Goal: Transaction & Acquisition: Purchase product/service

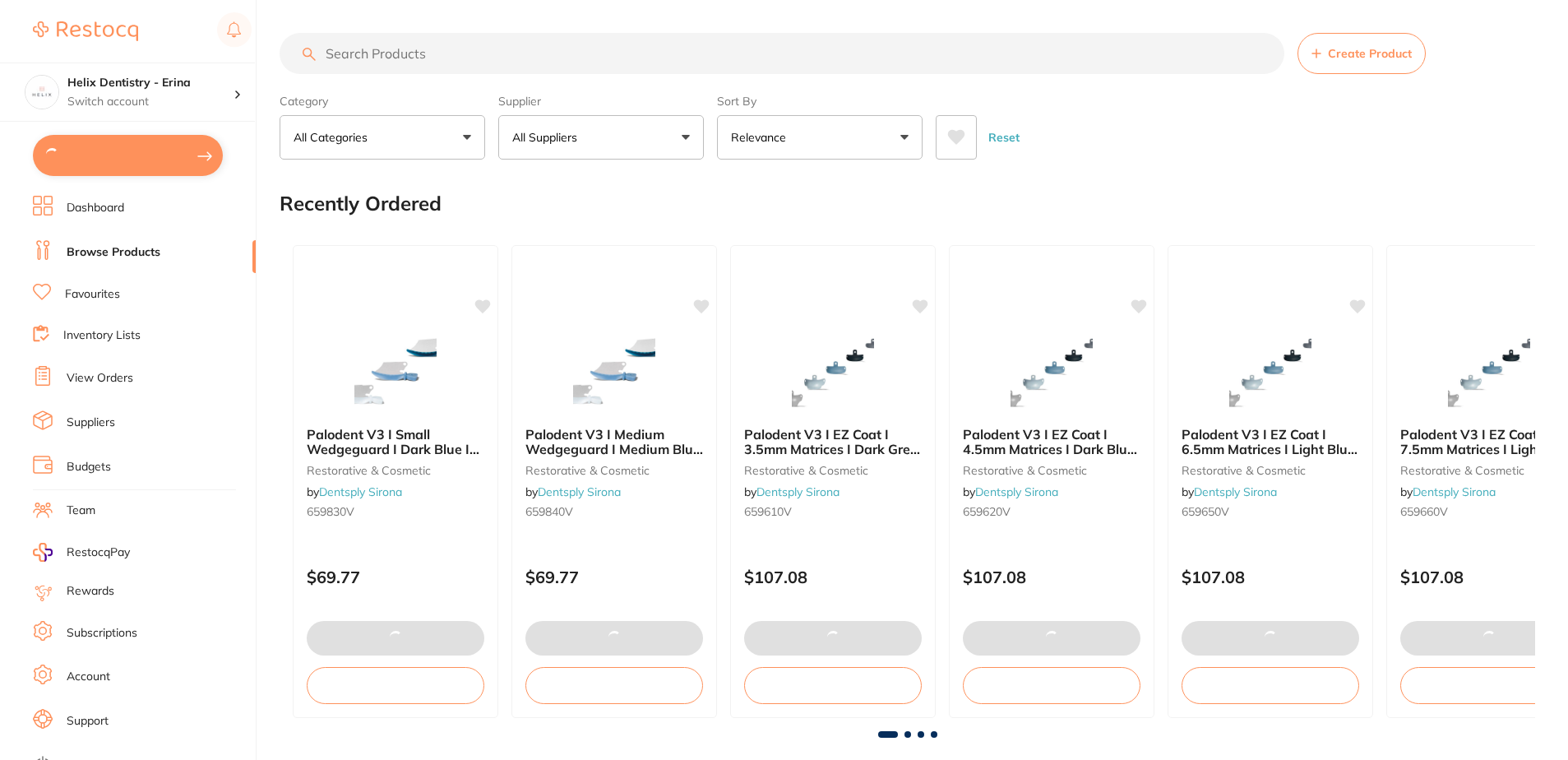
type input "2"
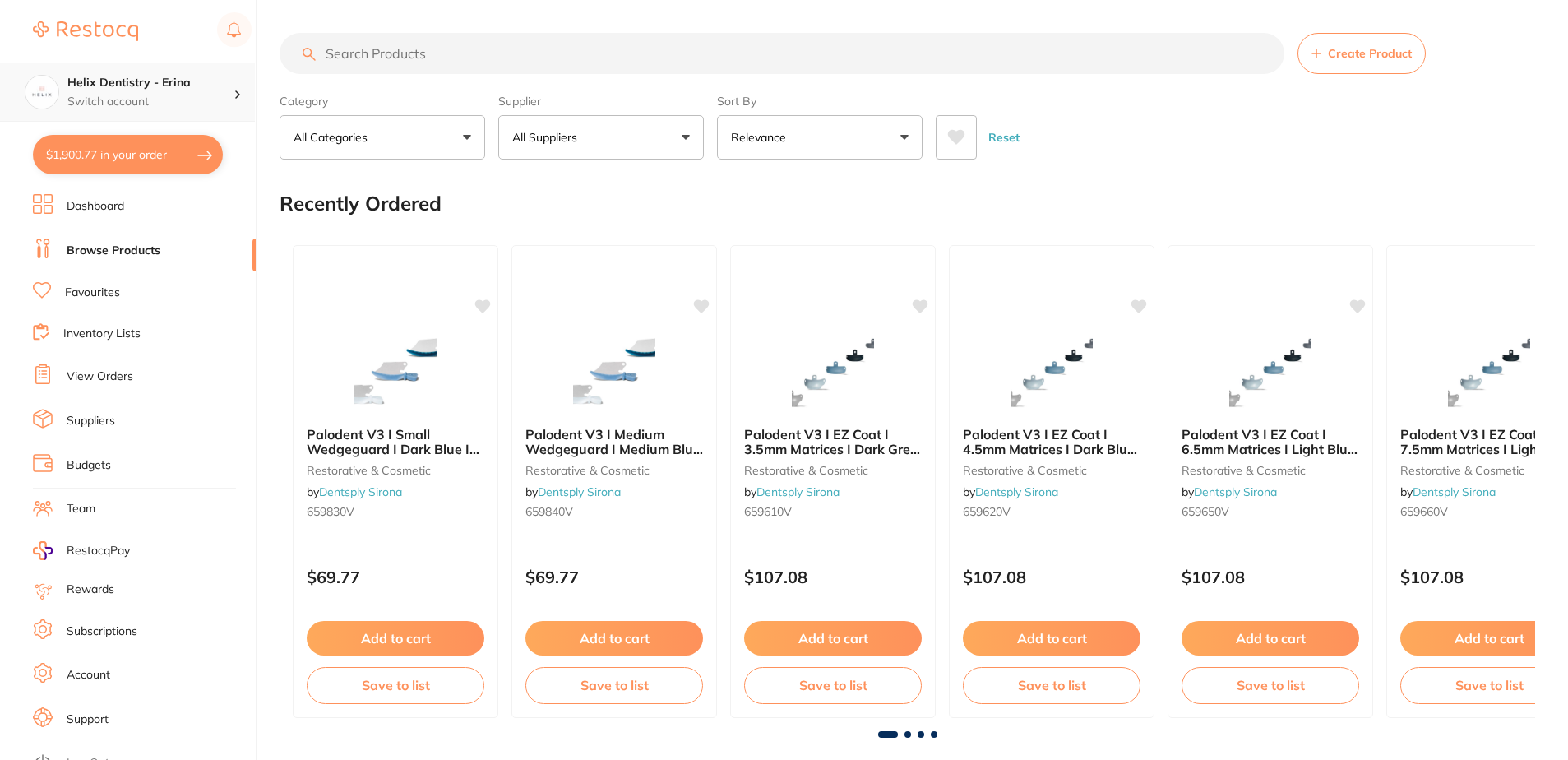
click at [129, 94] on p "Switch account" at bounding box center [150, 102] width 166 height 17
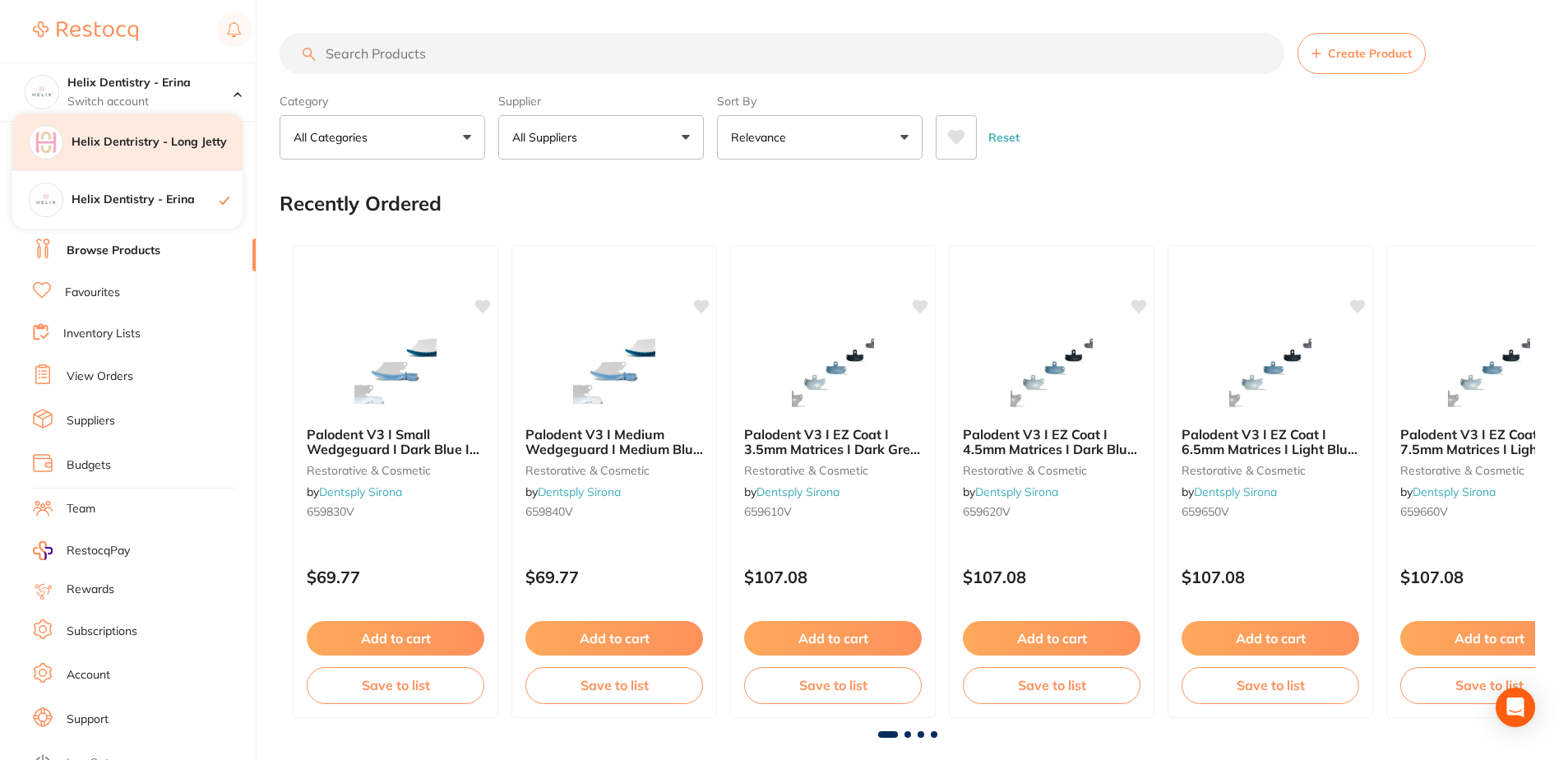
click at [140, 147] on h4 "Helix Dentristry - Long Jetty" at bounding box center [156, 142] width 171 height 17
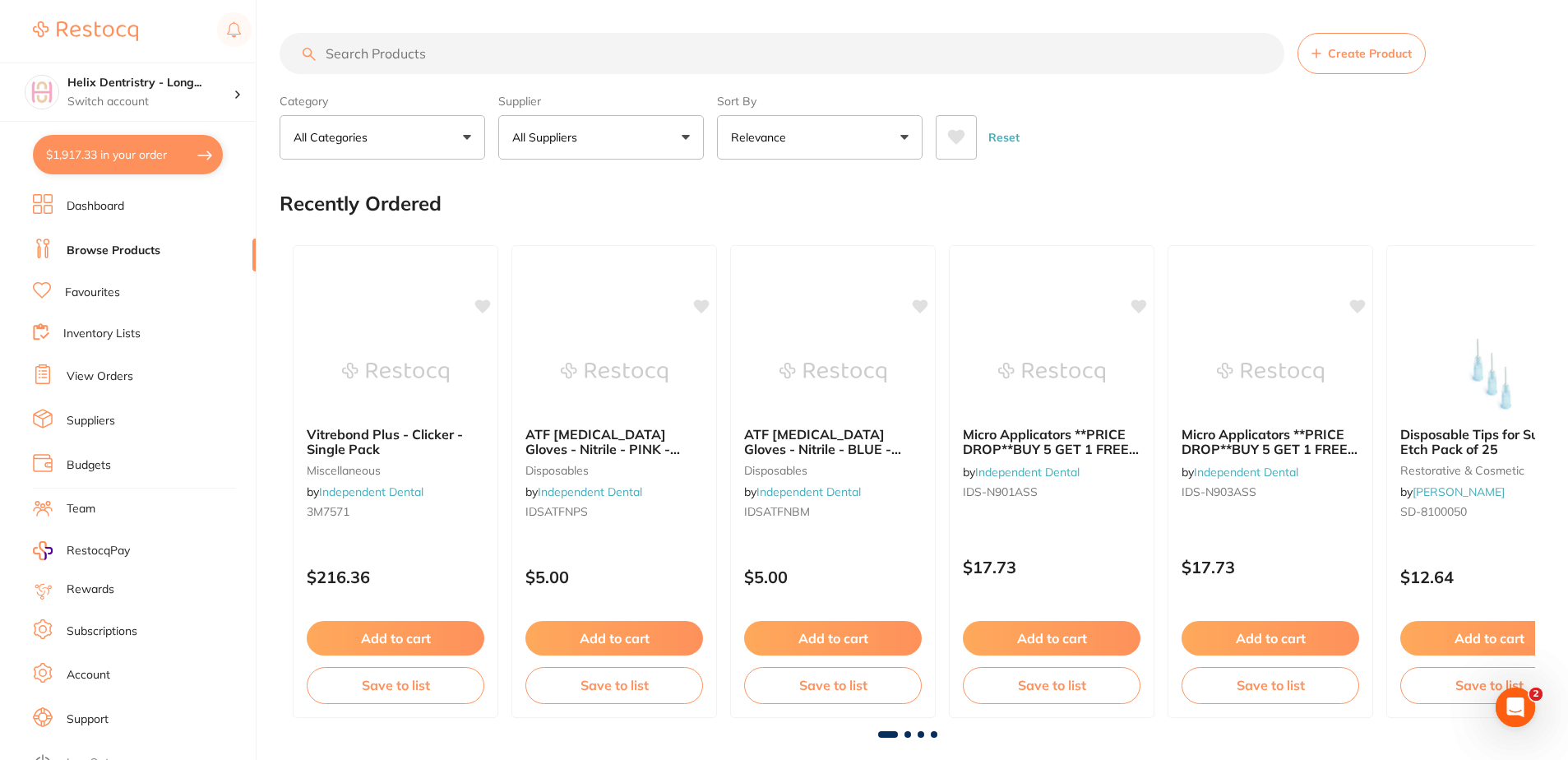
click at [117, 370] on link "View Orders" at bounding box center [100, 376] width 67 height 17
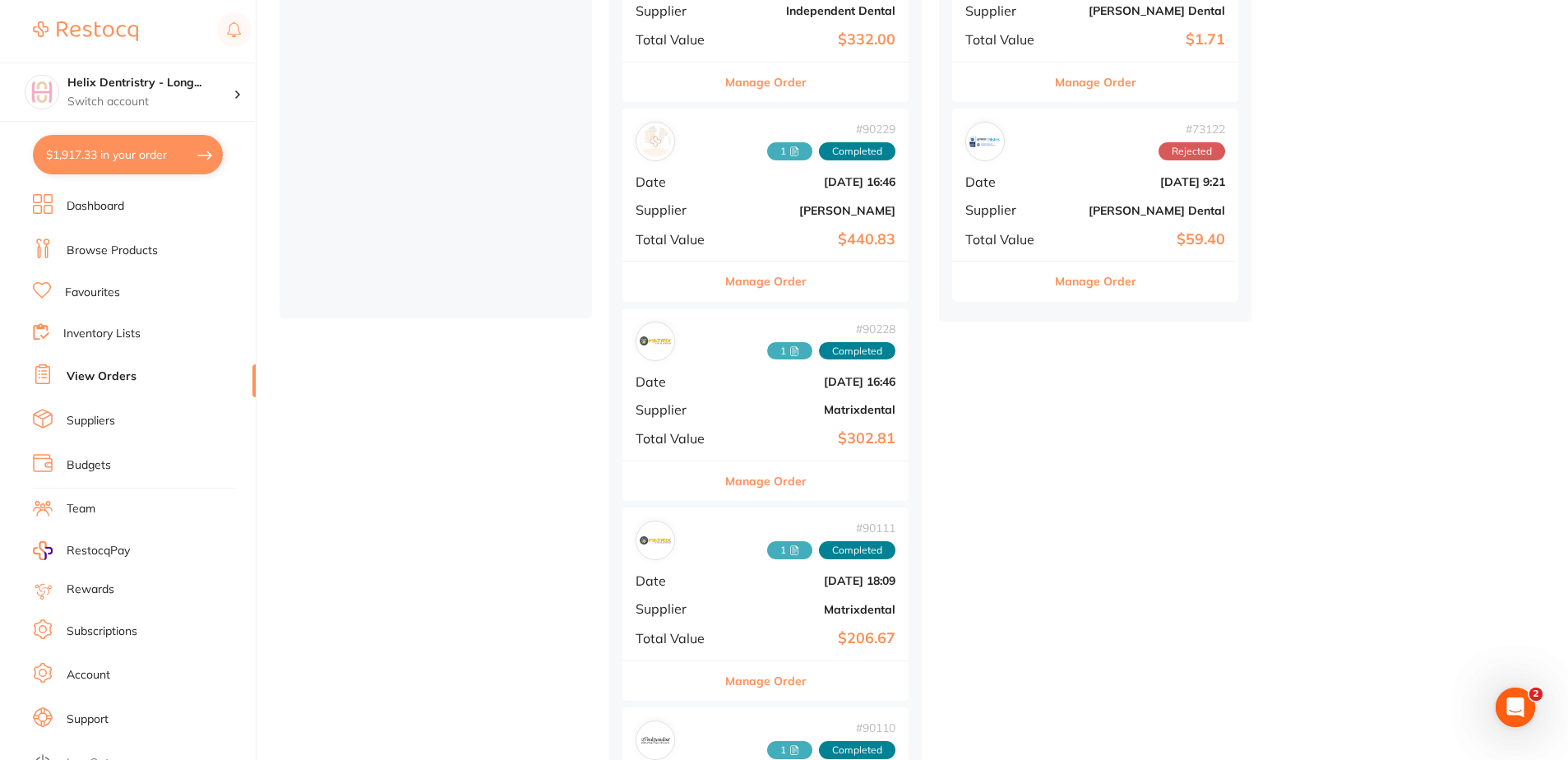
scroll to position [329, 0]
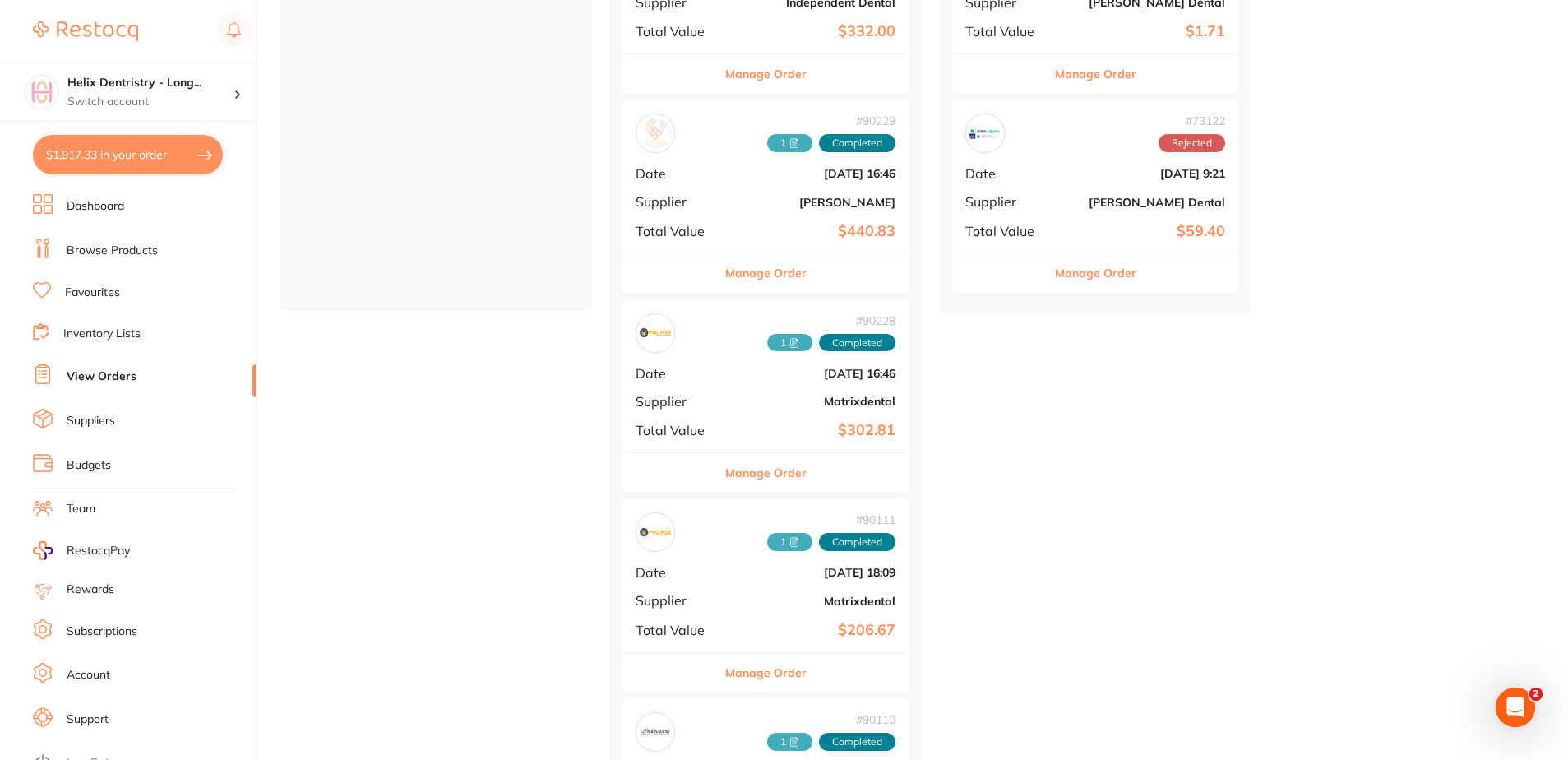
click at [720, 415] on div "# 90228 1 Completed Date Aug 13 2025, 16:46 Supplier Matrixdental Total Value $…" at bounding box center [765, 376] width 286 height 152
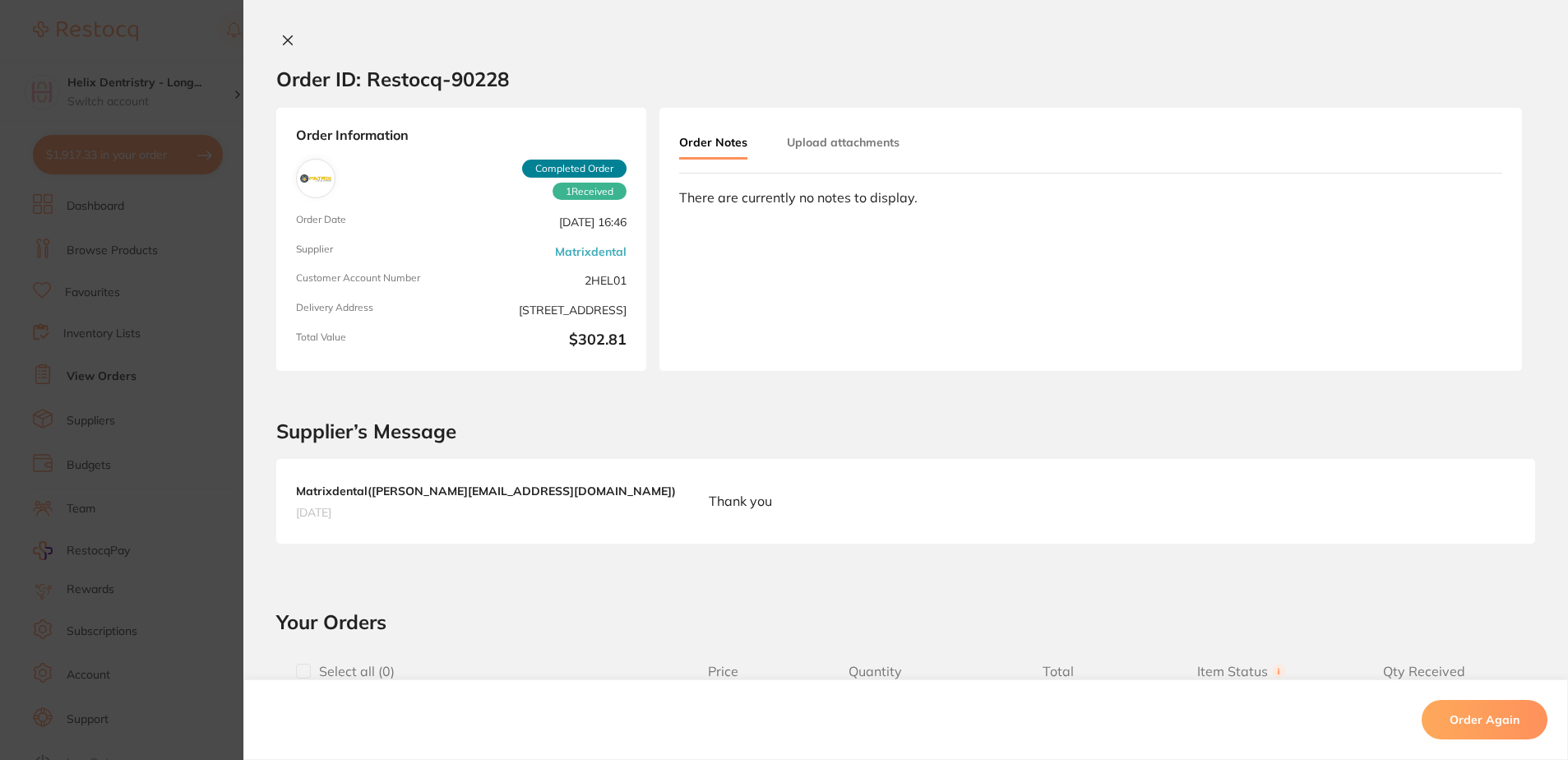
click at [270, 31] on div "Order ID: Restocq- 90228 Order Information 1 Received Completed Order Order Dat…" at bounding box center [905, 380] width 1325 height 760
click at [282, 34] on icon at bounding box center [288, 40] width 13 height 13
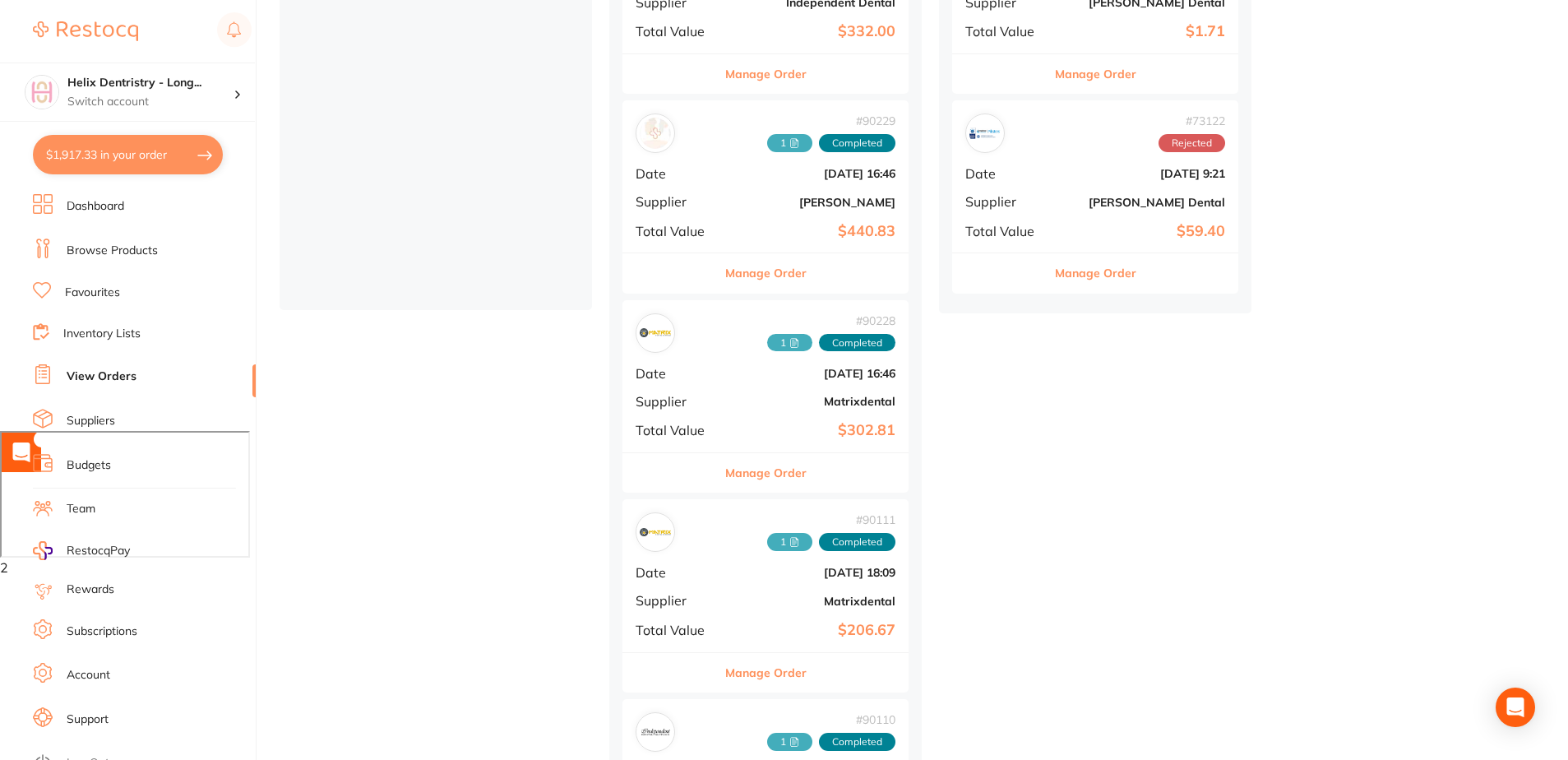
click at [105, 145] on button "$1,917.33 in your order" at bounding box center [128, 154] width 190 height 39
checkbox input "true"
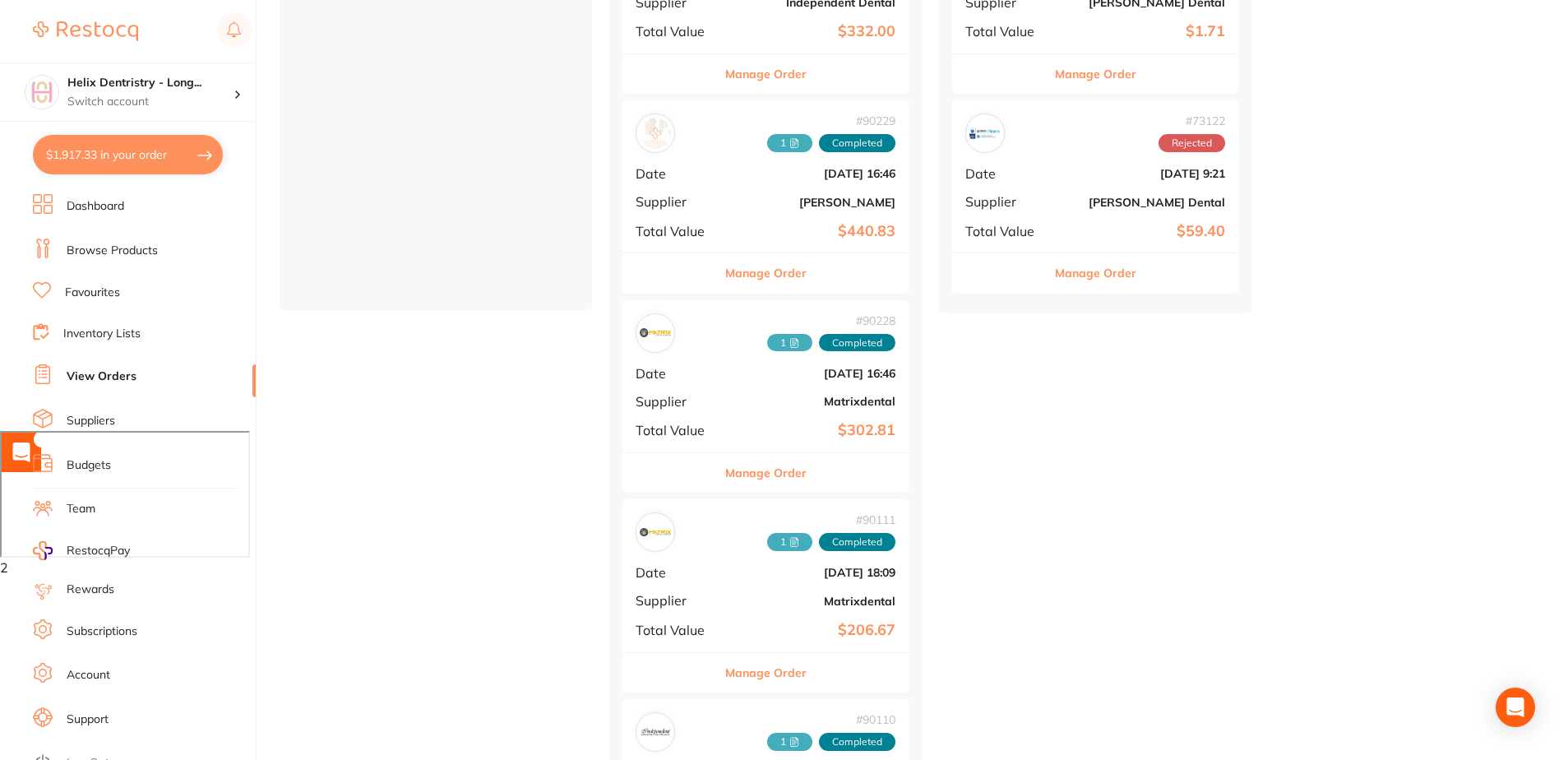
checkbox input "true"
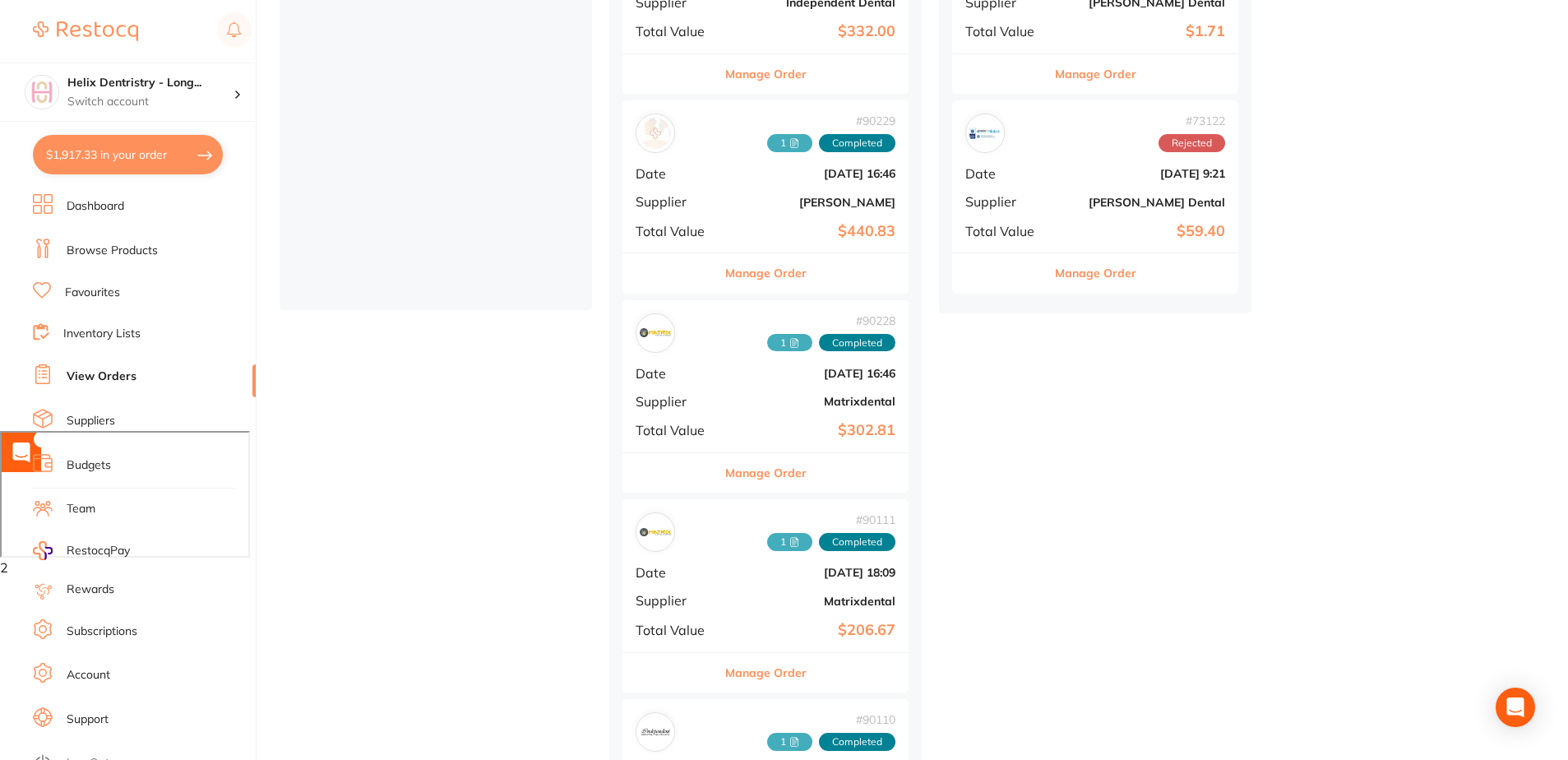
checkbox input "true"
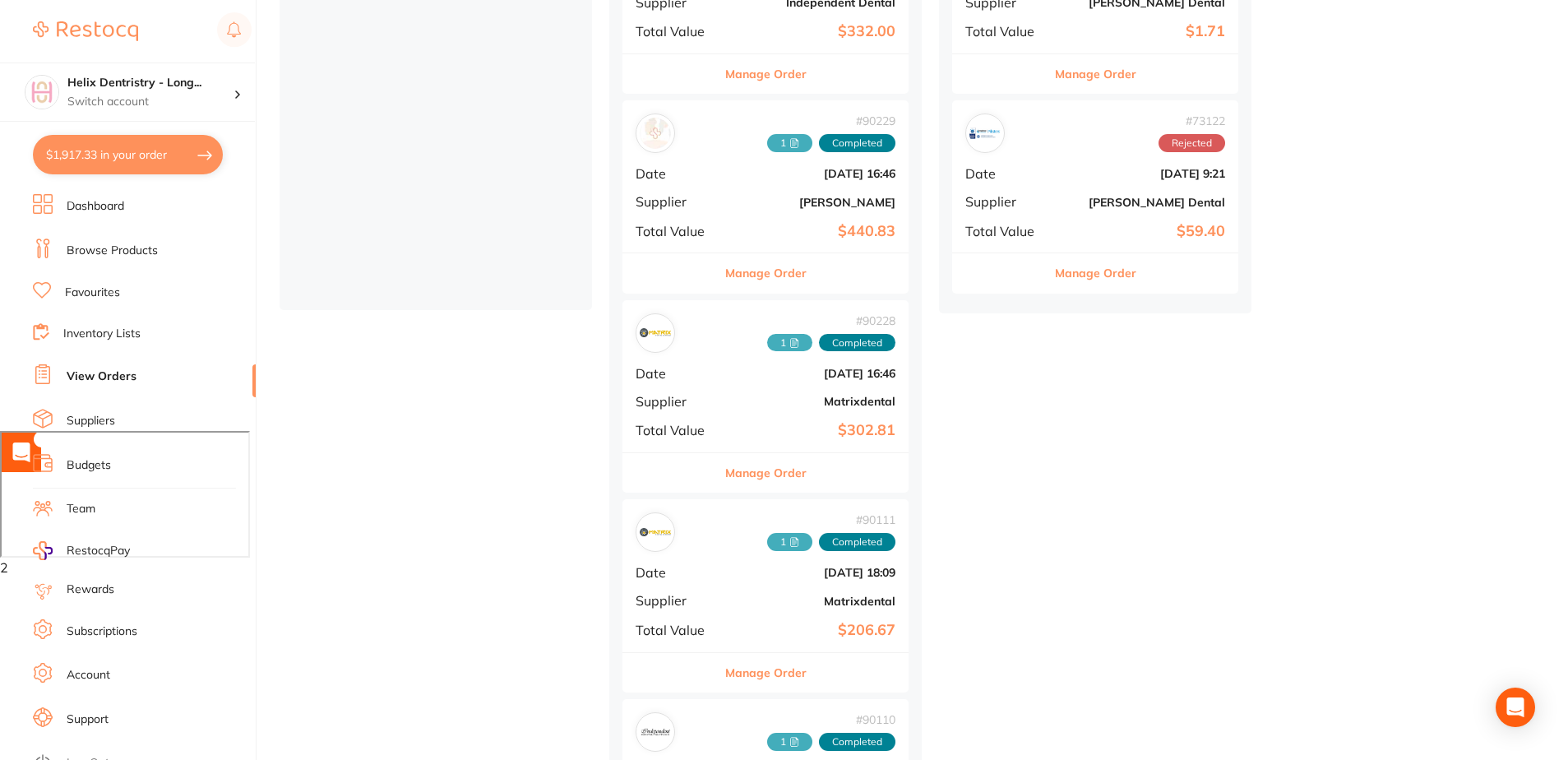
checkbox input "true"
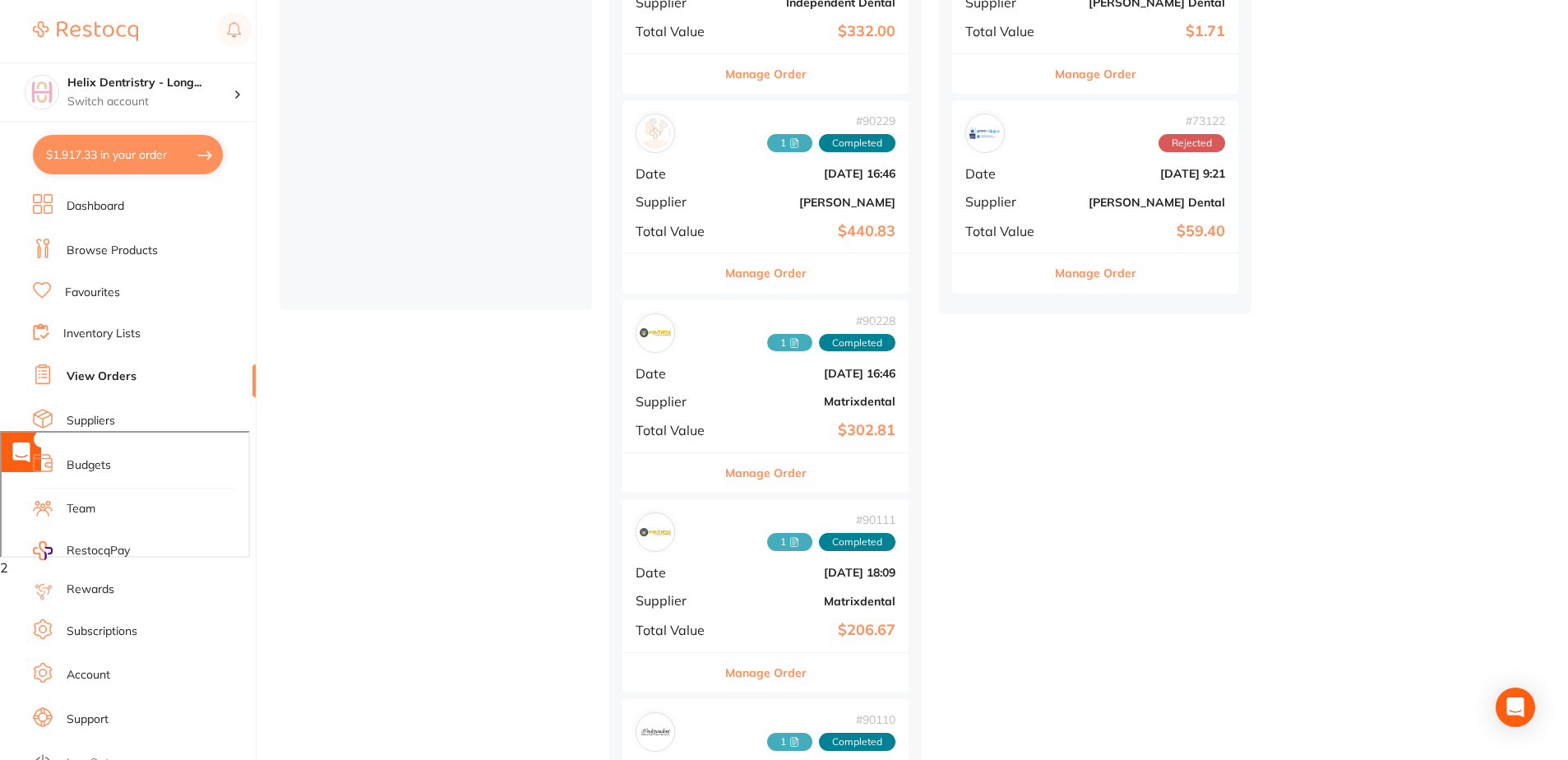
checkbox input "true"
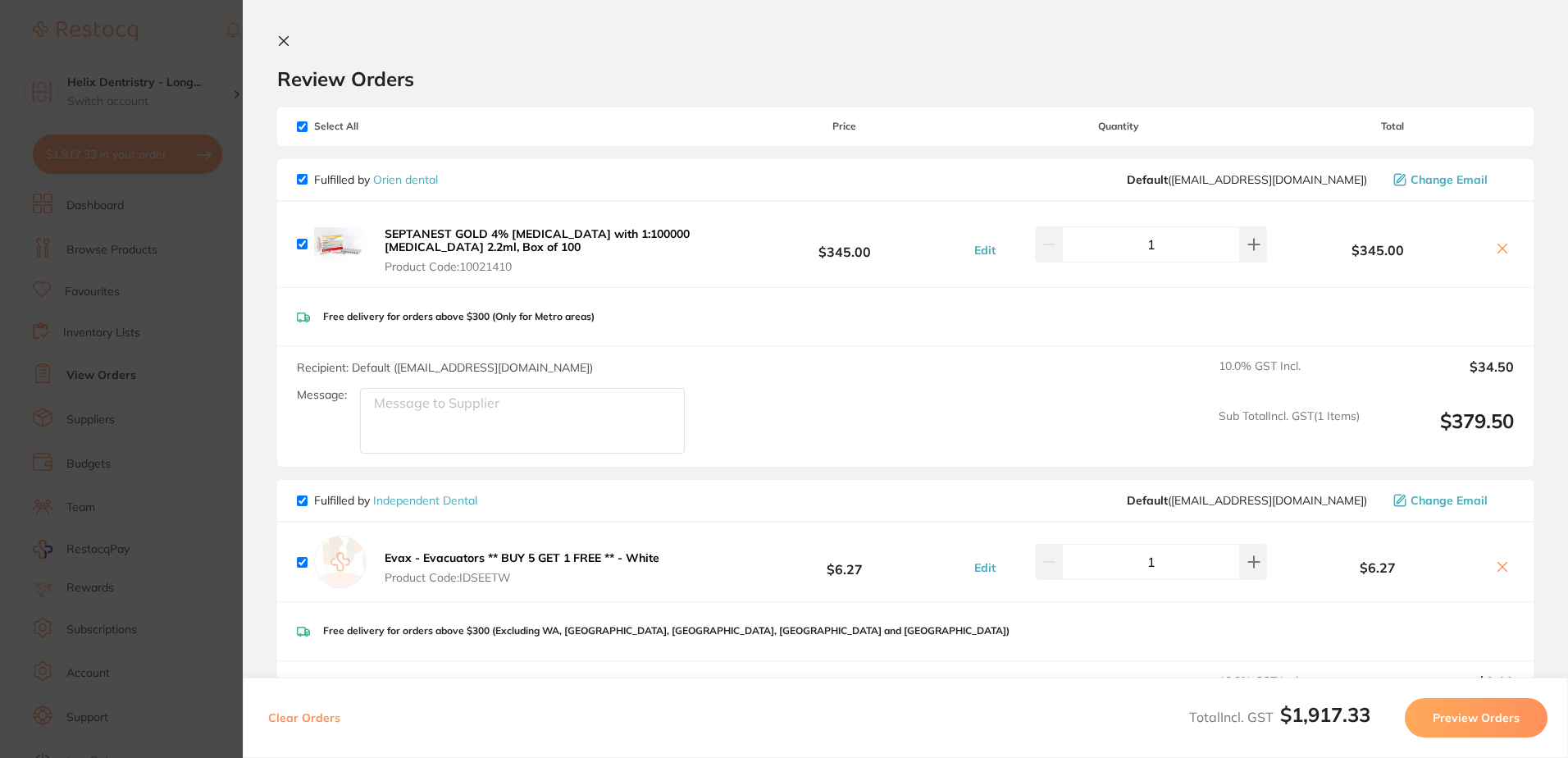
click at [285, 36] on icon at bounding box center [283, 41] width 13 height 13
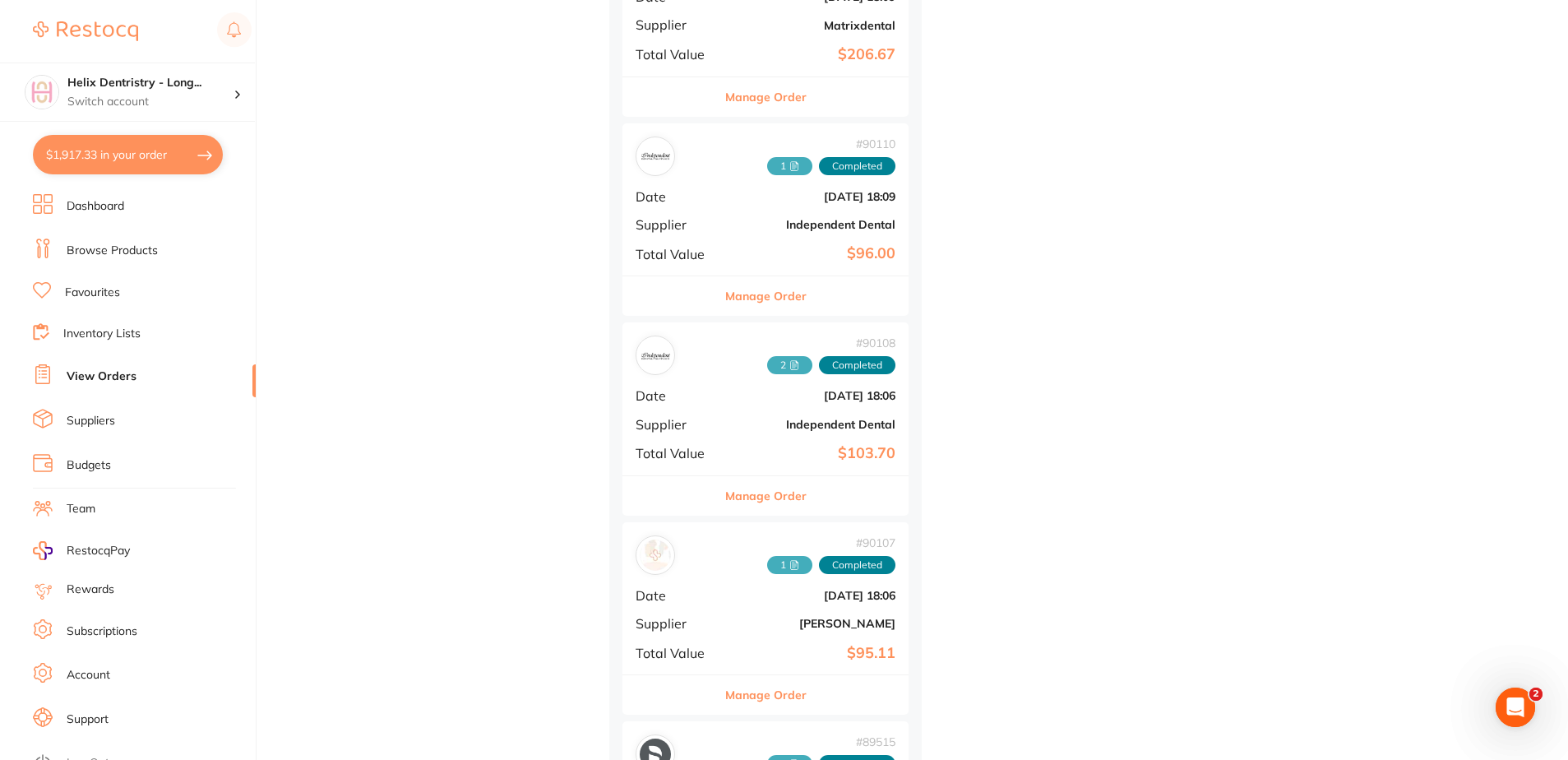
scroll to position [1233, 0]
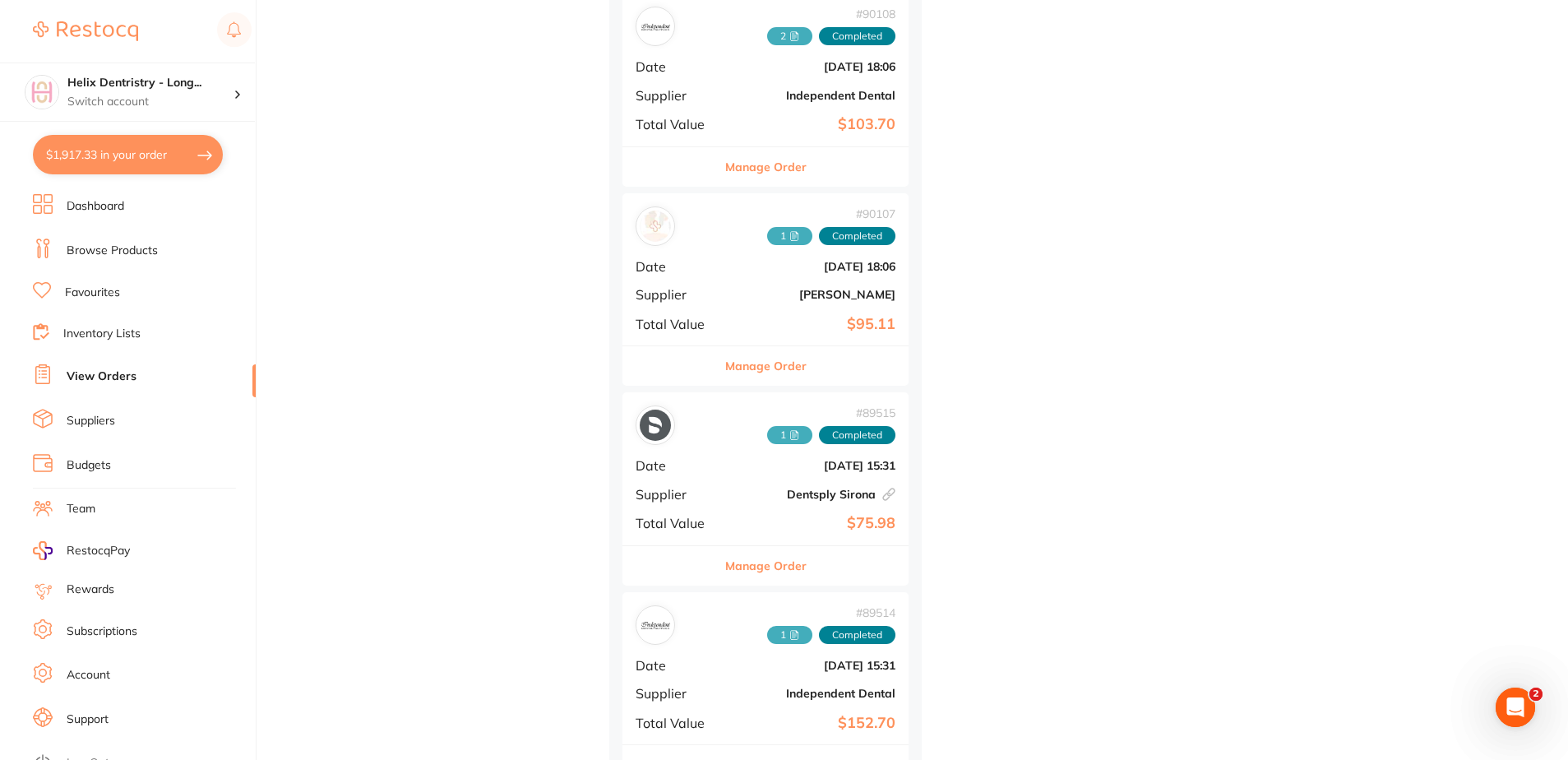
click at [764, 282] on div "# 90107 1 Completed Date Aug 12 2025, 18:06 Supplier Henry Schein Halas Total V…" at bounding box center [765, 268] width 286 height 152
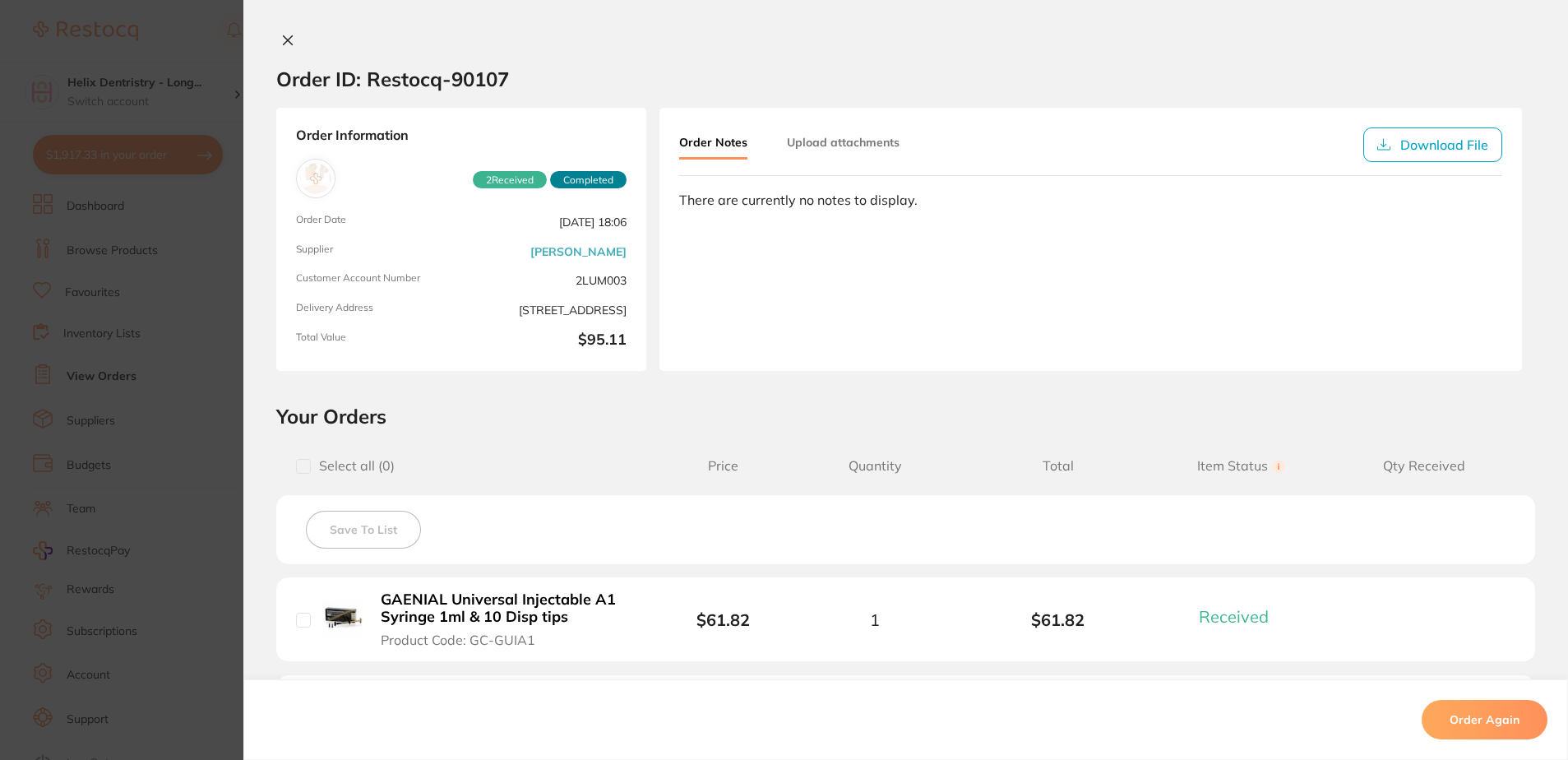
click at [286, 42] on icon at bounding box center [288, 41] width 9 height 9
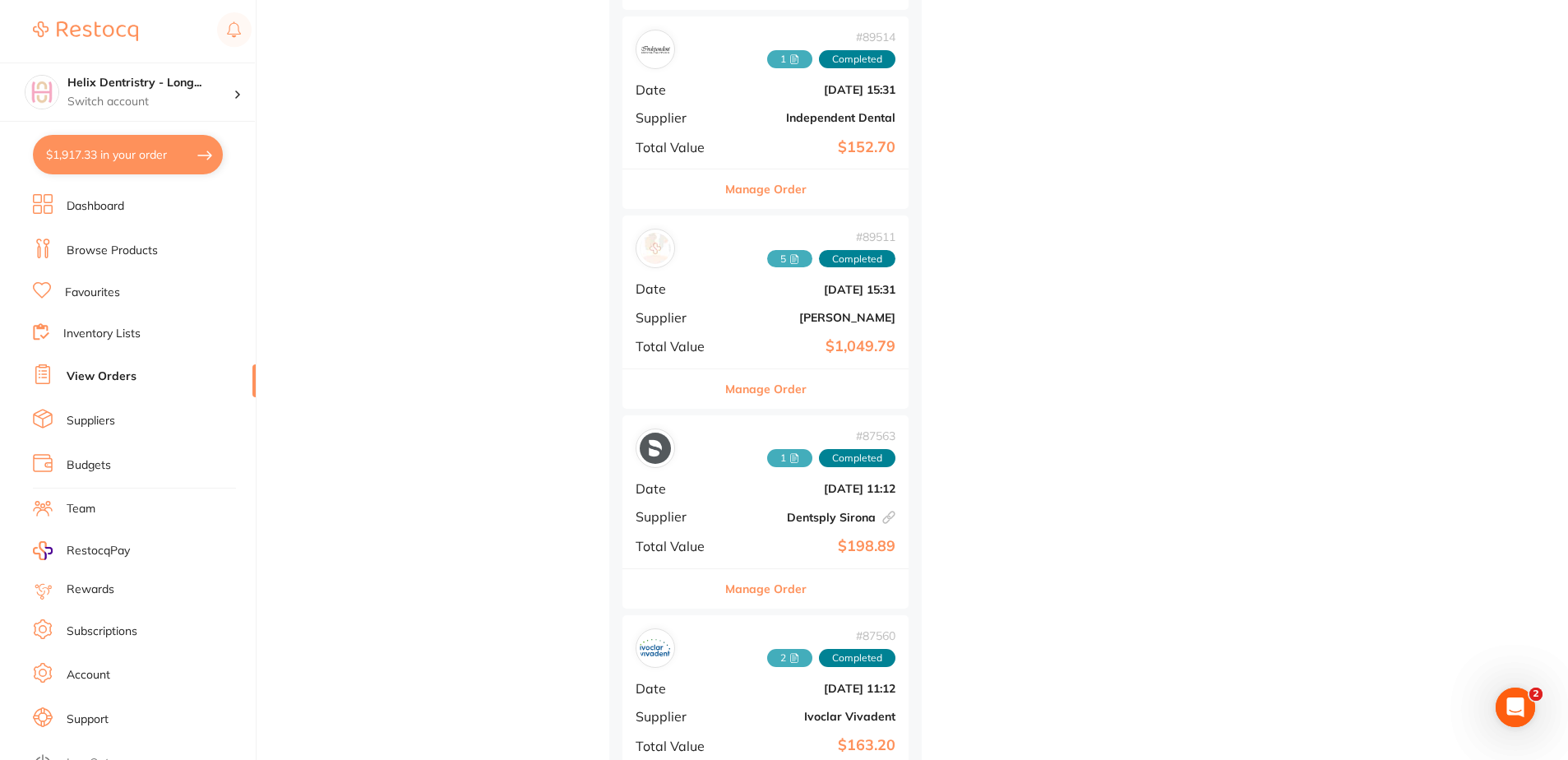
click at [769, 339] on b "$1,049.79" at bounding box center [813, 347] width 164 height 17
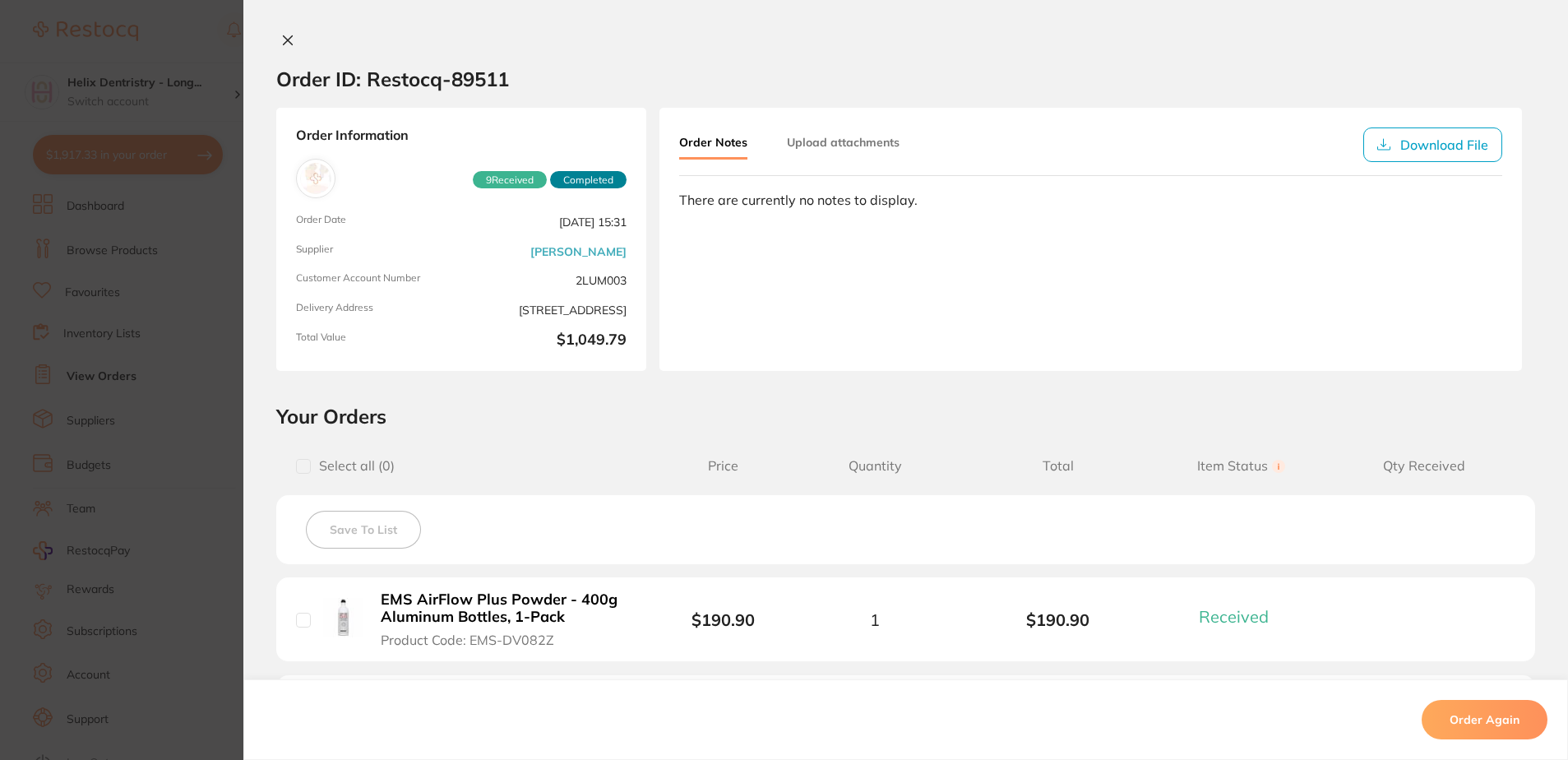
click at [284, 35] on icon at bounding box center [288, 40] width 13 height 13
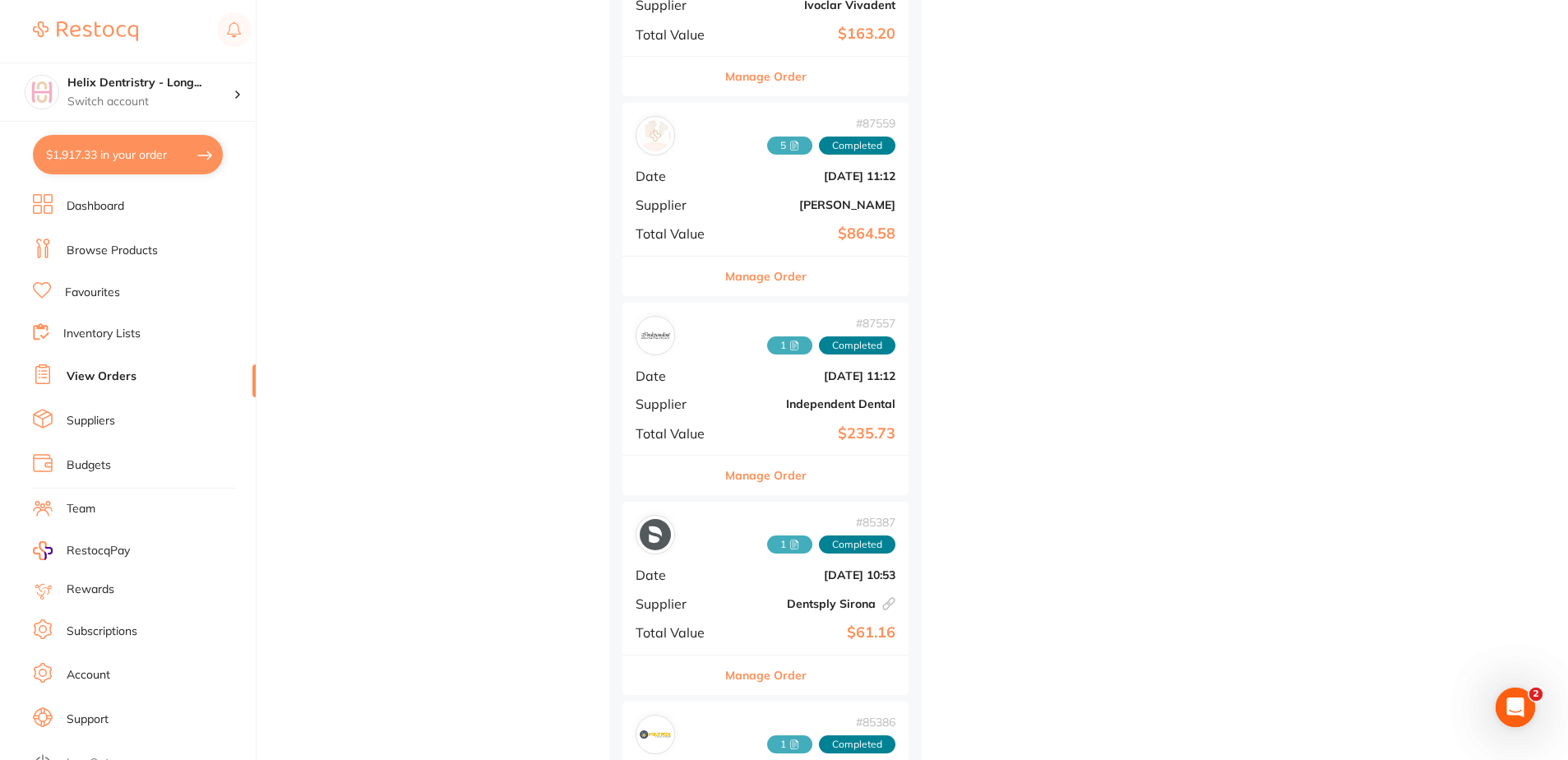
scroll to position [2549, 0]
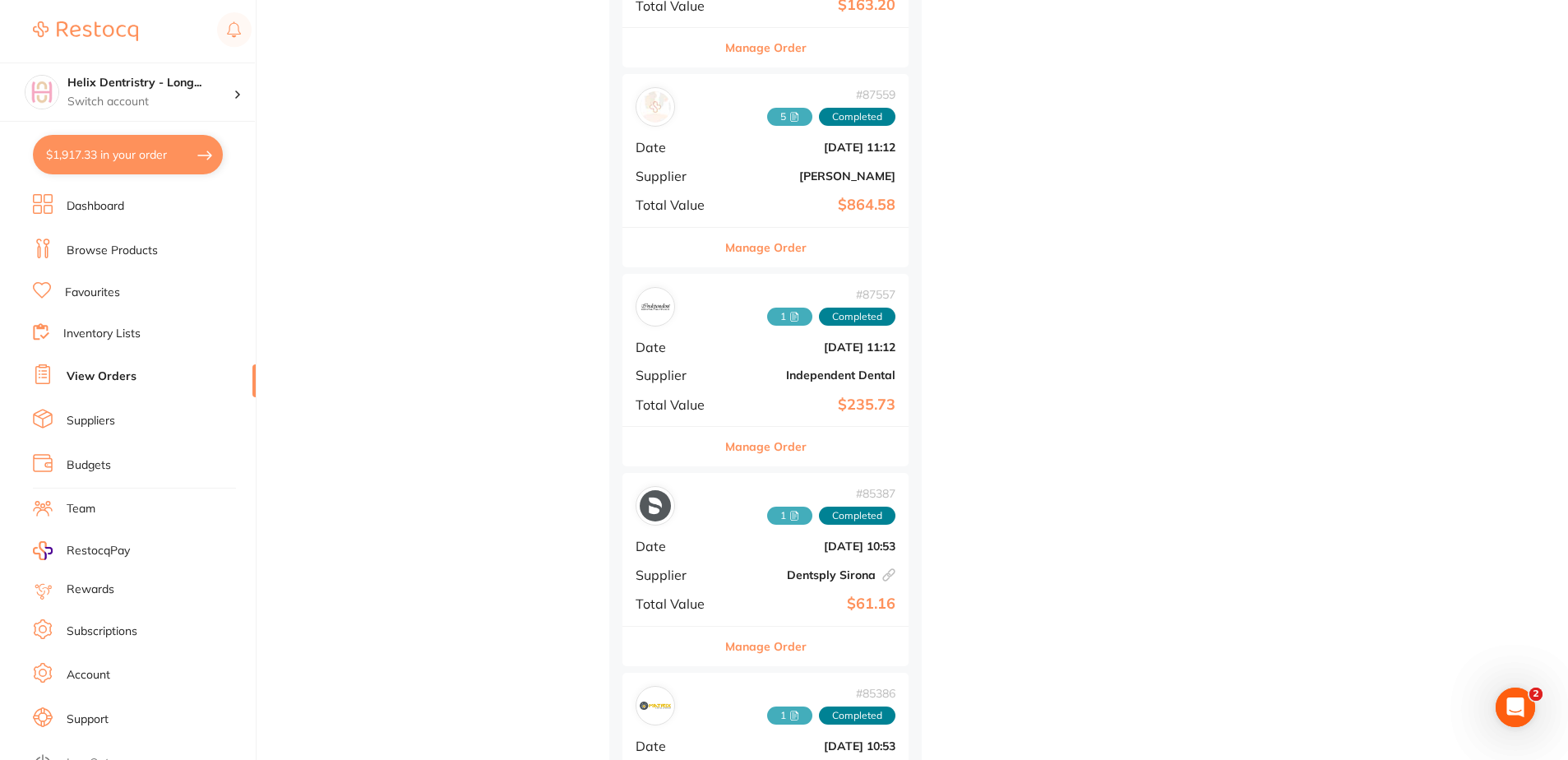
drag, startPoint x: 749, startPoint y: 191, endPoint x: 772, endPoint y: 208, distance: 28.6
click at [750, 191] on div "# 87559 5 Completed Date Jul 25 2025, 11:12 Supplier Henry Schein Halas Total V…" at bounding box center [765, 149] width 286 height 152
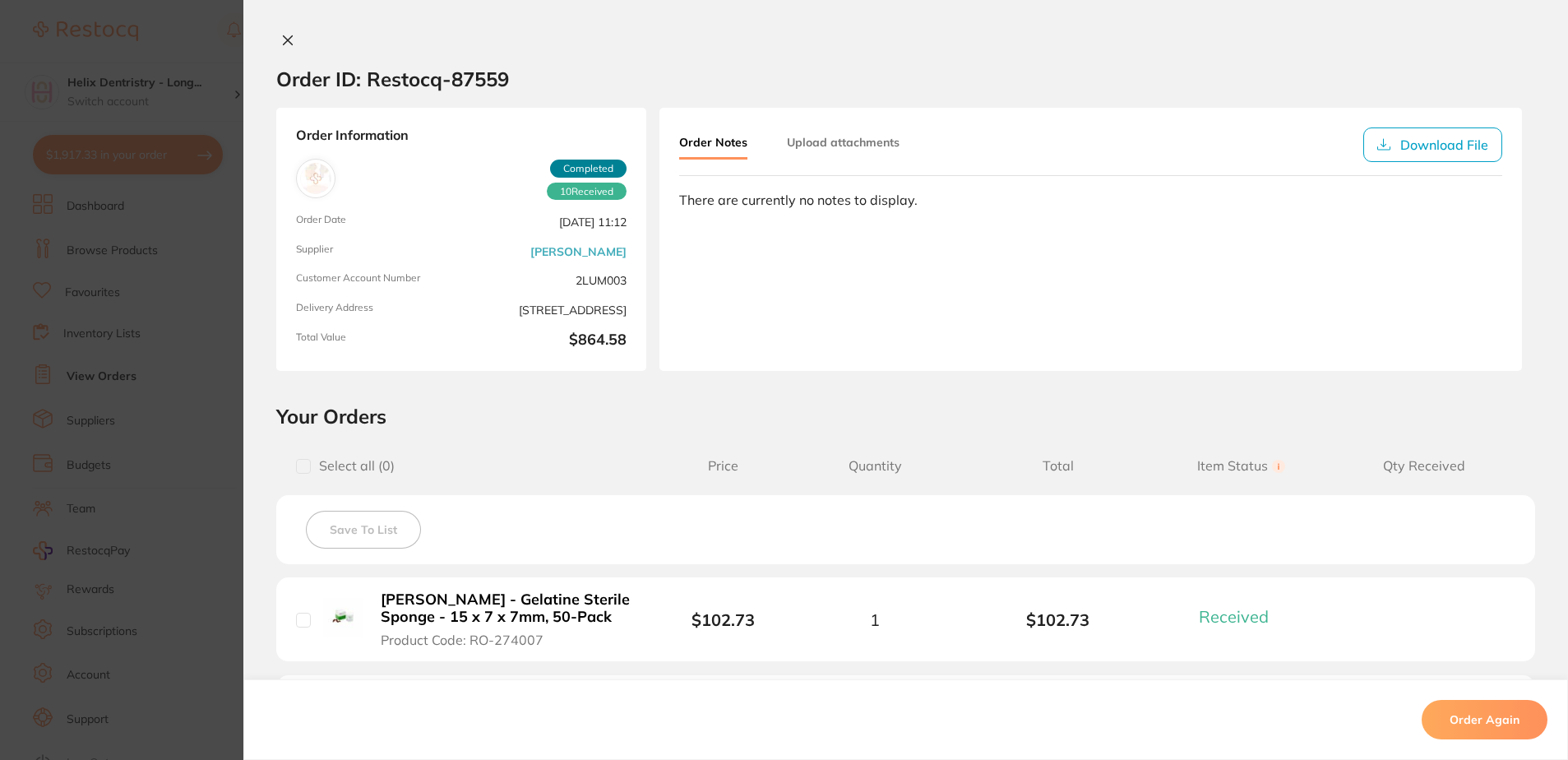
click at [285, 49] on button at bounding box center [288, 42] width 23 height 17
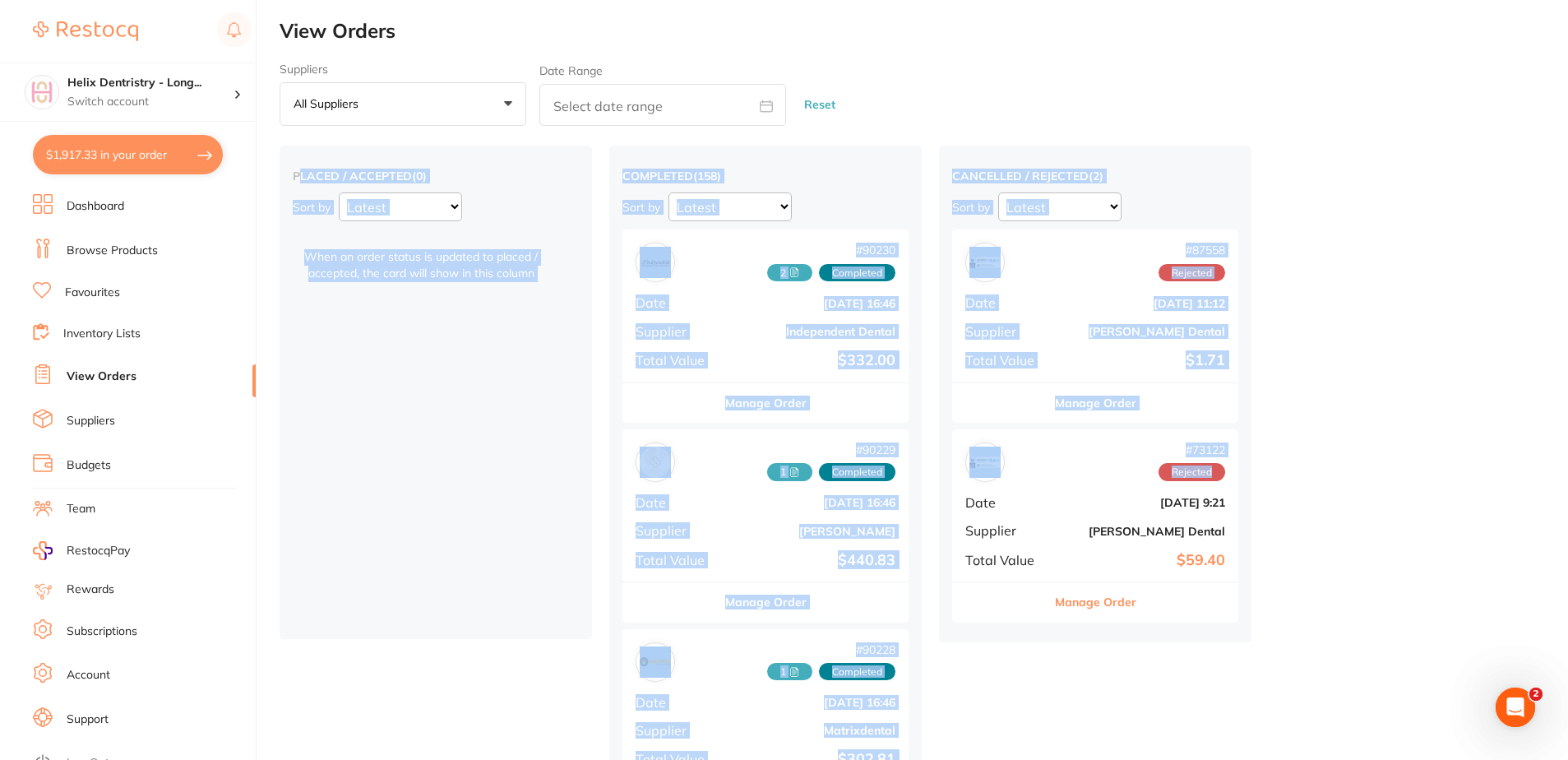
drag, startPoint x: 301, startPoint y: 155, endPoint x: 1312, endPoint y: 489, distance: 1064.7
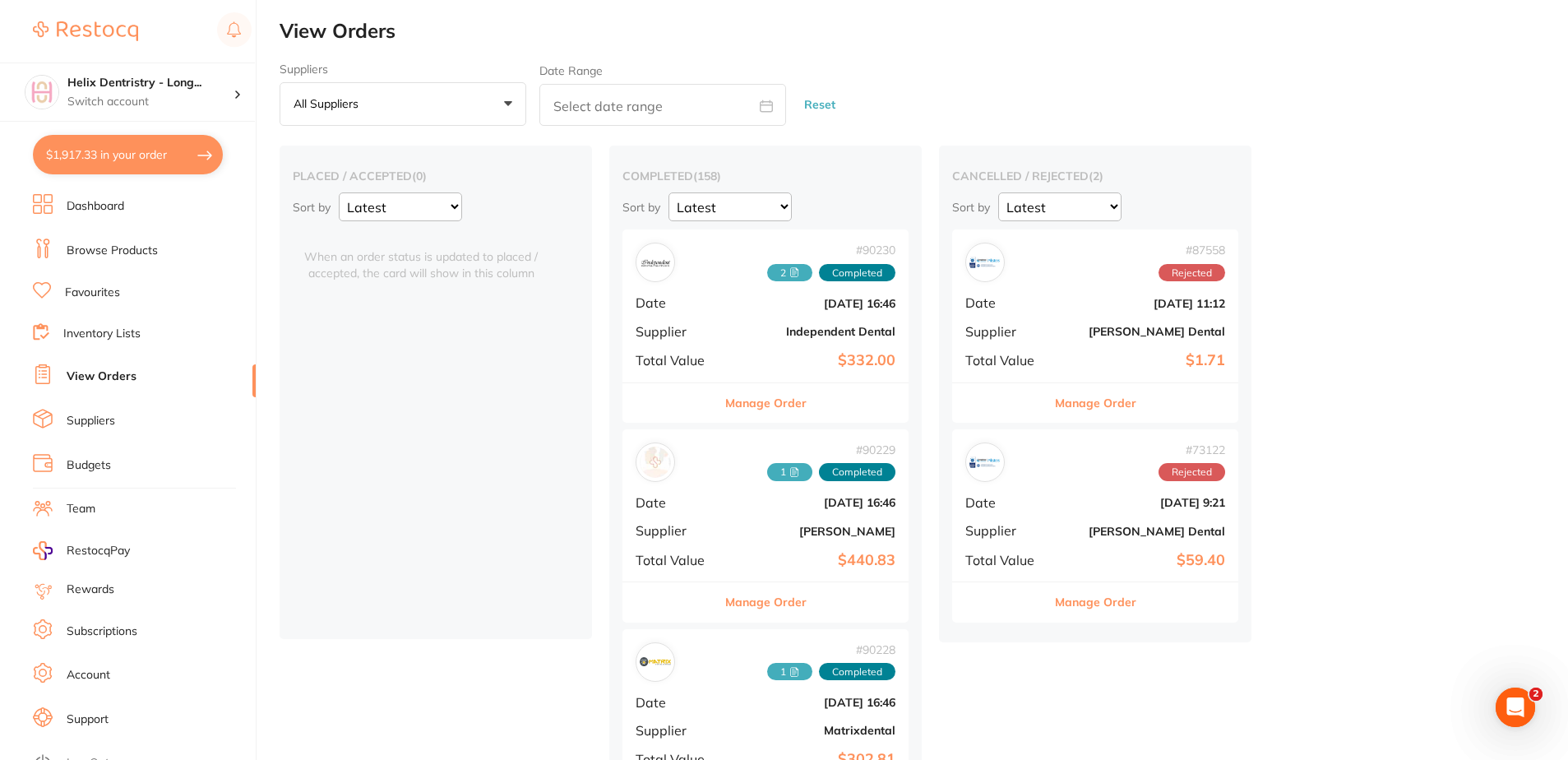
drag, startPoint x: 275, startPoint y: 170, endPoint x: 1374, endPoint y: 499, distance: 1147.2
click at [1374, 499] on div "$1,917.33 Helix Dentristry - Long... Switch account Helix Dentristry - Long Jet…" at bounding box center [784, 380] width 1568 height 760
drag, startPoint x: 1374, startPoint y: 499, endPoint x: 1403, endPoint y: 565, distance: 72.1
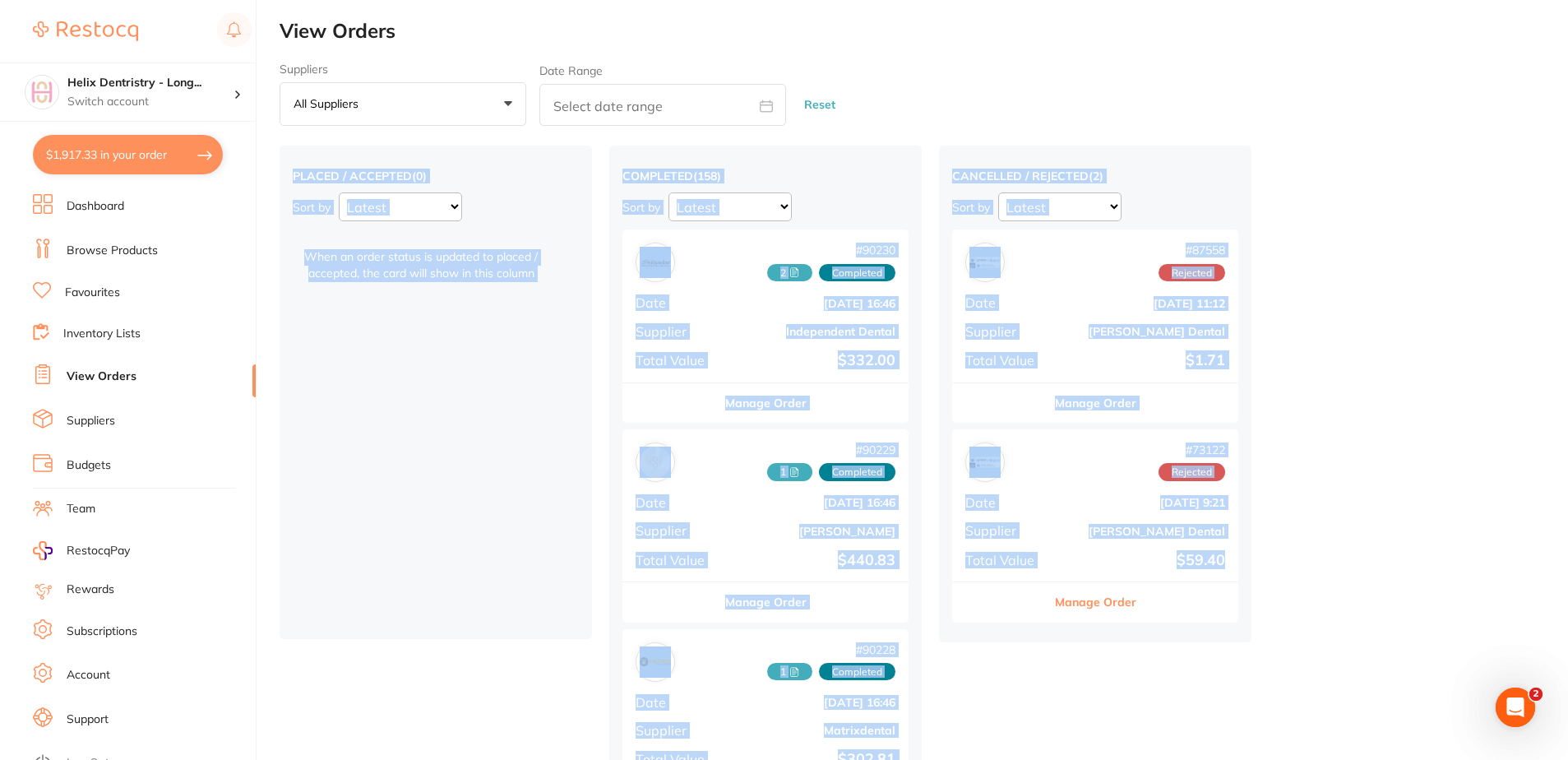
drag, startPoint x: 1226, startPoint y: 557, endPoint x: 302, endPoint y: 162, distance: 1004.9
drag, startPoint x: 287, startPoint y: 166, endPoint x: 1214, endPoint y: 593, distance: 1020.6
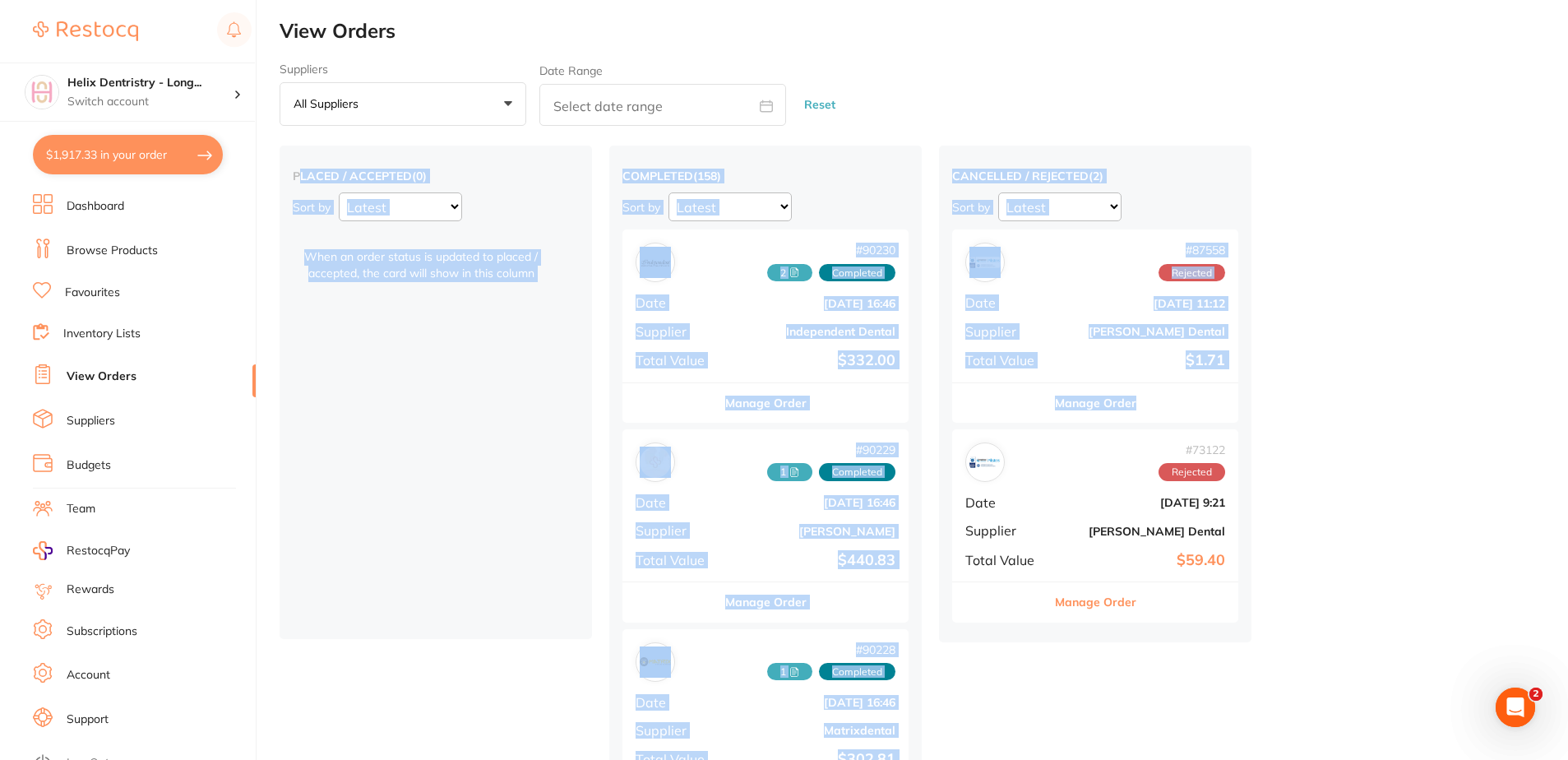
drag, startPoint x: 300, startPoint y: 172, endPoint x: 1197, endPoint y: 407, distance: 927.3
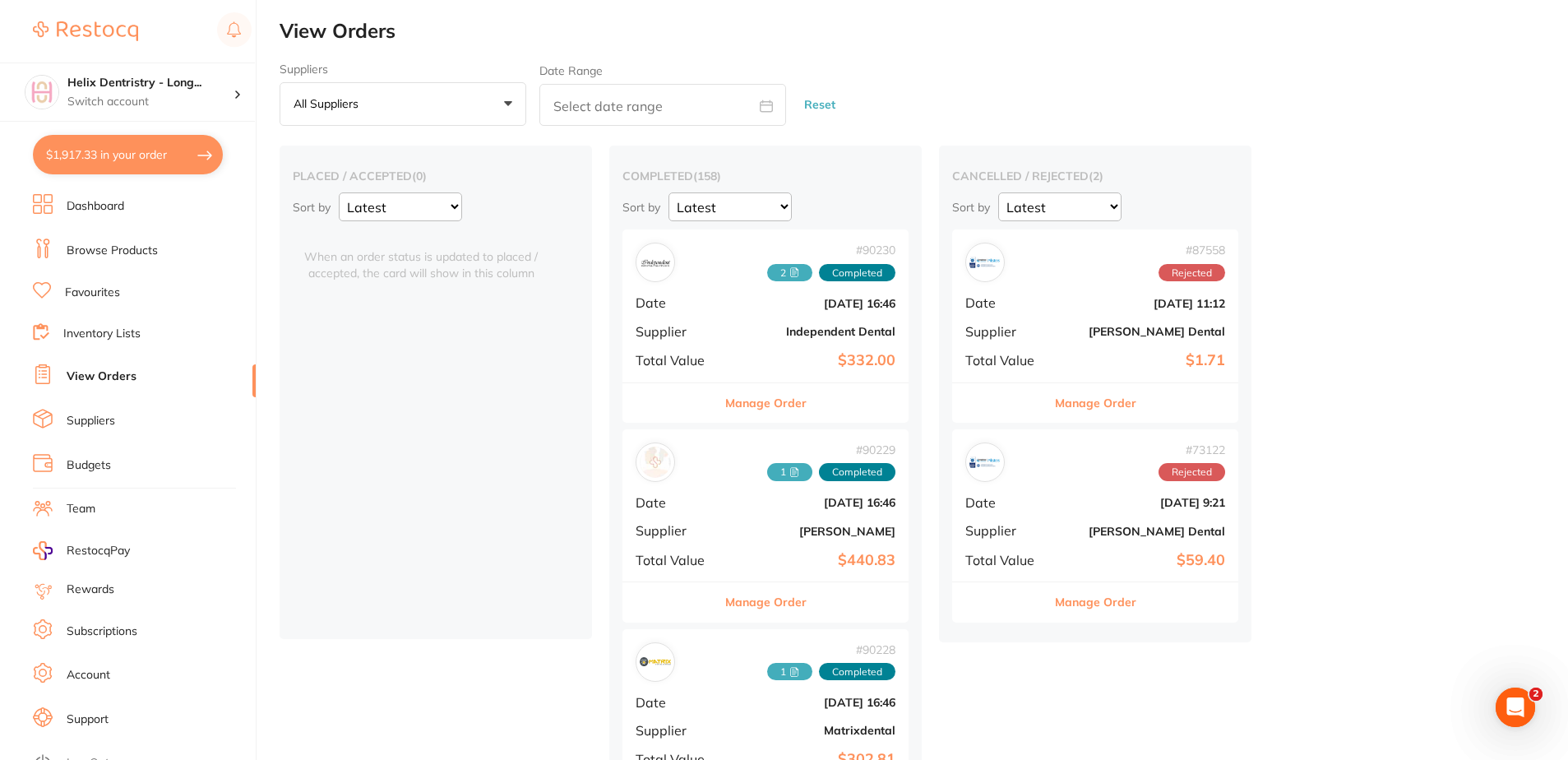
click at [1234, 591] on div "Manage Order" at bounding box center [1095, 601] width 286 height 40
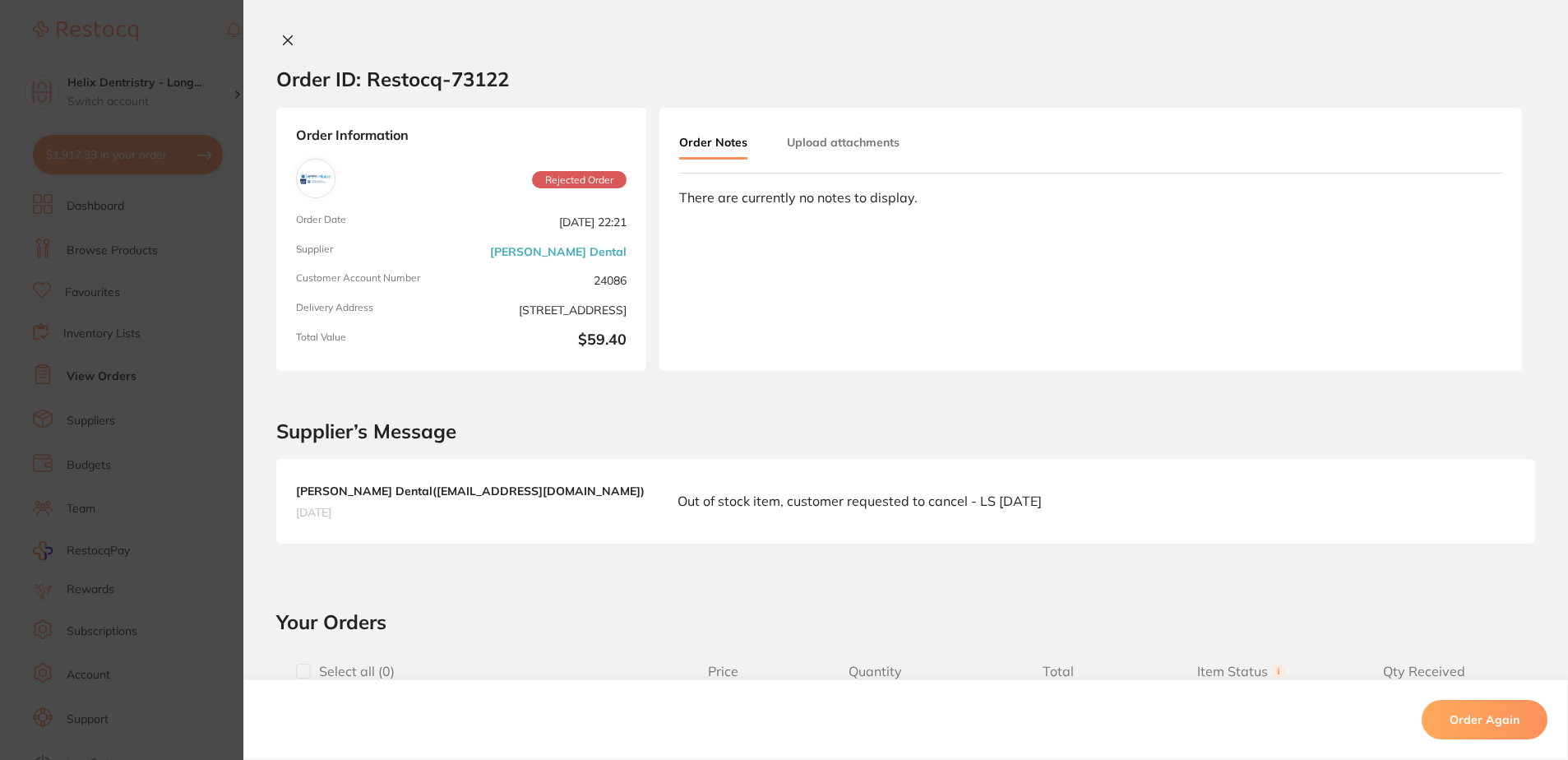
drag, startPoint x: 1214, startPoint y: 605, endPoint x: 394, endPoint y: 131, distance: 947.1
click at [878, 468] on div "Order ID: Restocq- 73122 Order Information Rejected Order Order Date Mar 10 202…" at bounding box center [905, 396] width 1325 height 727
click at [286, 37] on icon at bounding box center [288, 40] width 13 height 13
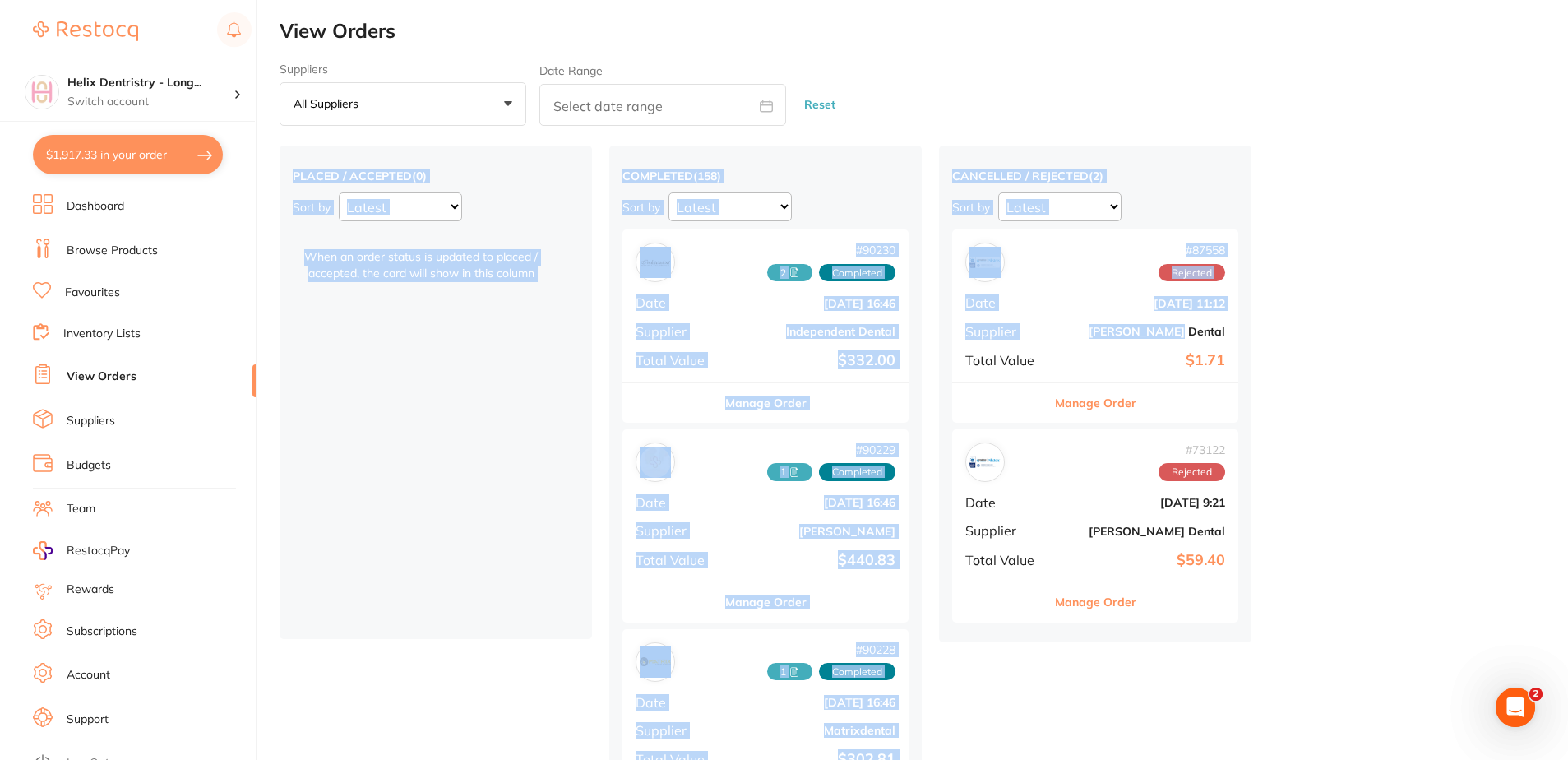
drag, startPoint x: 295, startPoint y: 170, endPoint x: 1222, endPoint y: 332, distance: 941.0
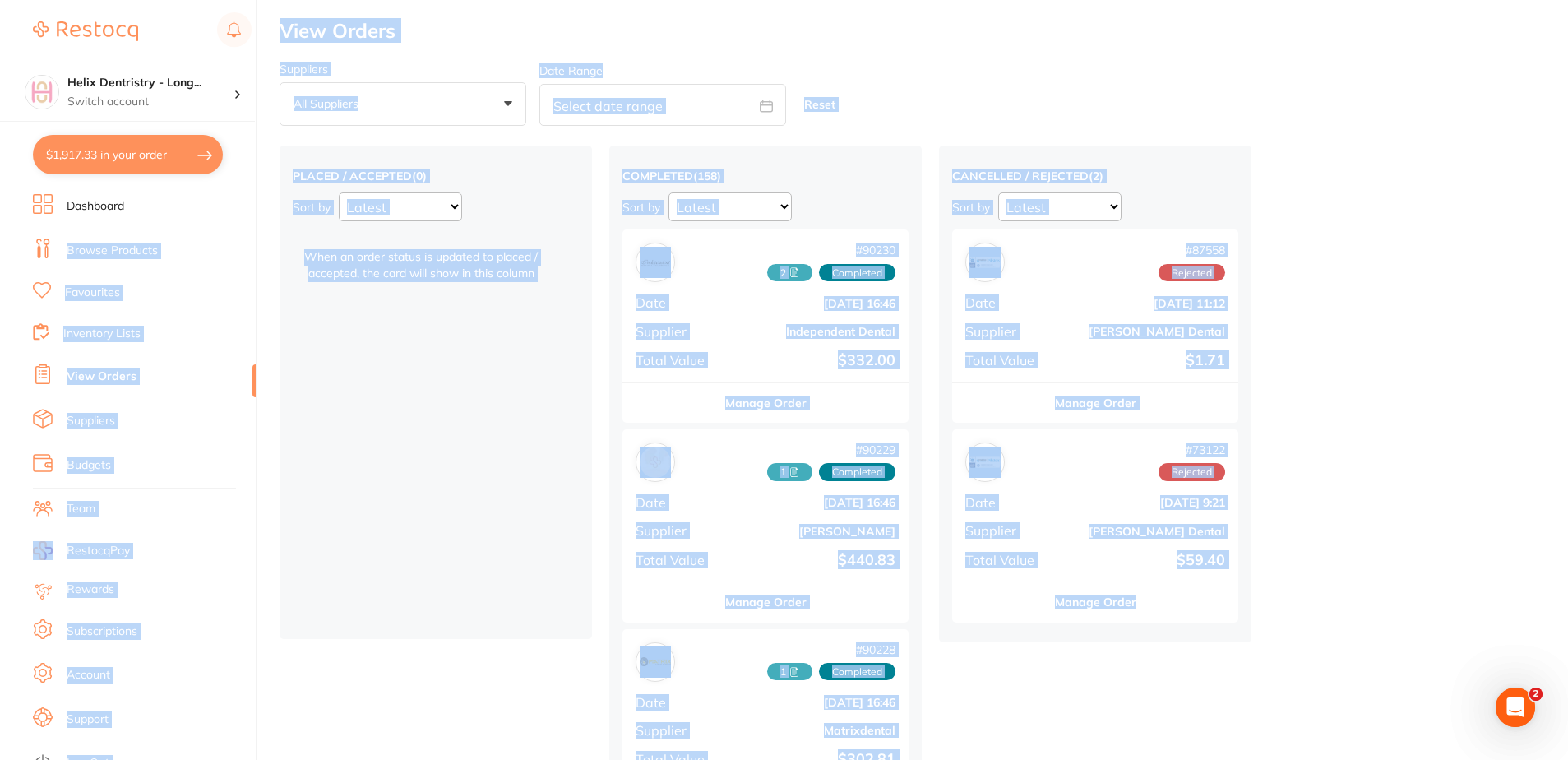
drag, startPoint x: 1240, startPoint y: 610, endPoint x: 159, endPoint y: 202, distance: 1155.4
click at [159, 202] on div "$1,917.33 Helix Dentristry - Long... Switch account Helix Dentristry - Long Jet…" at bounding box center [784, 380] width 1568 height 760
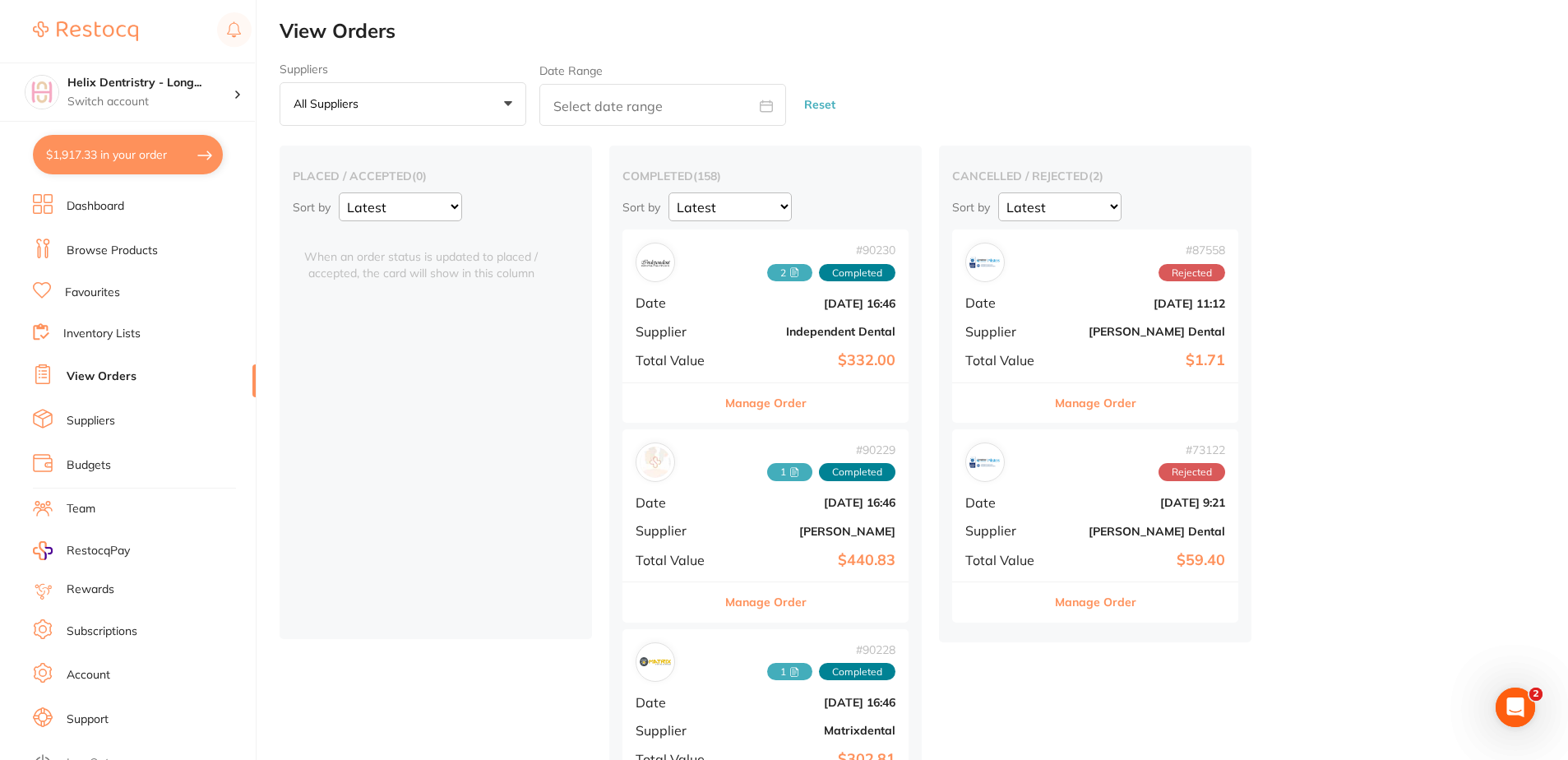
click at [183, 140] on button "$1,917.33 in your order" at bounding box center [128, 154] width 190 height 39
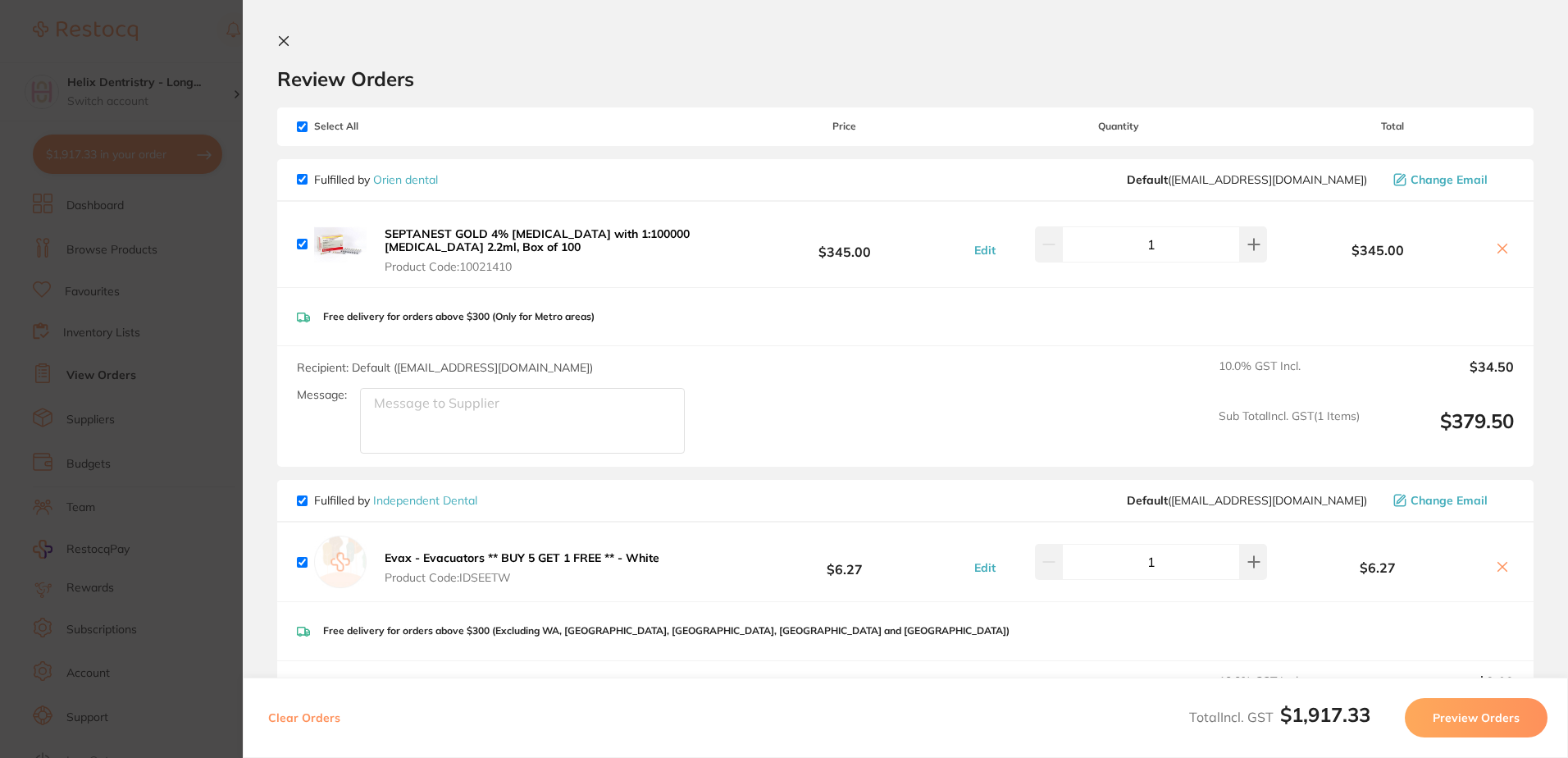
click at [289, 36] on icon at bounding box center [283, 41] width 13 height 13
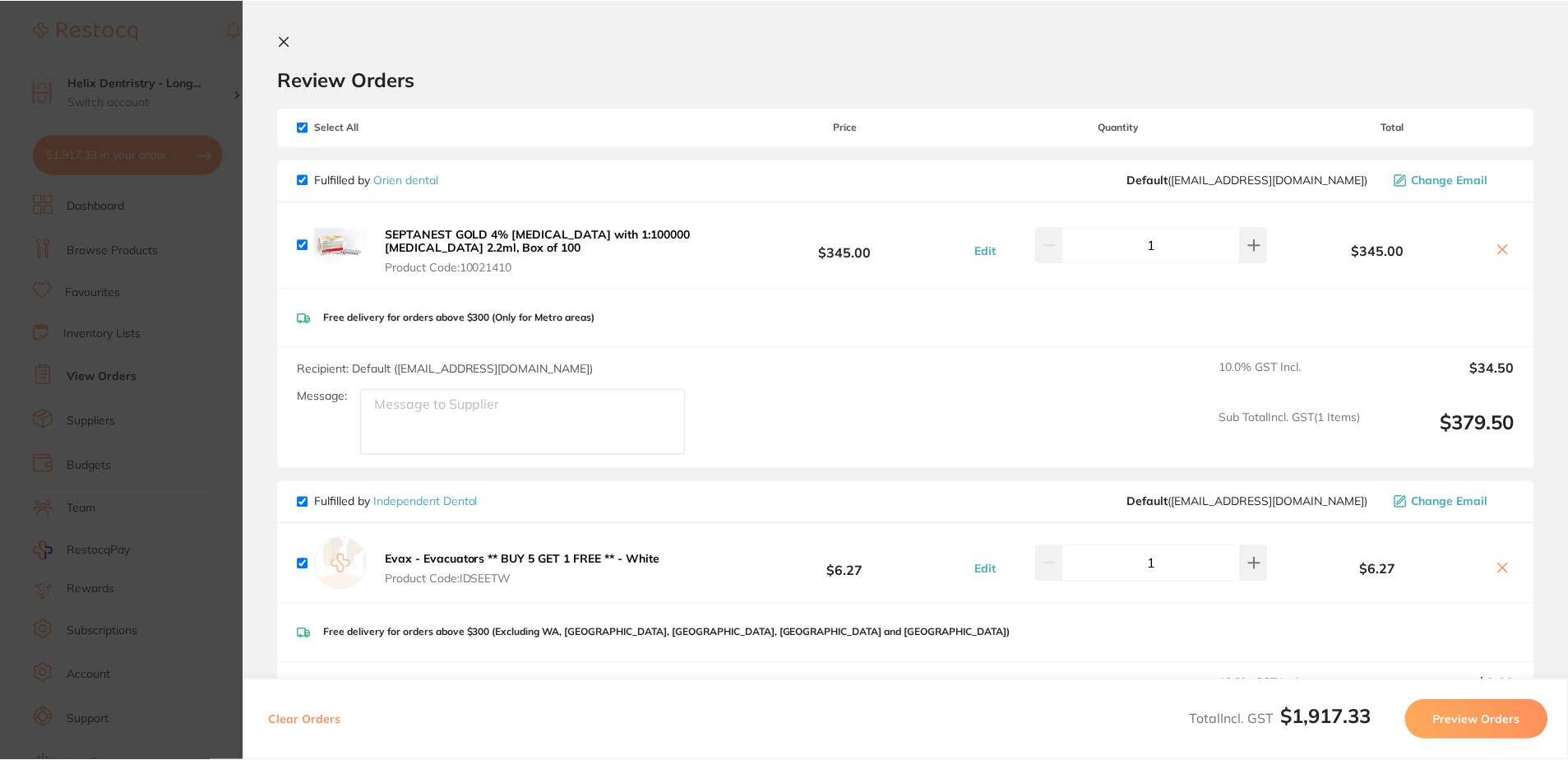
scroll to position [1478, 0]
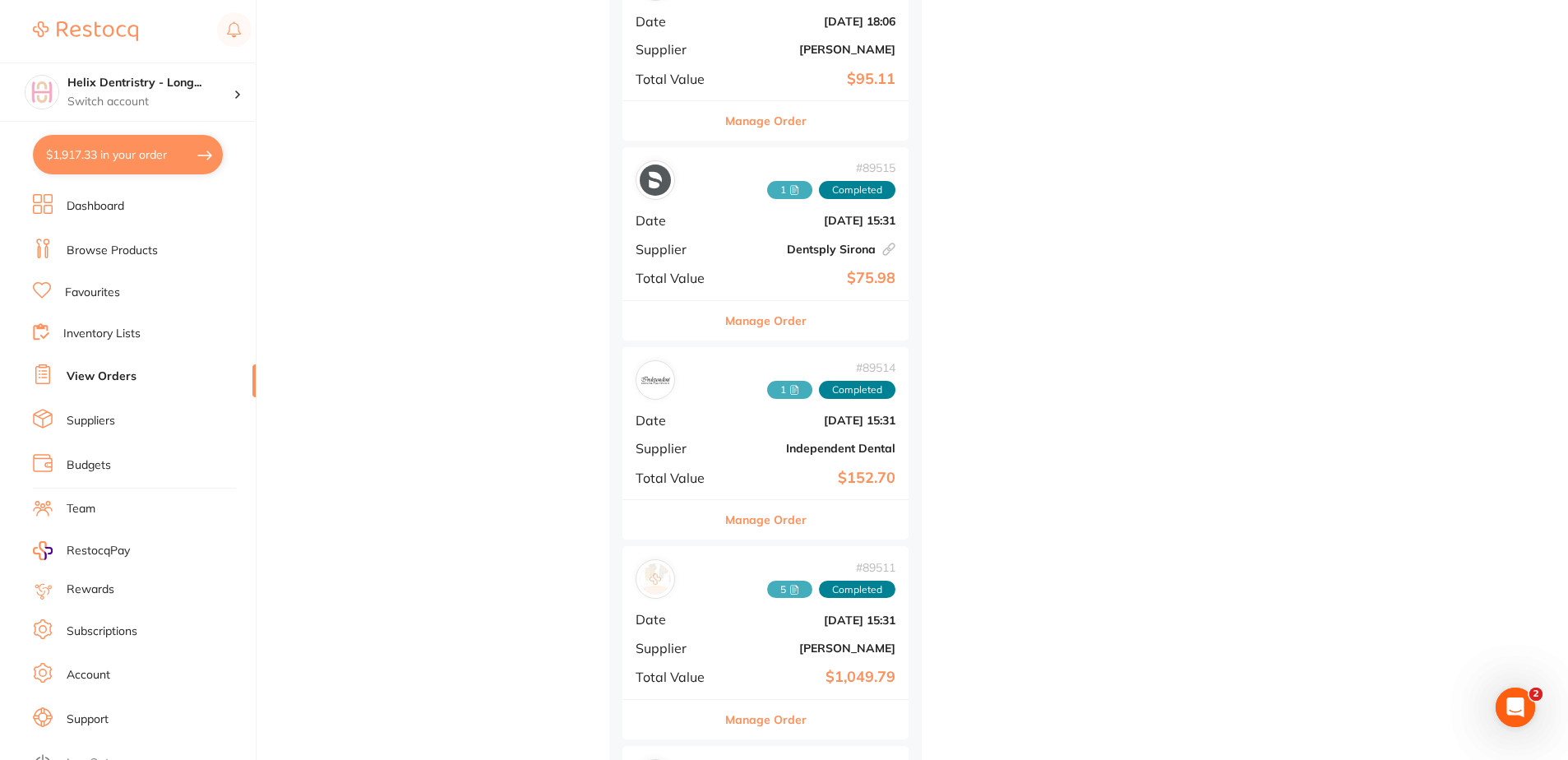
click at [146, 142] on button "$1,917.33 in your order" at bounding box center [128, 154] width 190 height 39
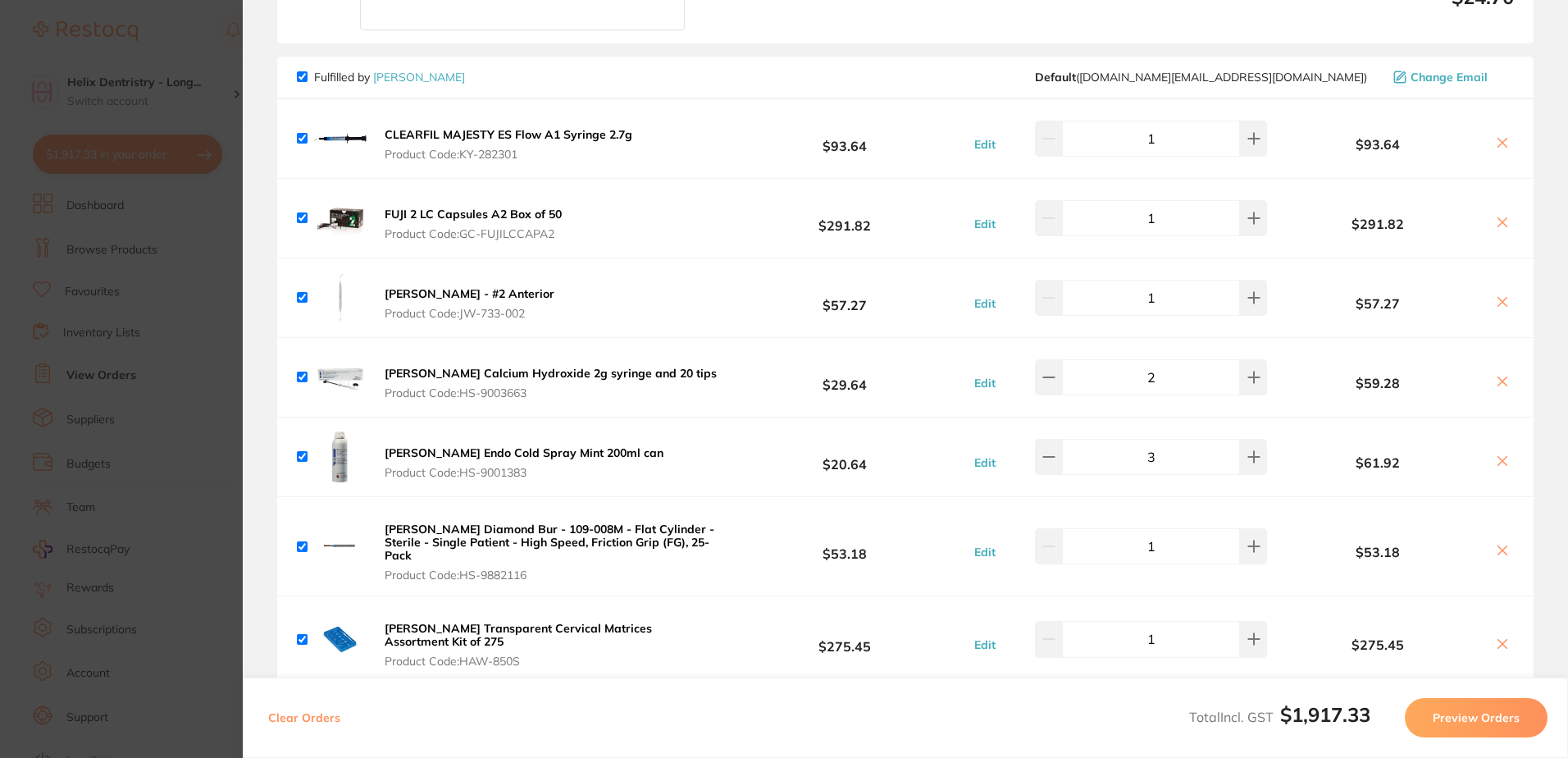
scroll to position [1968, 0]
click at [1054, 457] on icon at bounding box center [1048, 456] width 13 height 13
click at [1248, 455] on icon at bounding box center [1254, 456] width 10 height 10
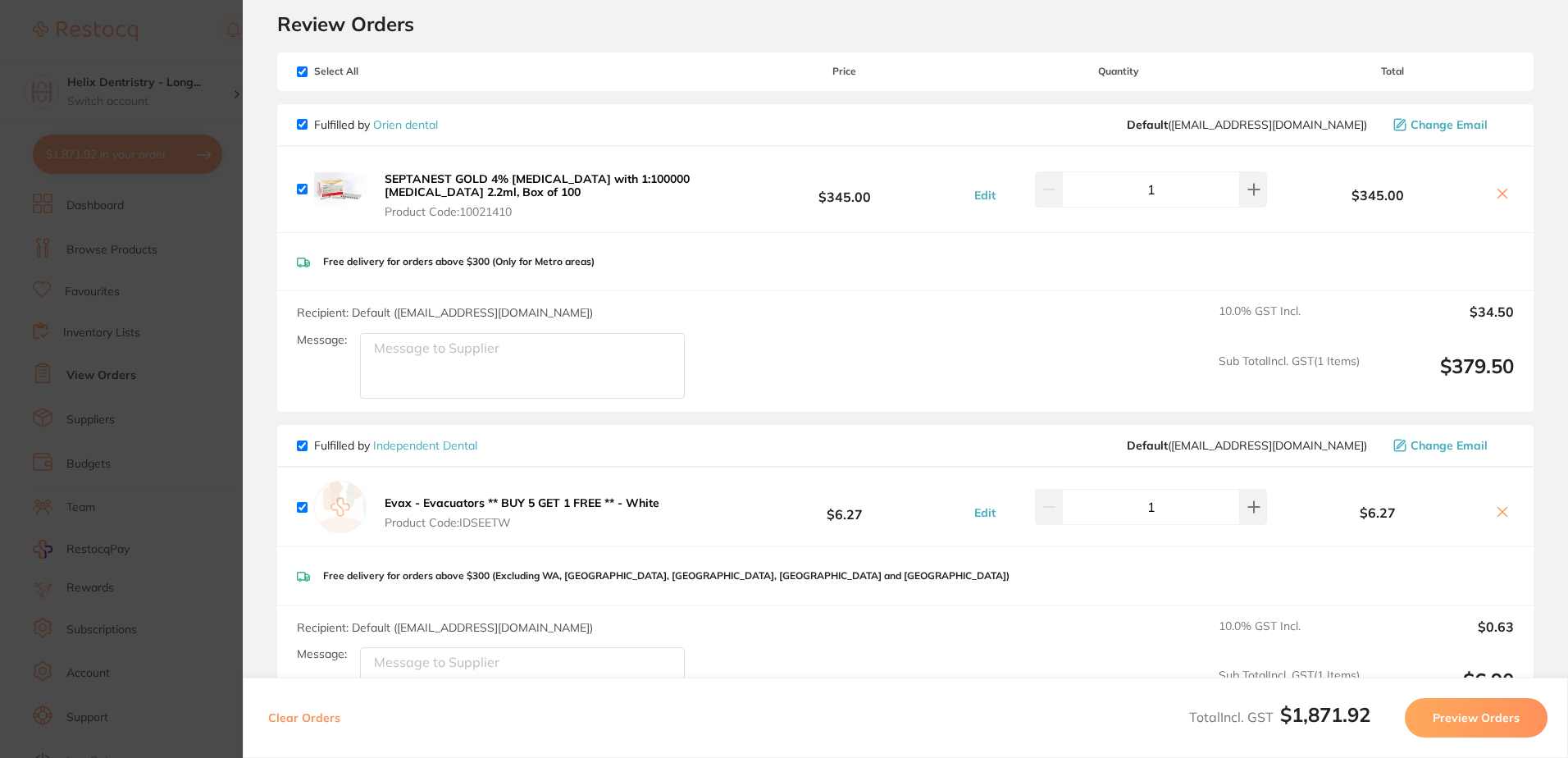
scroll to position [0, 0]
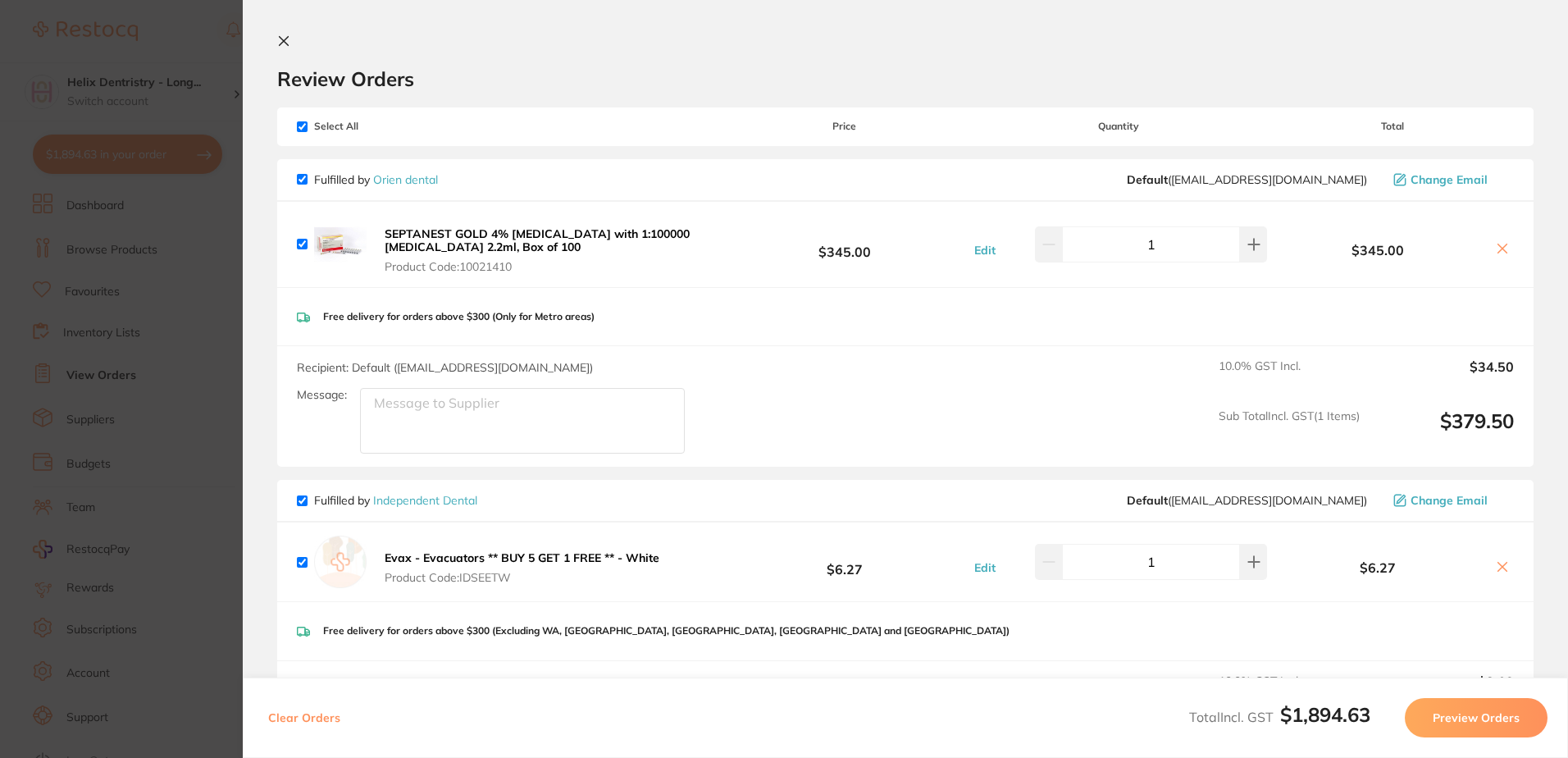
type input "2"
click at [292, 35] on button at bounding box center [287, 42] width 20 height 16
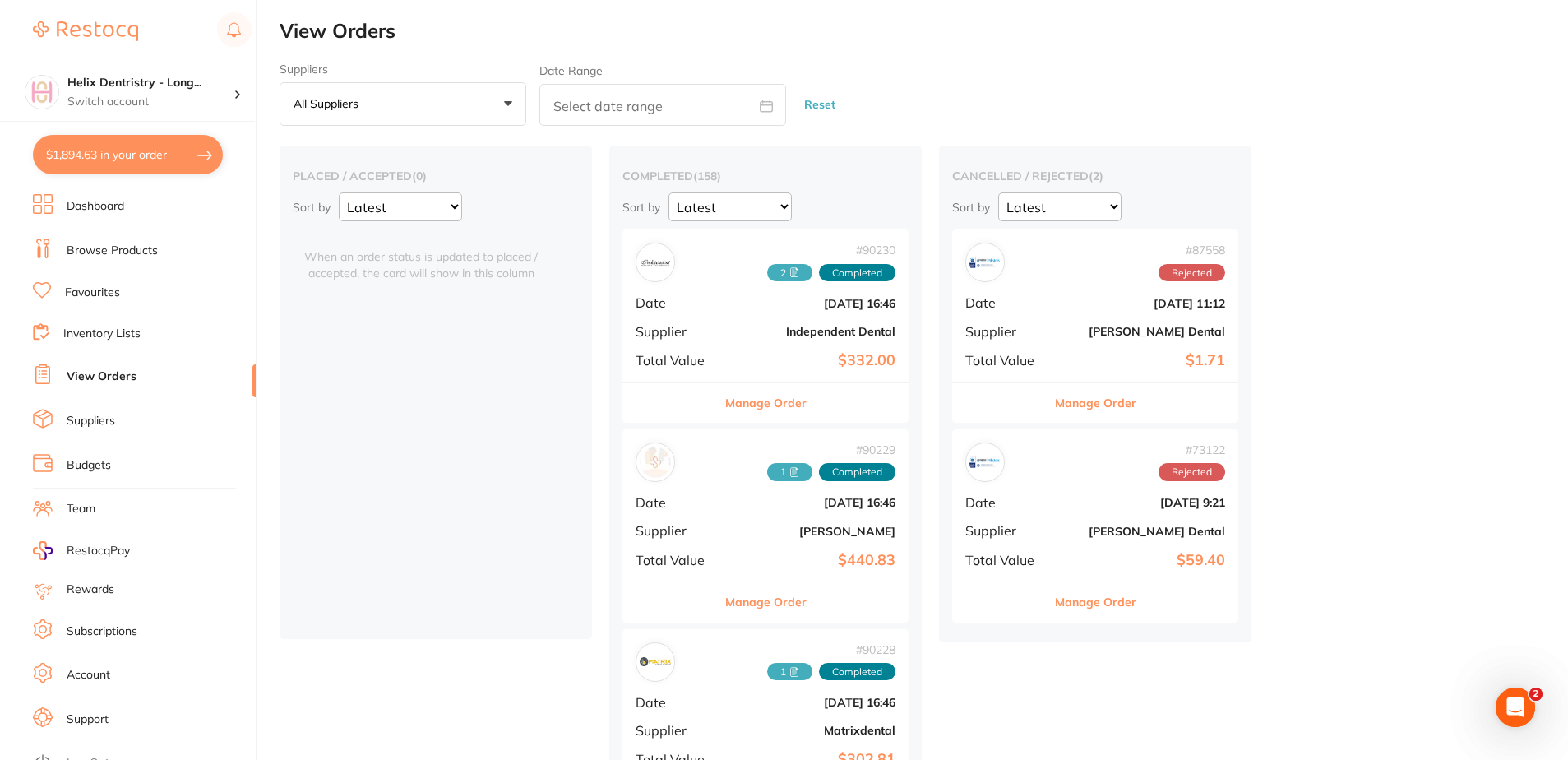
click at [108, 247] on link "Browse Products" at bounding box center [112, 250] width 91 height 17
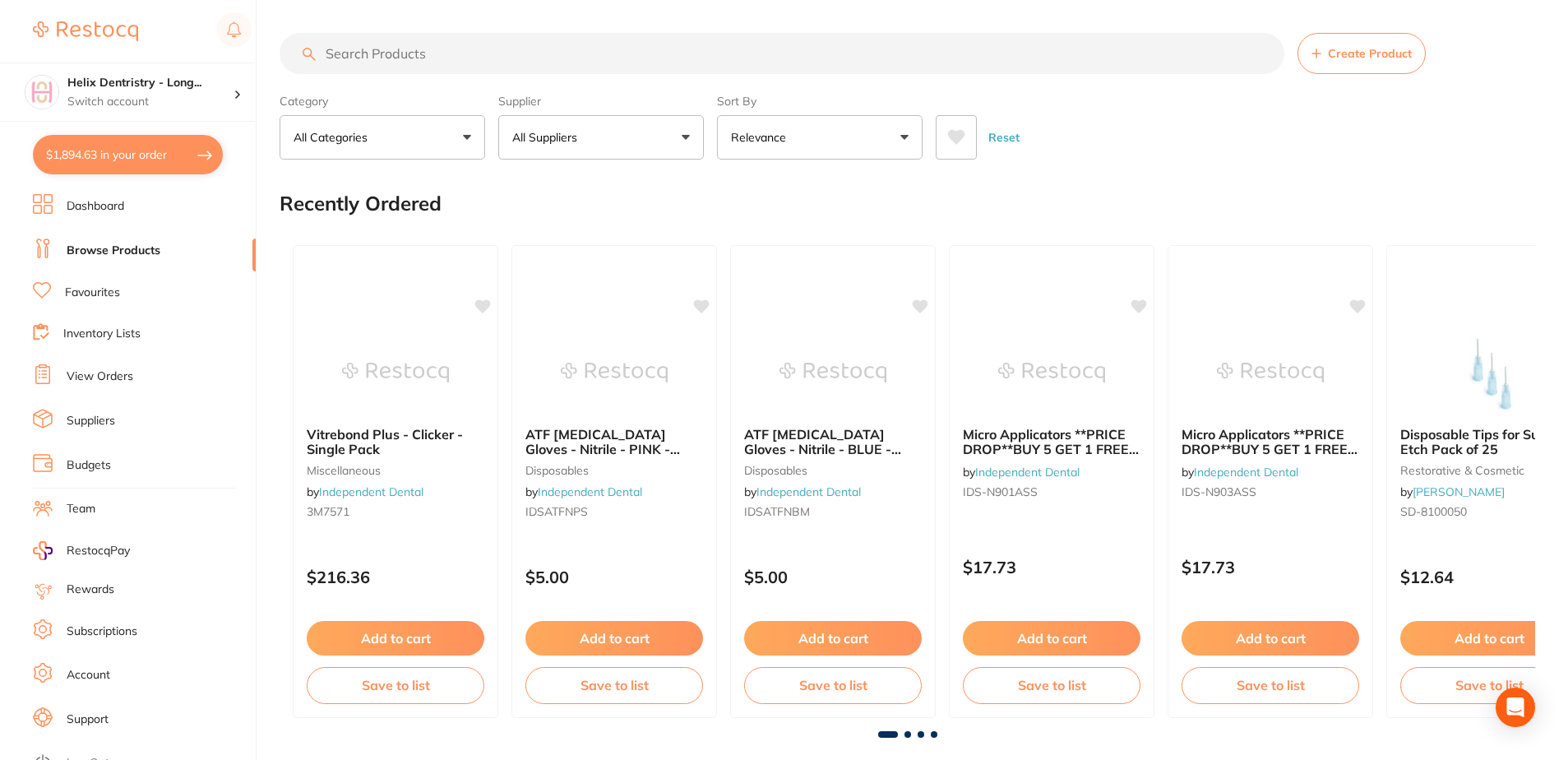
click at [368, 48] on input "search" at bounding box center [782, 53] width 1005 height 41
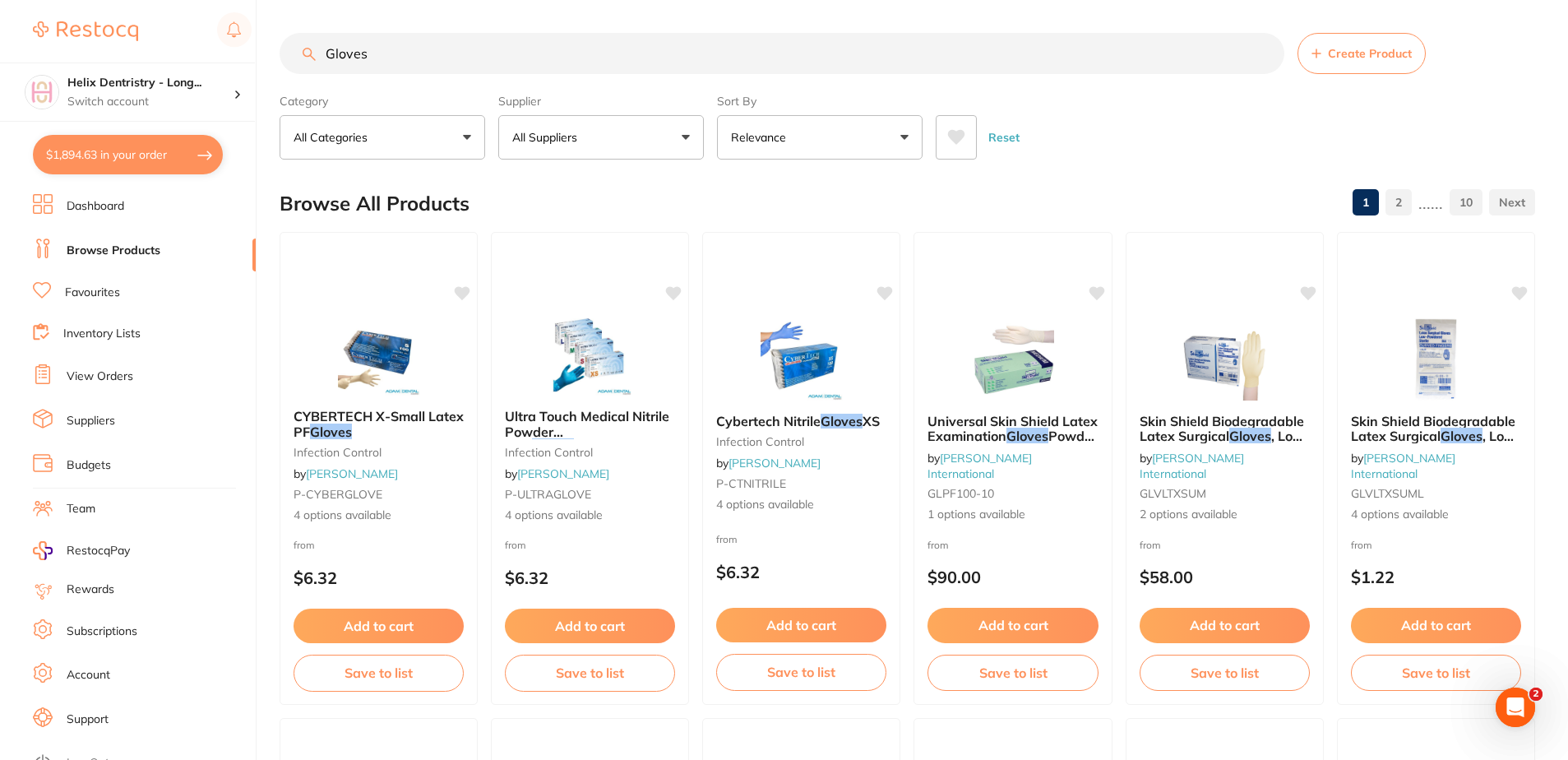
type input "Gloves"
drag, startPoint x: 567, startPoint y: 133, endPoint x: 577, endPoint y: 155, distance: 24.2
click at [567, 133] on p "All Suppliers" at bounding box center [548, 137] width 71 height 17
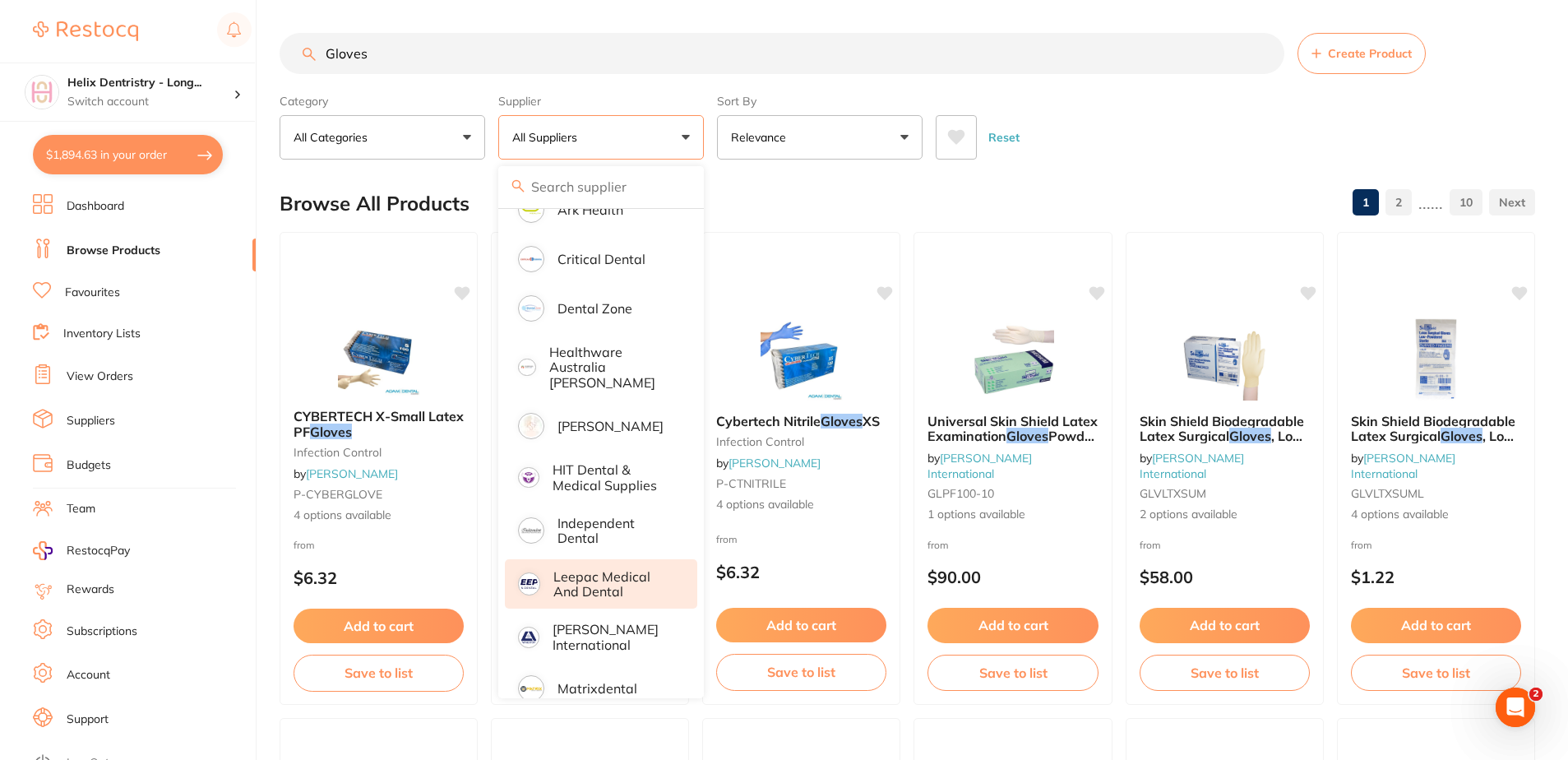
scroll to position [247, 0]
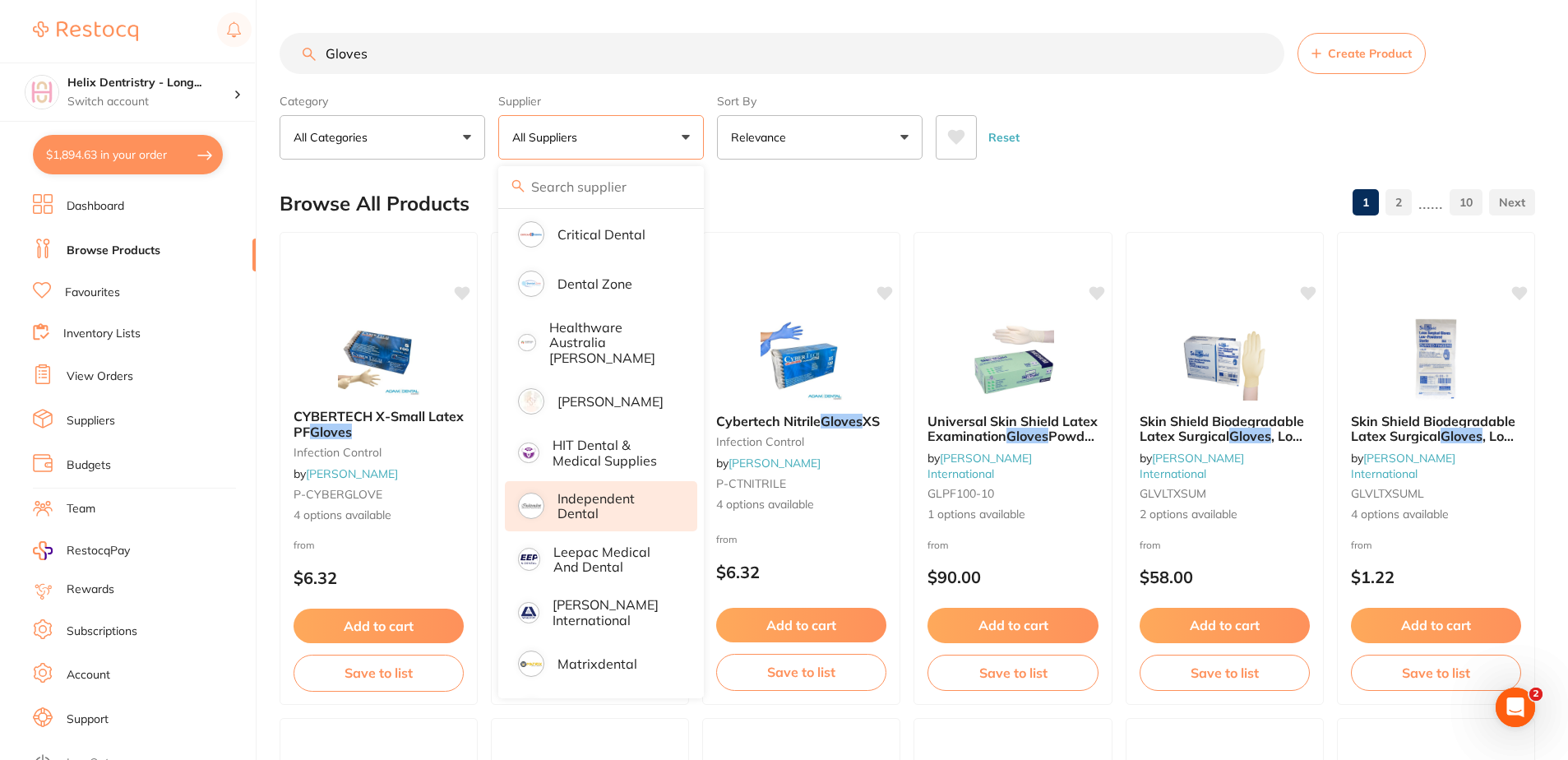
click at [608, 501] on p "Independent Dental" at bounding box center [616, 506] width 116 height 30
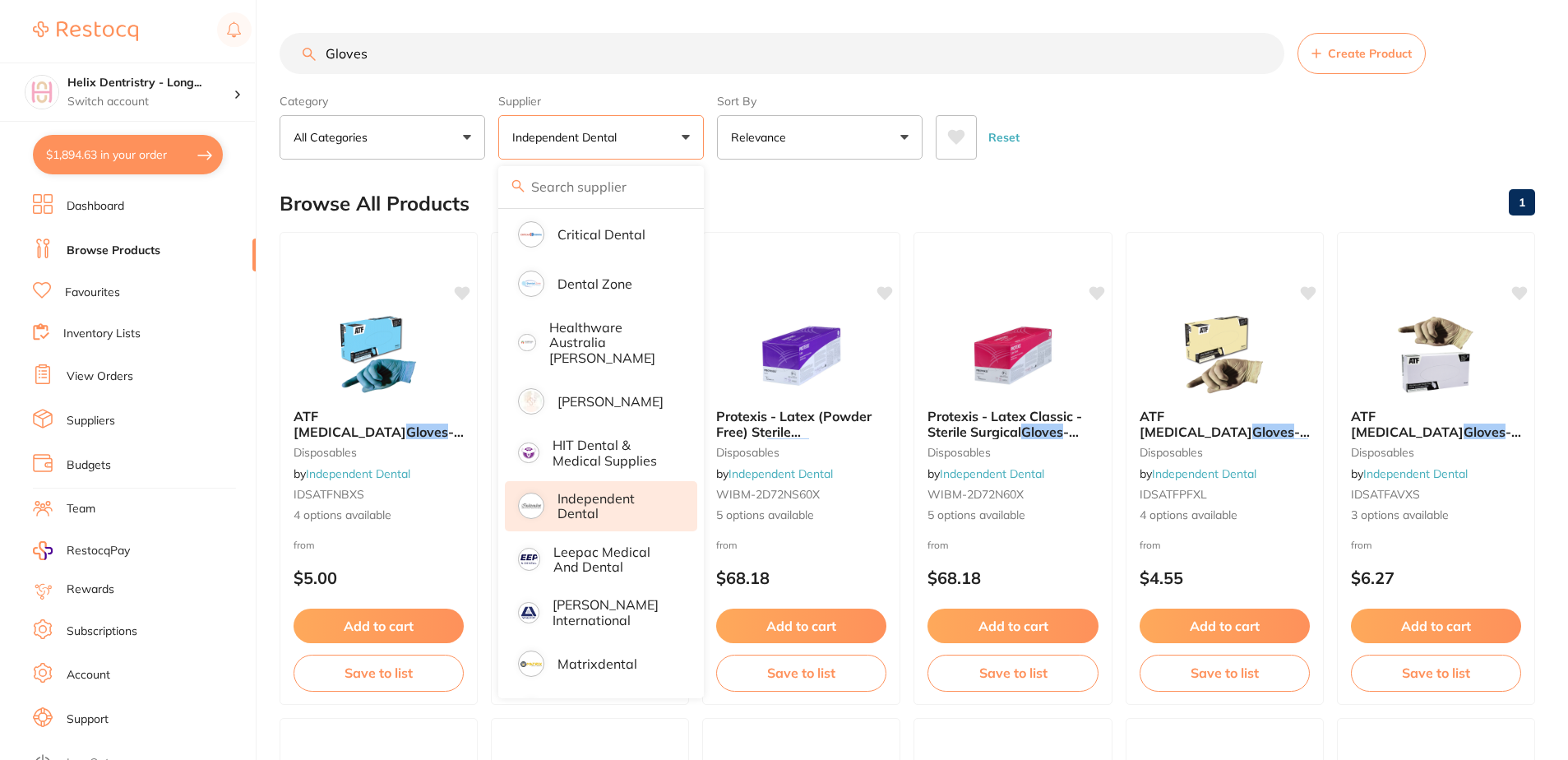
click at [1088, 117] on div "Reset" at bounding box center [1228, 130] width 586 height 57
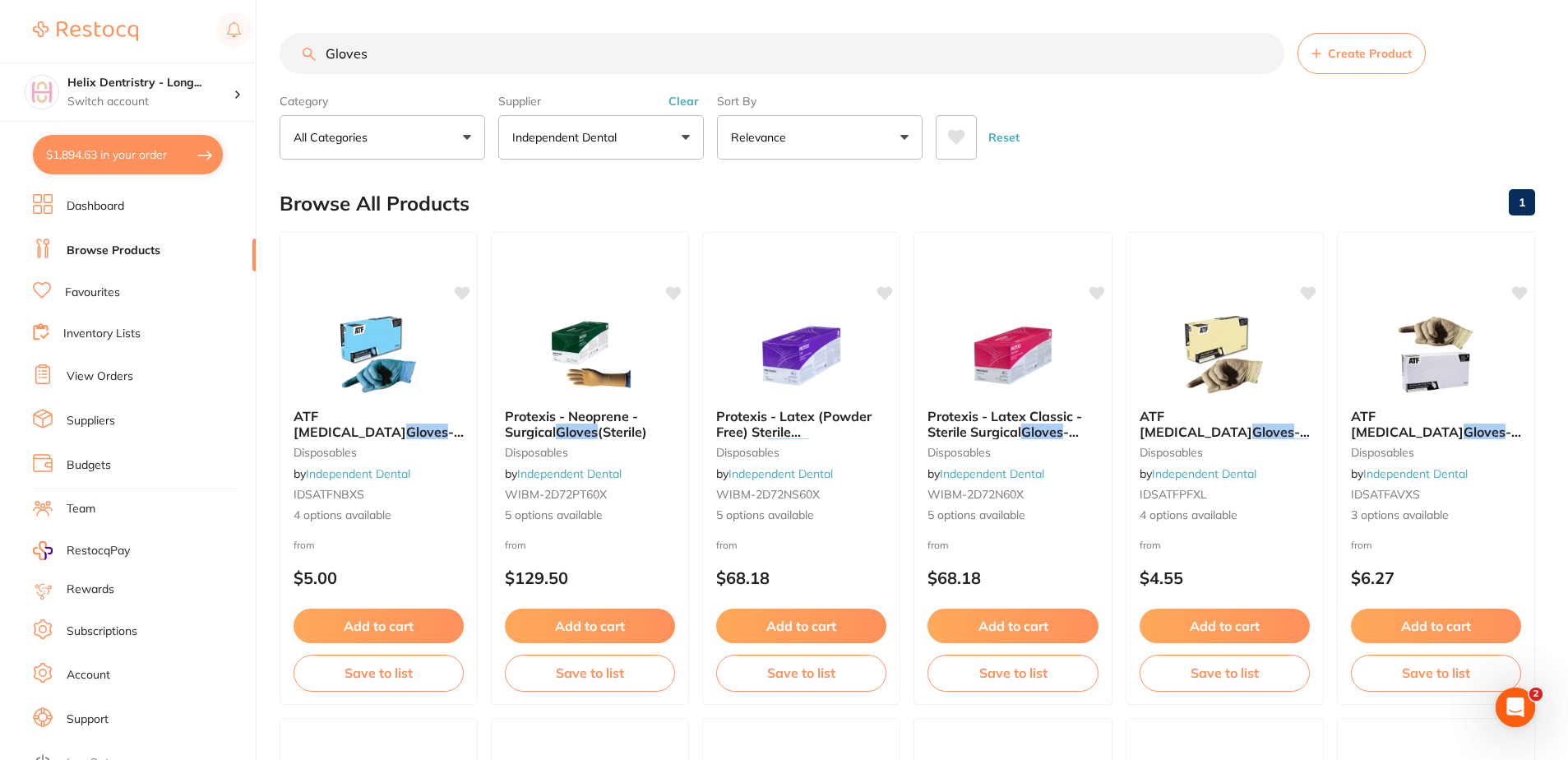
scroll to position [0, 0]
drag, startPoint x: 361, startPoint y: 414, endPoint x: 789, endPoint y: 357, distance: 431.8
click at [361, 414] on span "ATF Dental Examination" at bounding box center [350, 424] width 113 height 31
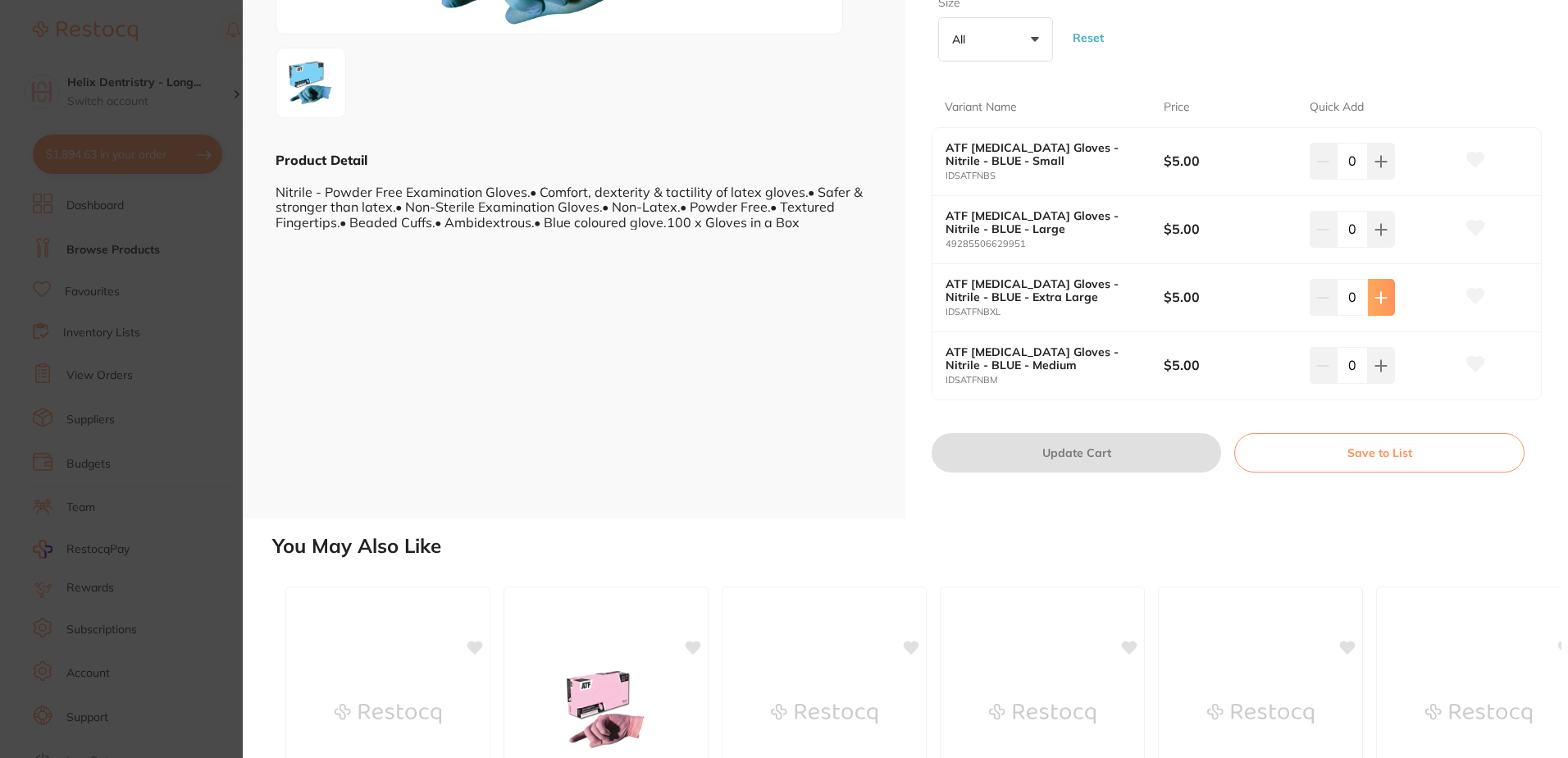
click at [1381, 285] on button at bounding box center [1381, 297] width 27 height 36
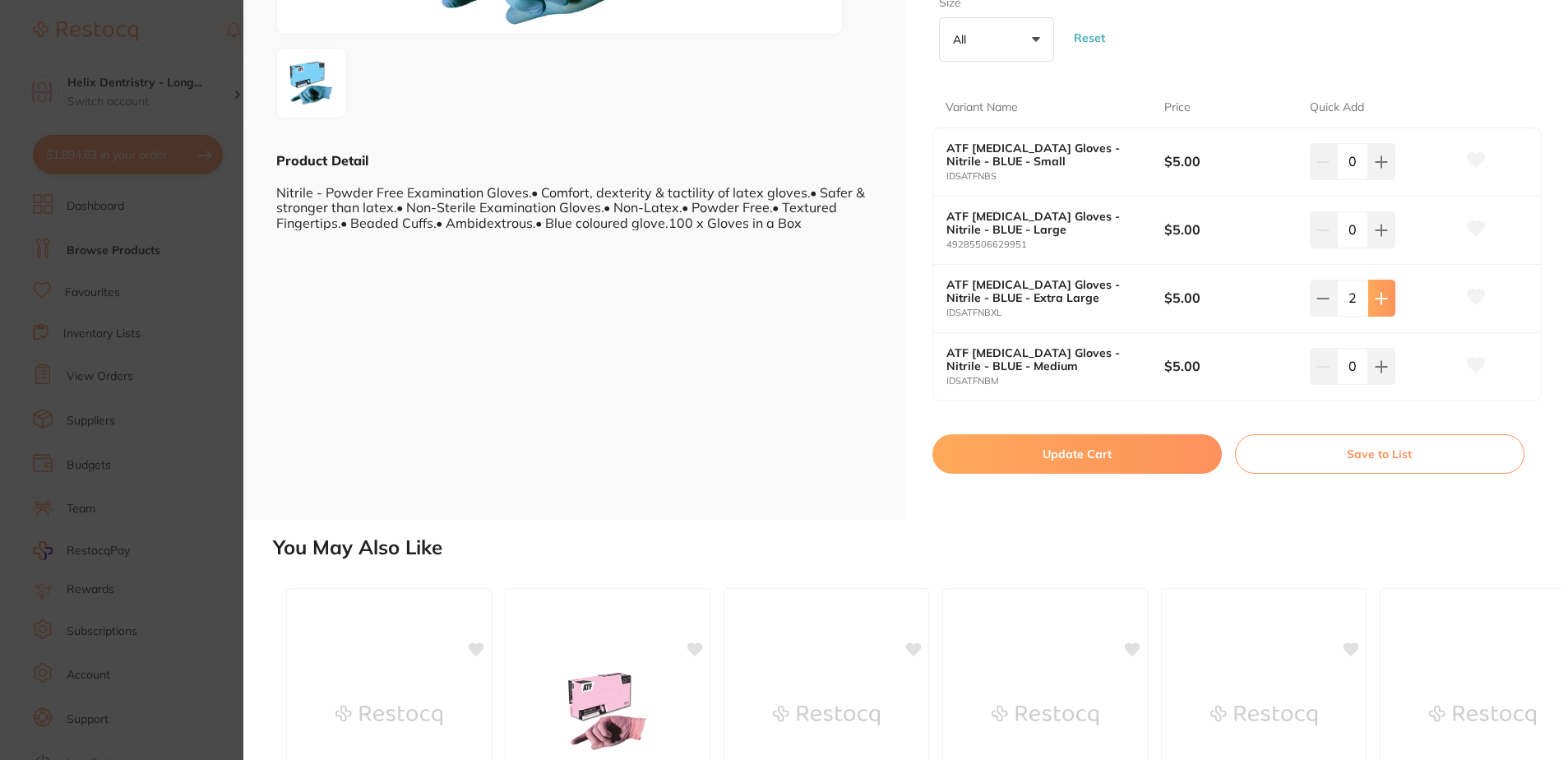
click at [1385, 286] on button at bounding box center [1381, 298] width 27 height 36
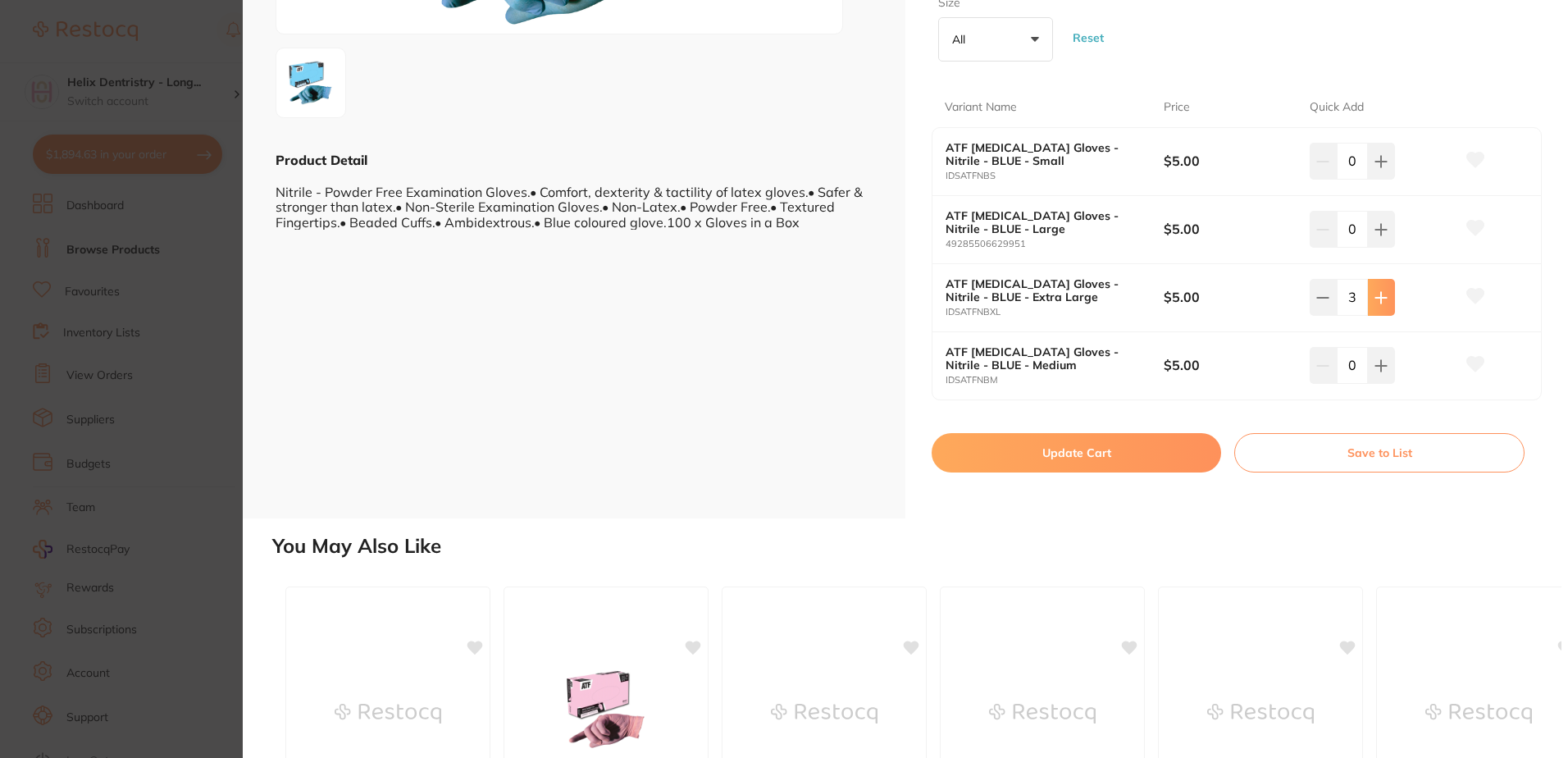
click at [1381, 285] on button at bounding box center [1381, 297] width 27 height 36
click at [1332, 288] on button at bounding box center [1323, 297] width 27 height 36
type input "3"
click at [1178, 448] on button "Update Cart" at bounding box center [1076, 452] width 289 height 39
checkbox input "false"
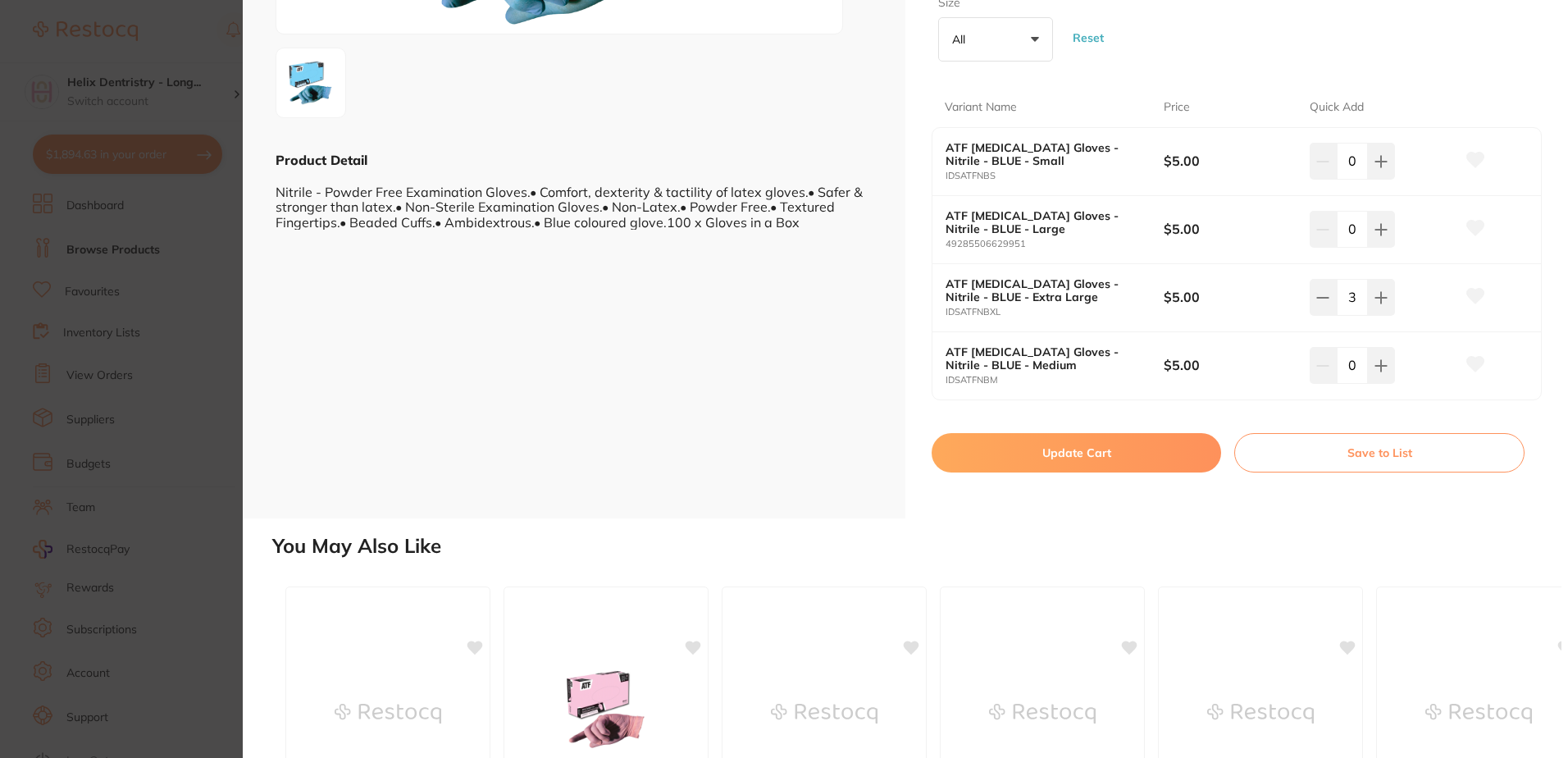
checkbox input "false"
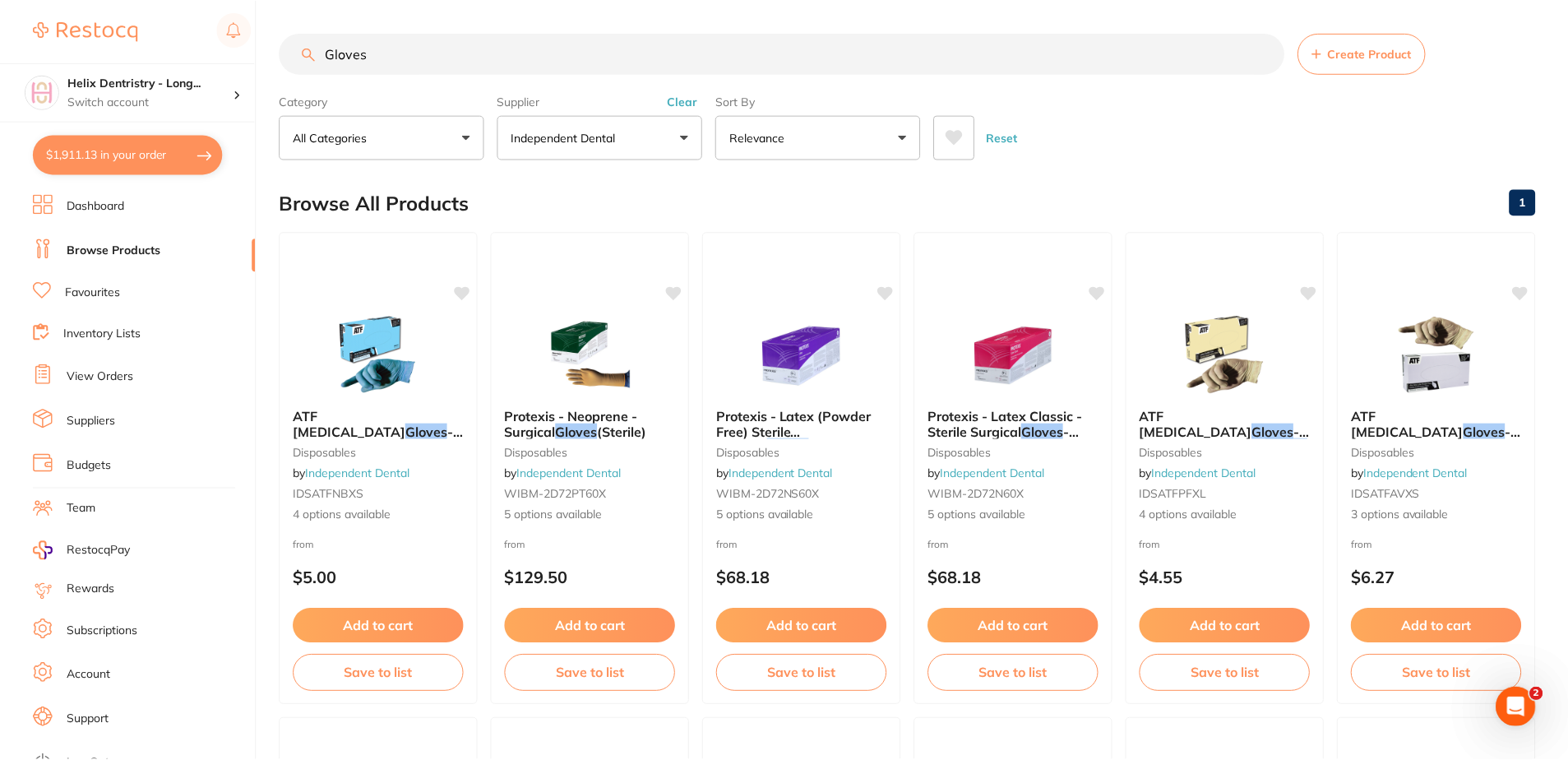
scroll to position [9, 0]
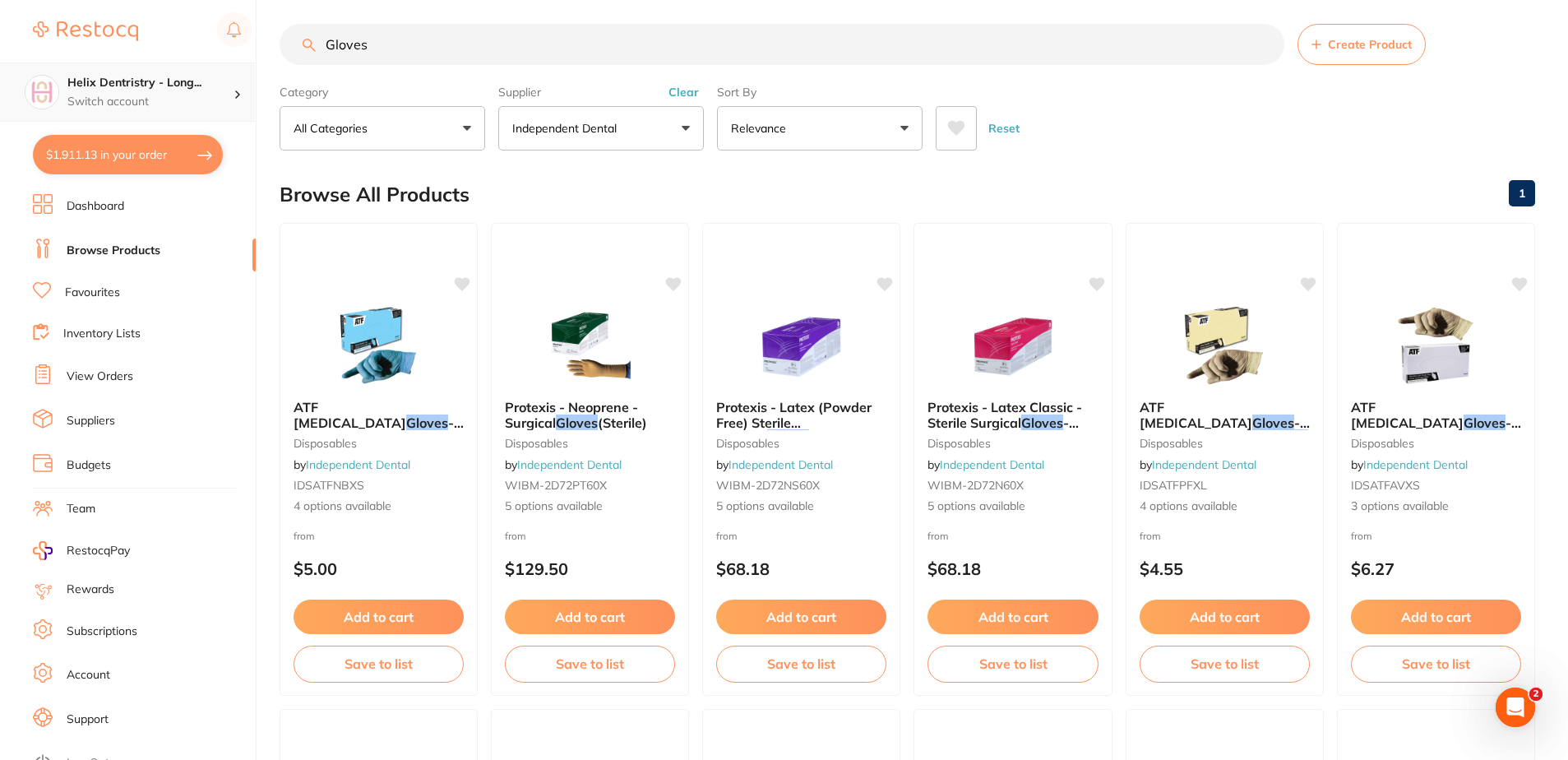
click at [114, 82] on h4 "Helix Dentristry - Long..." at bounding box center [150, 83] width 166 height 17
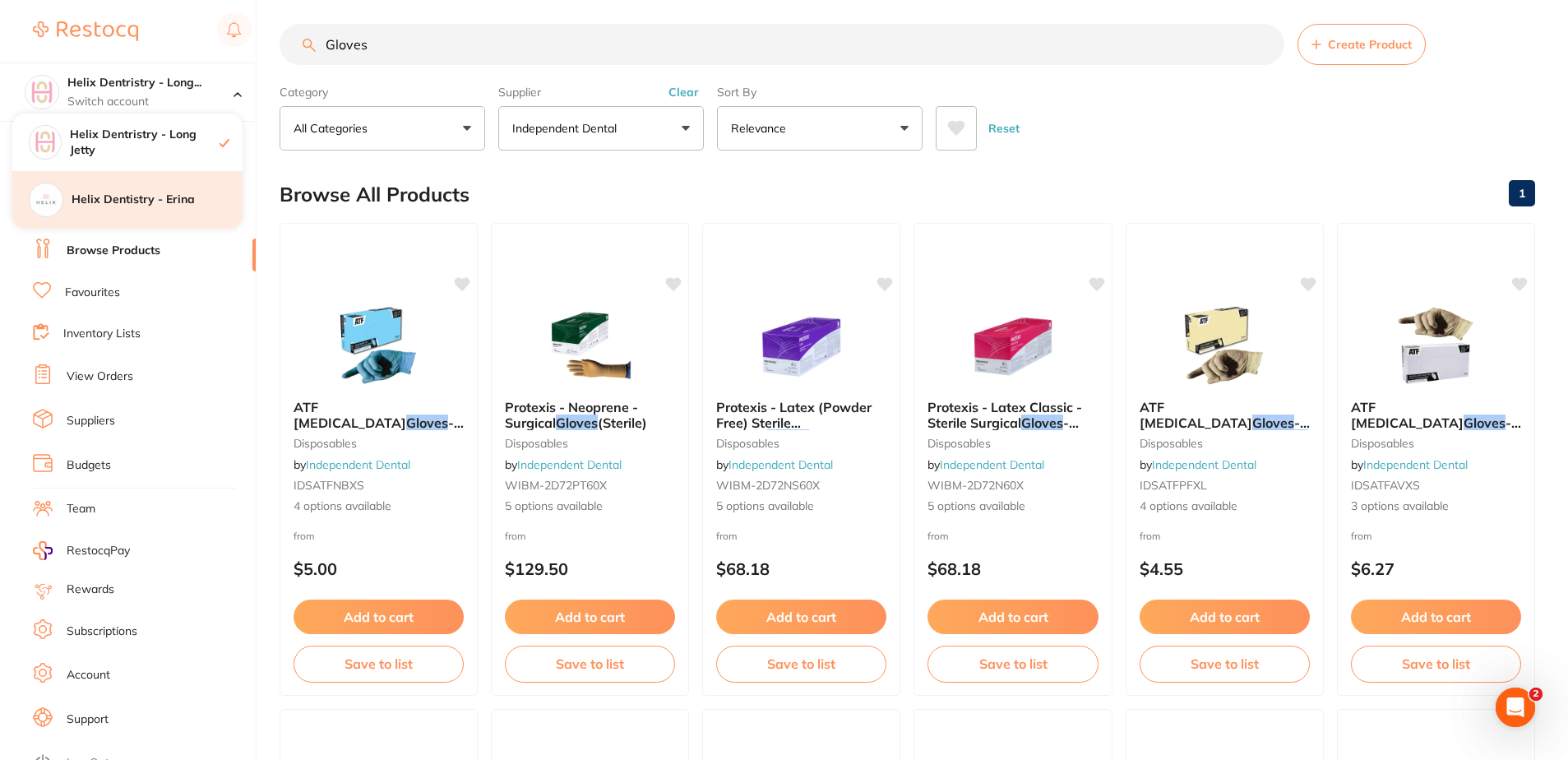
click at [149, 206] on h4 "Helix Dentistry - Erina" at bounding box center [156, 200] width 171 height 17
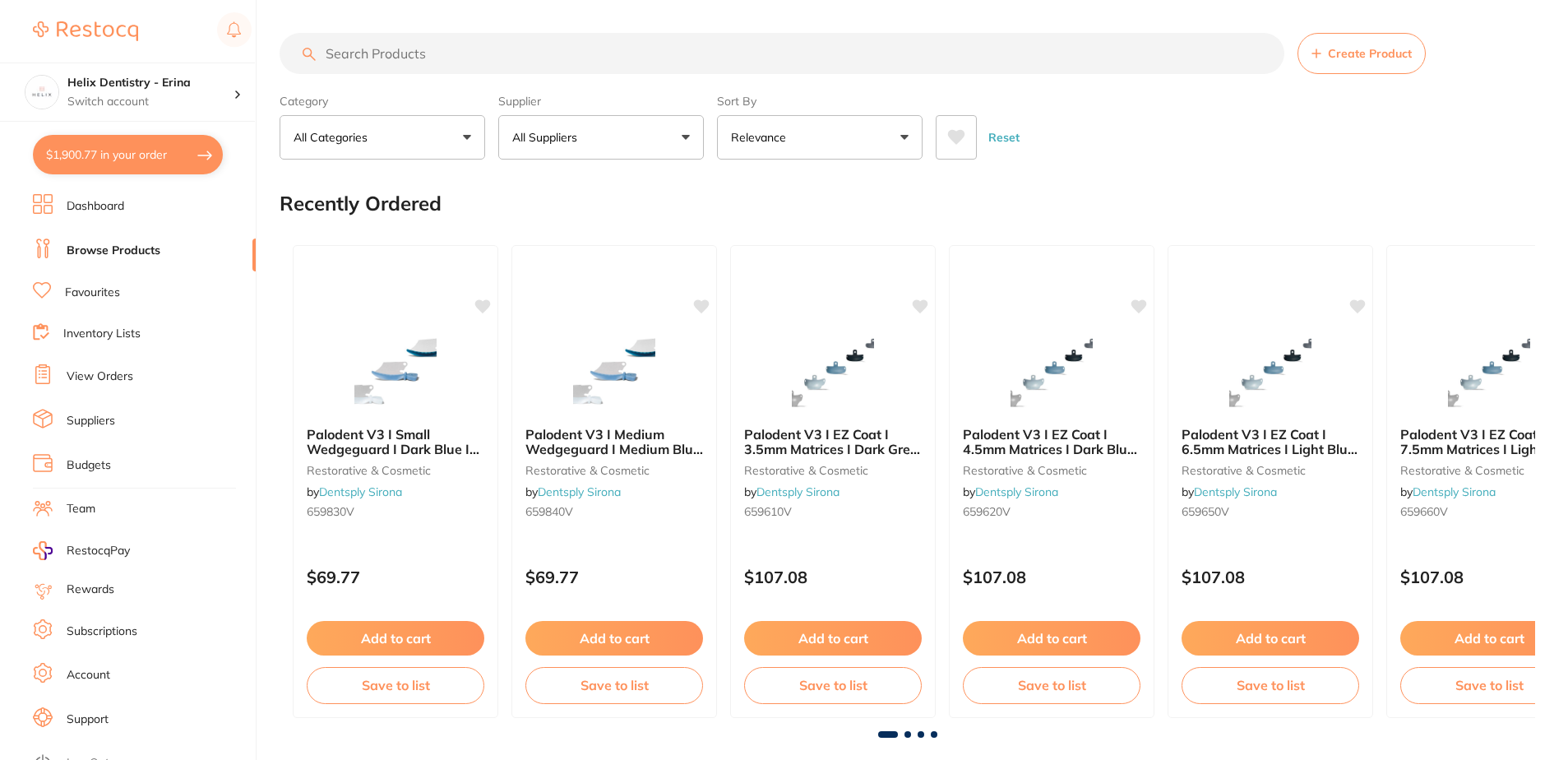
click at [121, 142] on button "$1,900.77 in your order" at bounding box center [128, 154] width 190 height 39
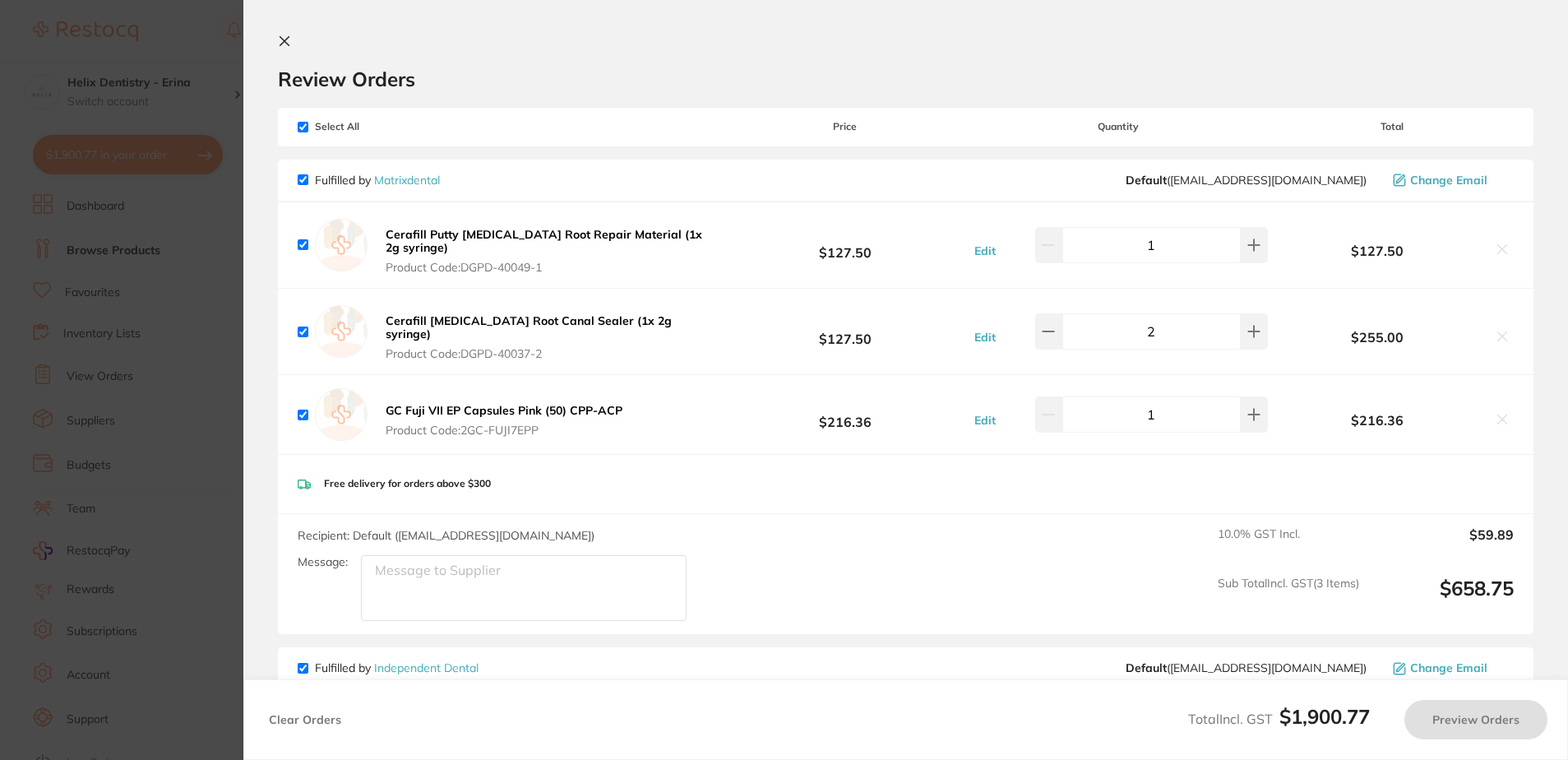
checkbox input "true"
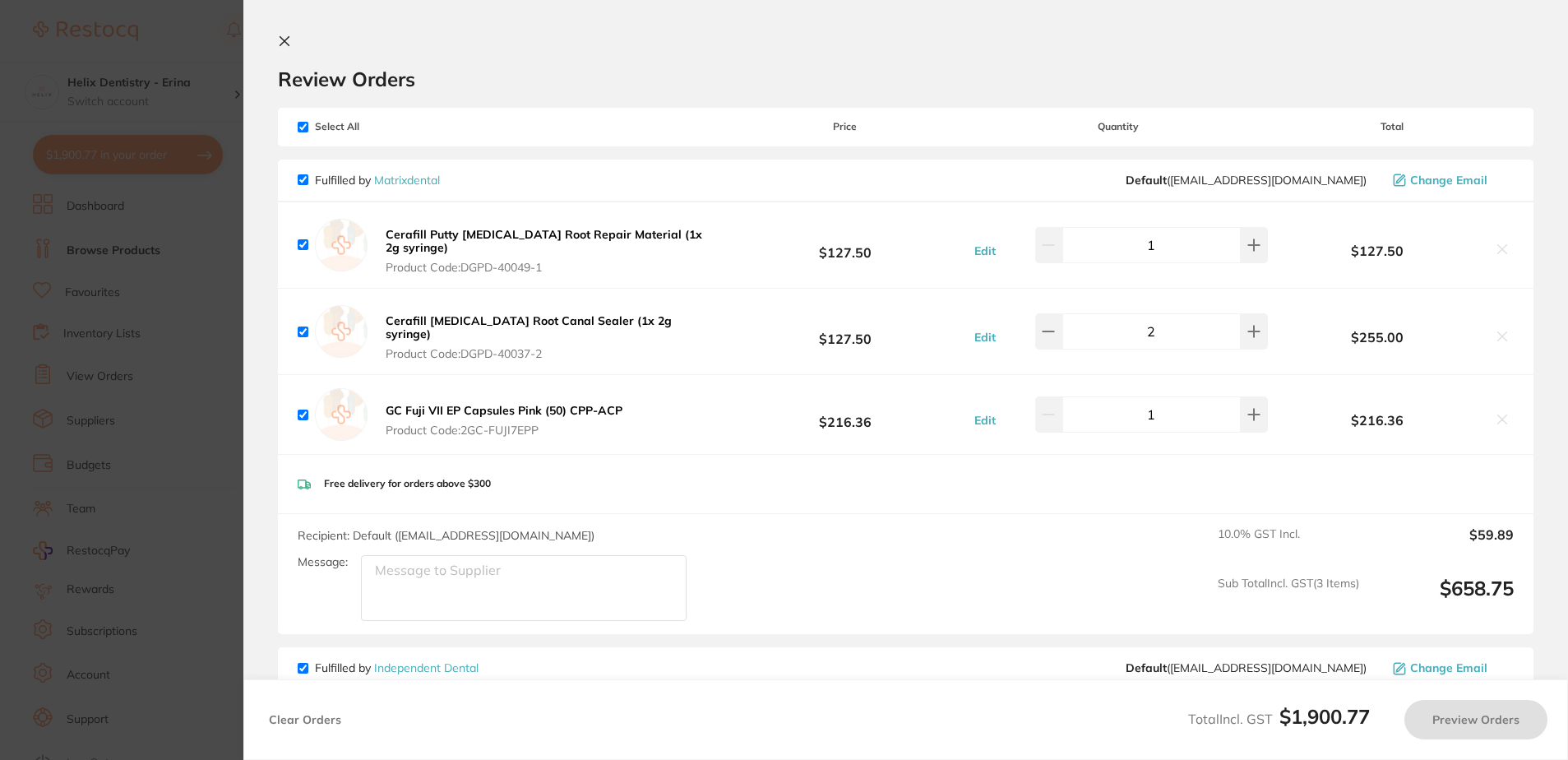
checkbox input "true"
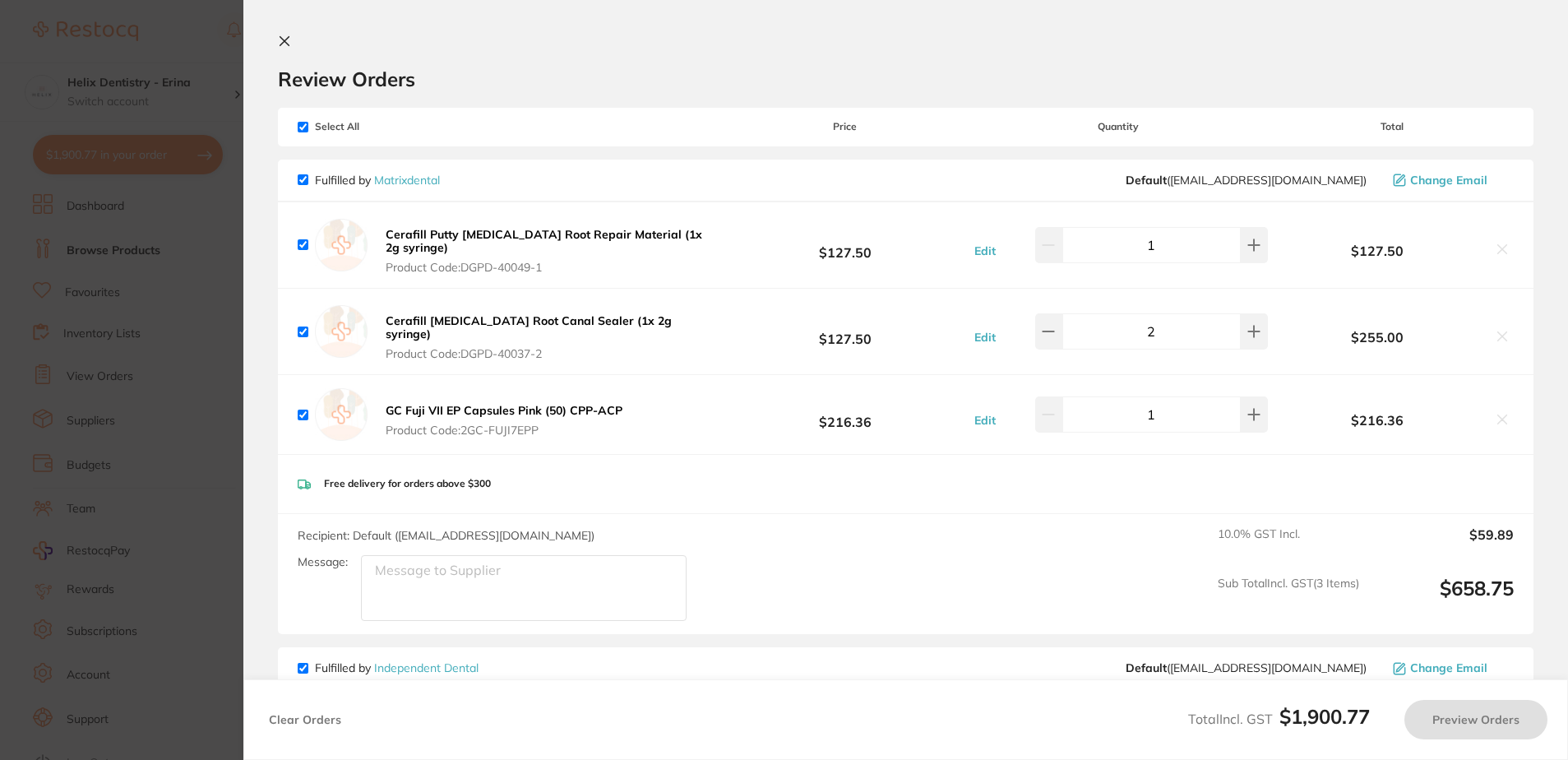
checkbox input "true"
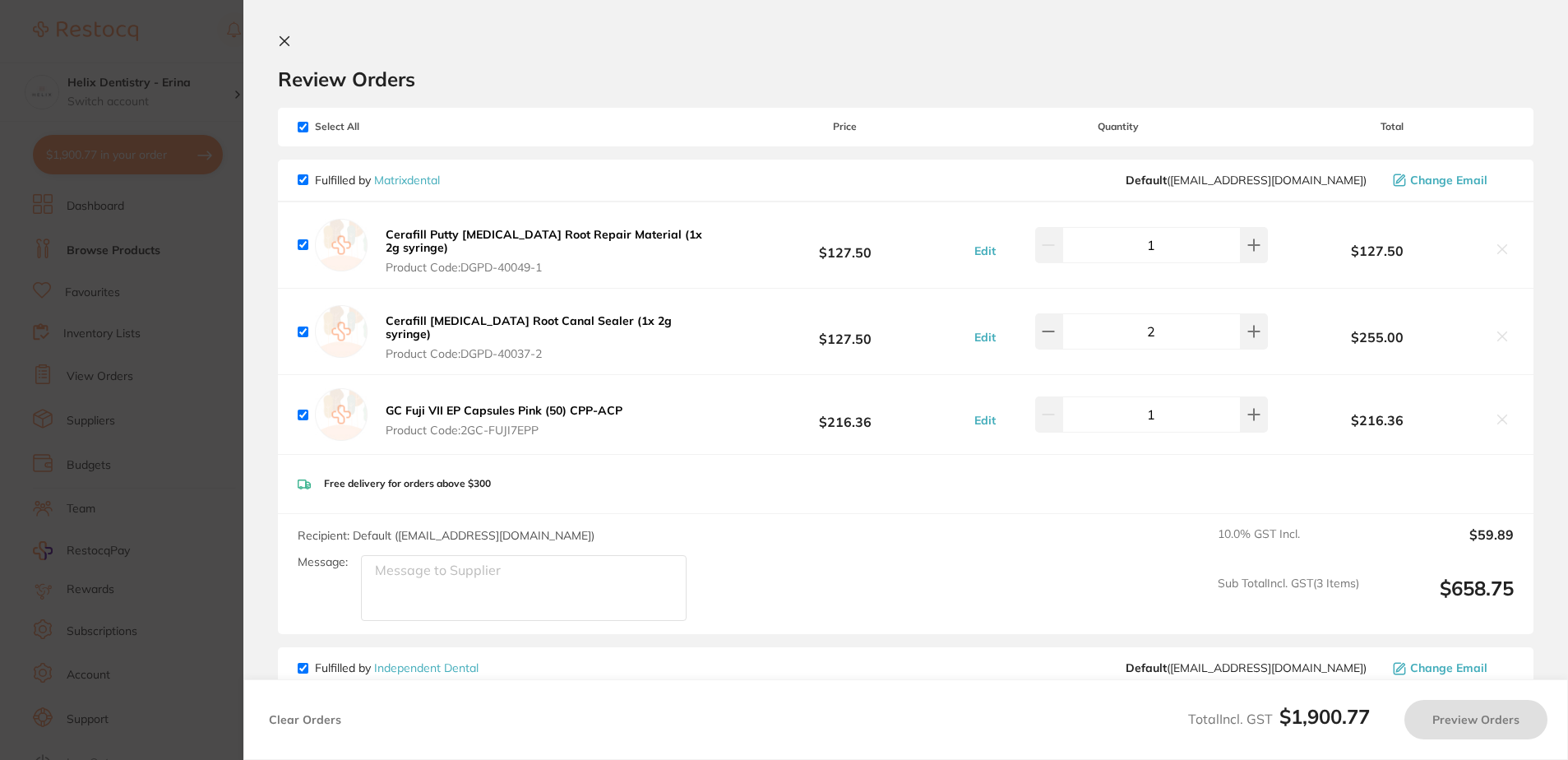
checkbox input "true"
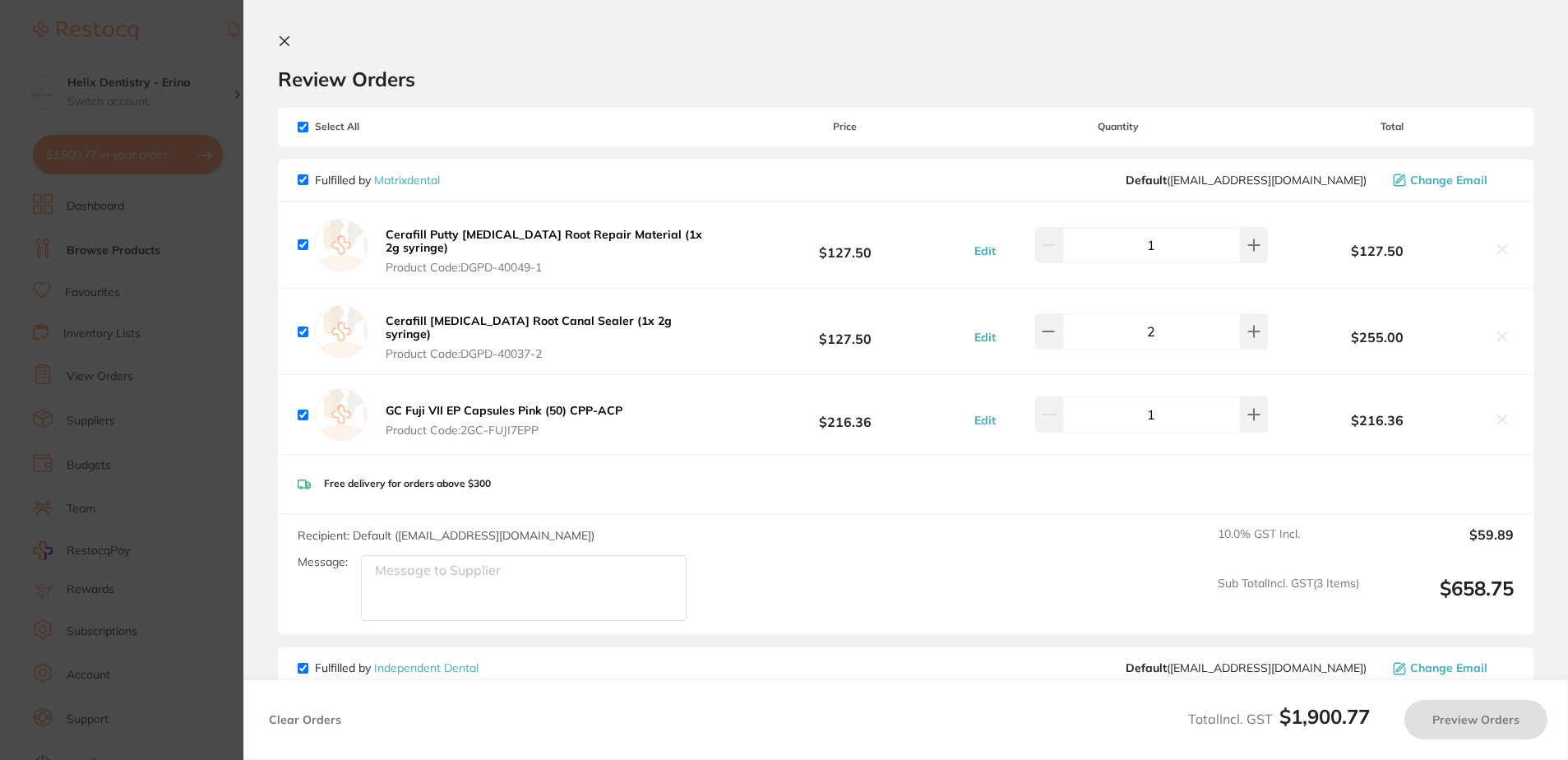
checkbox input "true"
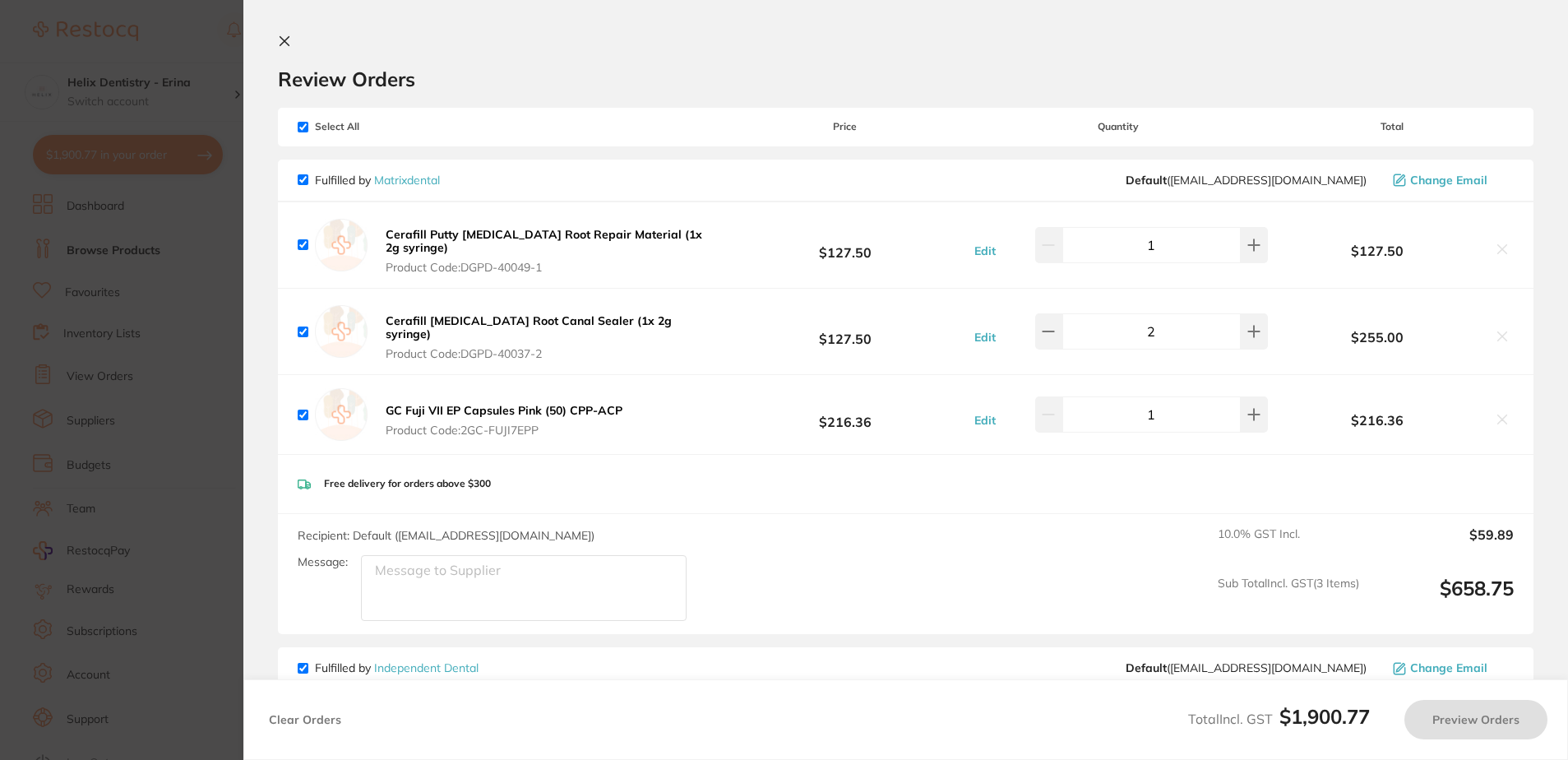
checkbox input "true"
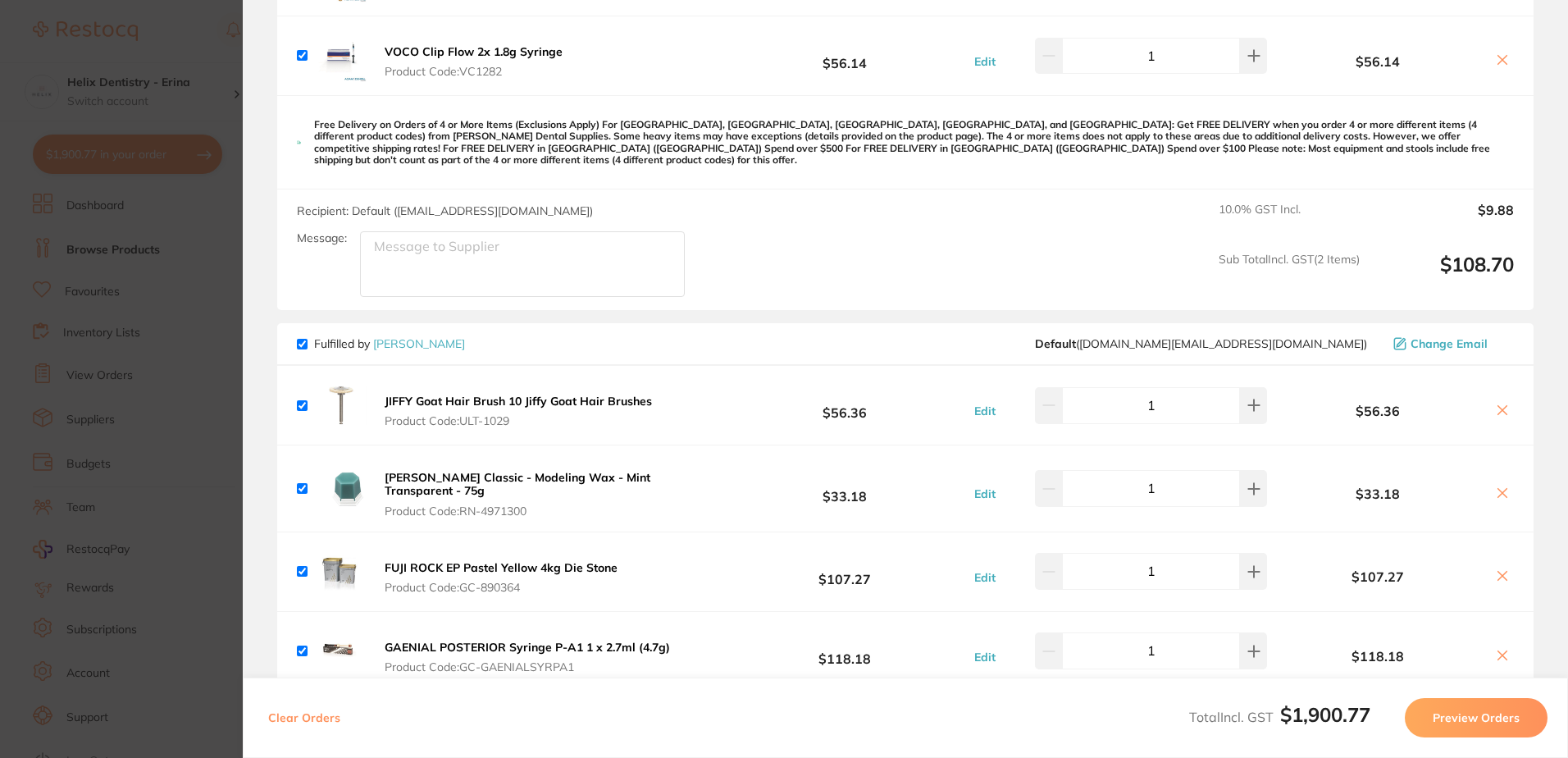
scroll to position [1230, 0]
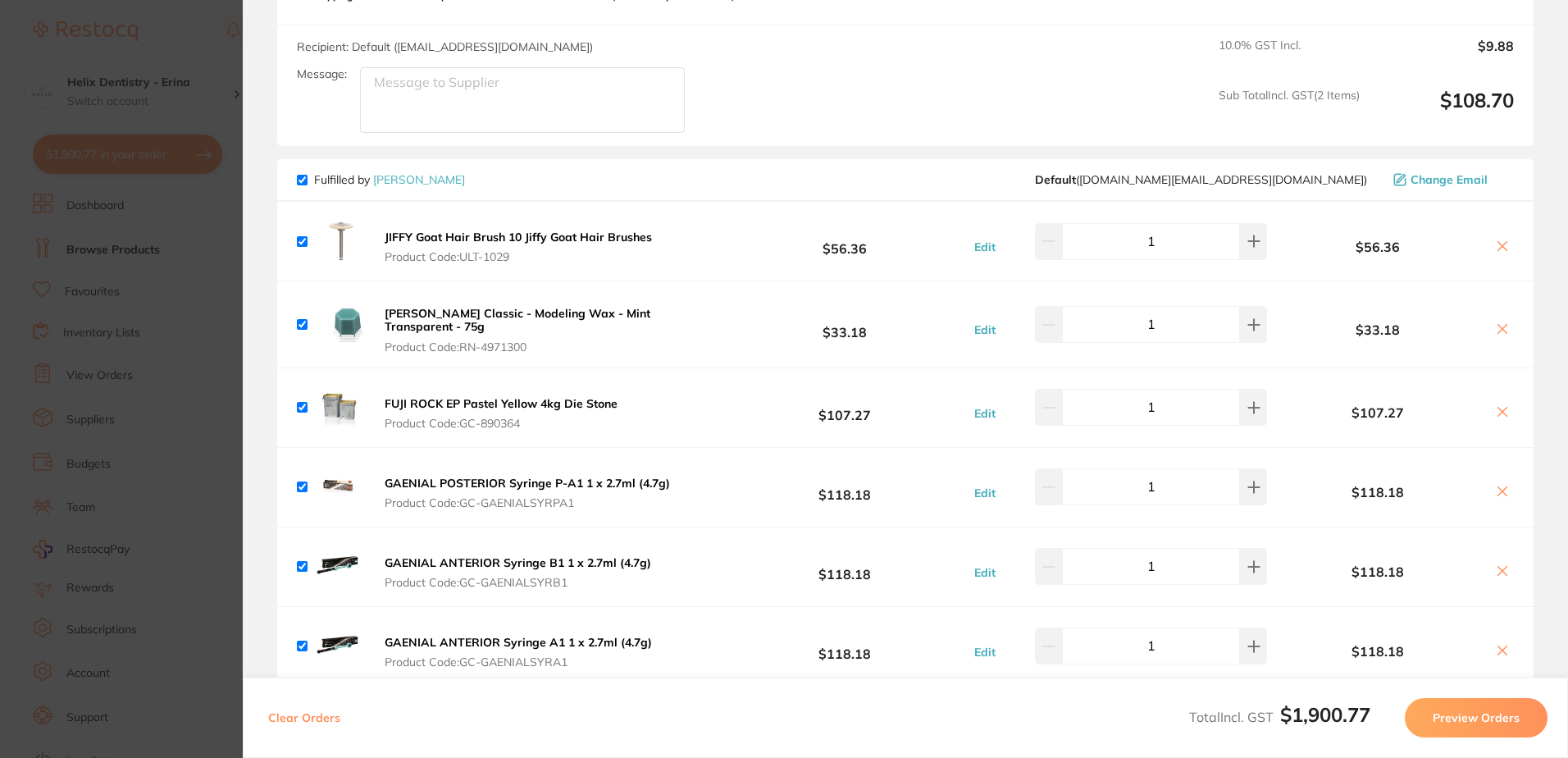
click at [575, 230] on b "JIFFY Goat Hair Brush 10 Jiffy Goat Hair Brushes" at bounding box center [518, 236] width 268 height 15
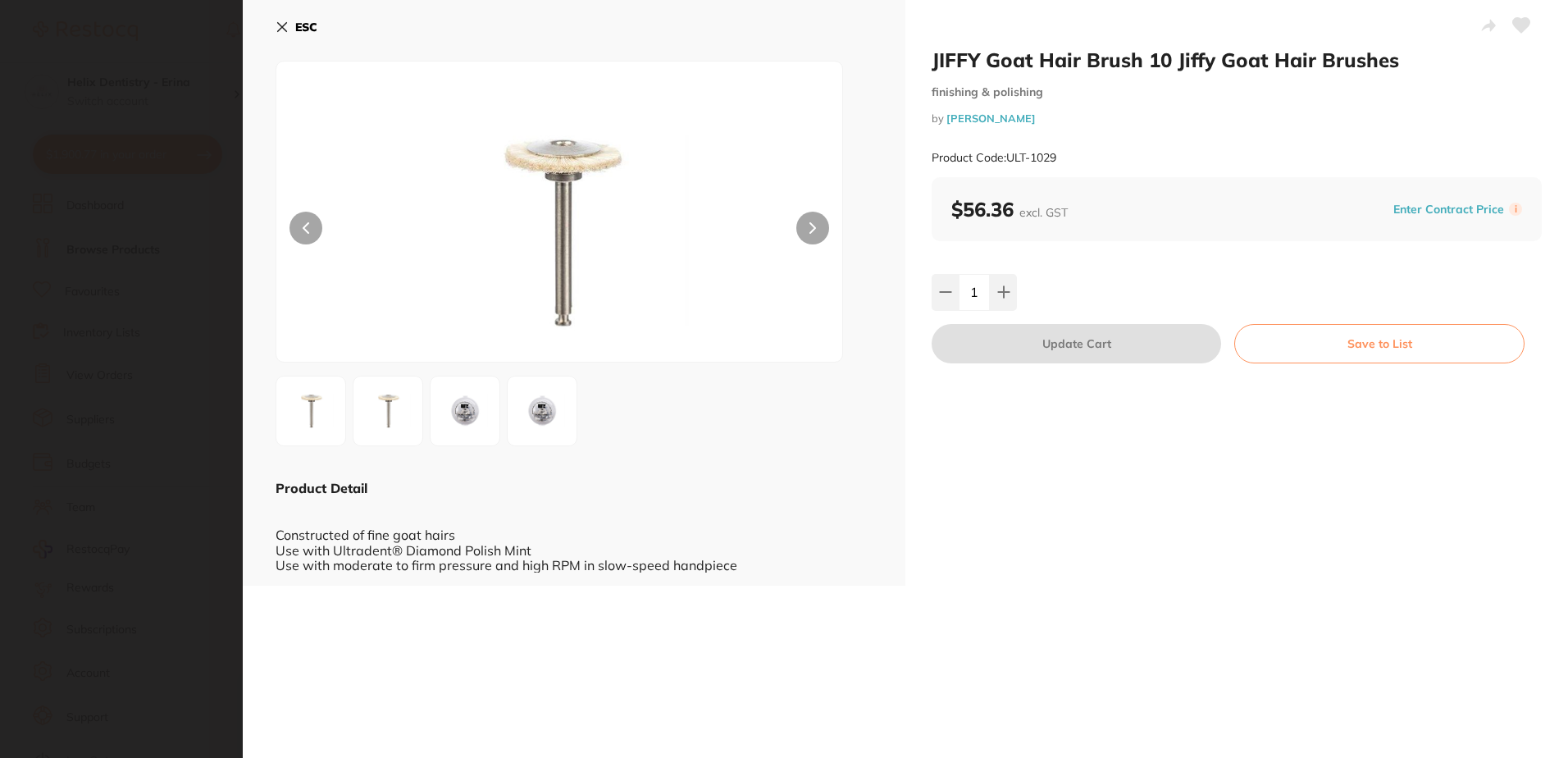
scroll to position [0, 0]
click at [285, 23] on icon at bounding box center [282, 28] width 9 height 9
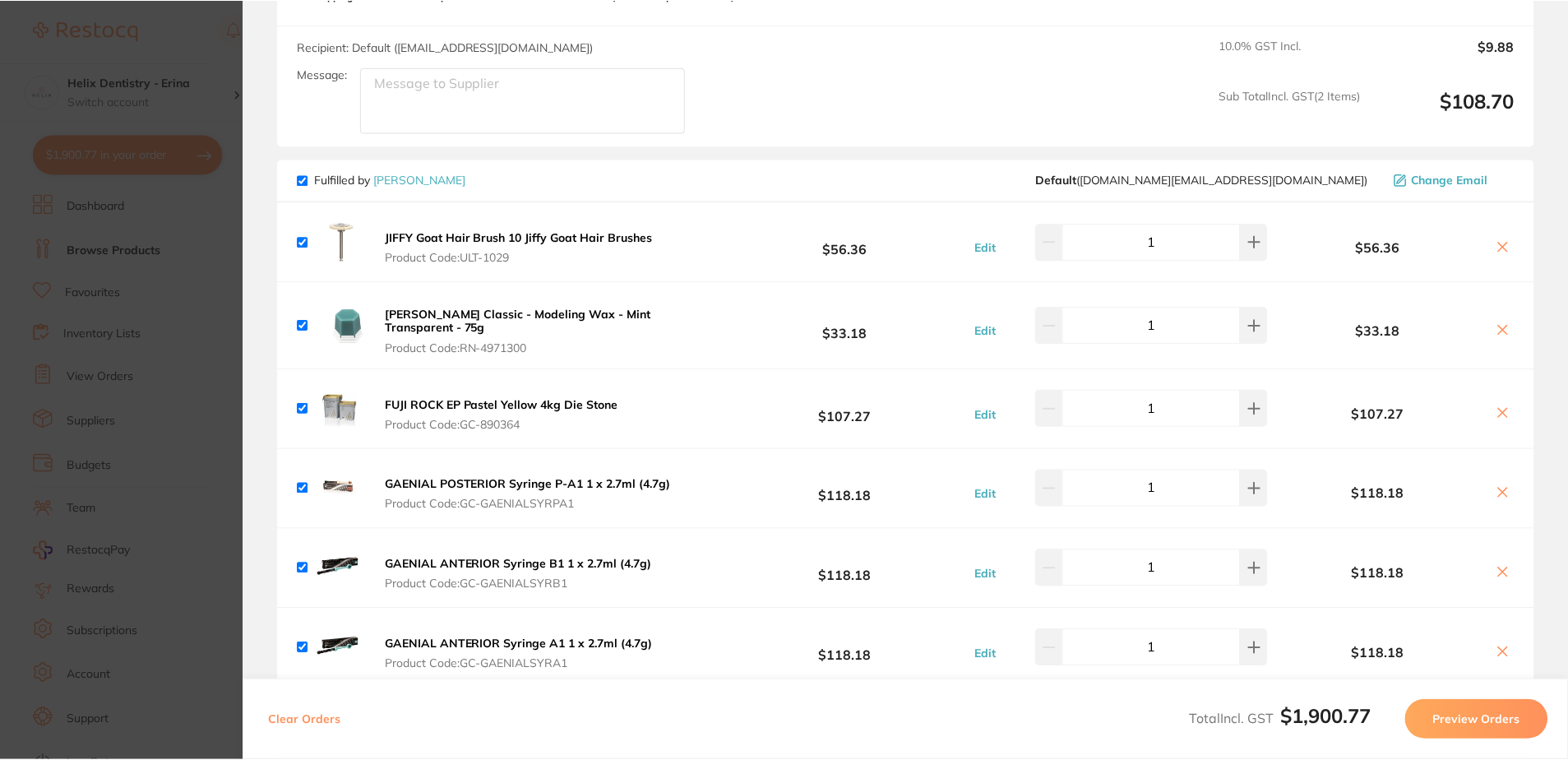
scroll to position [9, 0]
click at [527, 397] on b "FUJI ROCK EP Pastel Yellow 4kg Die Stone" at bounding box center [502, 404] width 234 height 15
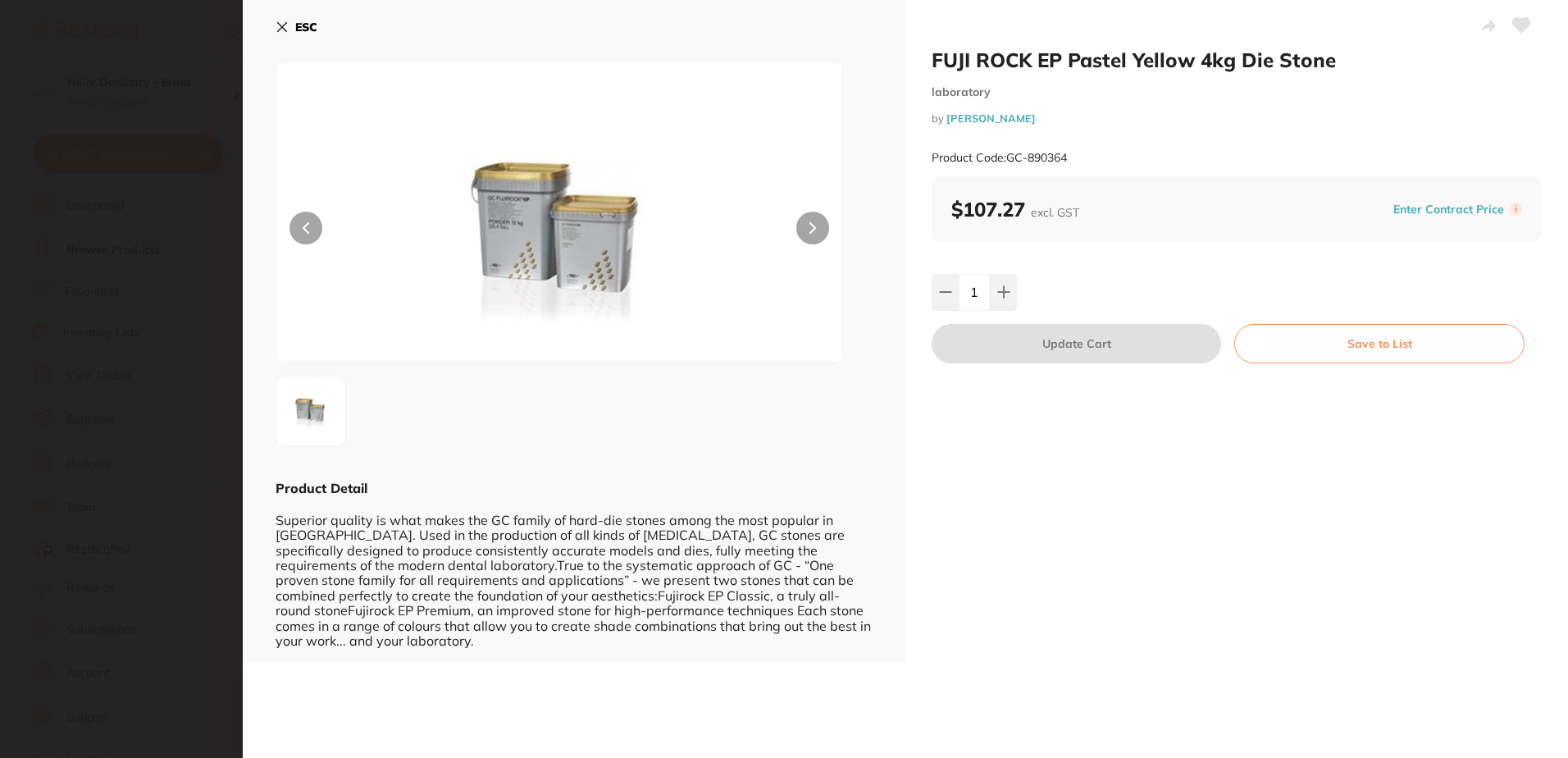
scroll to position [0, 0]
click at [285, 24] on icon at bounding box center [282, 28] width 9 height 9
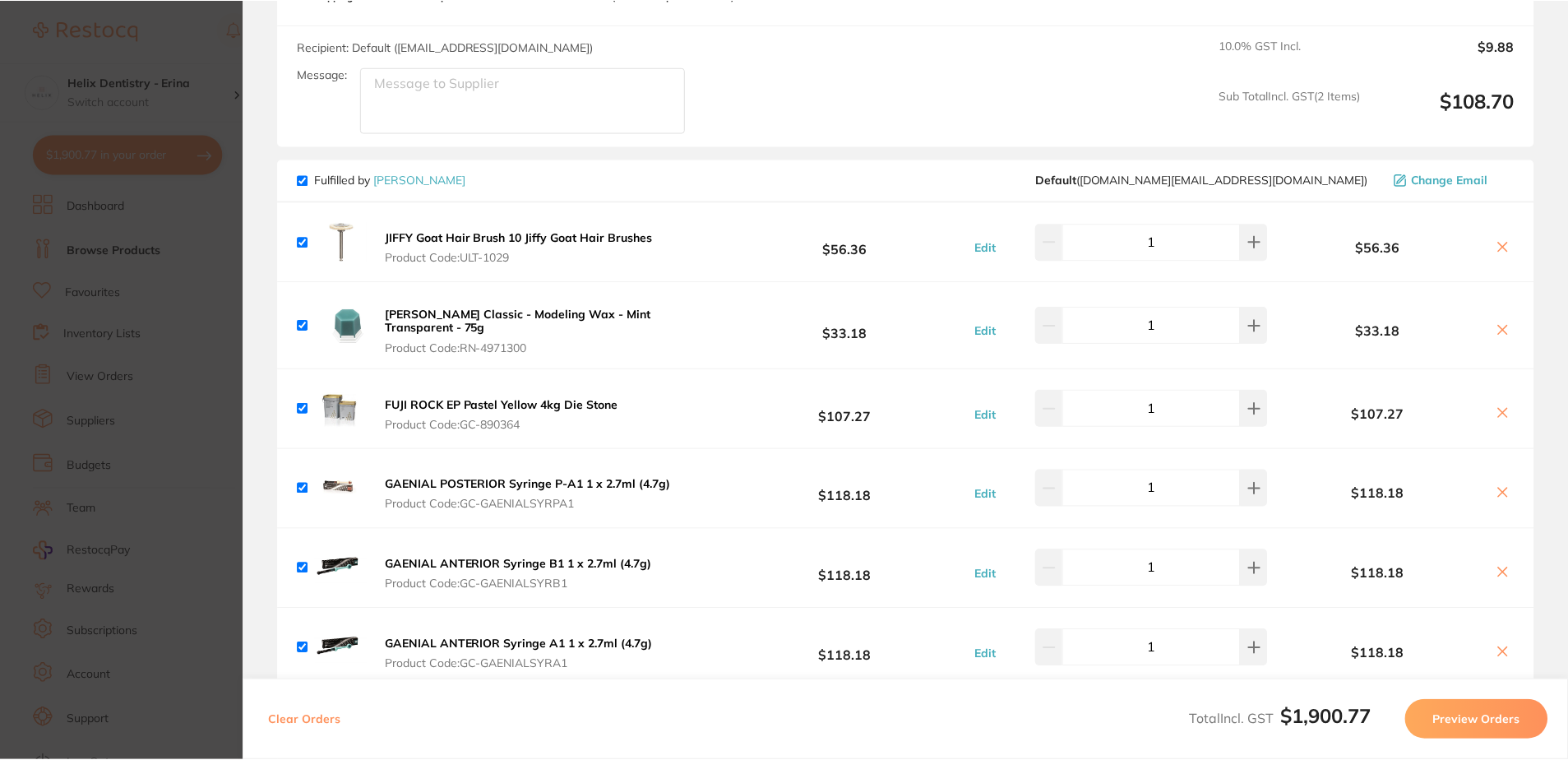
scroll to position [9, 0]
click at [1506, 406] on button at bounding box center [1502, 414] width 23 height 17
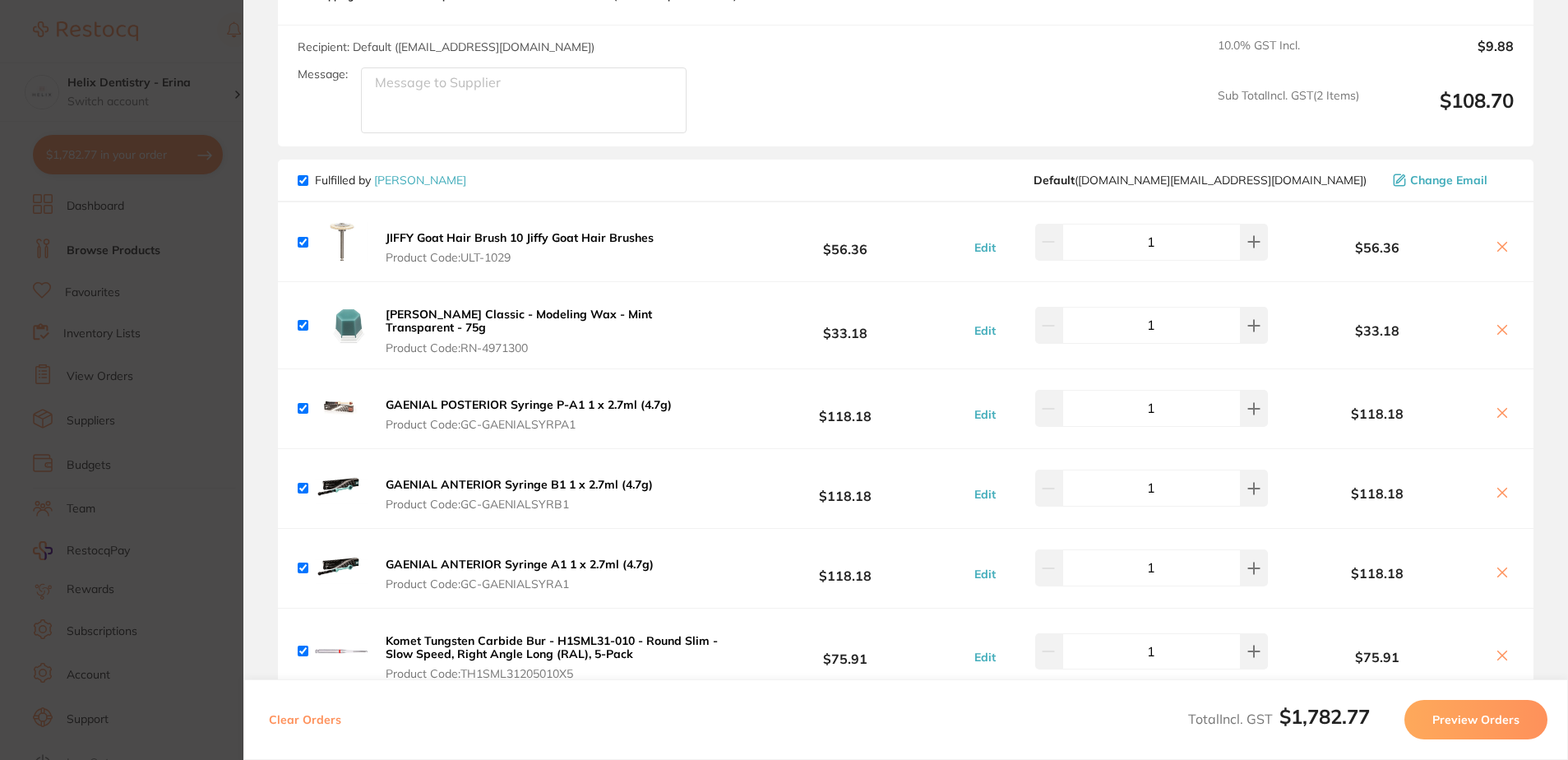
checkbox input "true"
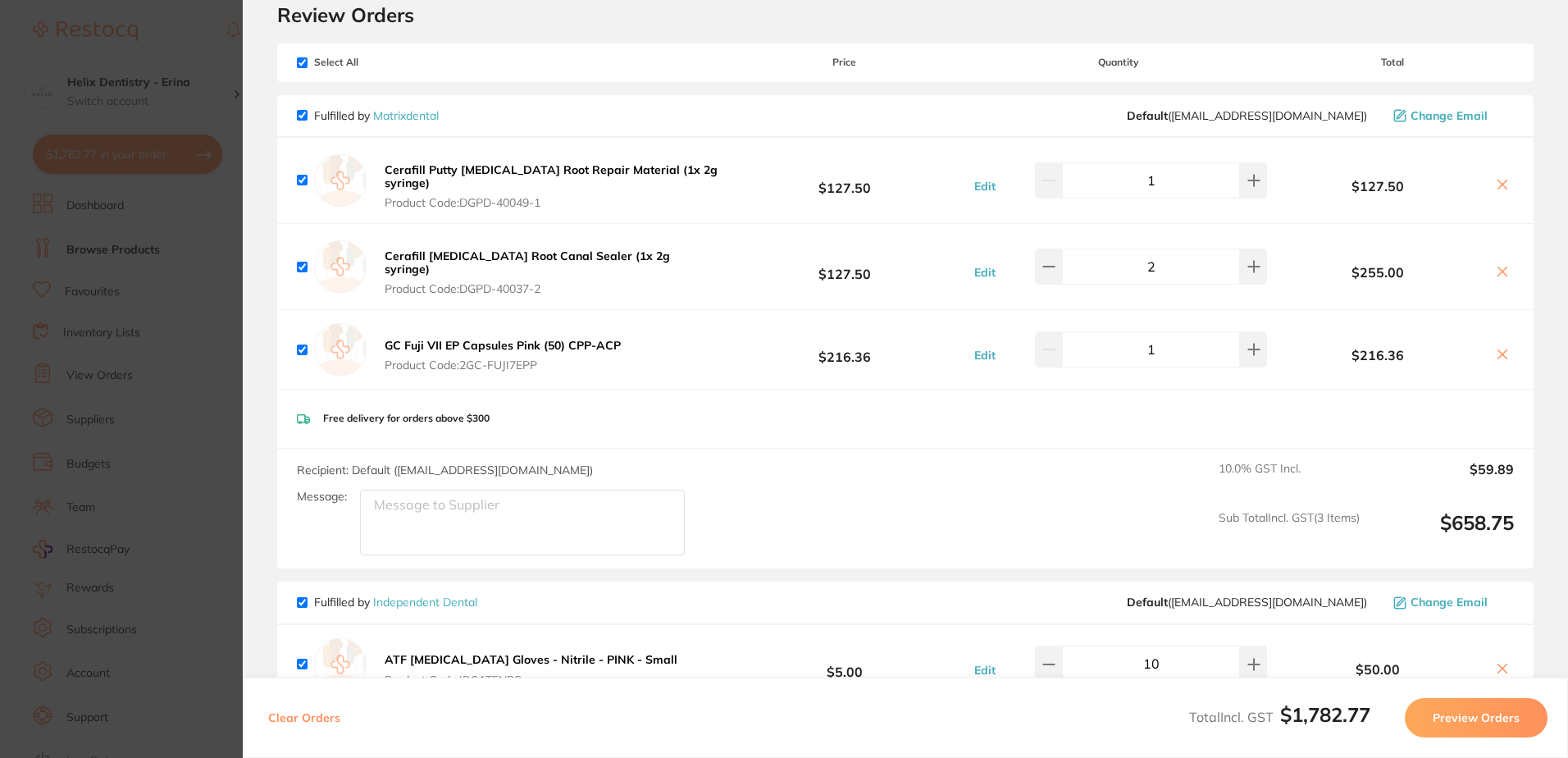
scroll to position [0, 0]
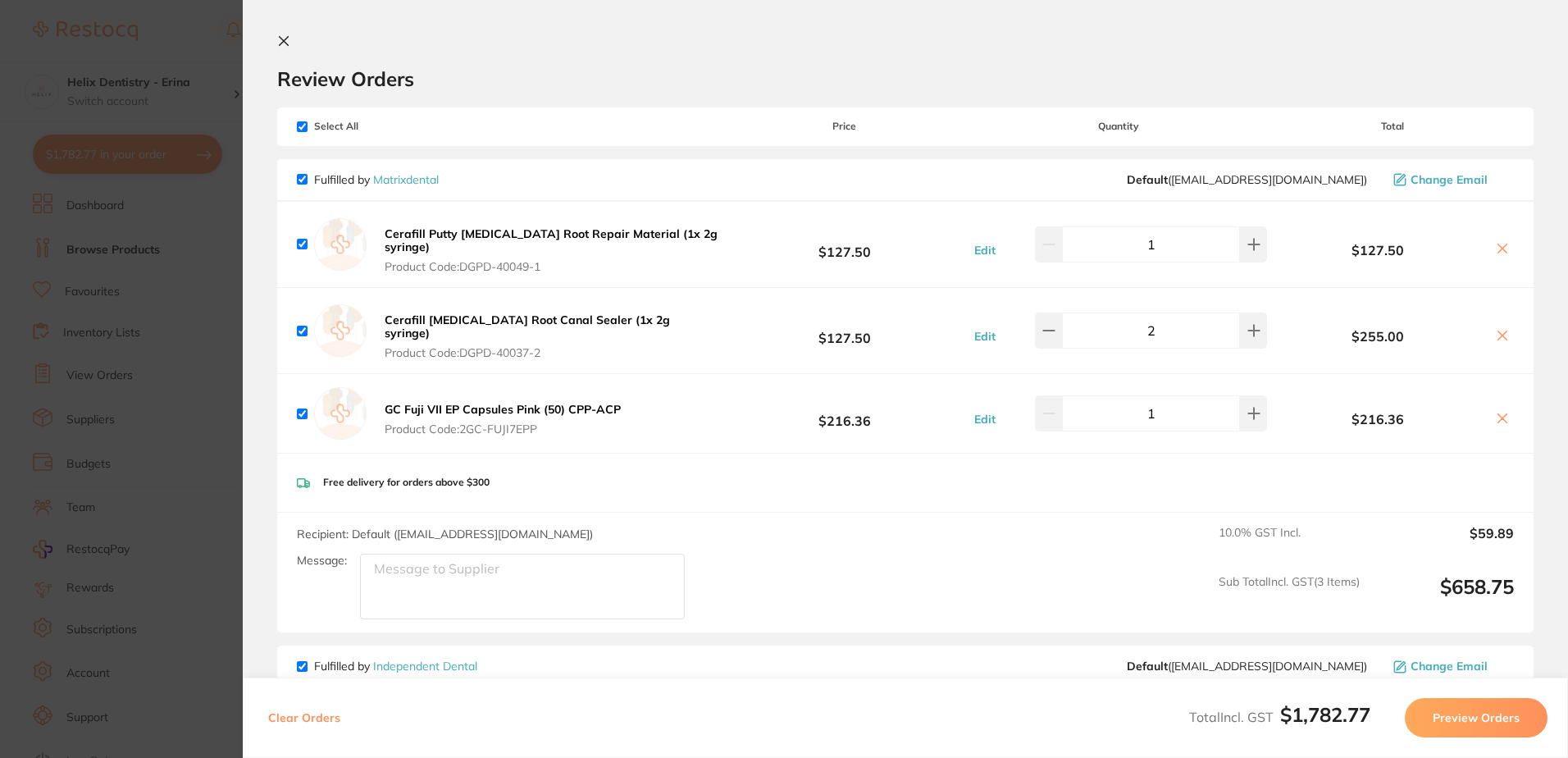
click at [277, 38] on icon at bounding box center [283, 41] width 13 height 13
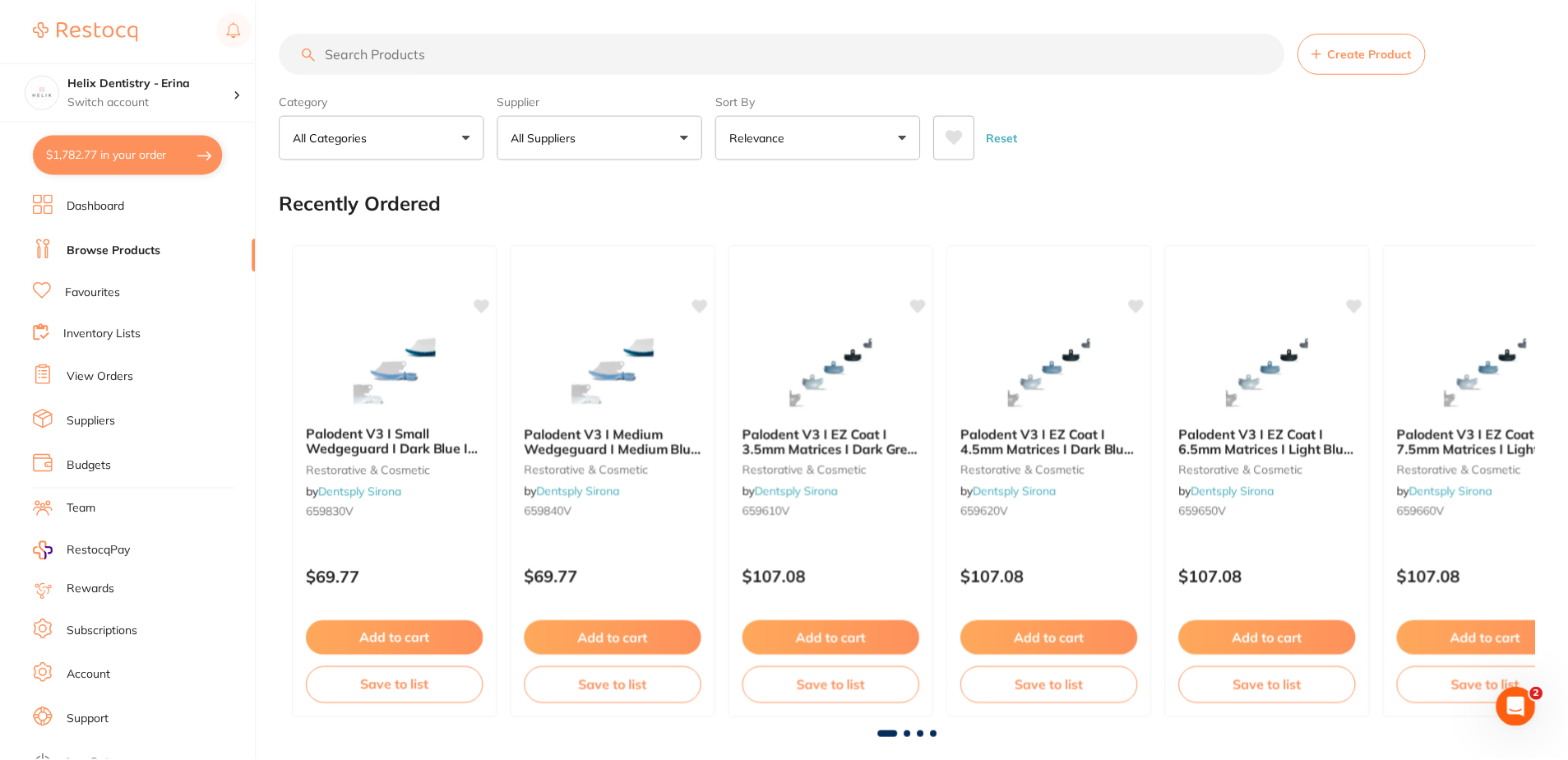
scroll to position [9, 0]
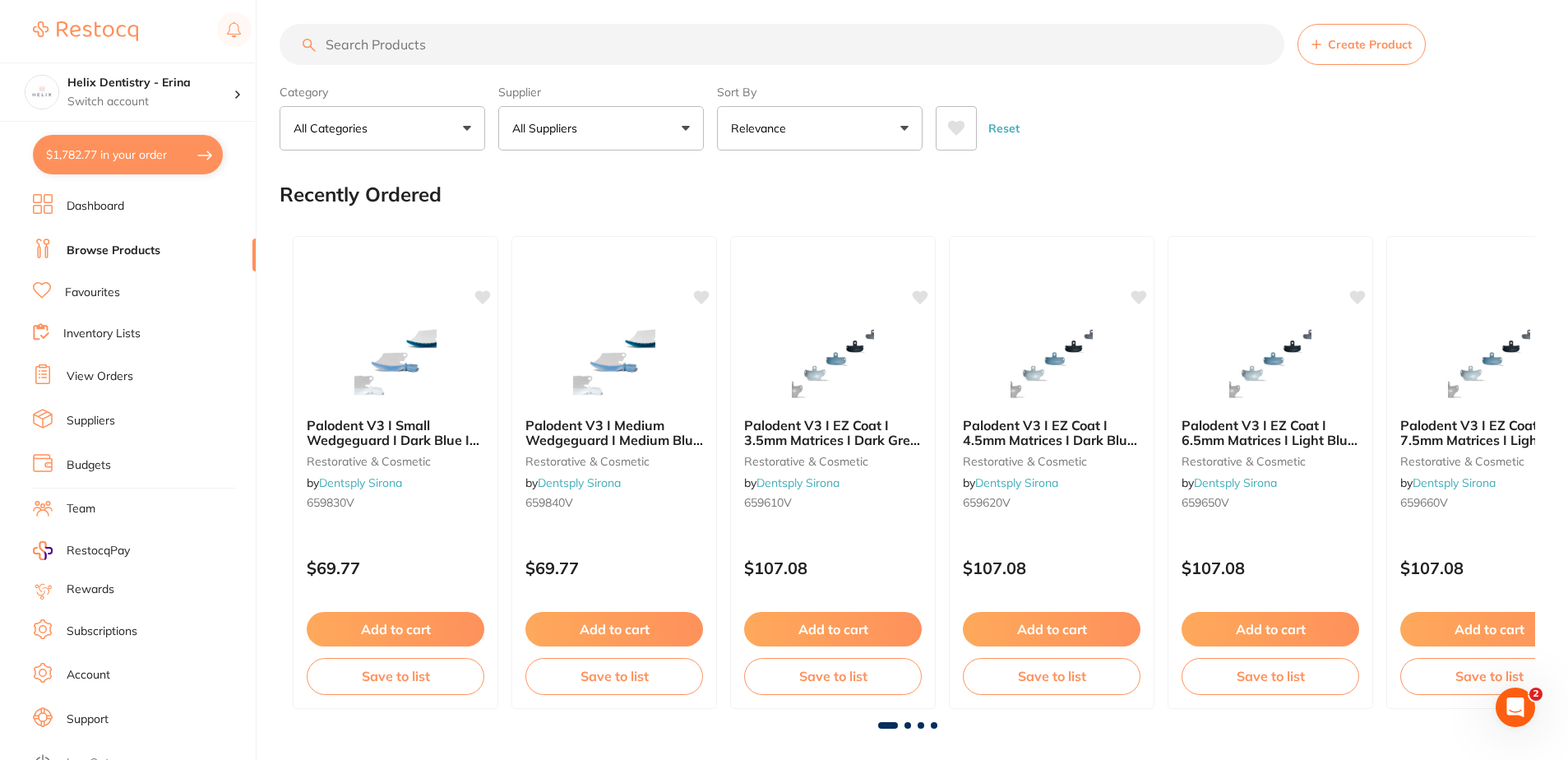
click at [363, 47] on input "search" at bounding box center [782, 43] width 1005 height 41
click at [118, 151] on button "$1,782.77 in your order" at bounding box center [128, 154] width 190 height 39
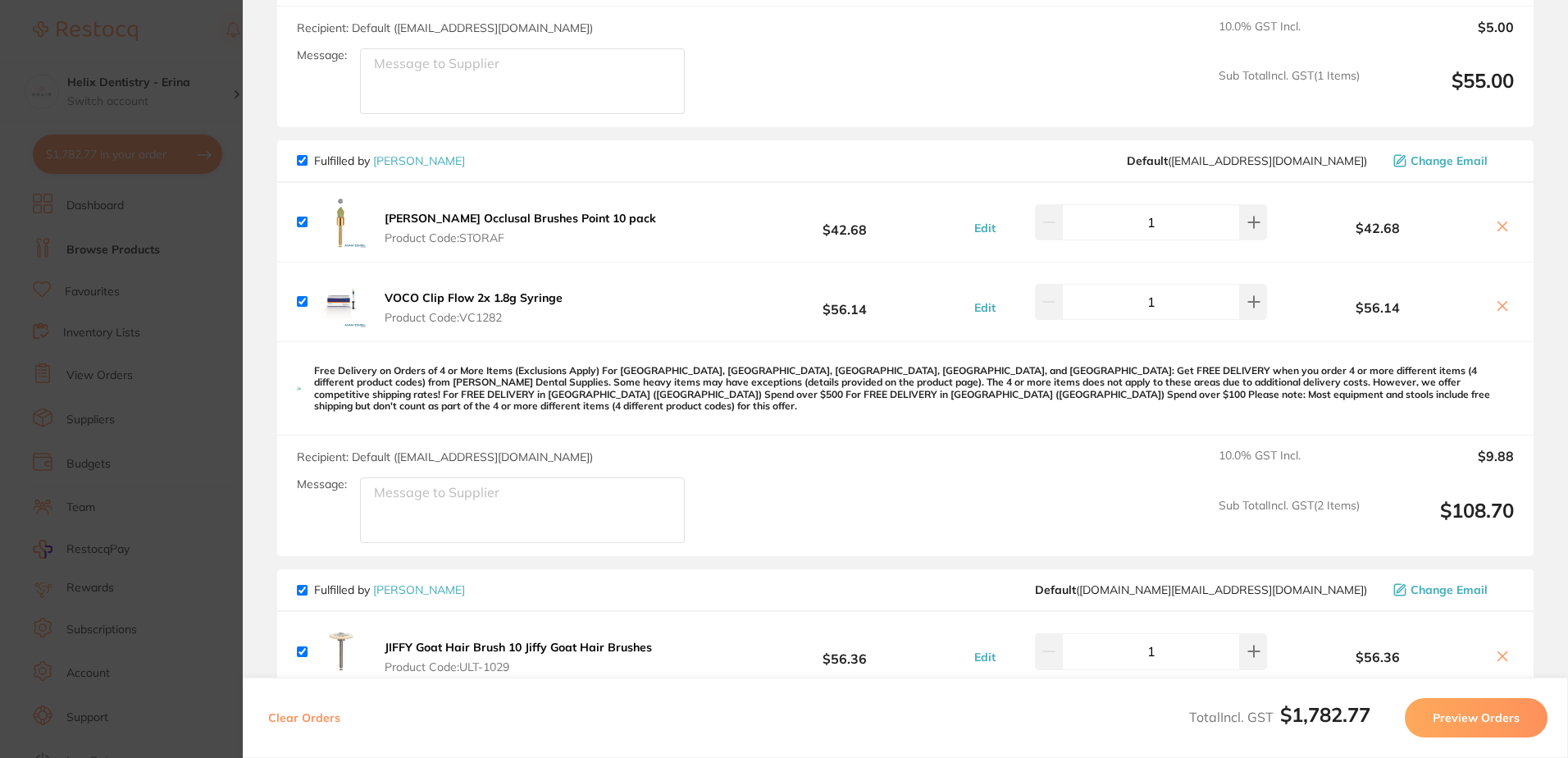
scroll to position [492, 0]
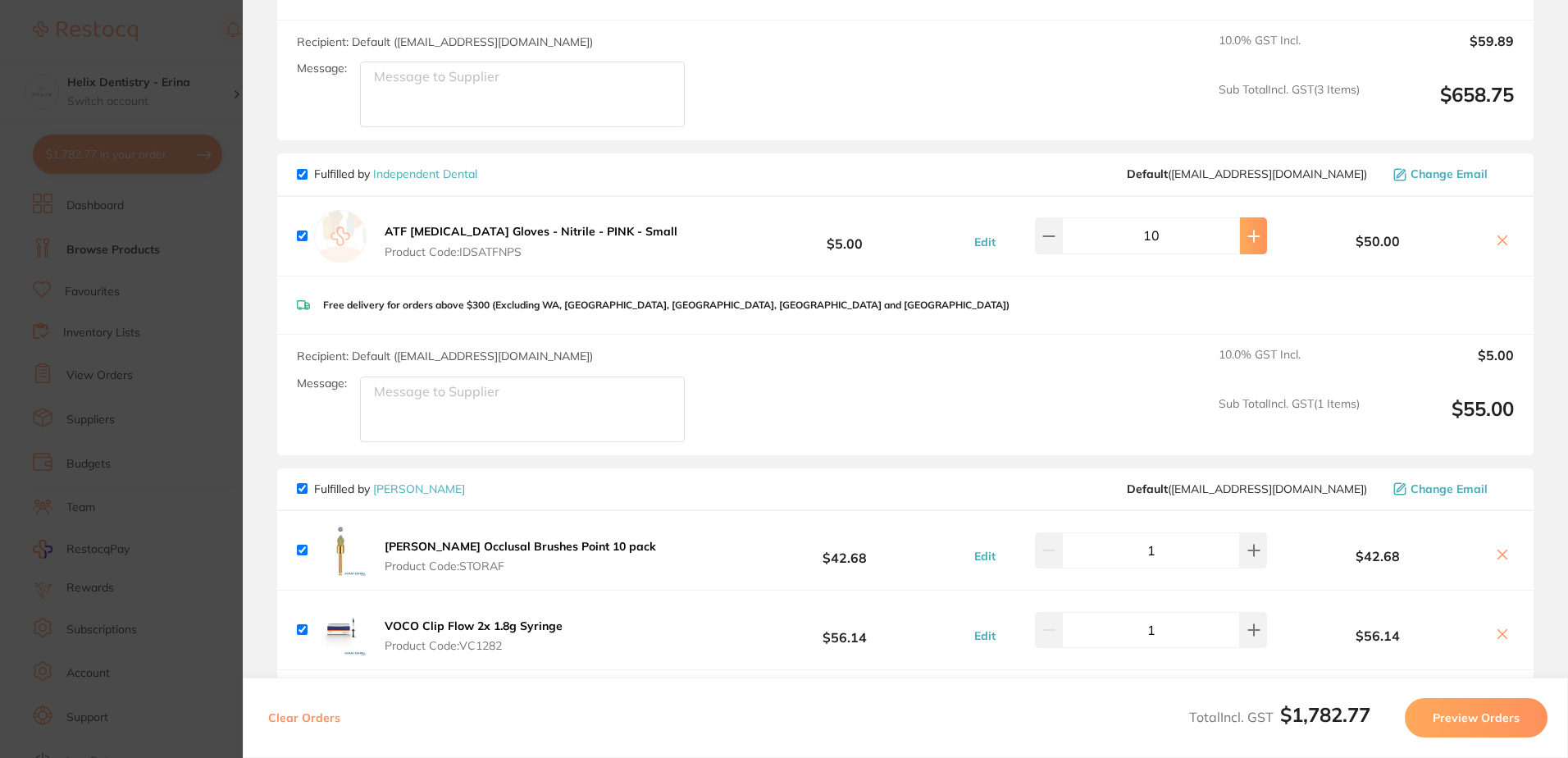
click at [1244, 220] on button at bounding box center [1253, 236] width 27 height 36
type input "12"
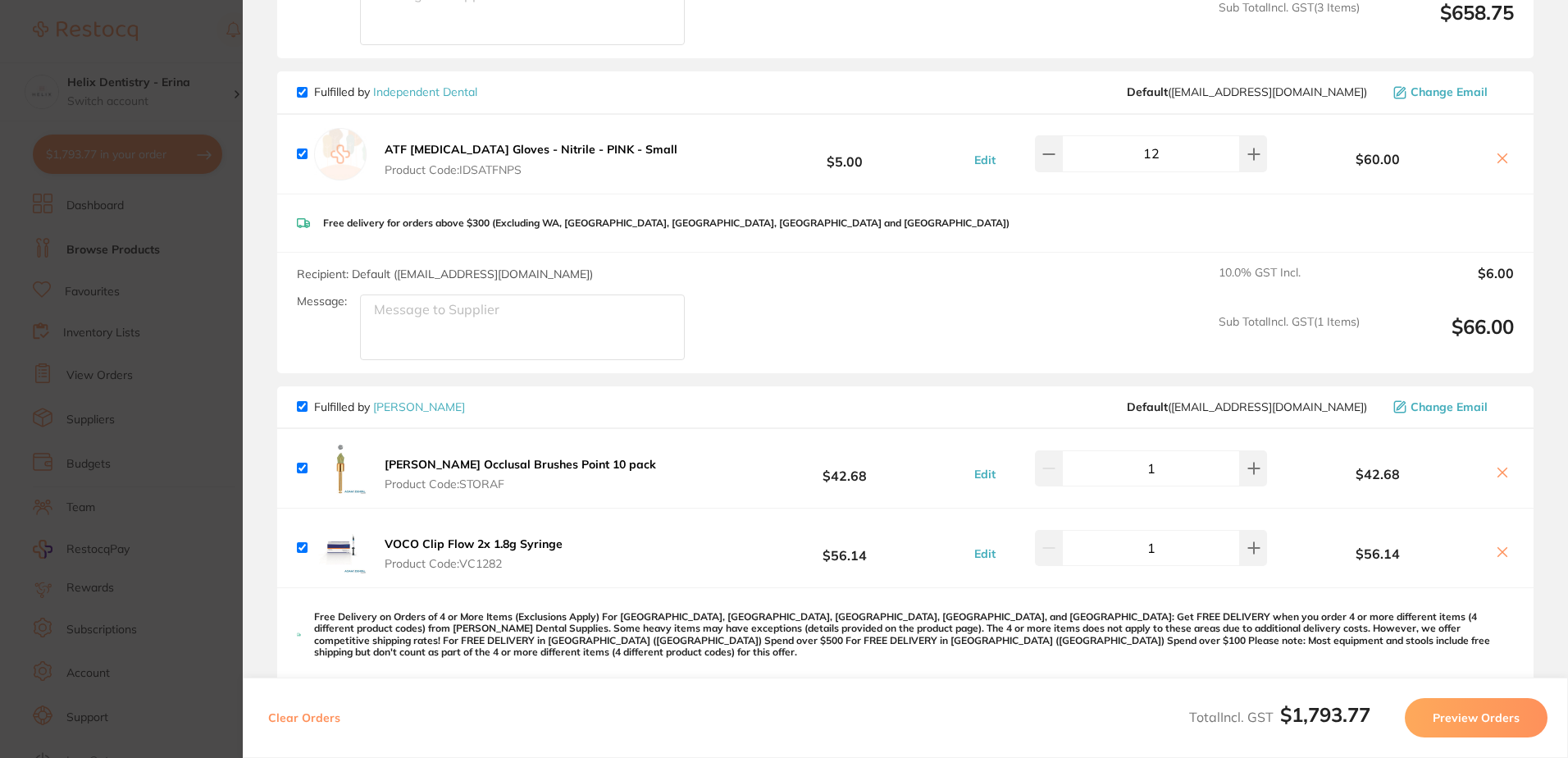
scroll to position [0, 0]
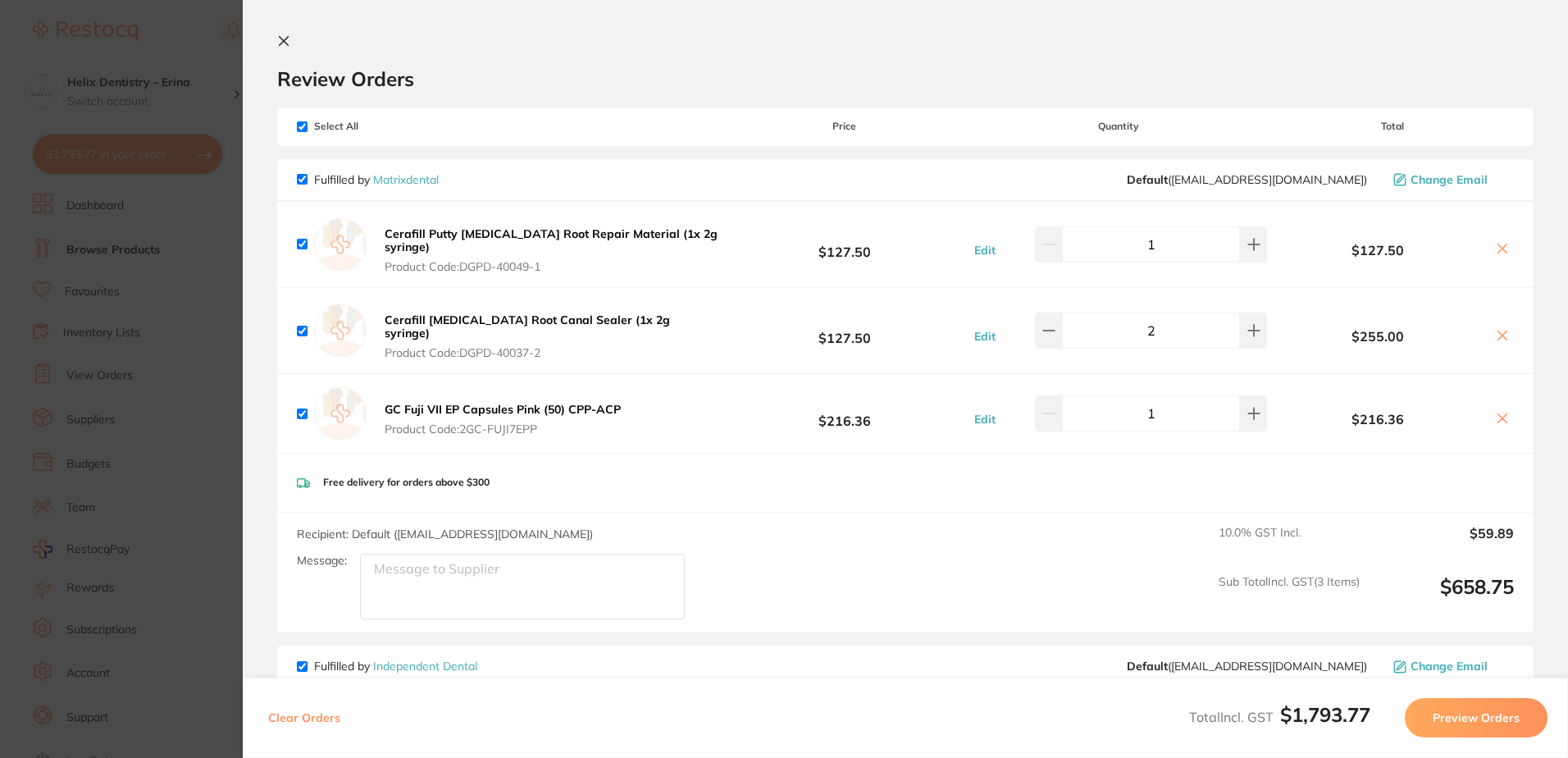
click at [281, 38] on icon at bounding box center [284, 42] width 9 height 9
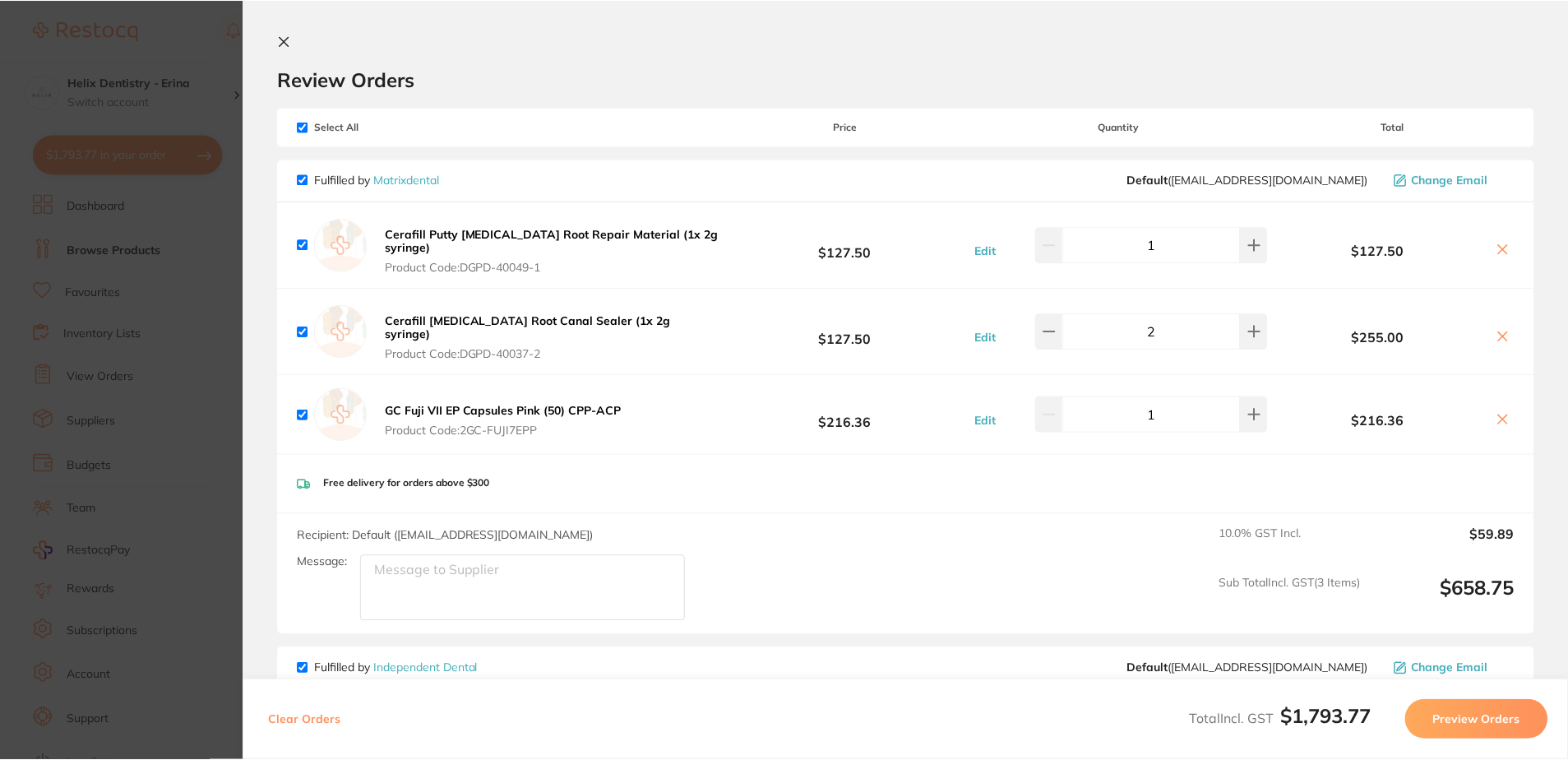
scroll to position [9, 0]
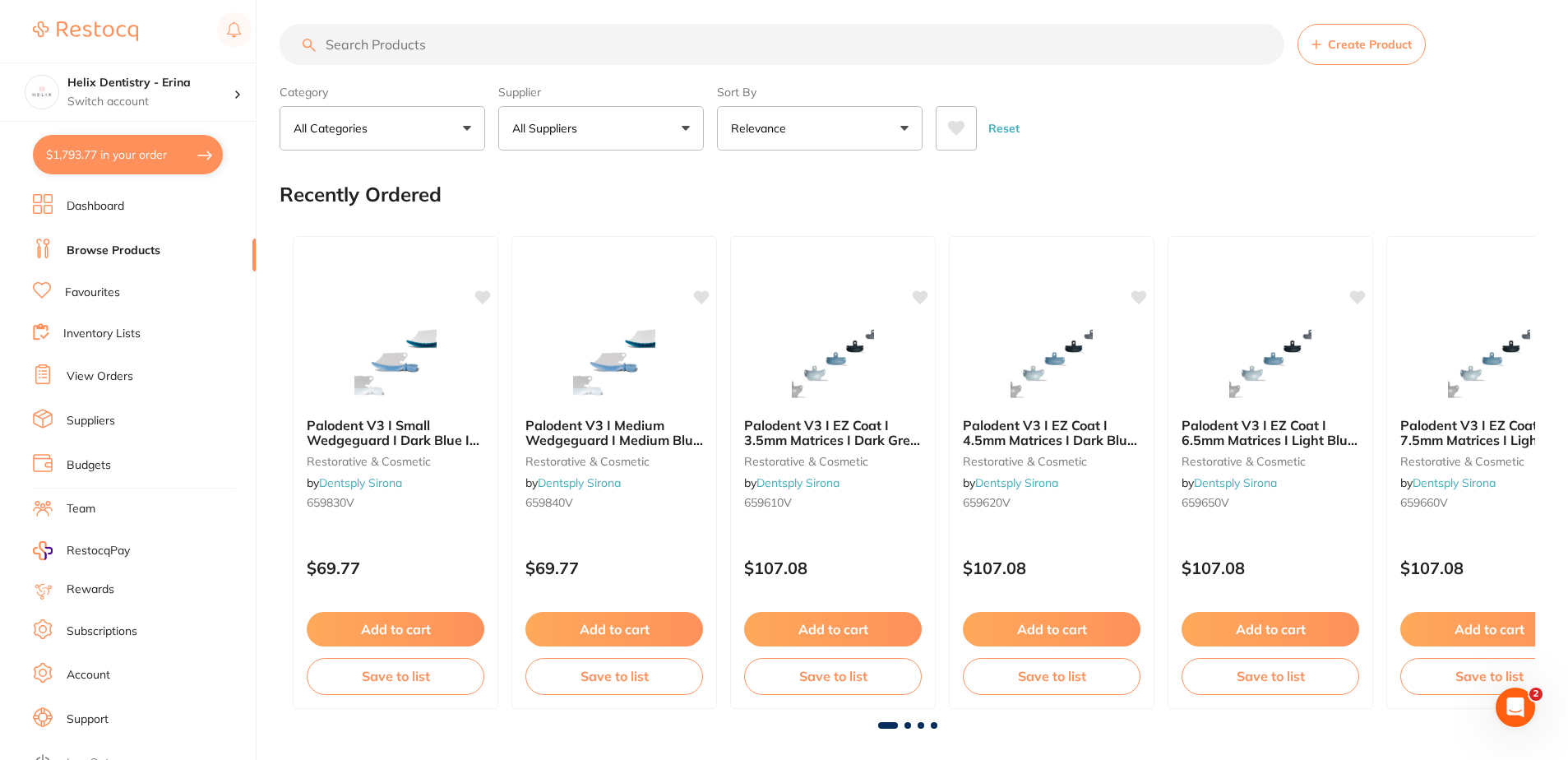
click at [368, 31] on input "search" at bounding box center [782, 43] width 1005 height 41
type input "mask"
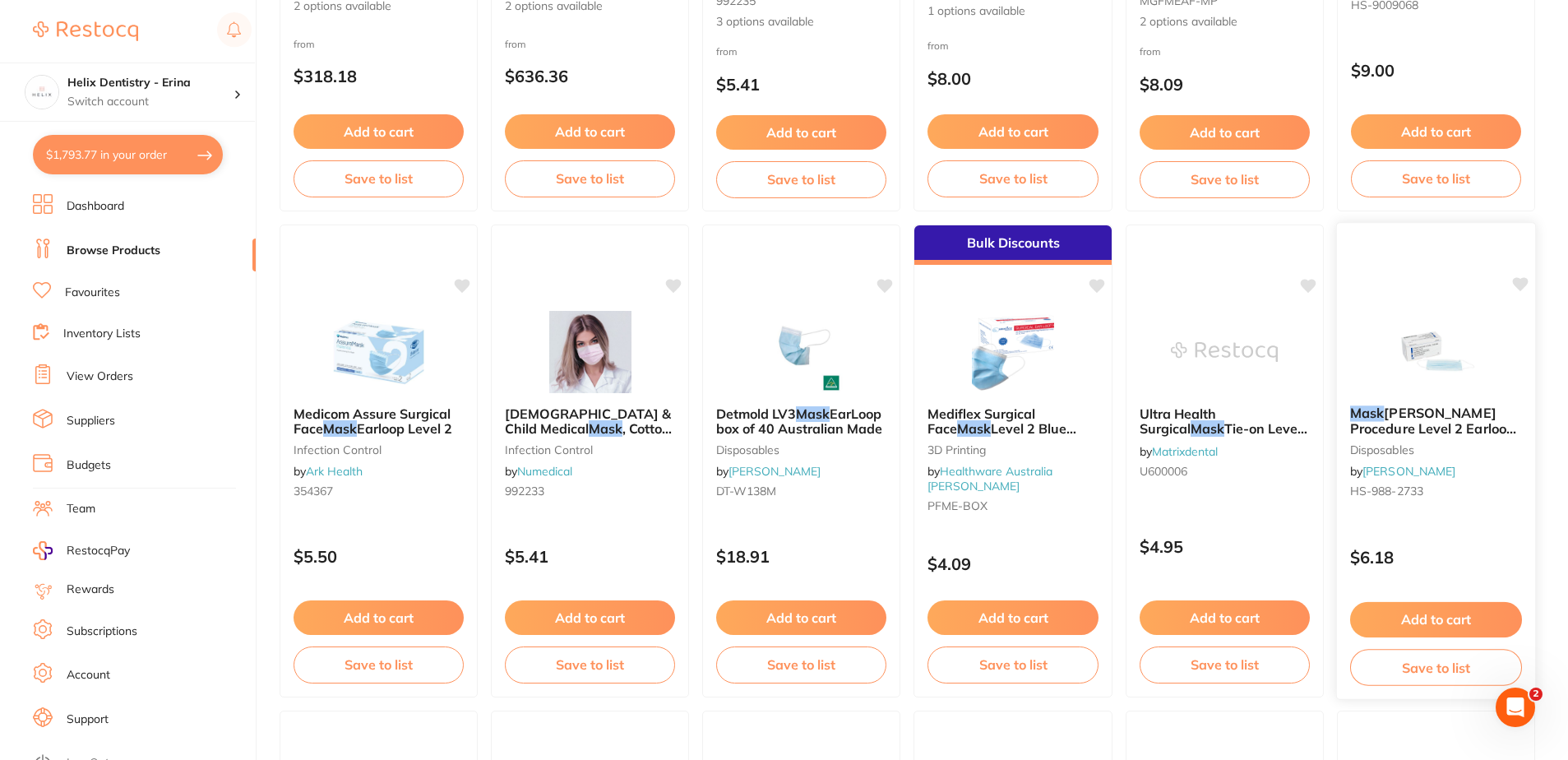
scroll to position [247, 0]
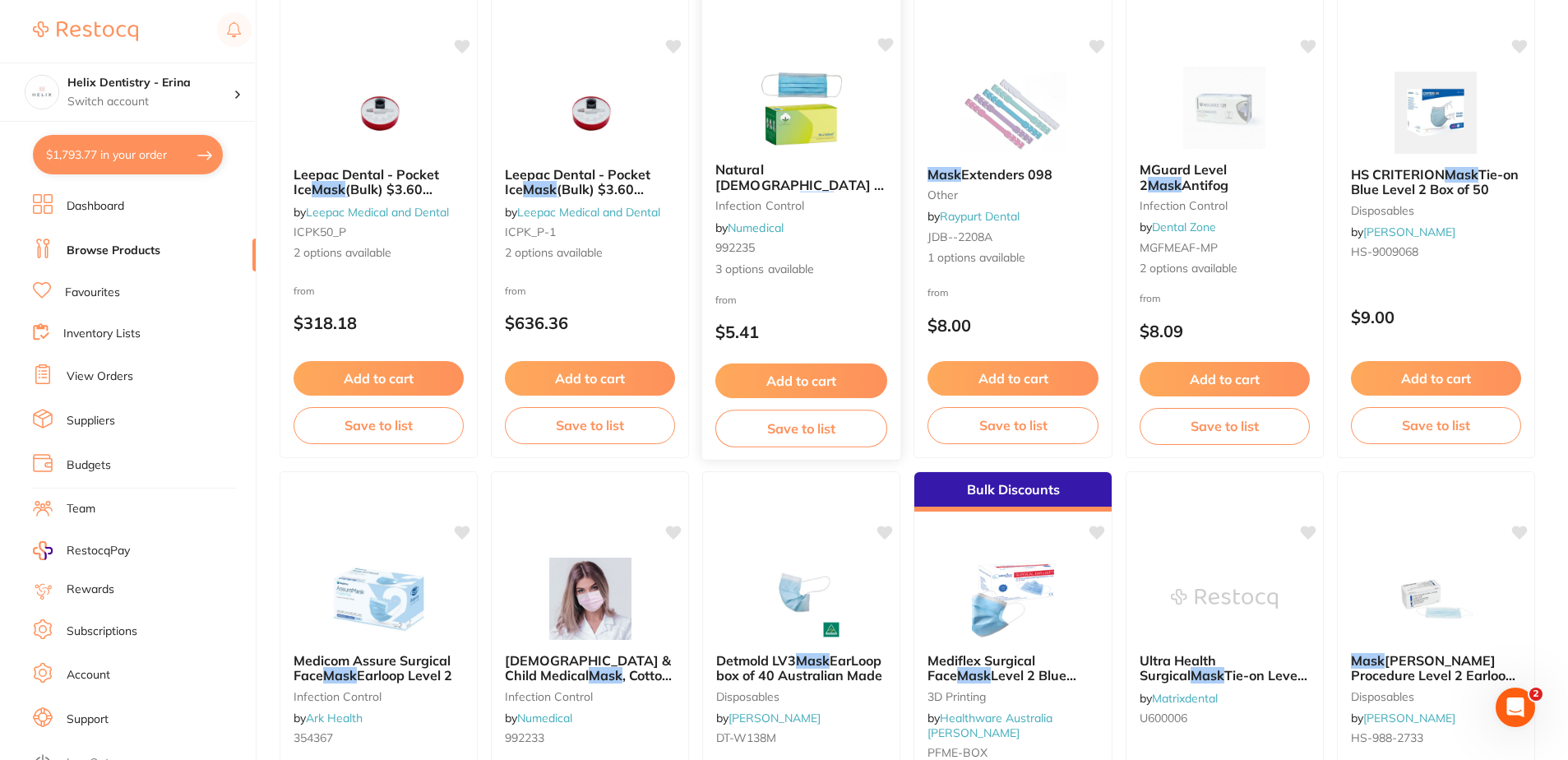
click at [832, 192] on span ". 10% of the profit goes to National [MEDICAL_DATA] Foundation" at bounding box center [801, 223] width 170 height 63
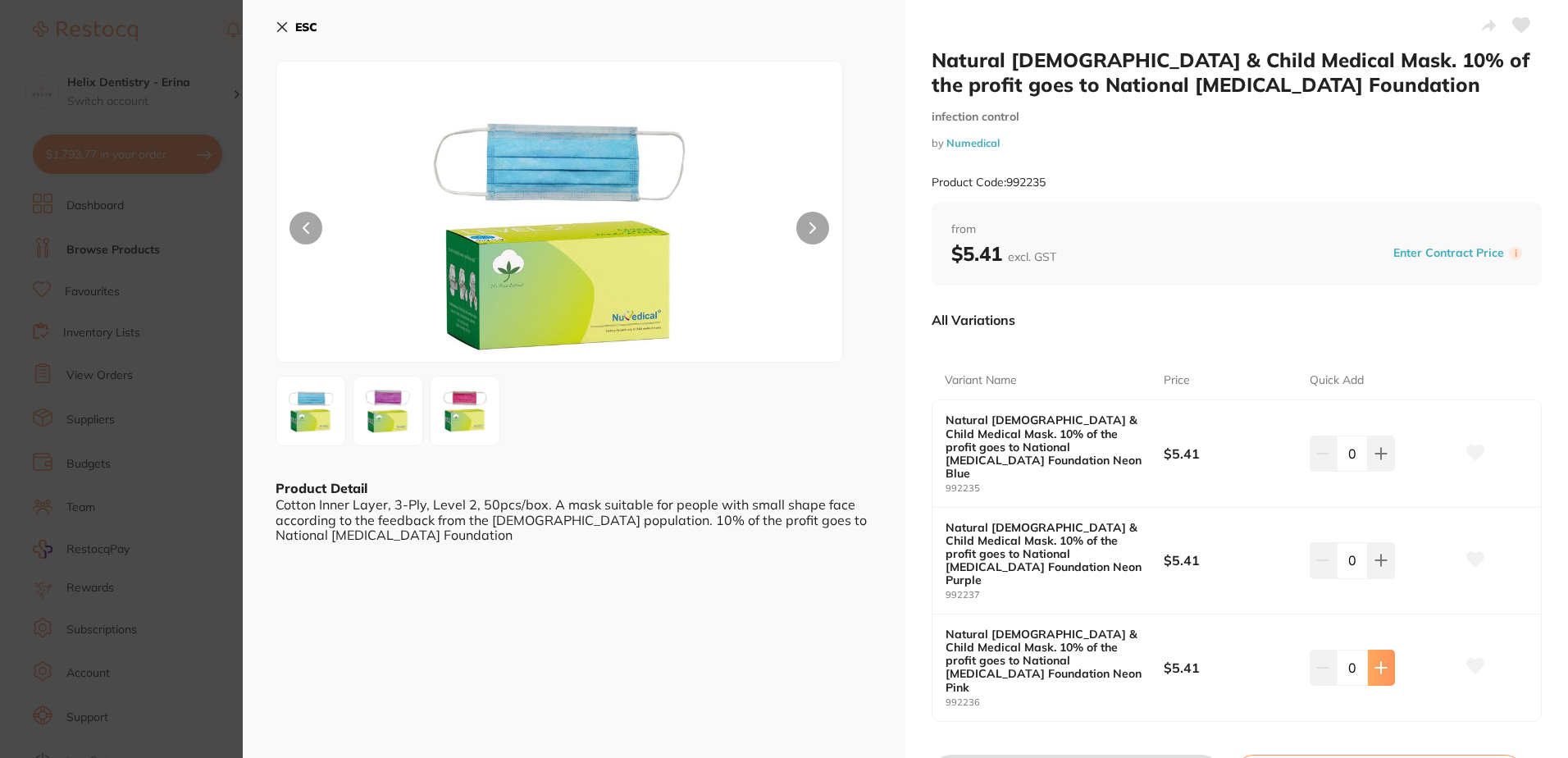
click at [1376, 661] on icon at bounding box center [1381, 667] width 13 height 13
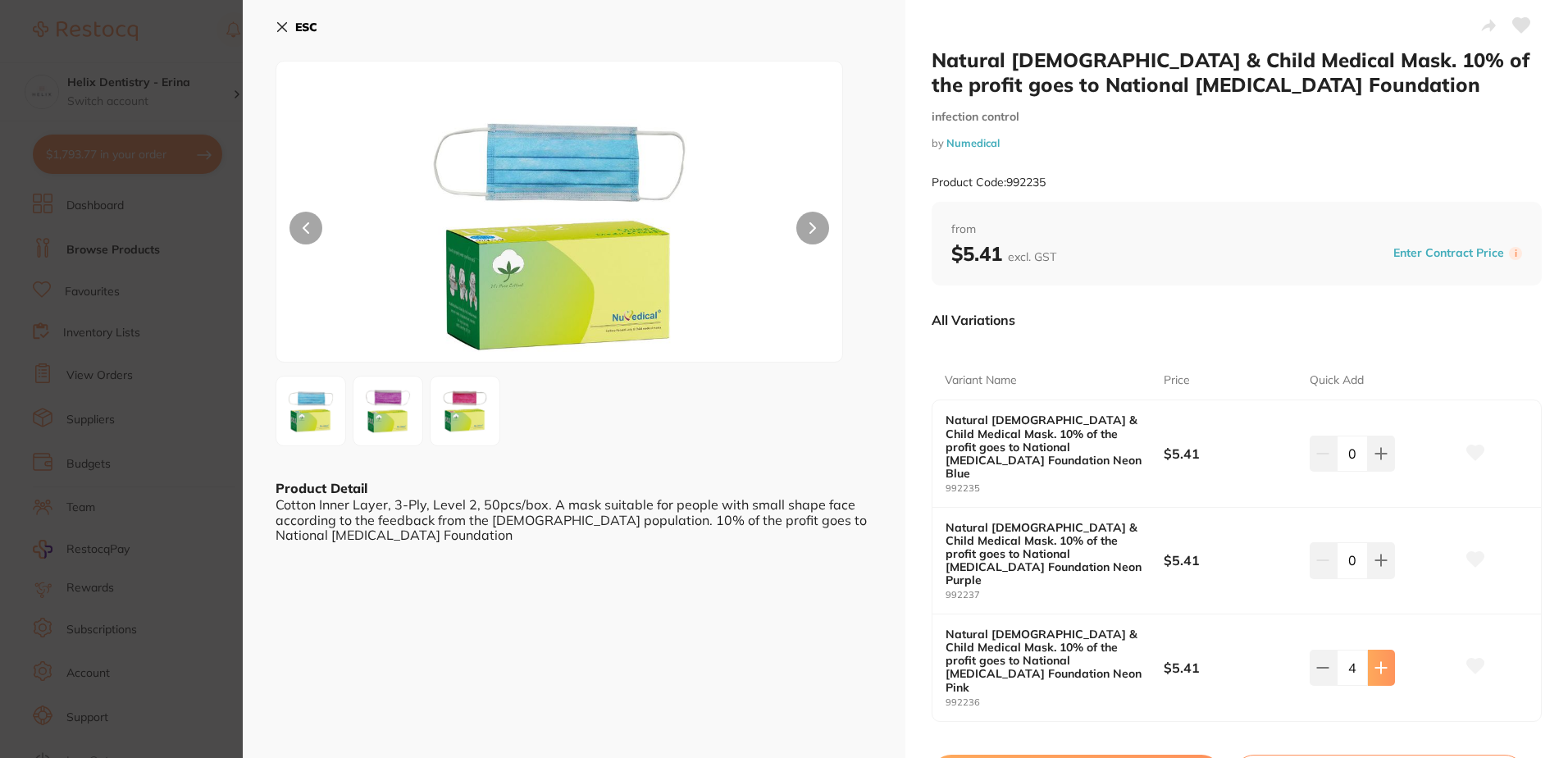
click at [1376, 661] on icon at bounding box center [1381, 667] width 13 height 13
type input "8"
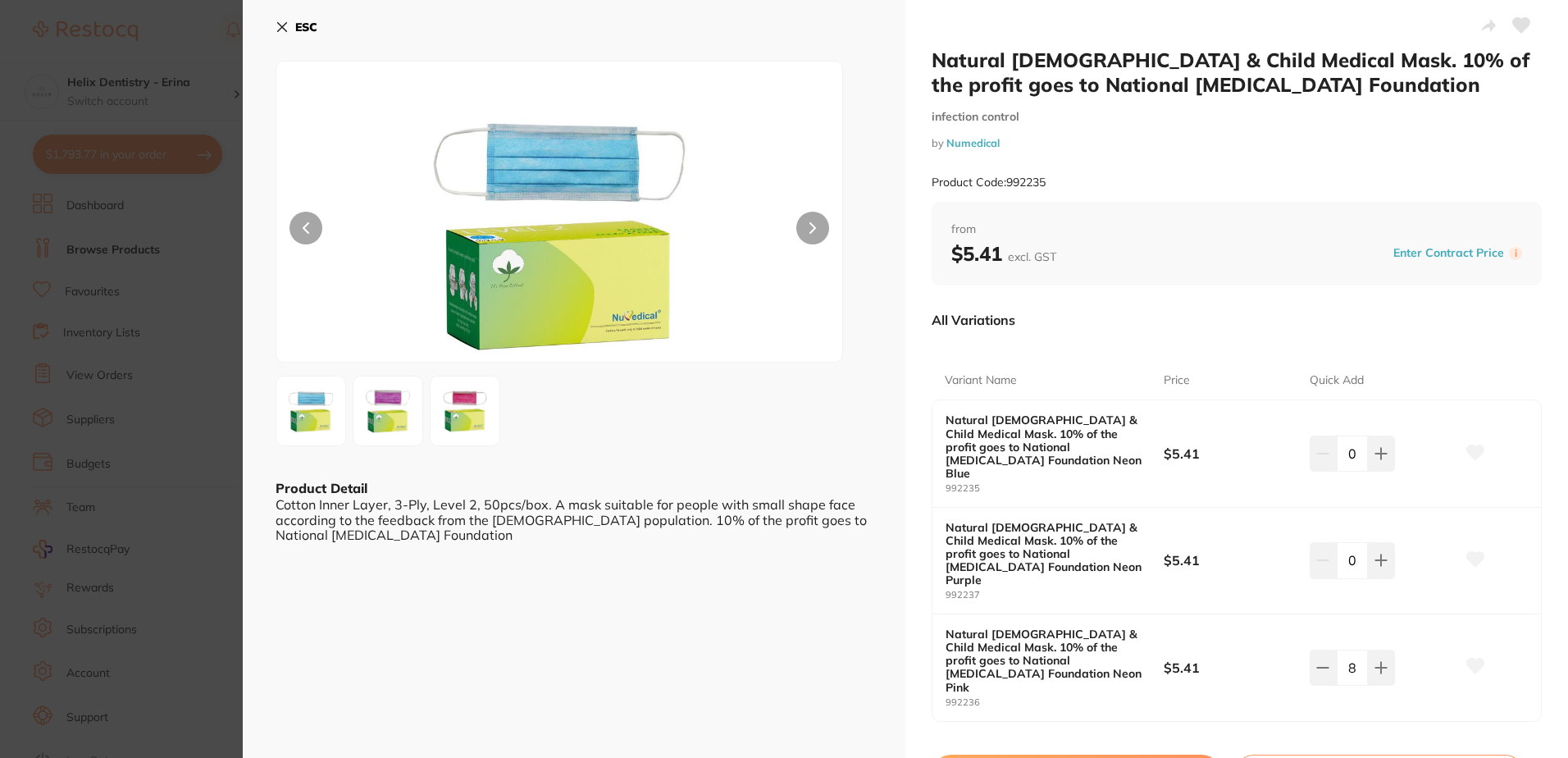
checkbox input "false"
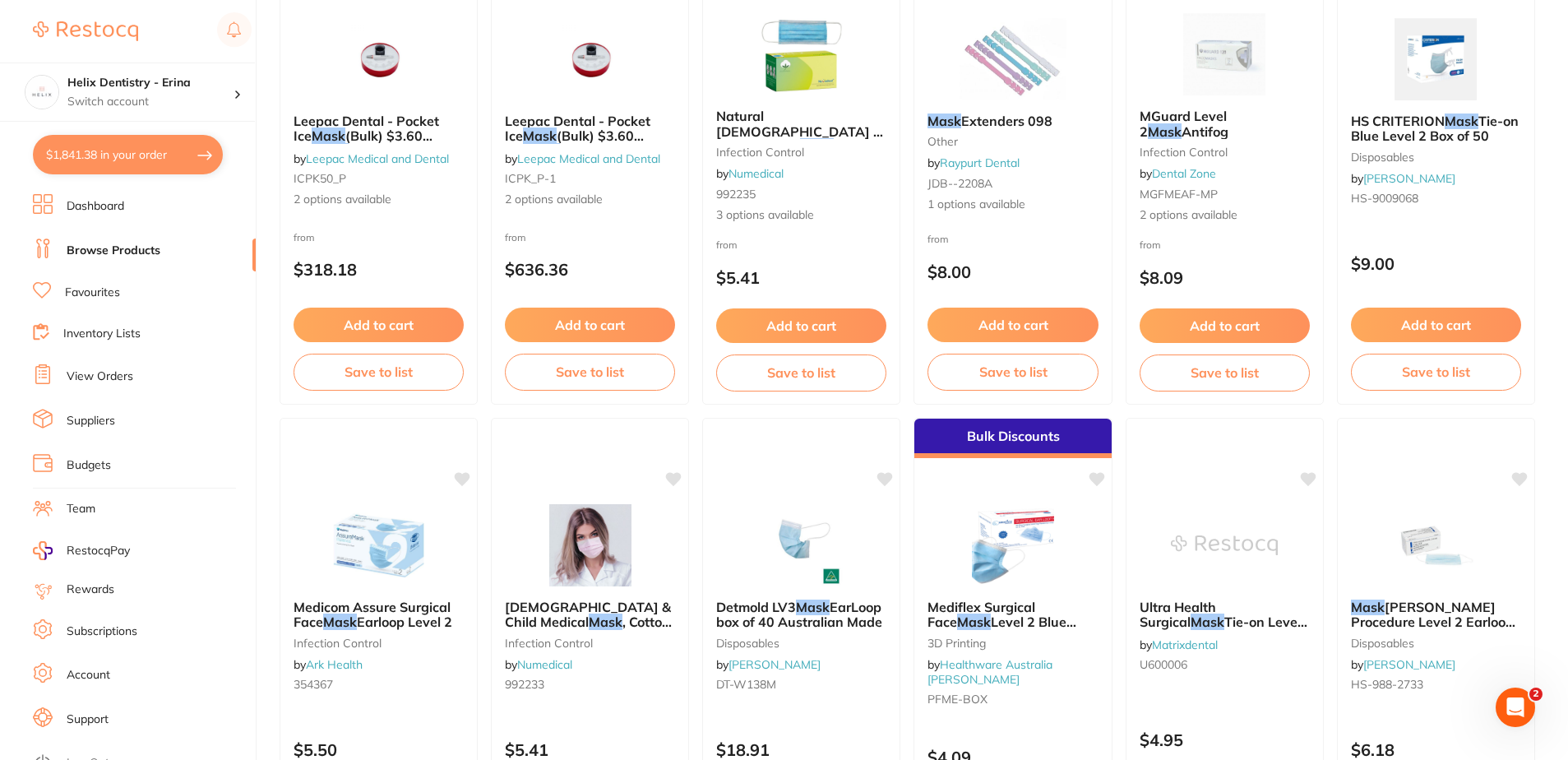
scroll to position [329, 0]
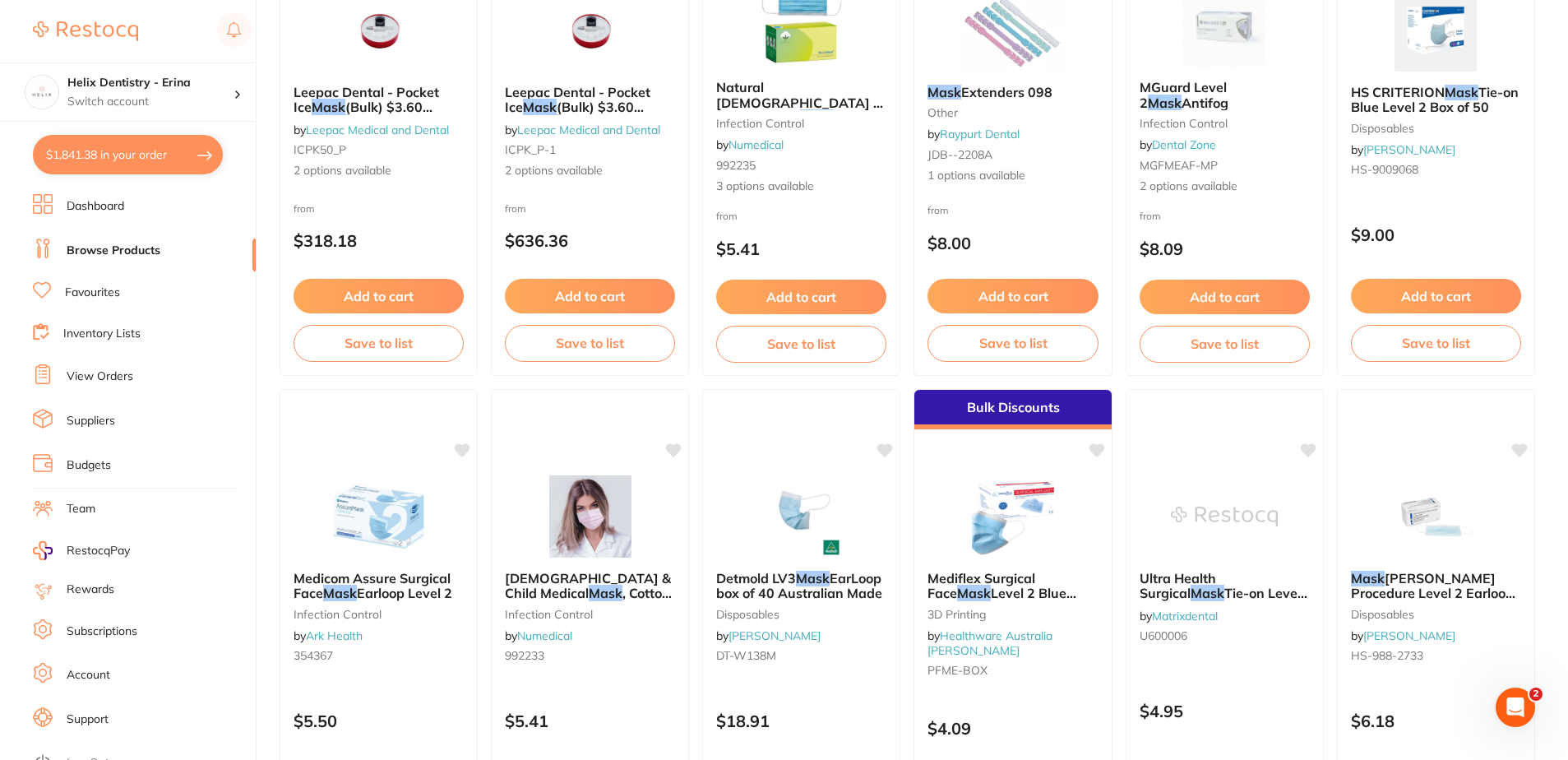
drag, startPoint x: 156, startPoint y: 148, endPoint x: 469, endPoint y: 235, distance: 324.9
click at [156, 148] on button "$1,841.38 in your order" at bounding box center [128, 154] width 190 height 39
checkbox input "true"
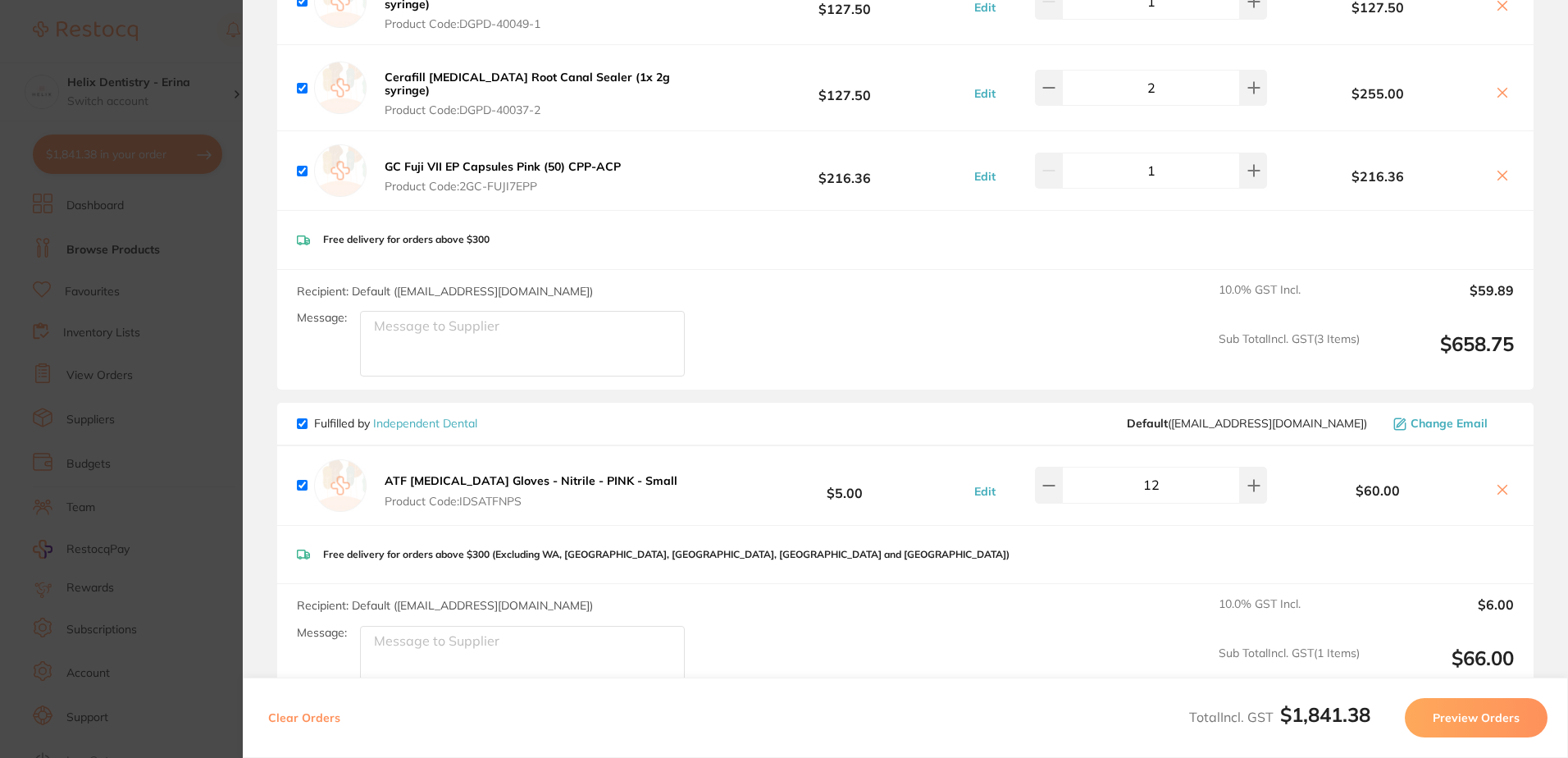
scroll to position [0, 0]
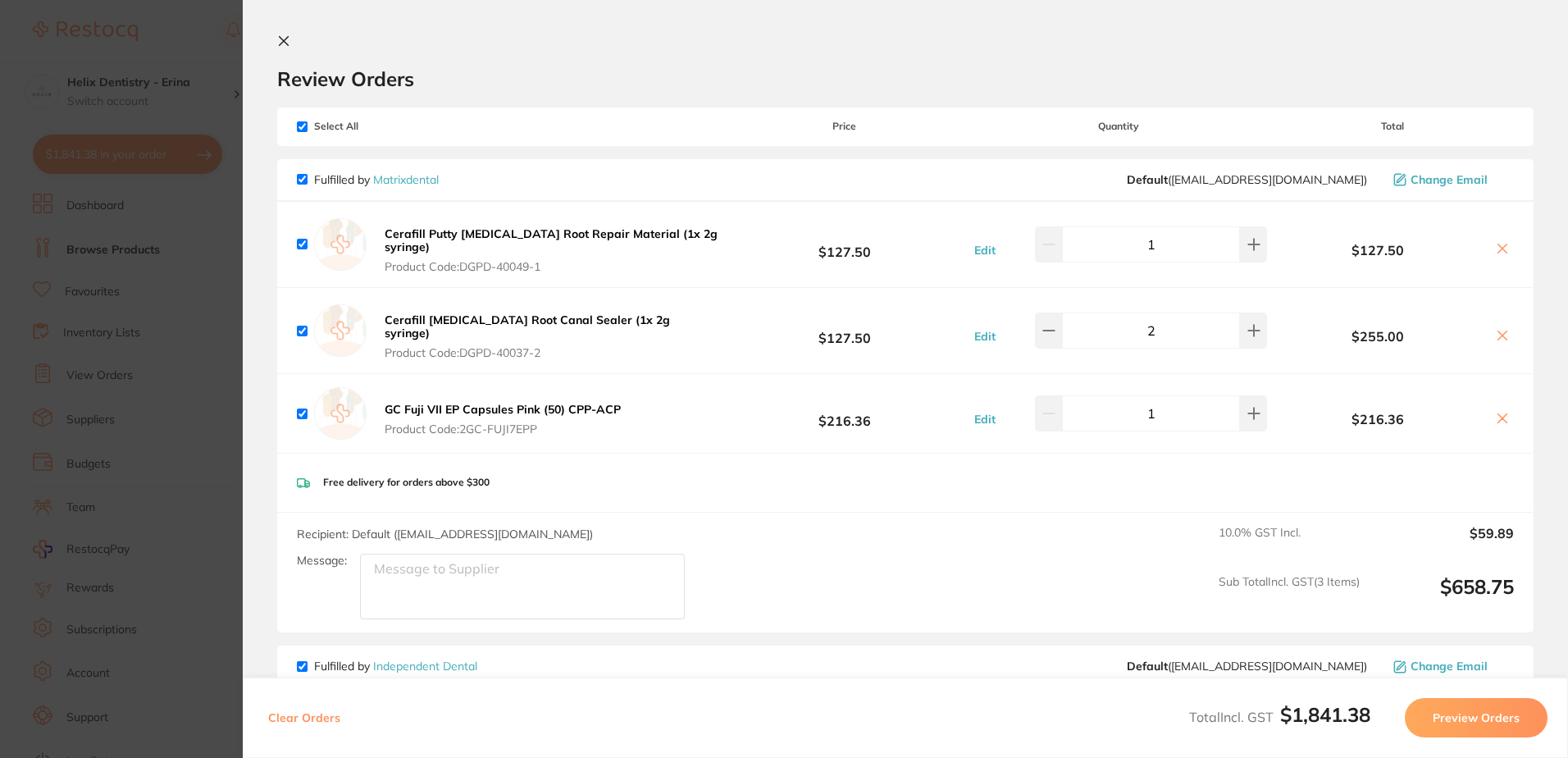
click at [285, 37] on icon at bounding box center [283, 41] width 13 height 13
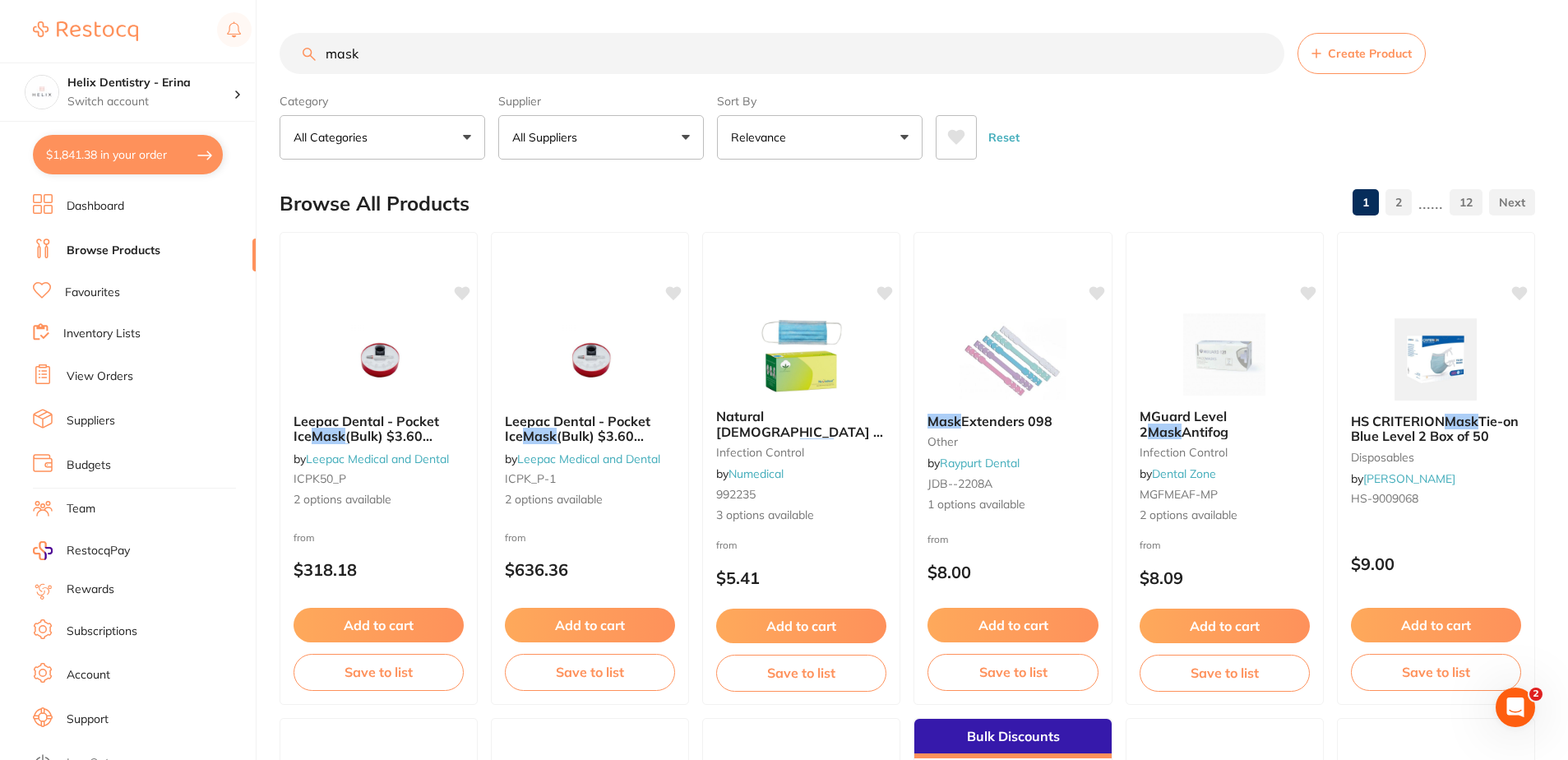
drag, startPoint x: 447, startPoint y: 51, endPoint x: 128, endPoint y: 50, distance: 319.0
click at [128, 50] on div "$1,841.38 Helix Dentistry - Erina Switch account Helix Dentristry - Long Jetty …" at bounding box center [784, 380] width 1568 height 760
type input "fuji gun"
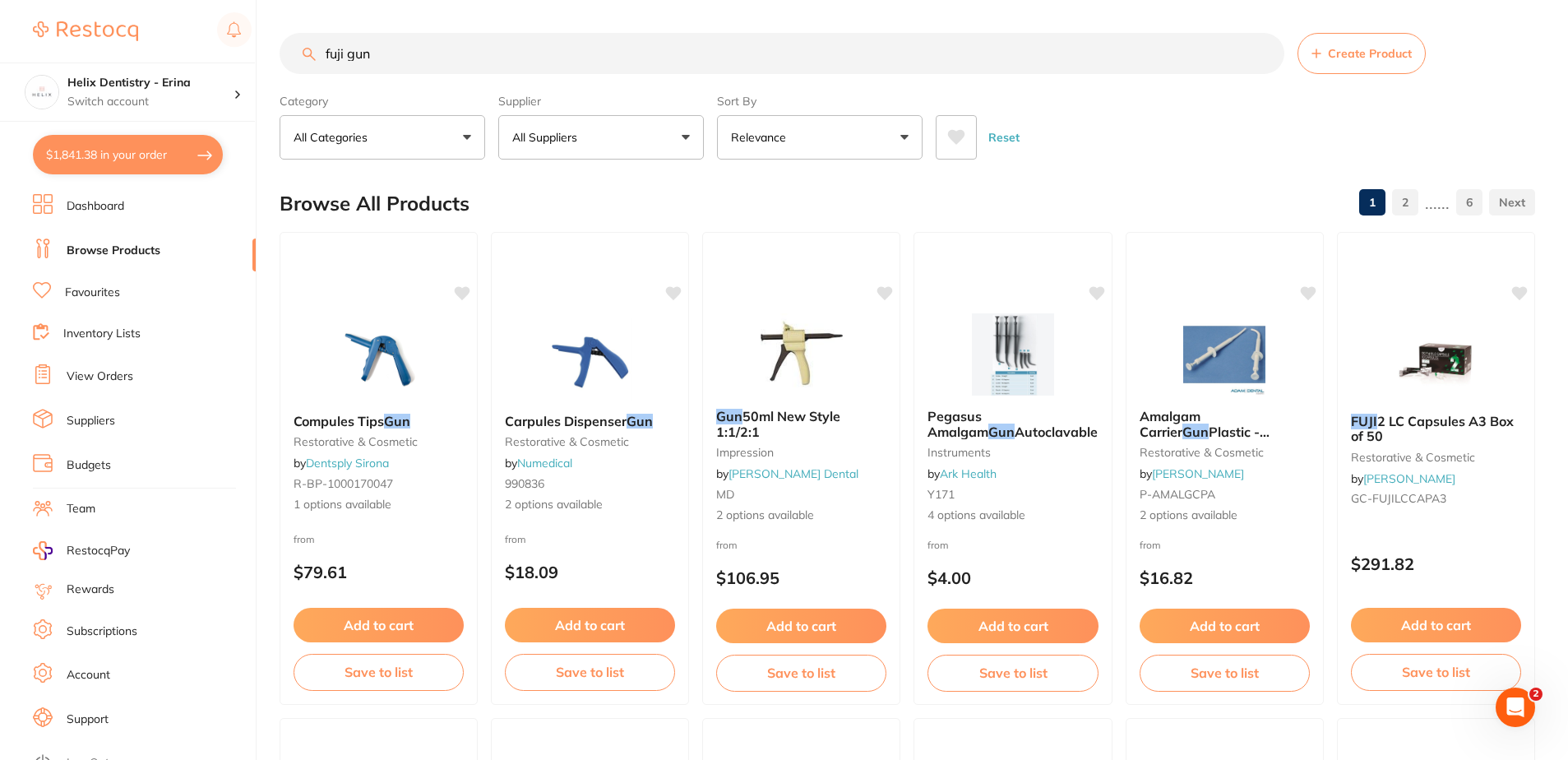
drag, startPoint x: 449, startPoint y: 55, endPoint x: 104, endPoint y: 62, distance: 345.1
click at [103, 62] on div "$1,841.38 Helix Dentistry - Erina Switch account Helix Dentristry - Long Jetty …" at bounding box center [784, 380] width 1568 height 760
click at [102, 294] on link "Favourites" at bounding box center [92, 293] width 55 height 17
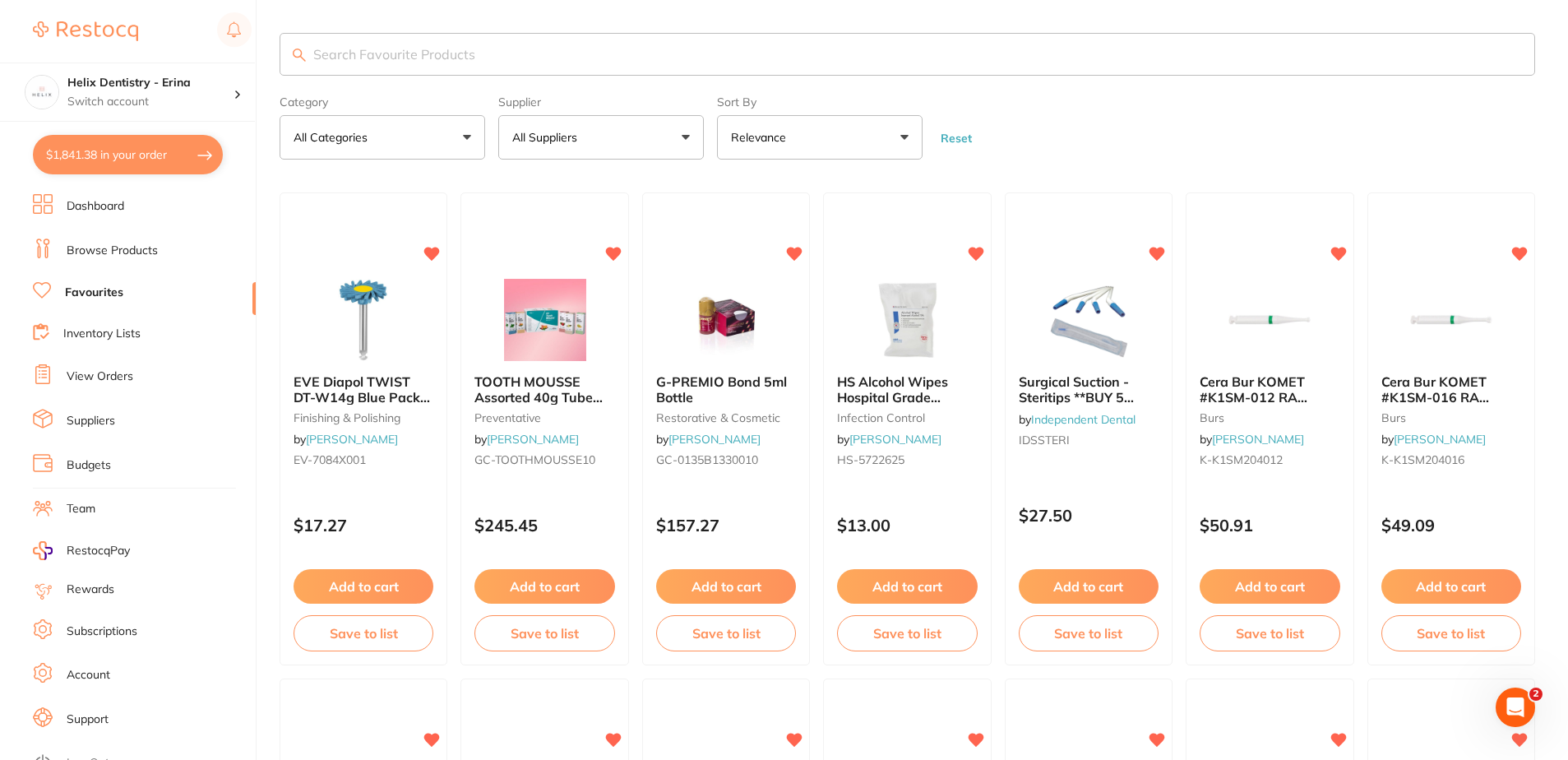
click at [500, 61] on input "search" at bounding box center [908, 54] width 1256 height 43
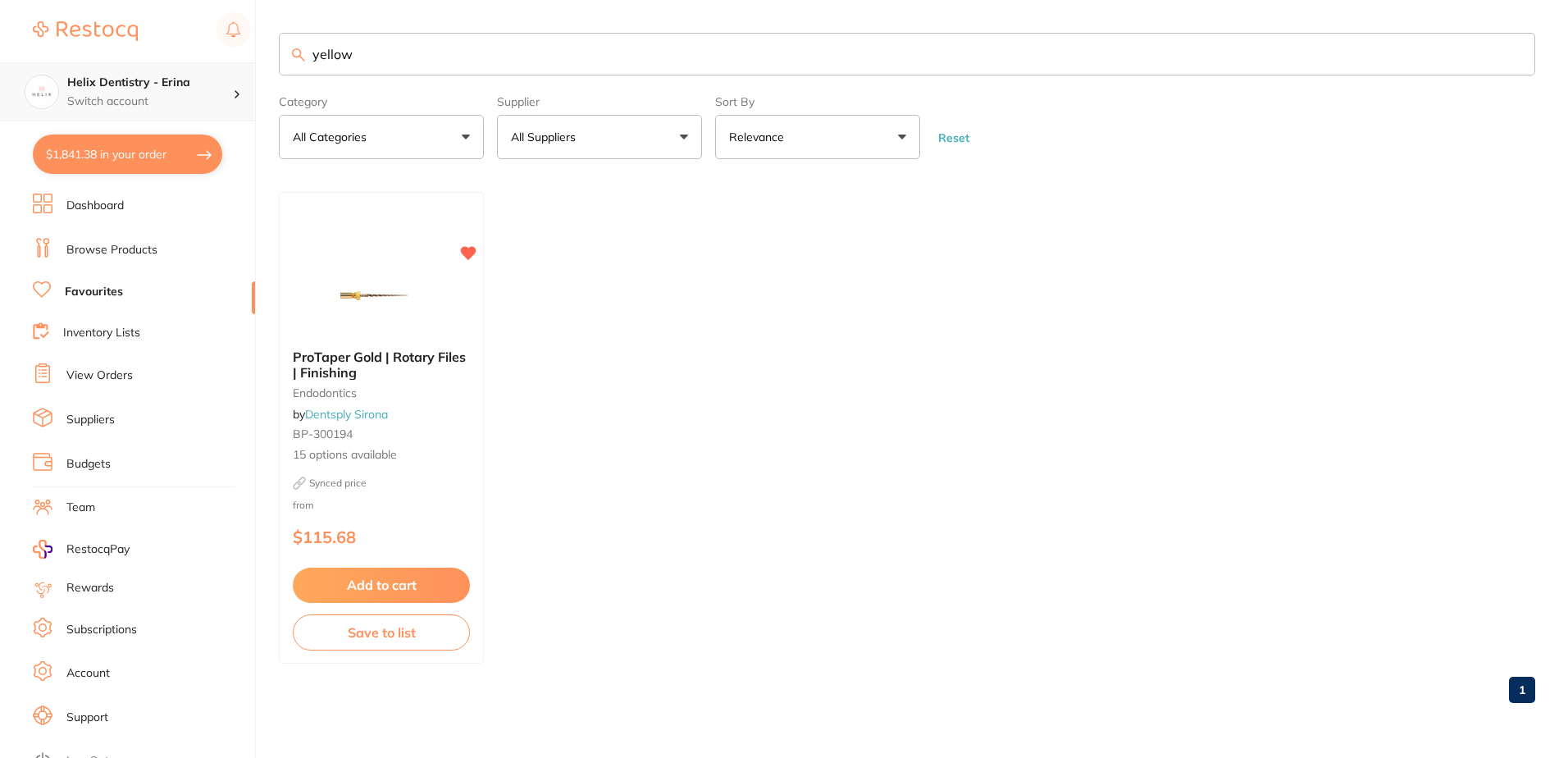
type input "yellow"
click at [146, 90] on h4 "Helix Dentistry - Erina" at bounding box center [150, 82] width 165 height 16
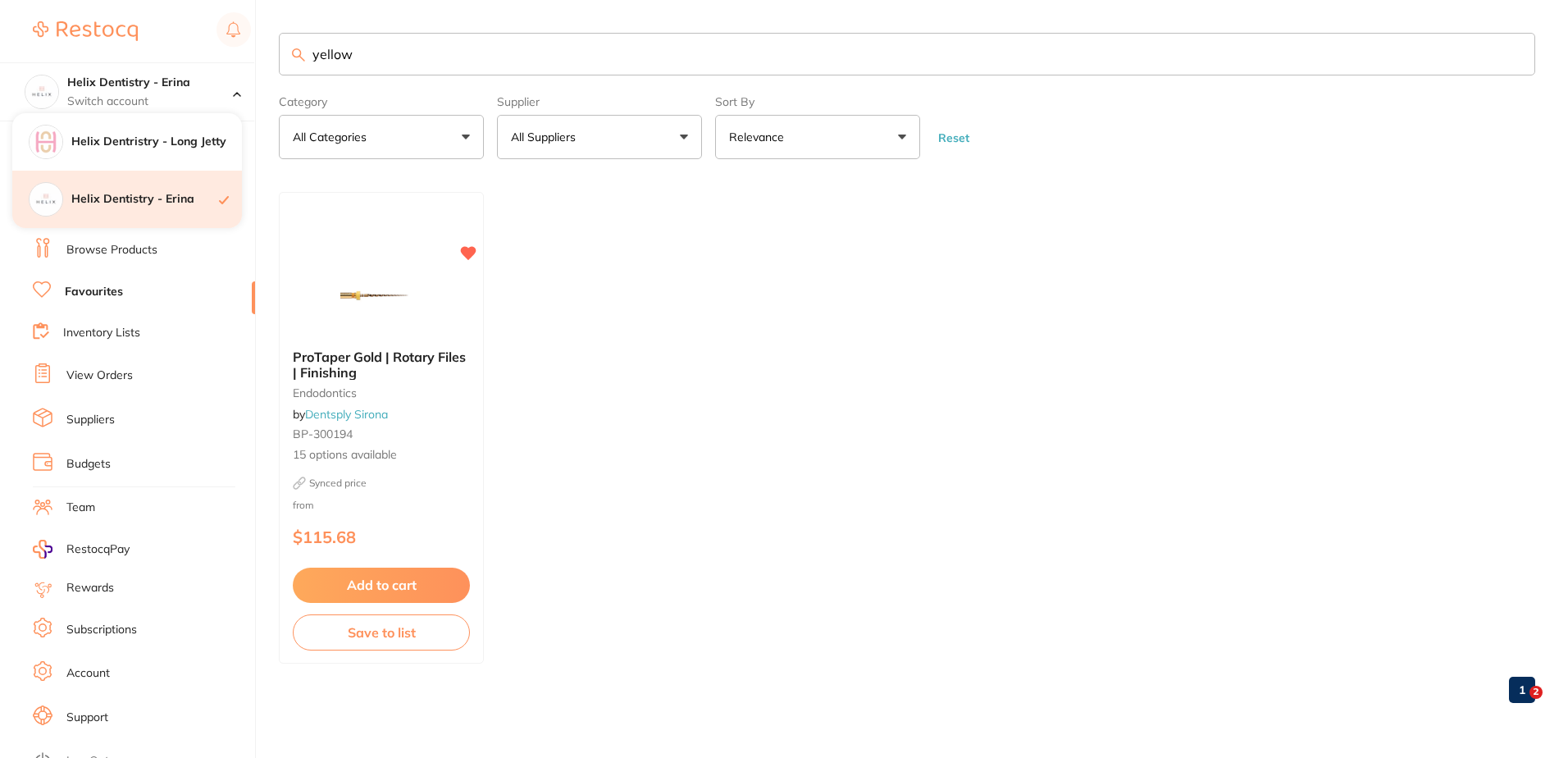
click at [662, 259] on ul "ProTaper Gold | Rotary Files | Finishing endodontics by Dentsply Sirona BP-3001…" at bounding box center [907, 428] width 1256 height 471
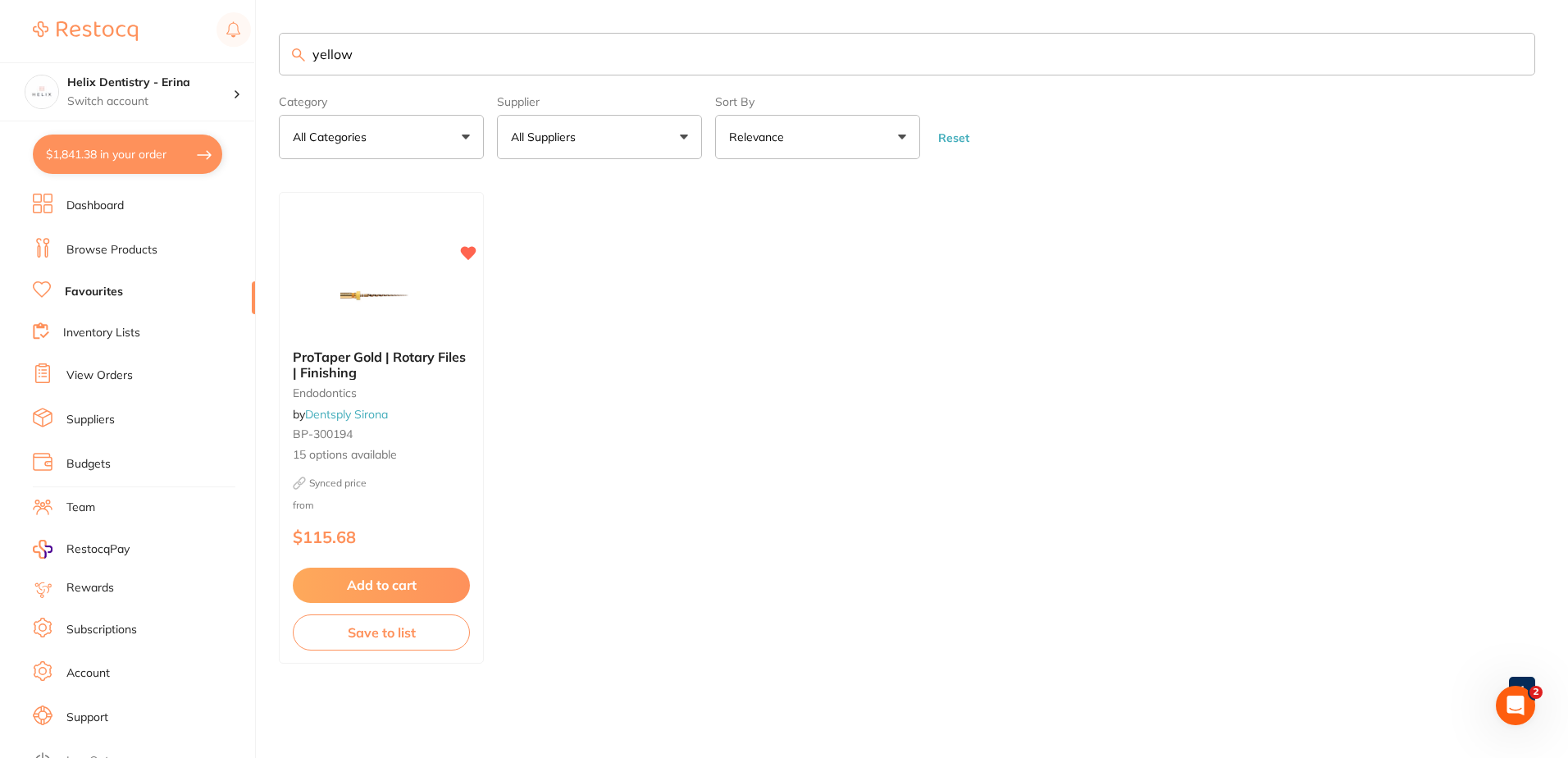
click at [114, 245] on link "Browse Products" at bounding box center [112, 249] width 91 height 16
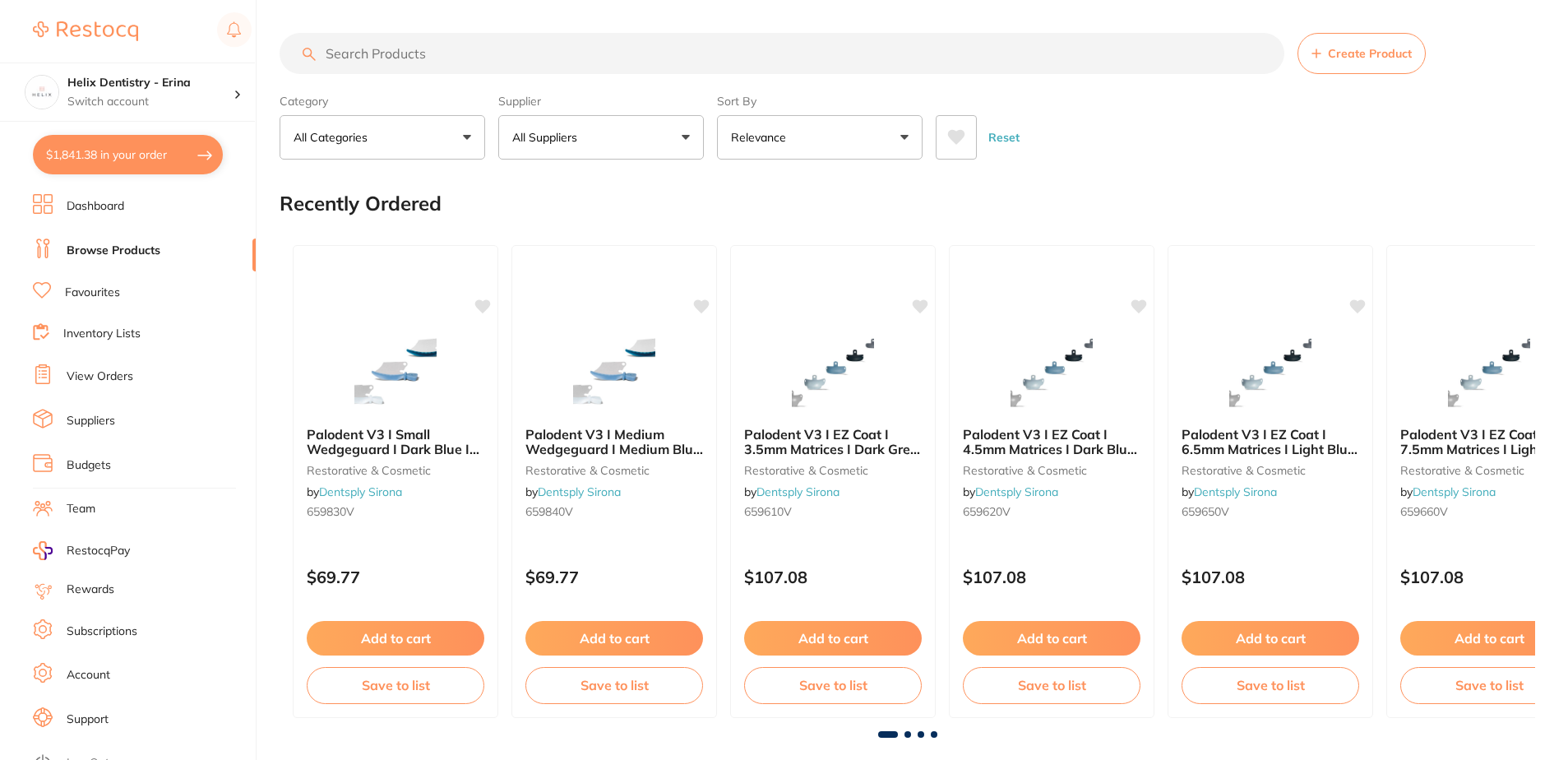
click at [411, 53] on input "search" at bounding box center [782, 53] width 1005 height 41
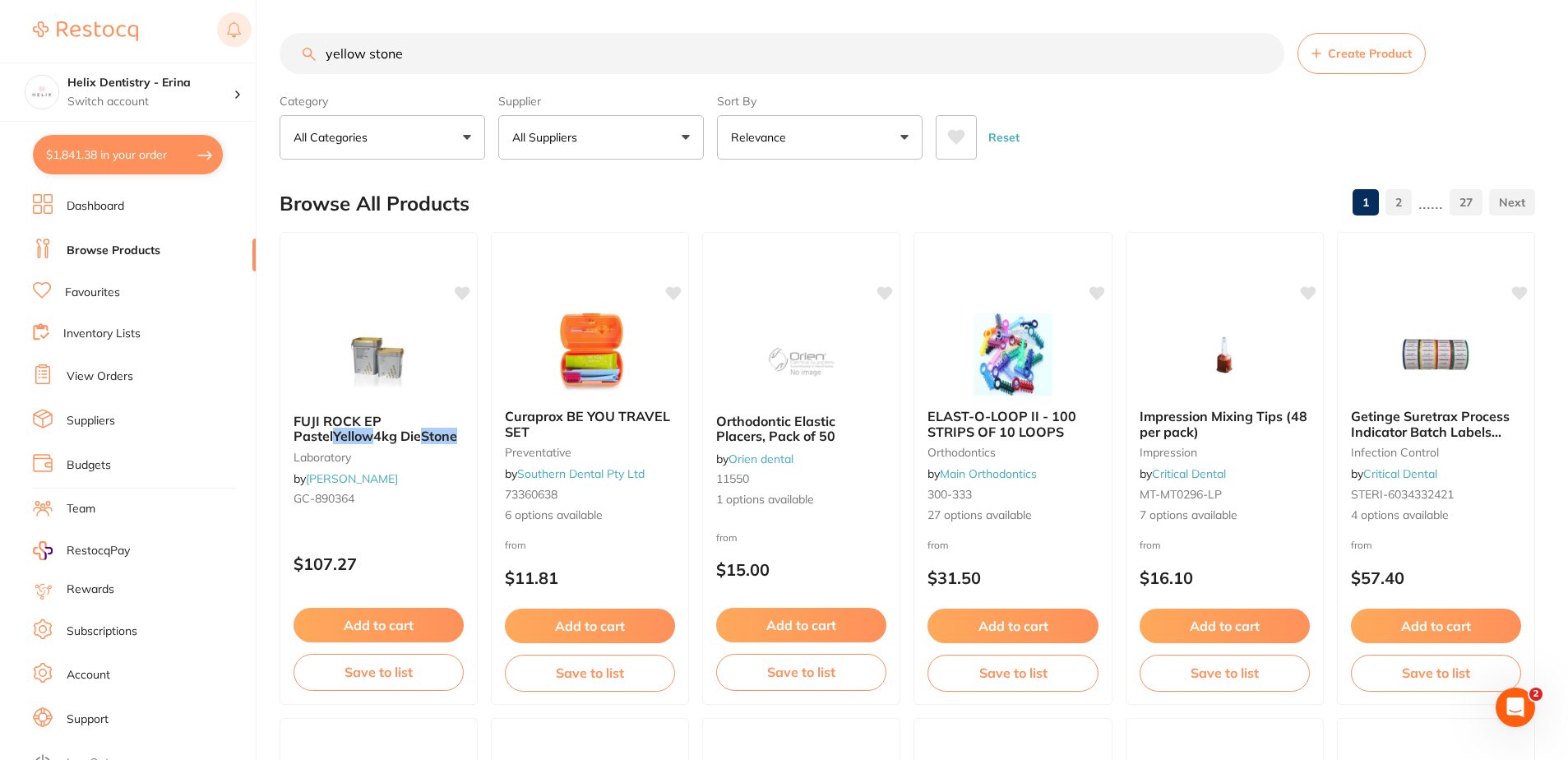
drag, startPoint x: 419, startPoint y: 61, endPoint x: 248, endPoint y: 50, distance: 171.4
click at [248, 50] on div "$1,841.38 Helix Dentistry - Erina Switch account Helix Dentristry - Long Jetty …" at bounding box center [784, 380] width 1568 height 760
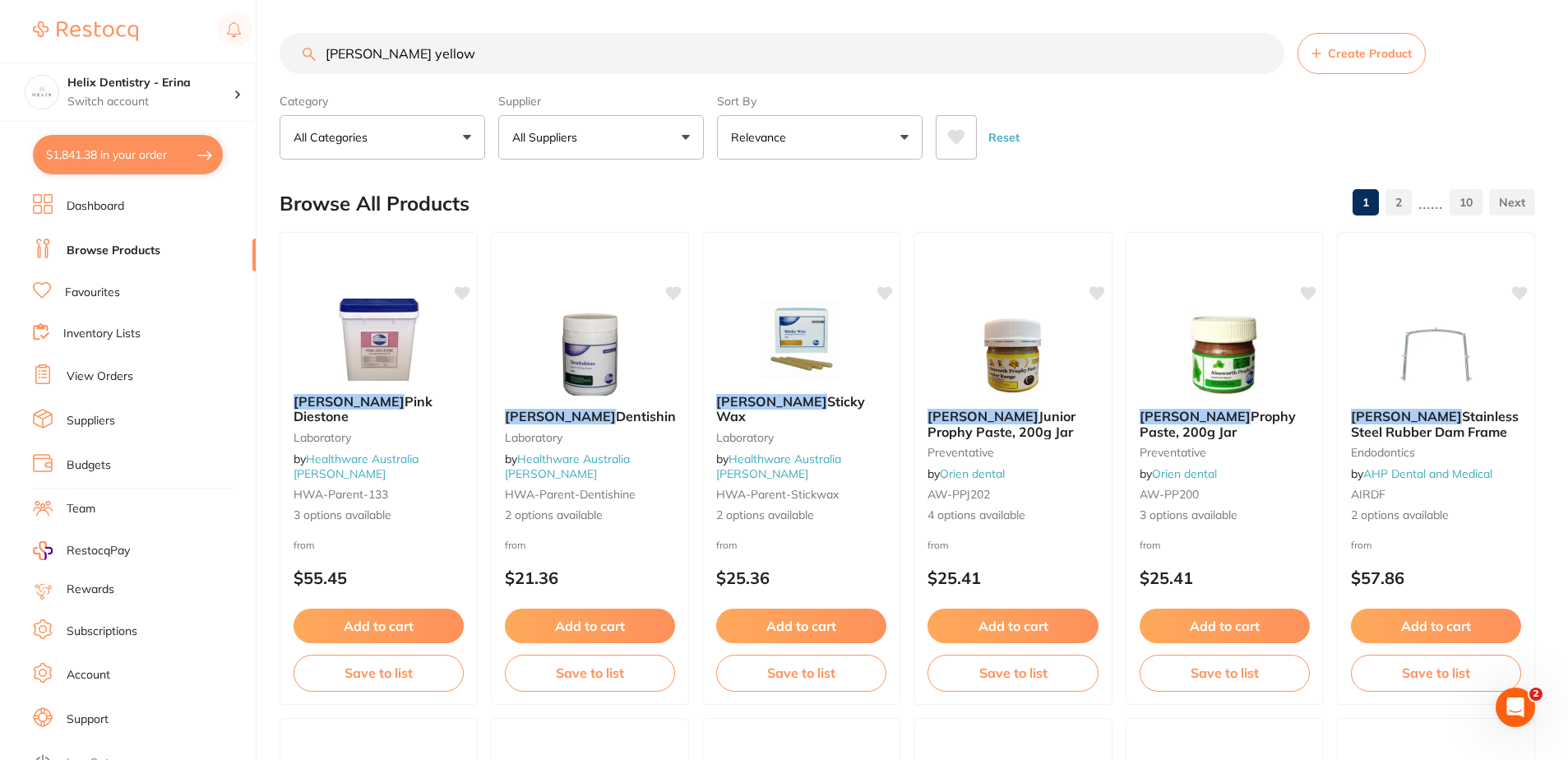
type input "[PERSON_NAME] yellow"
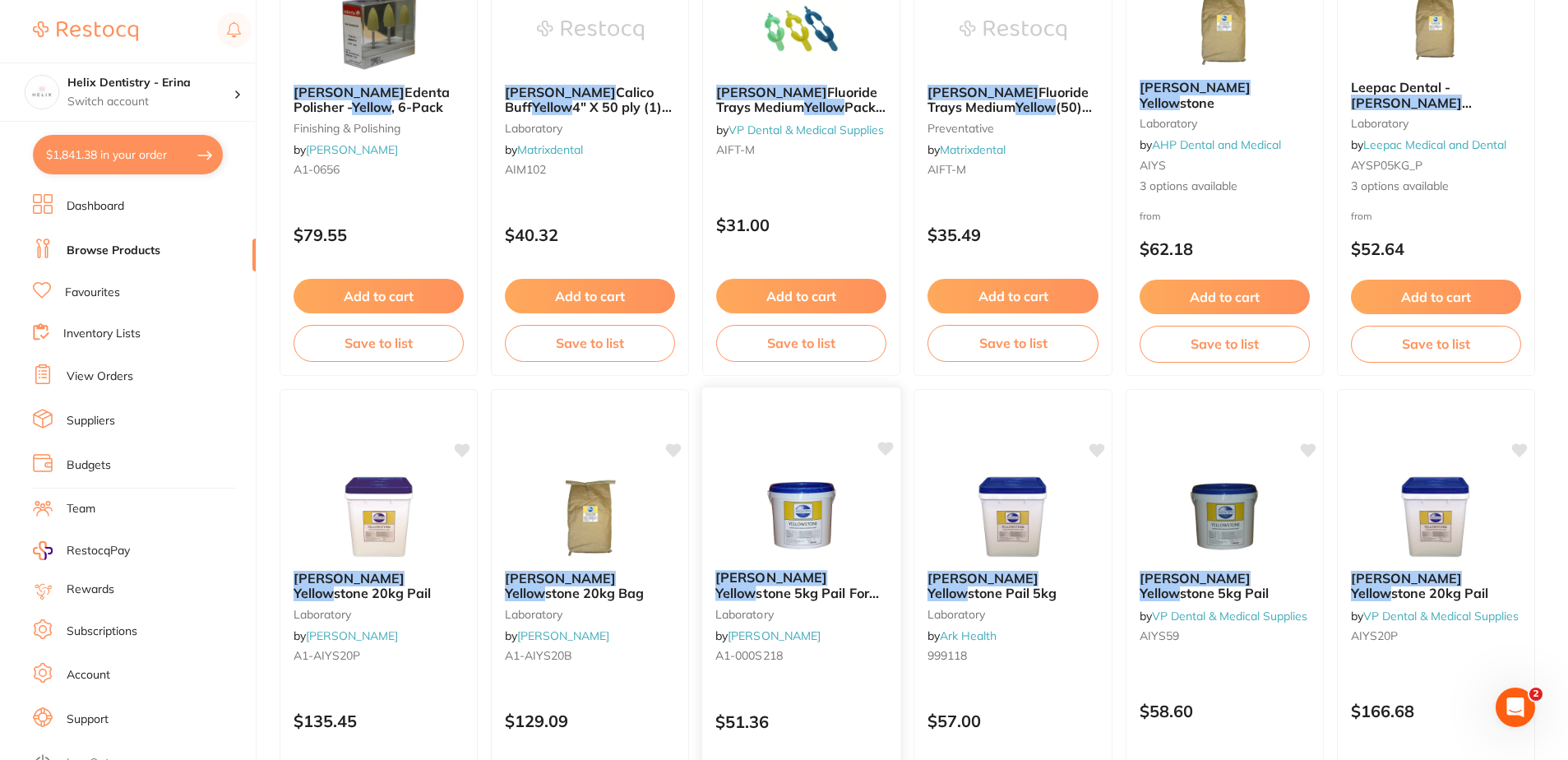
scroll to position [411, 0]
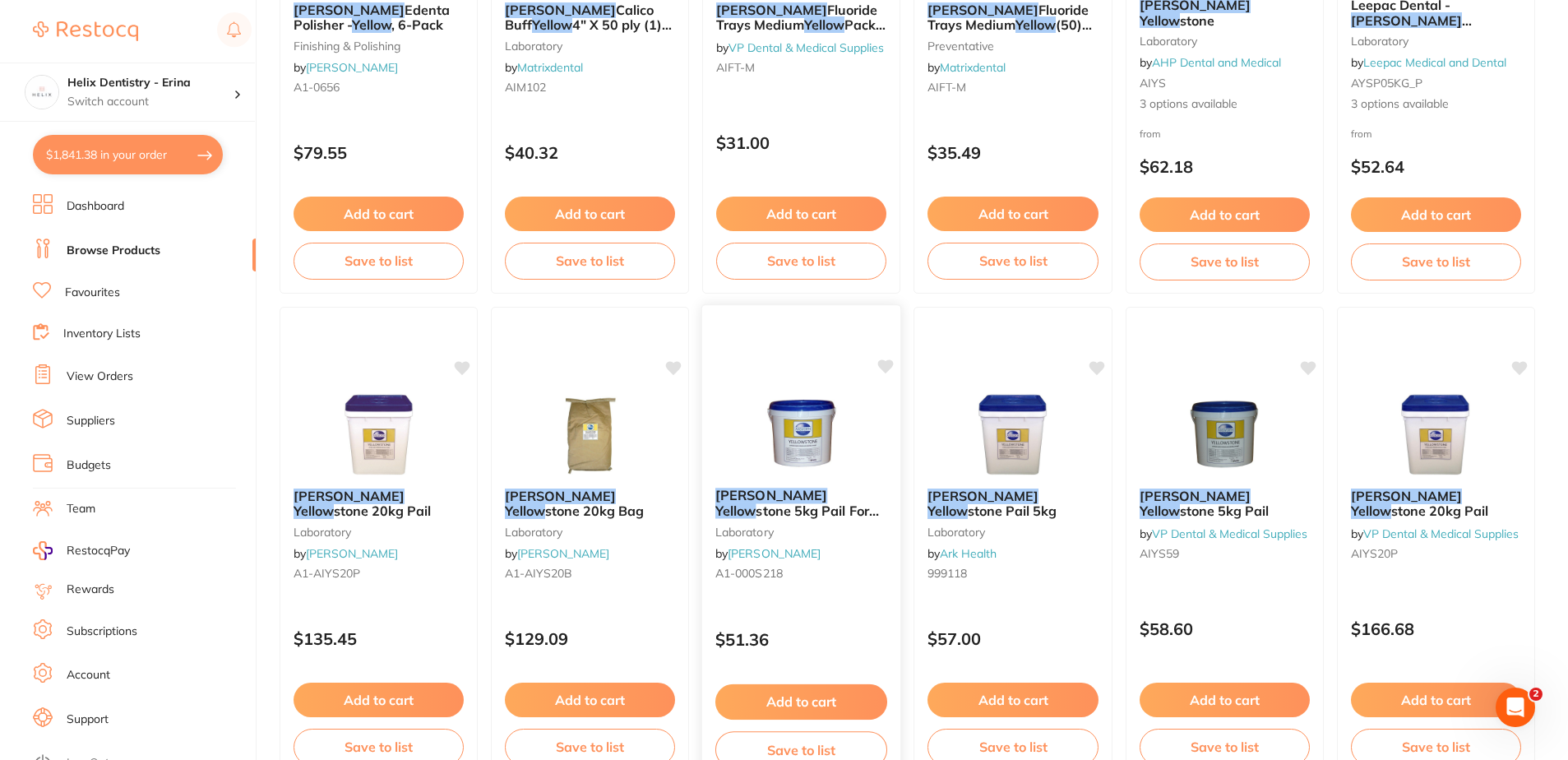
click at [825, 695] on button "Add to cart" at bounding box center [802, 702] width 172 height 36
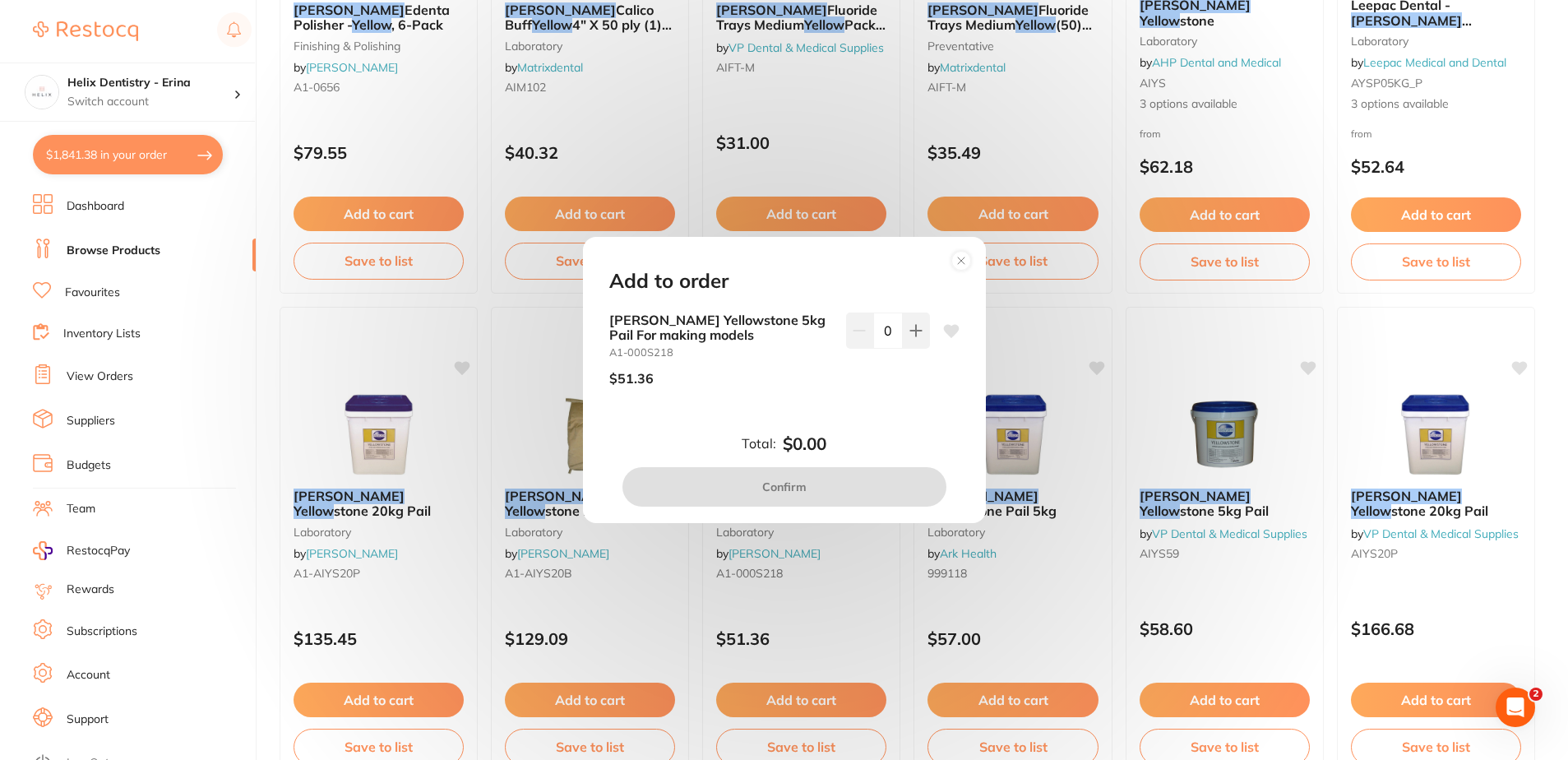
scroll to position [0, 0]
click at [916, 332] on icon at bounding box center [916, 330] width 10 height 10
type input "1"
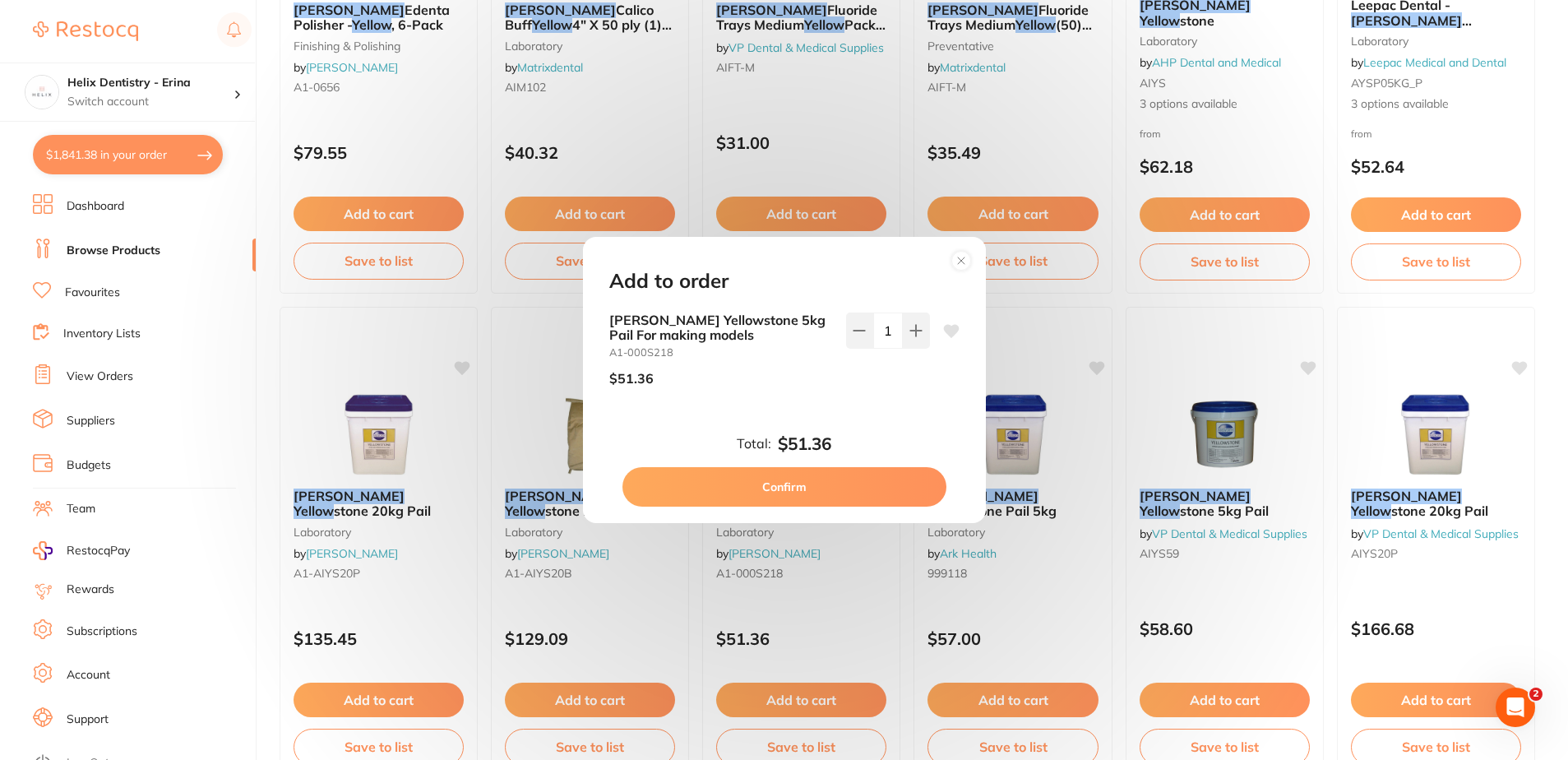
click at [831, 481] on button "Confirm" at bounding box center [784, 486] width 324 height 39
checkbox input "false"
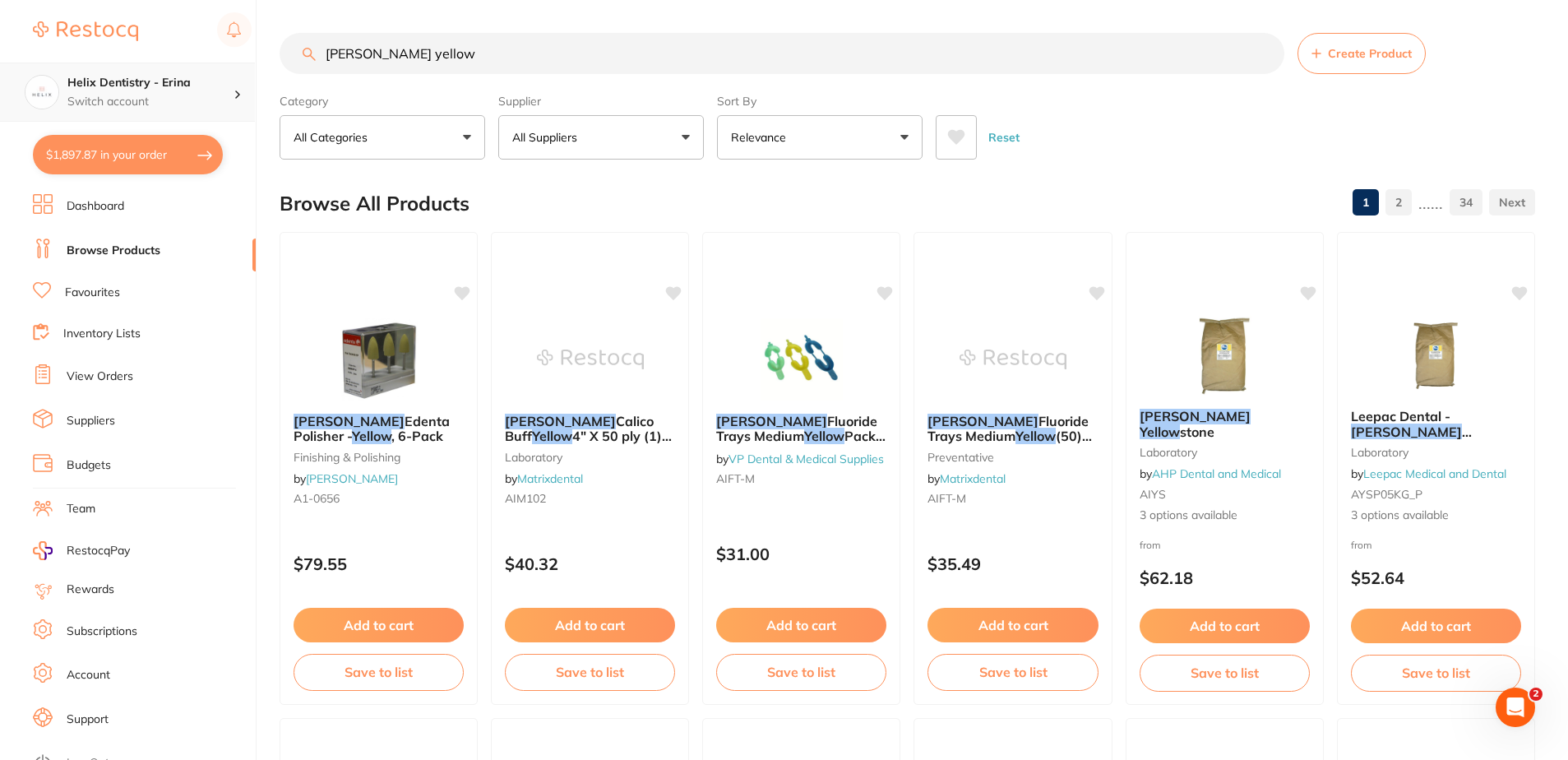
drag, startPoint x: 486, startPoint y: 44, endPoint x: 99, endPoint y: 87, distance: 389.4
click at [103, 87] on div "$1,897.87 Helix Dentistry - Erina Switch account Helix Dentristry - Long Jetty …" at bounding box center [784, 380] width 1568 height 760
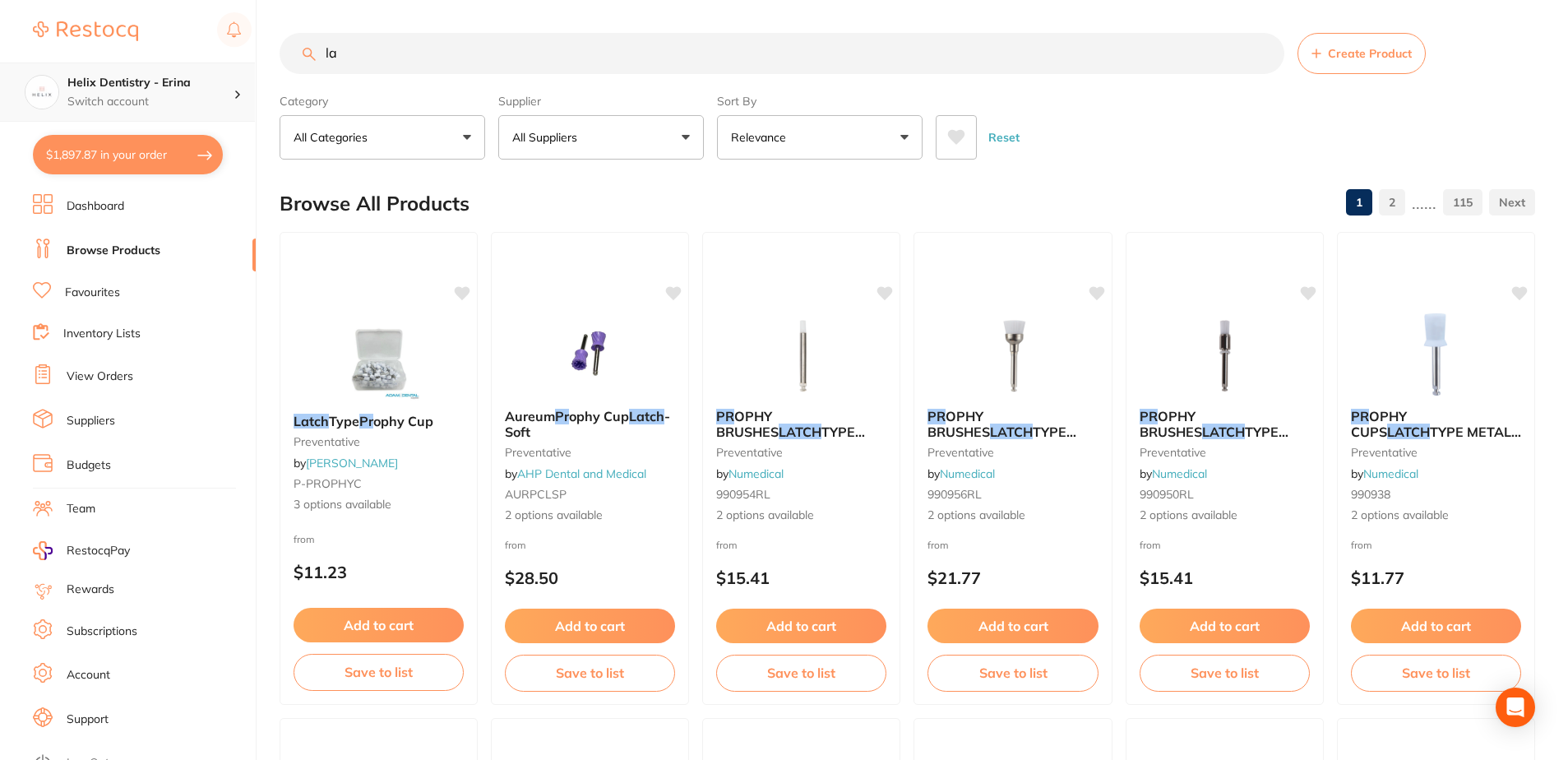
type input "l"
type input "prophy cup"
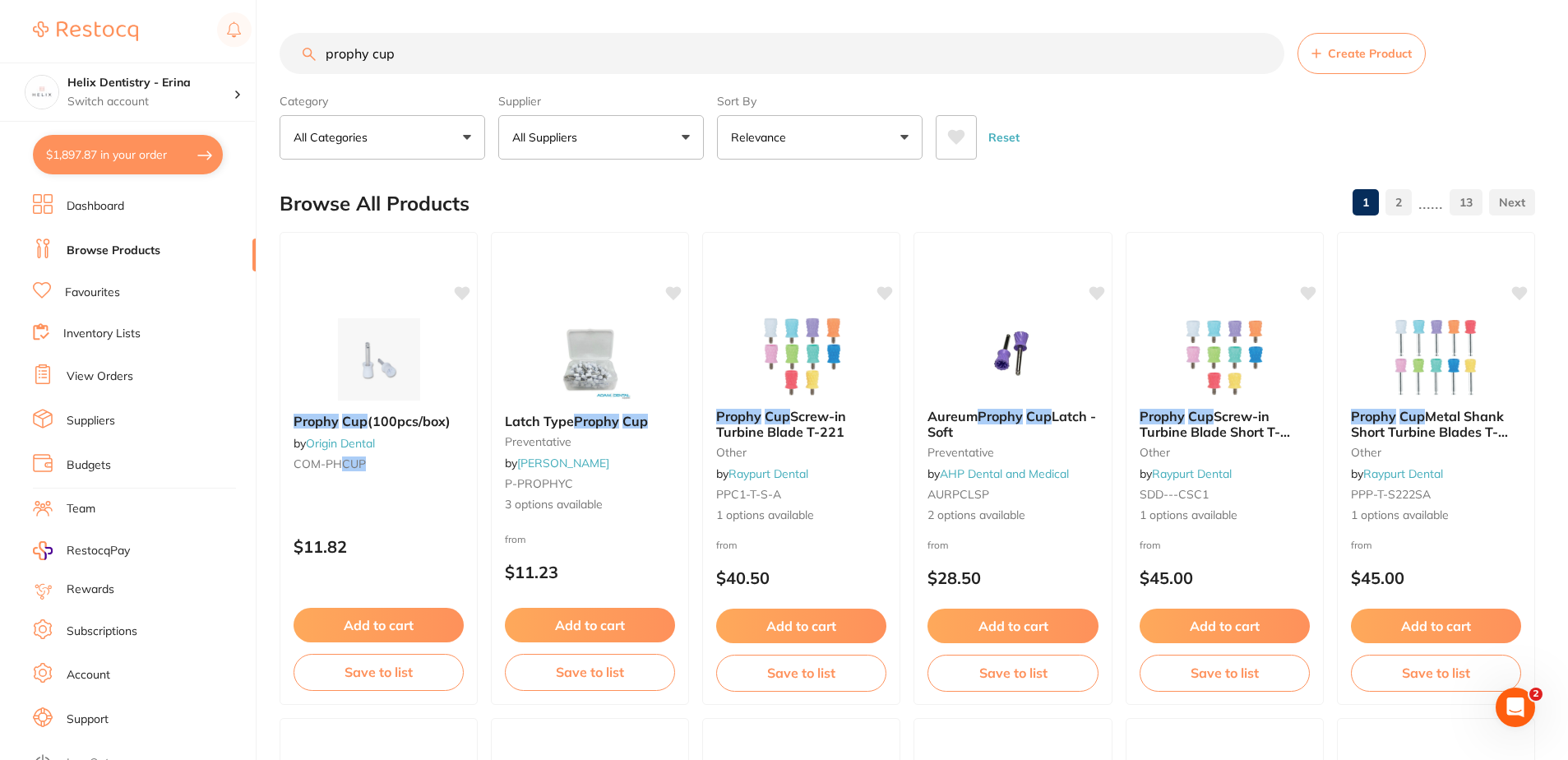
click at [609, 147] on button "All Suppliers" at bounding box center [601, 137] width 206 height 44
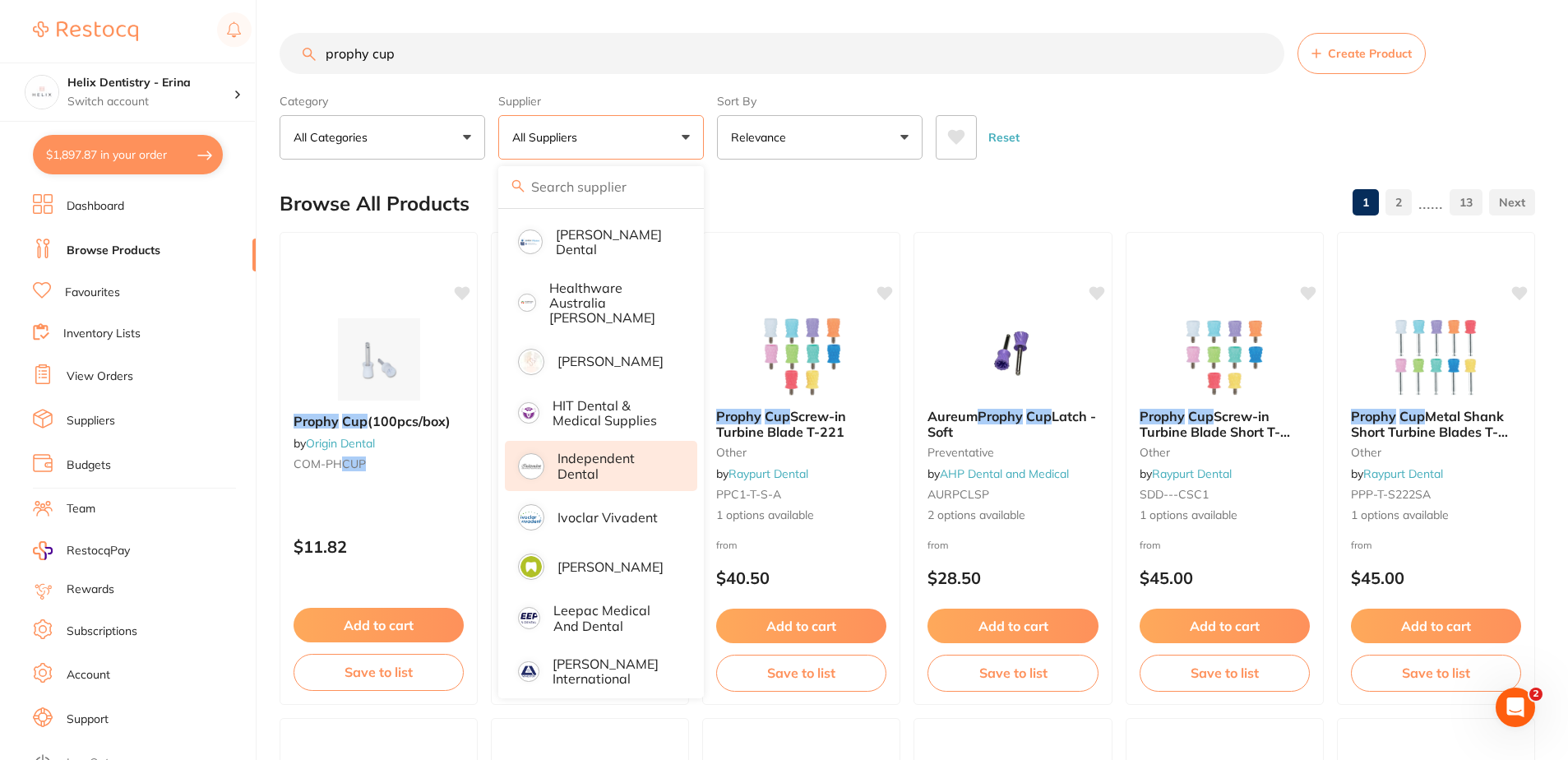
scroll to position [493, 0]
click at [625, 449] on p "Independent Dental" at bounding box center [616, 464] width 116 height 30
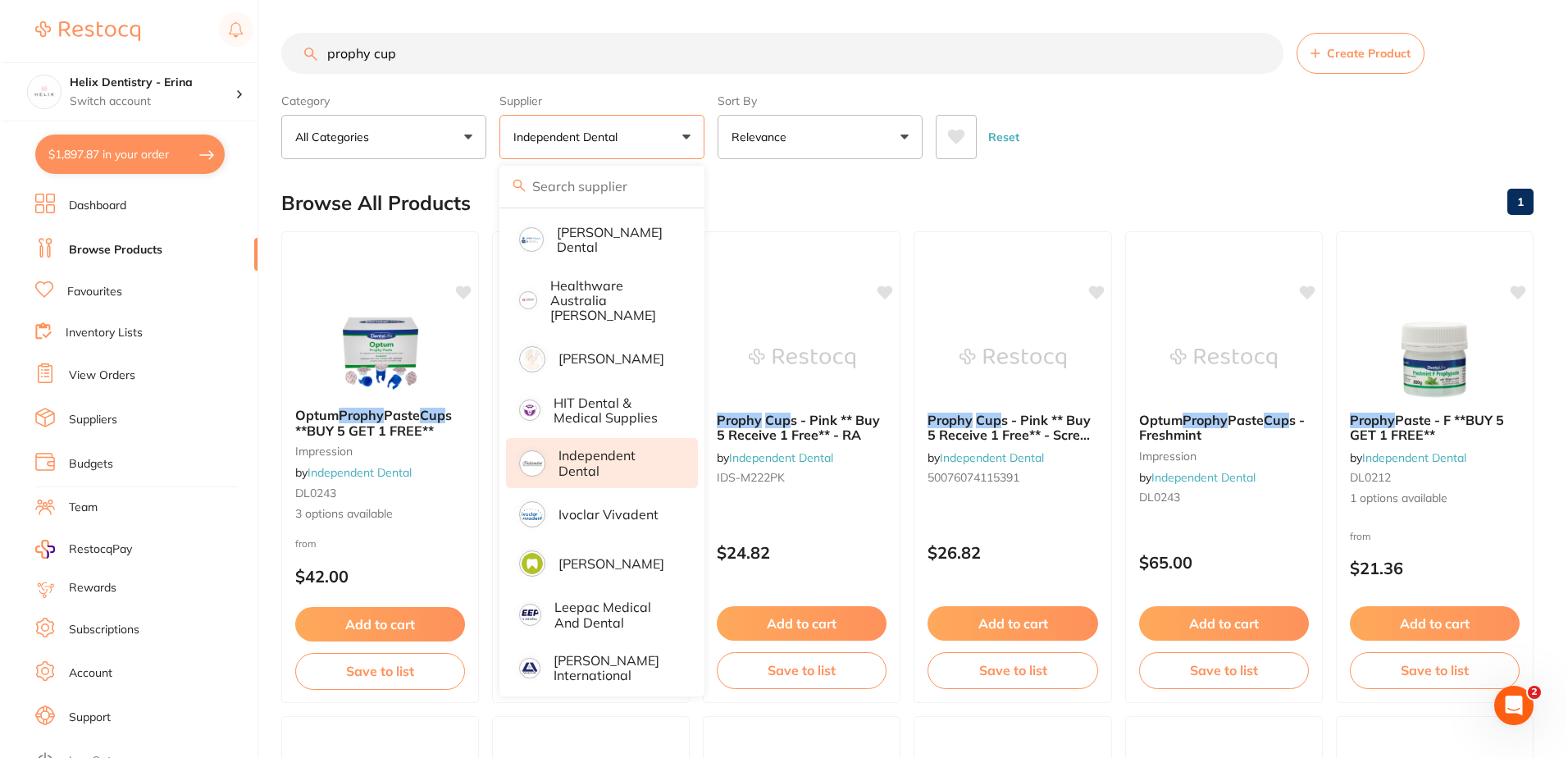
scroll to position [0, 0]
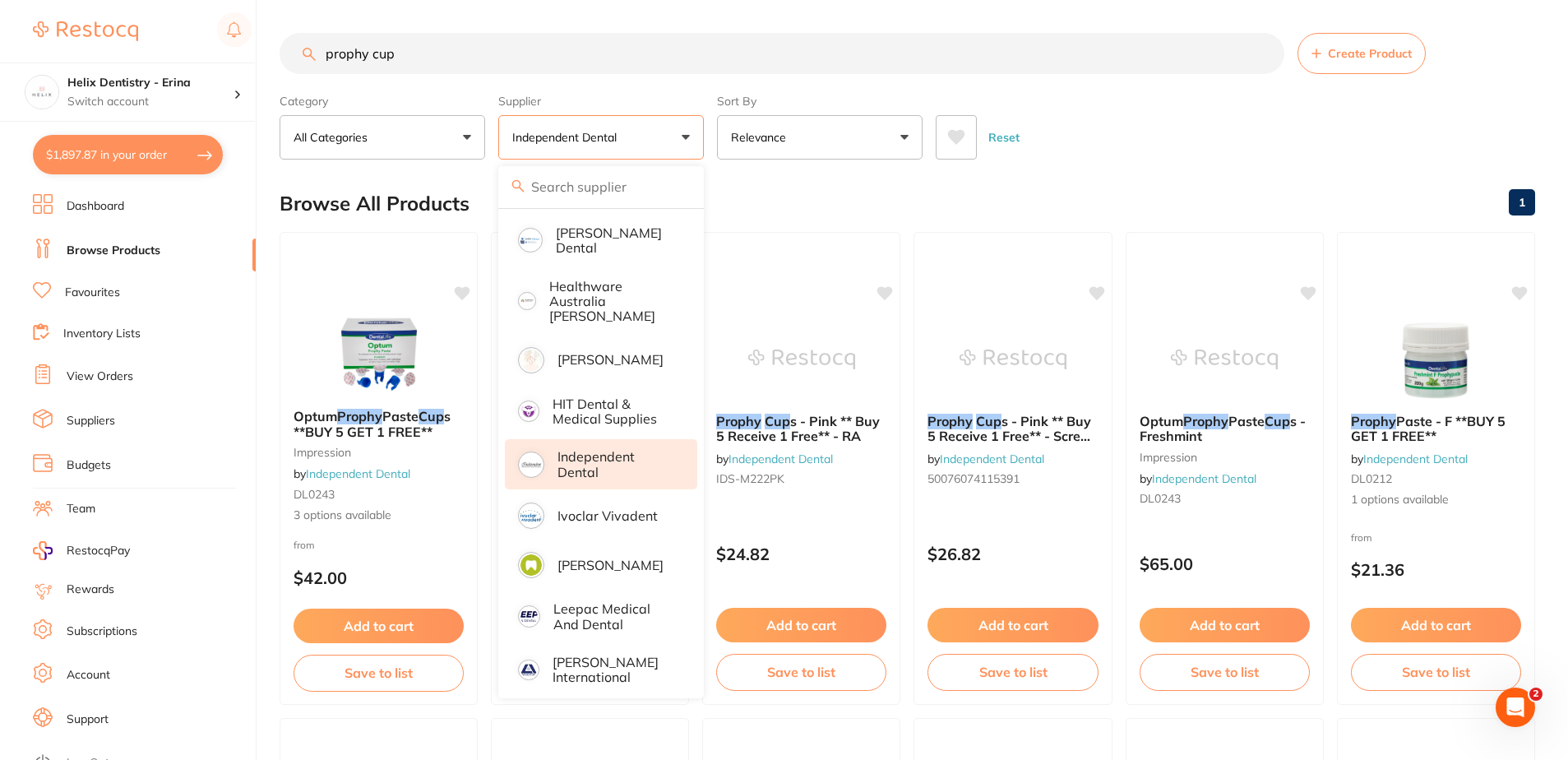
click at [1075, 137] on div "Reset" at bounding box center [1228, 130] width 586 height 57
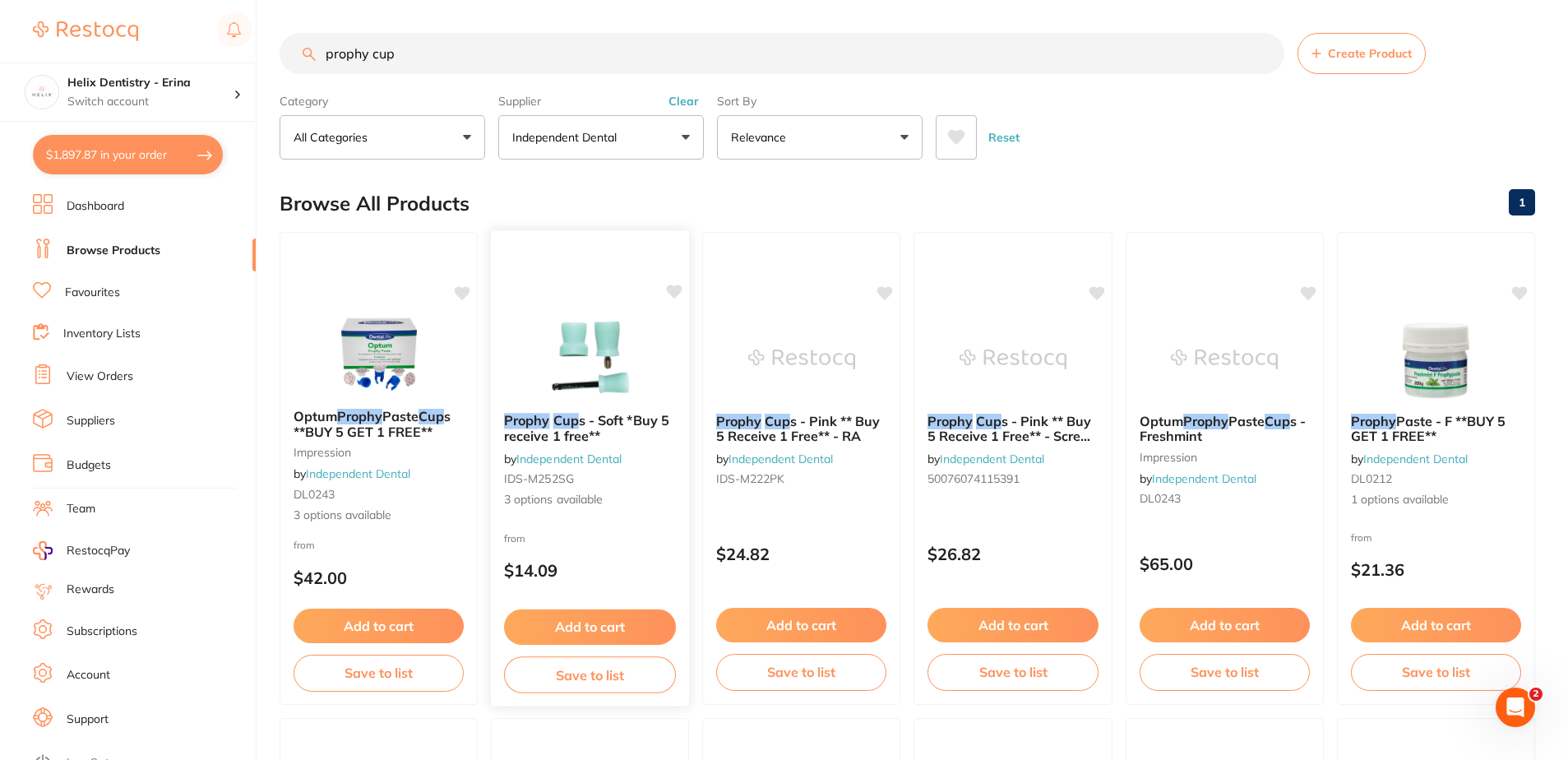
click at [572, 430] on span "s - Soft *Buy 5 receive 1 free**" at bounding box center [586, 427] width 165 height 32
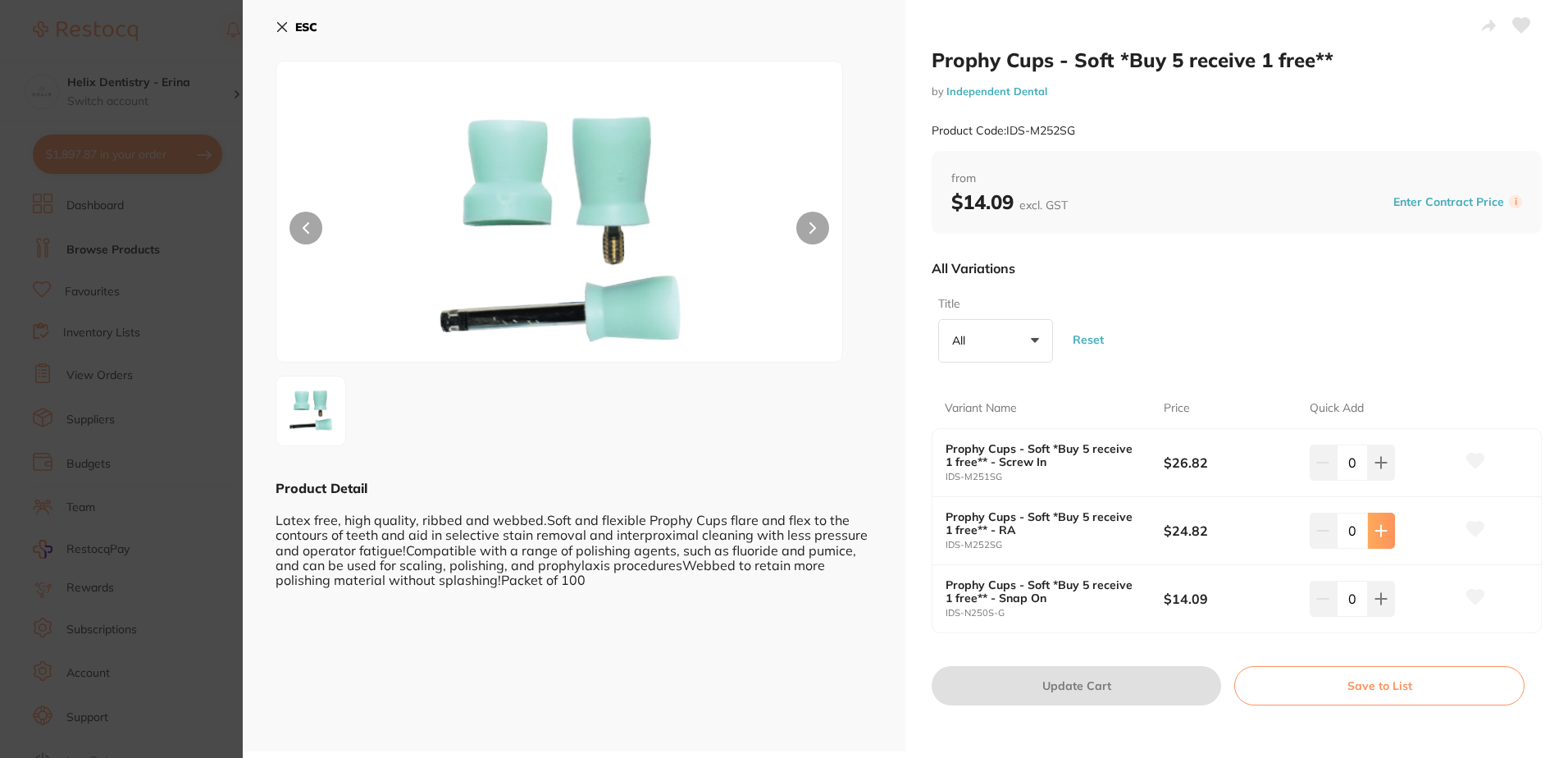
click at [1376, 535] on icon at bounding box center [1381, 530] width 13 height 13
type input "1"
click at [1150, 683] on button "Update Cart" at bounding box center [1076, 685] width 289 height 39
checkbox input "false"
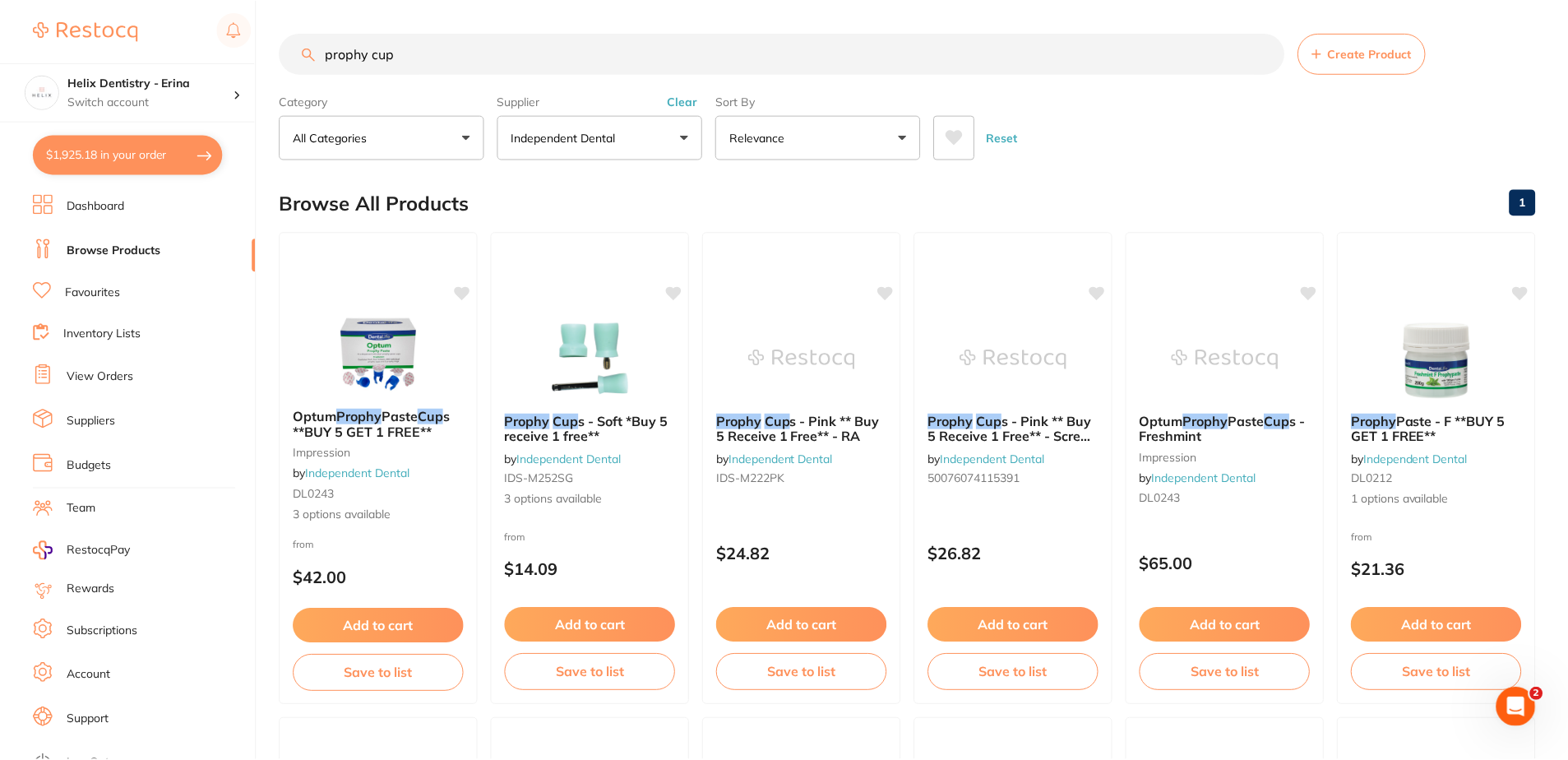
scroll to position [1, 0]
drag, startPoint x: 437, startPoint y: 45, endPoint x: 270, endPoint y: 53, distance: 167.2
click at [288, 60] on input "prophy cup" at bounding box center [782, 52] width 1005 height 41
type input "mask"
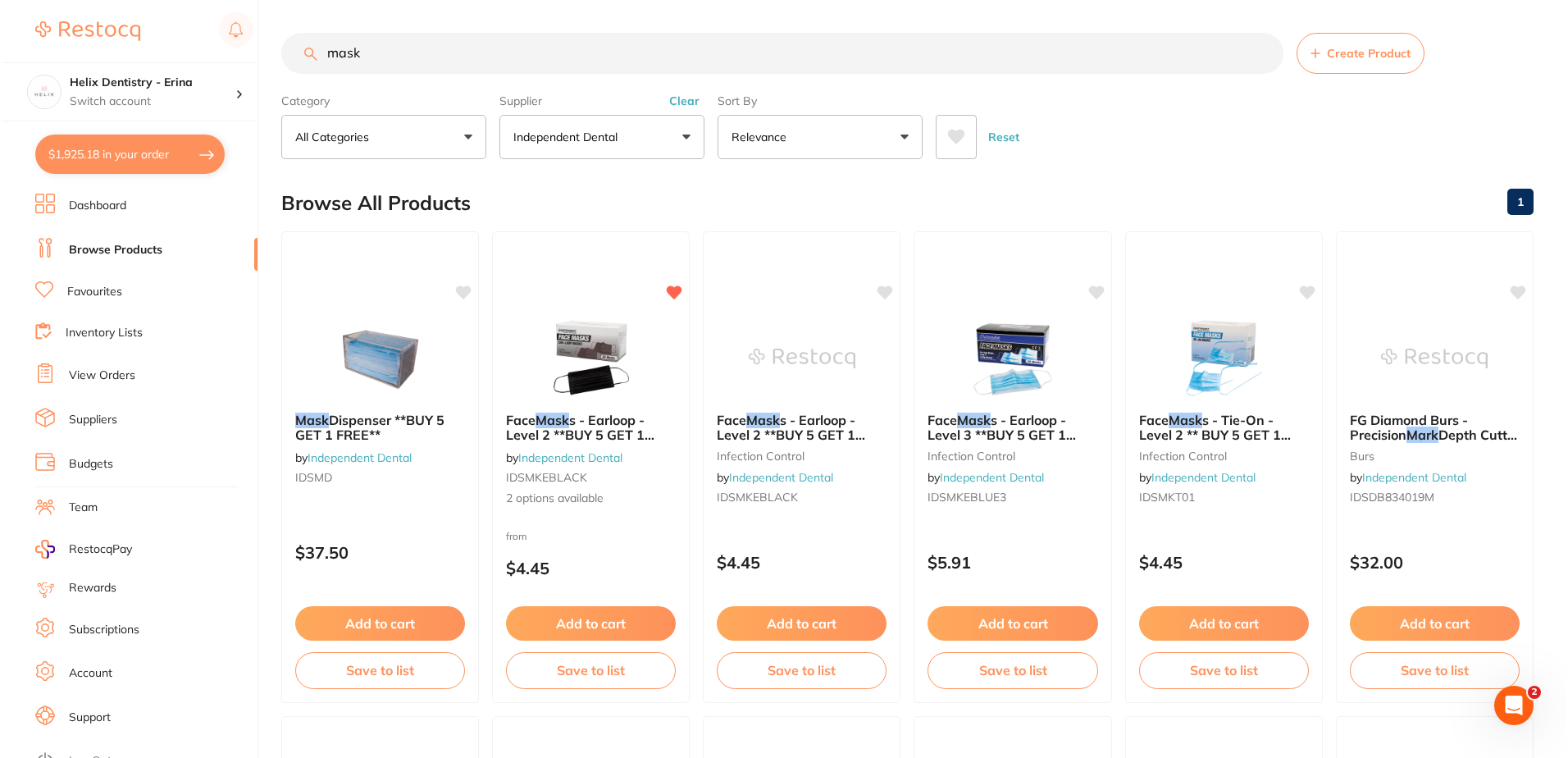
scroll to position [0, 0]
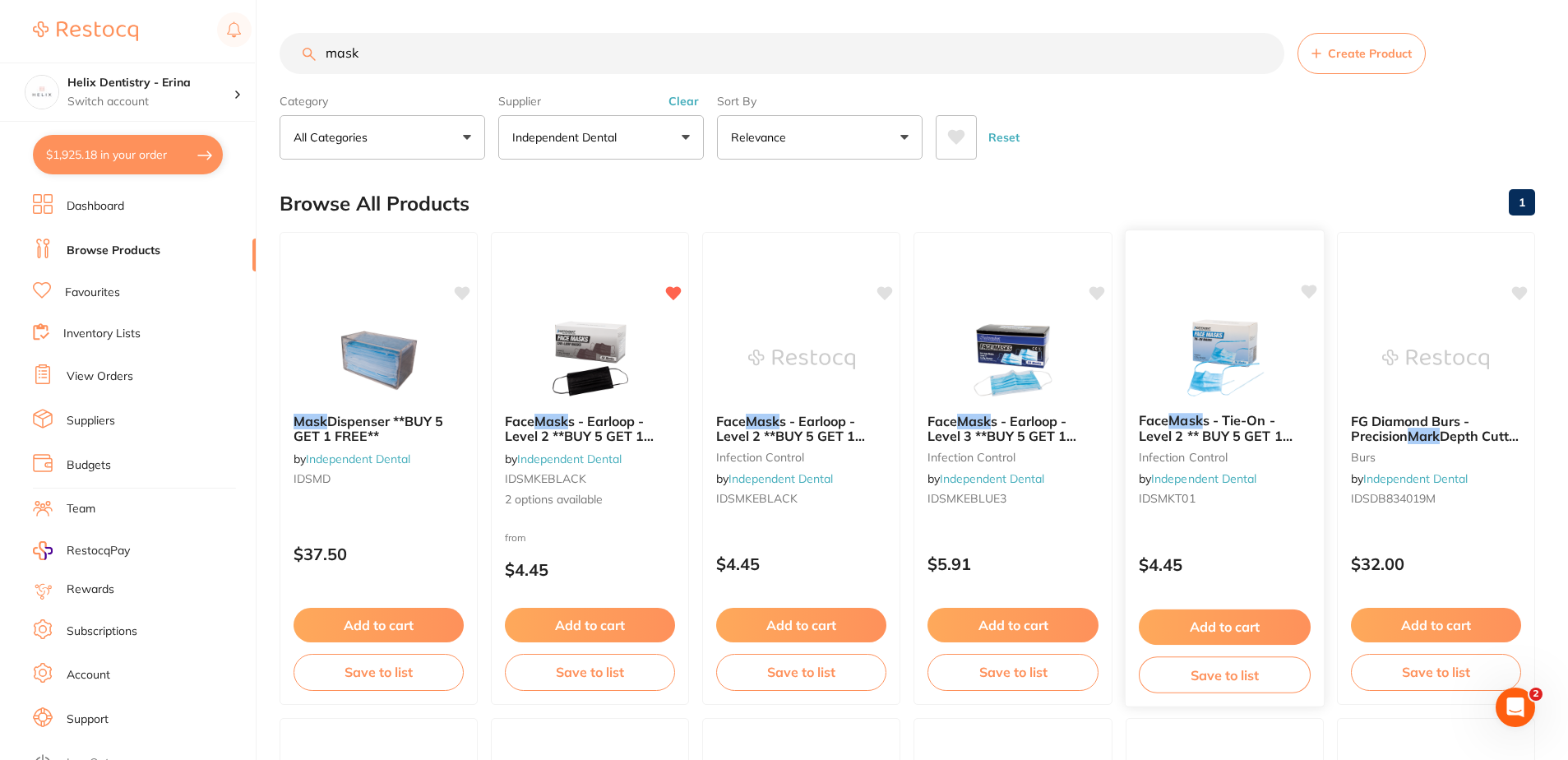
click at [1234, 420] on span "s - Tie-On - Level 2 ** BUY 5 GET 1 FREE, BUY 30 GET 10 FREE**" at bounding box center [1215, 443] width 154 height 63
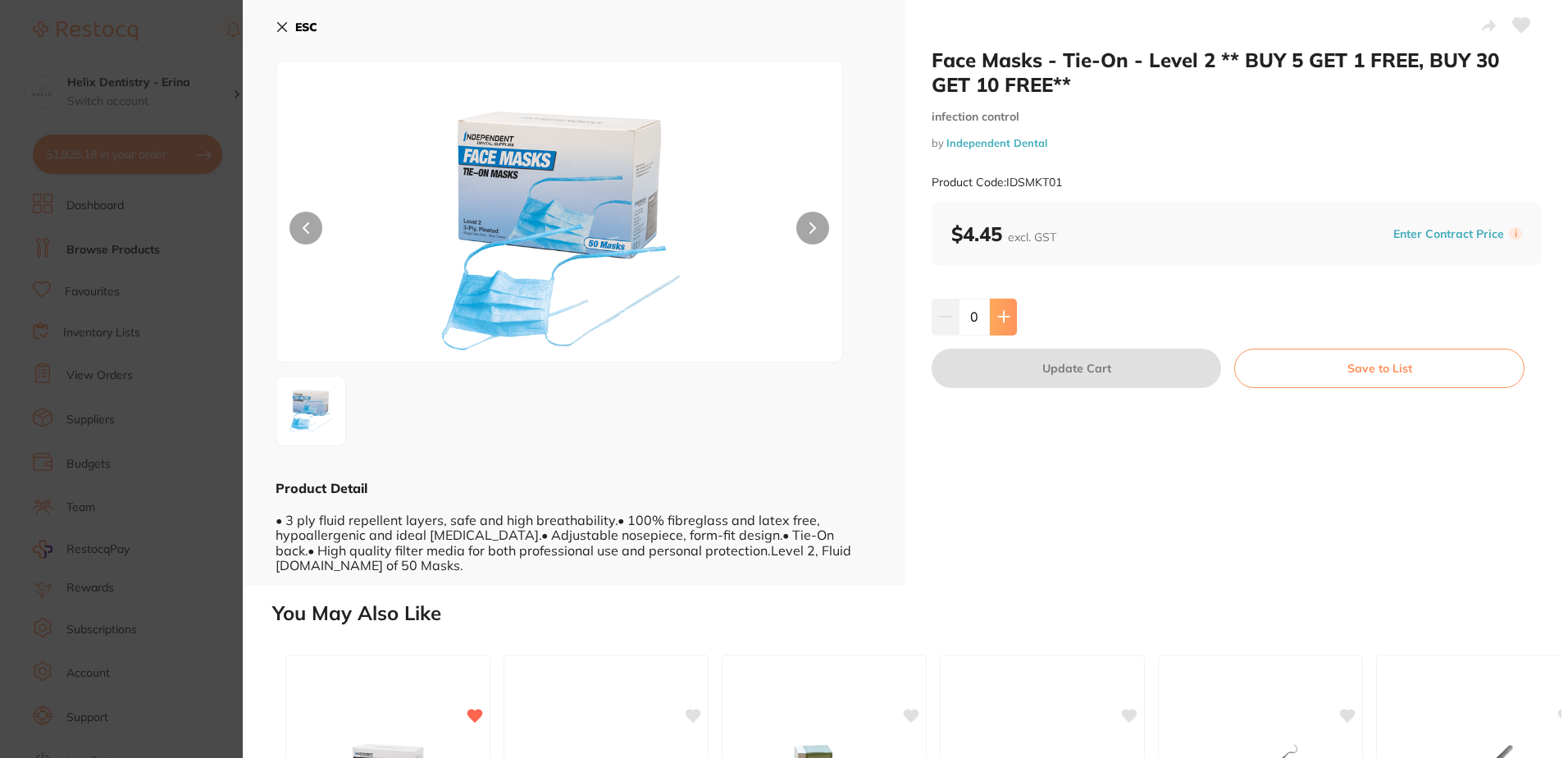
click at [1003, 314] on icon at bounding box center [1003, 316] width 13 height 13
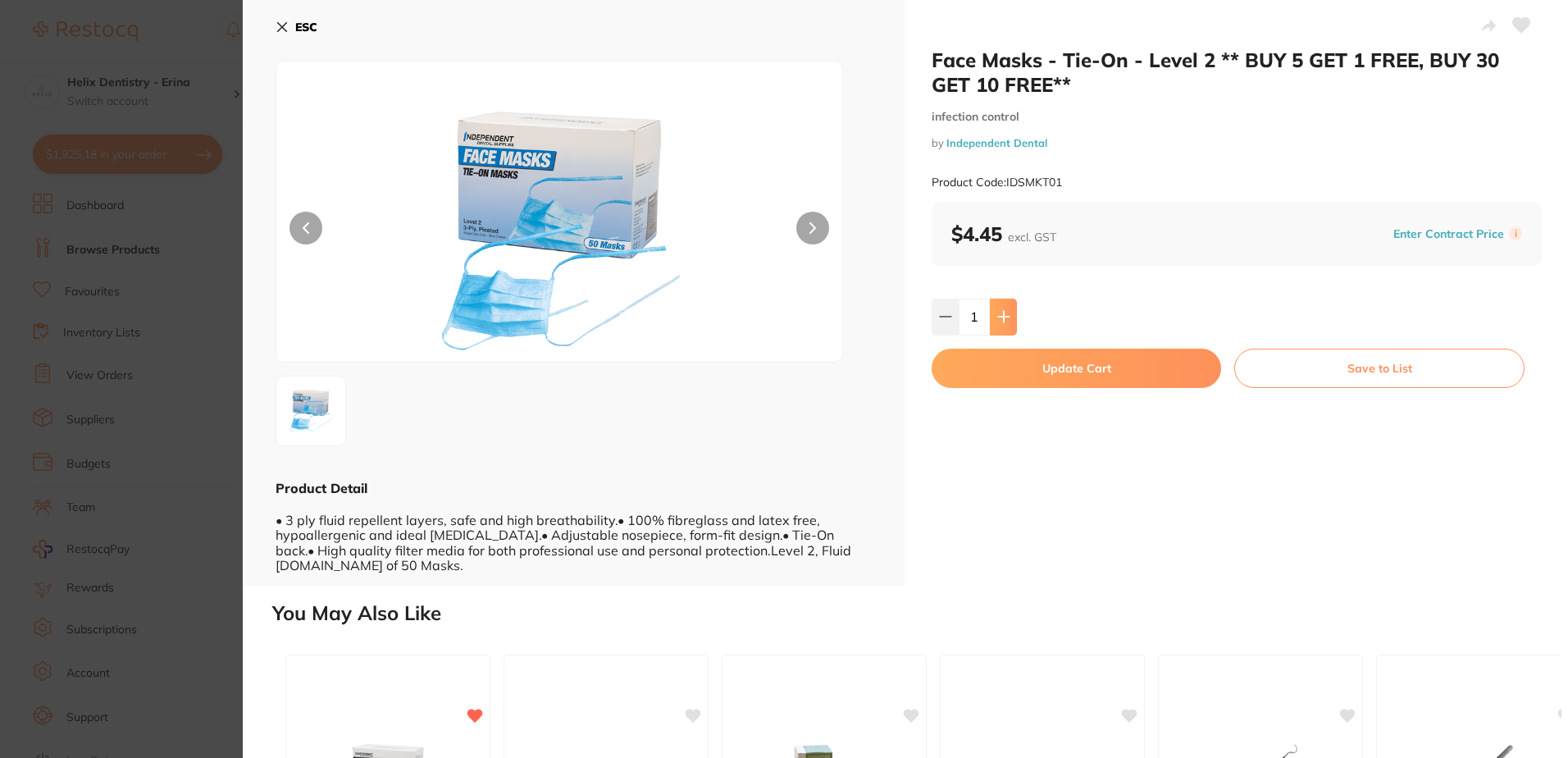
click at [1003, 319] on icon at bounding box center [1003, 316] width 13 height 13
type input "2"
click at [1067, 373] on button "Update Cart" at bounding box center [1076, 367] width 289 height 39
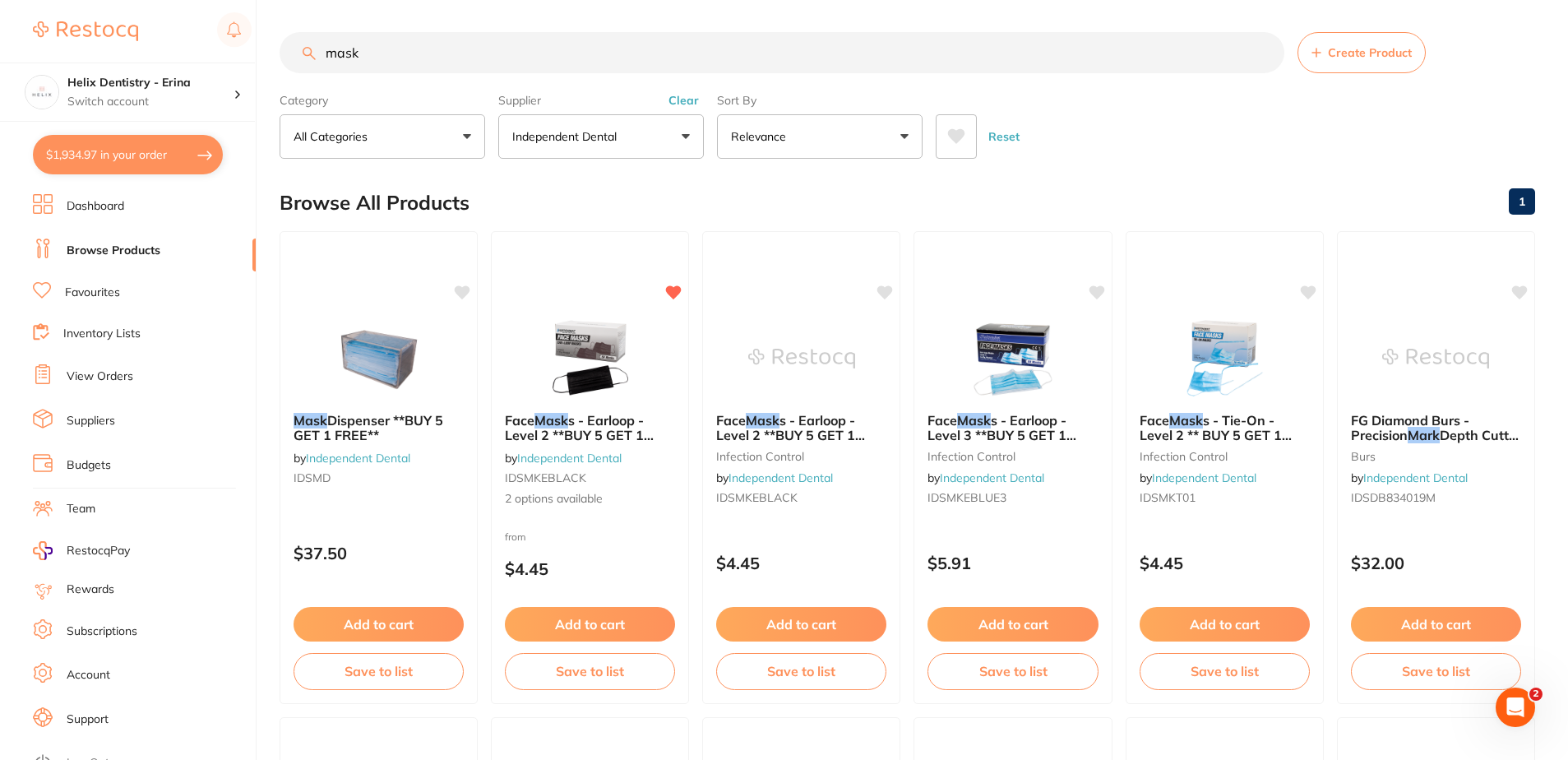
drag, startPoint x: 394, startPoint y: 50, endPoint x: 24, endPoint y: 5, distance: 372.7
click at [47, 23] on div "$1,934.97 Helix Dentistry - Erina Switch account Helix Dentristry - Long Jetty …" at bounding box center [784, 379] width 1568 height 760
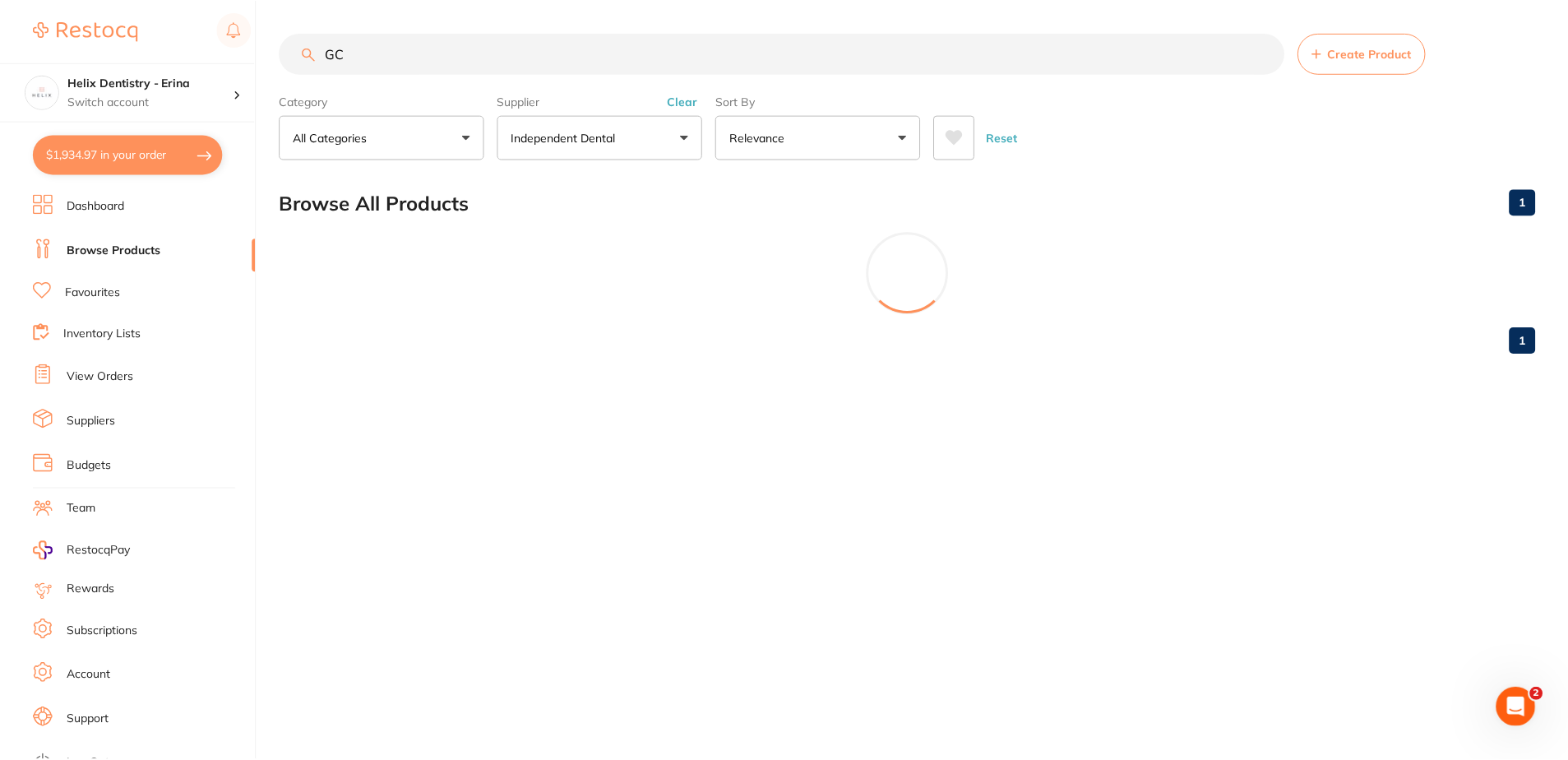
scroll to position [177, 0]
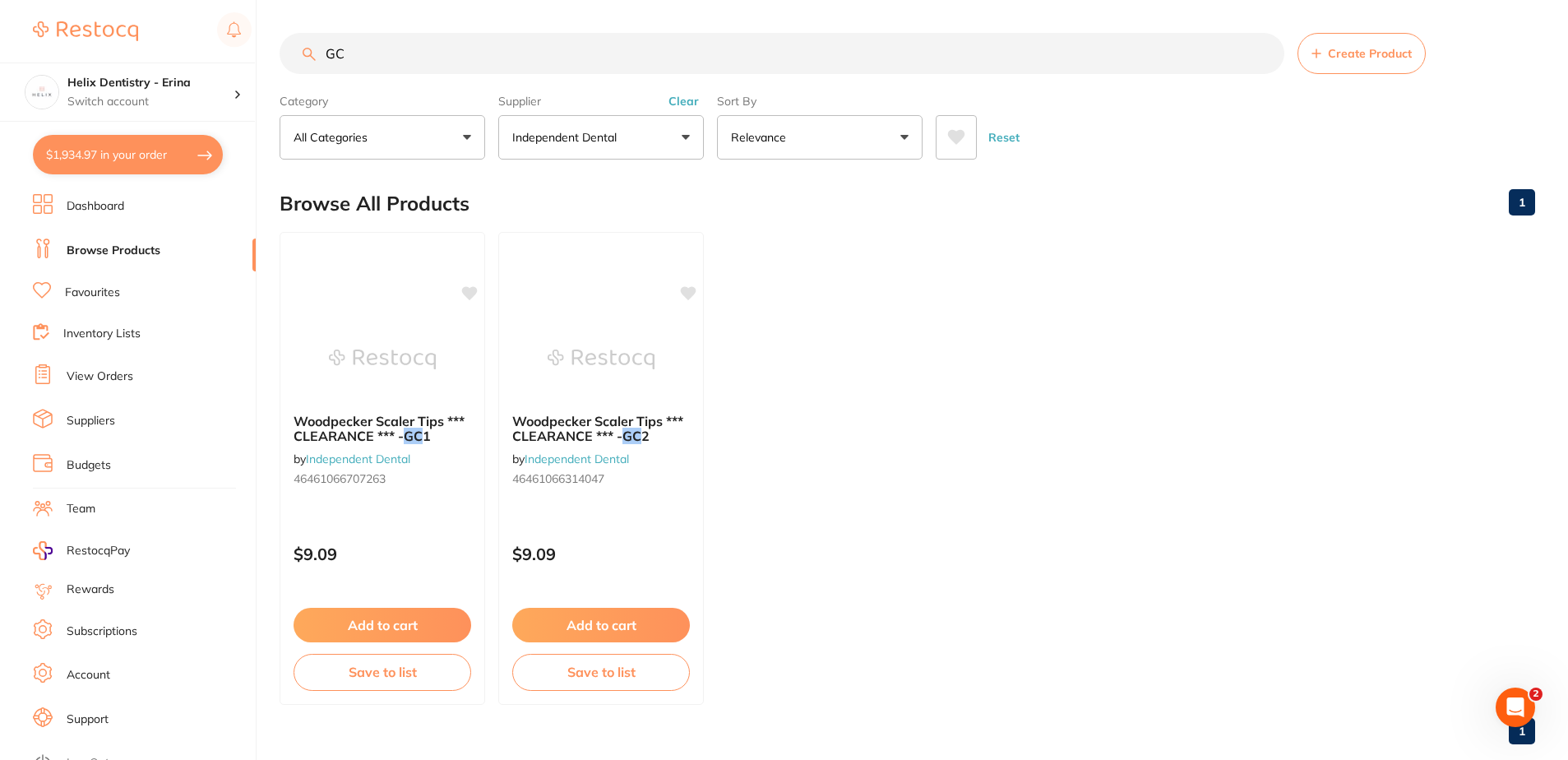
click at [606, 141] on p "Independent Dental" at bounding box center [568, 137] width 111 height 17
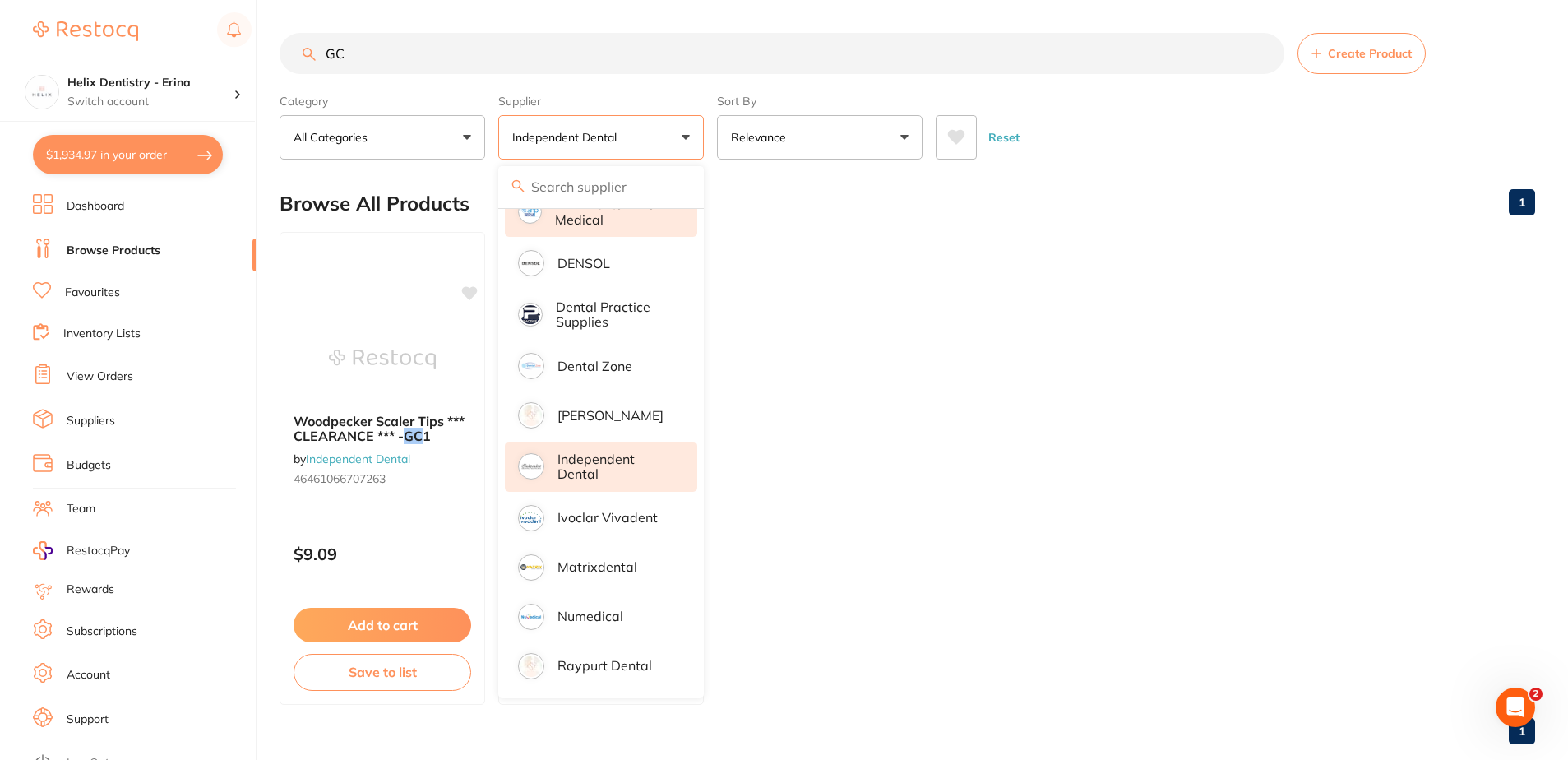
scroll to position [0, 0]
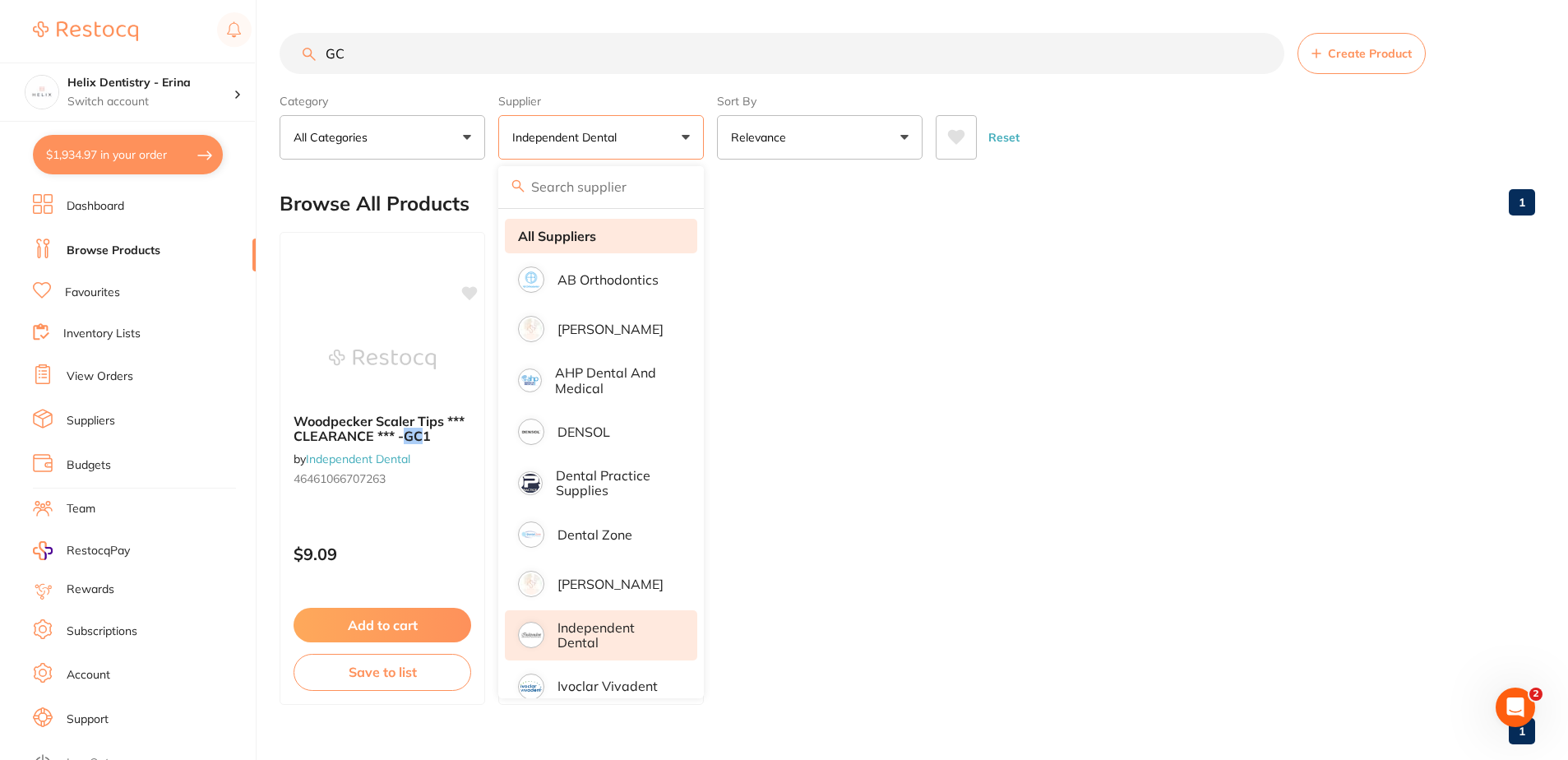
click at [598, 243] on li "All Suppliers" at bounding box center [601, 236] width 193 height 35
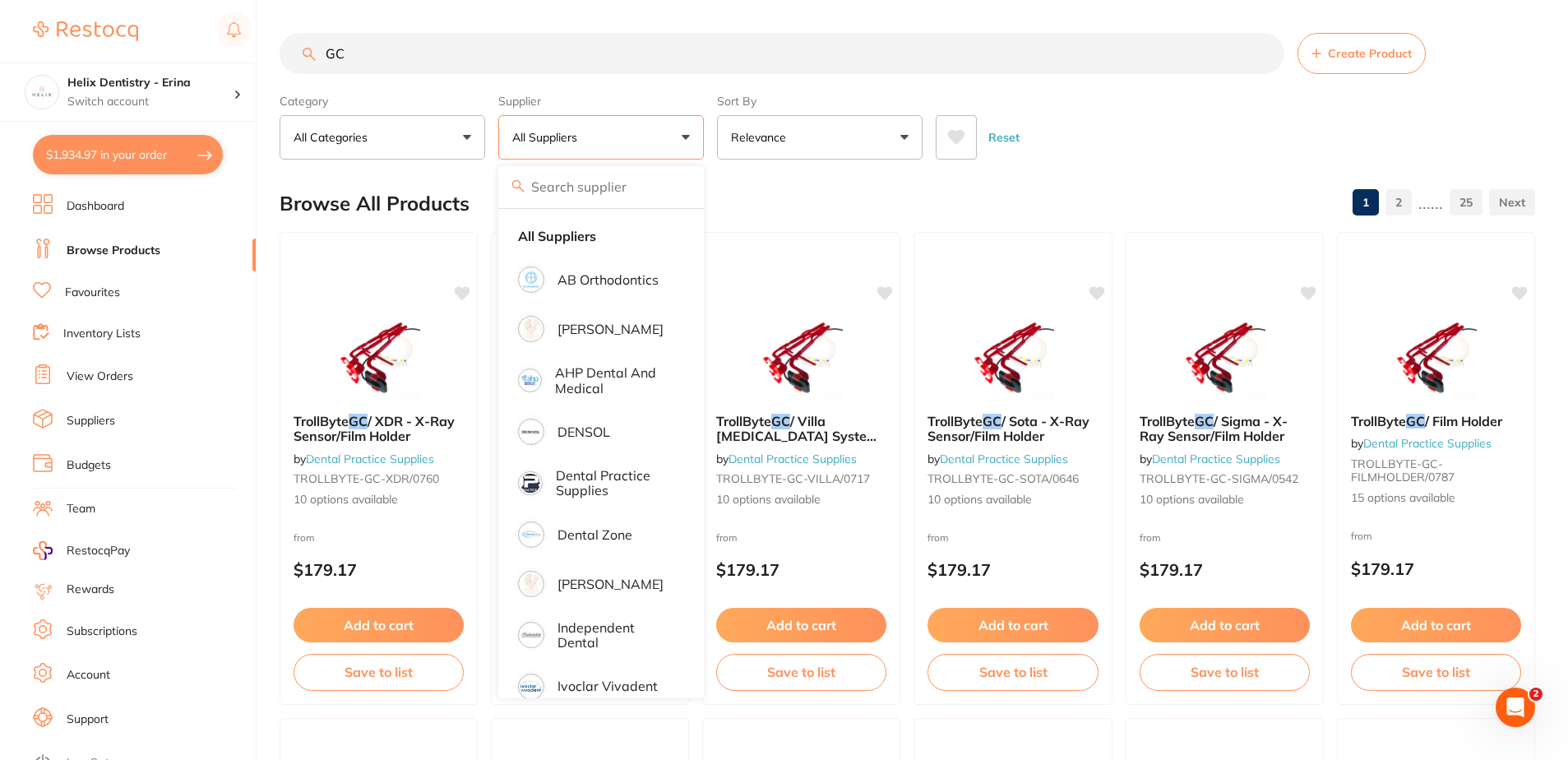
click at [427, 45] on input "GC" at bounding box center [782, 53] width 1005 height 41
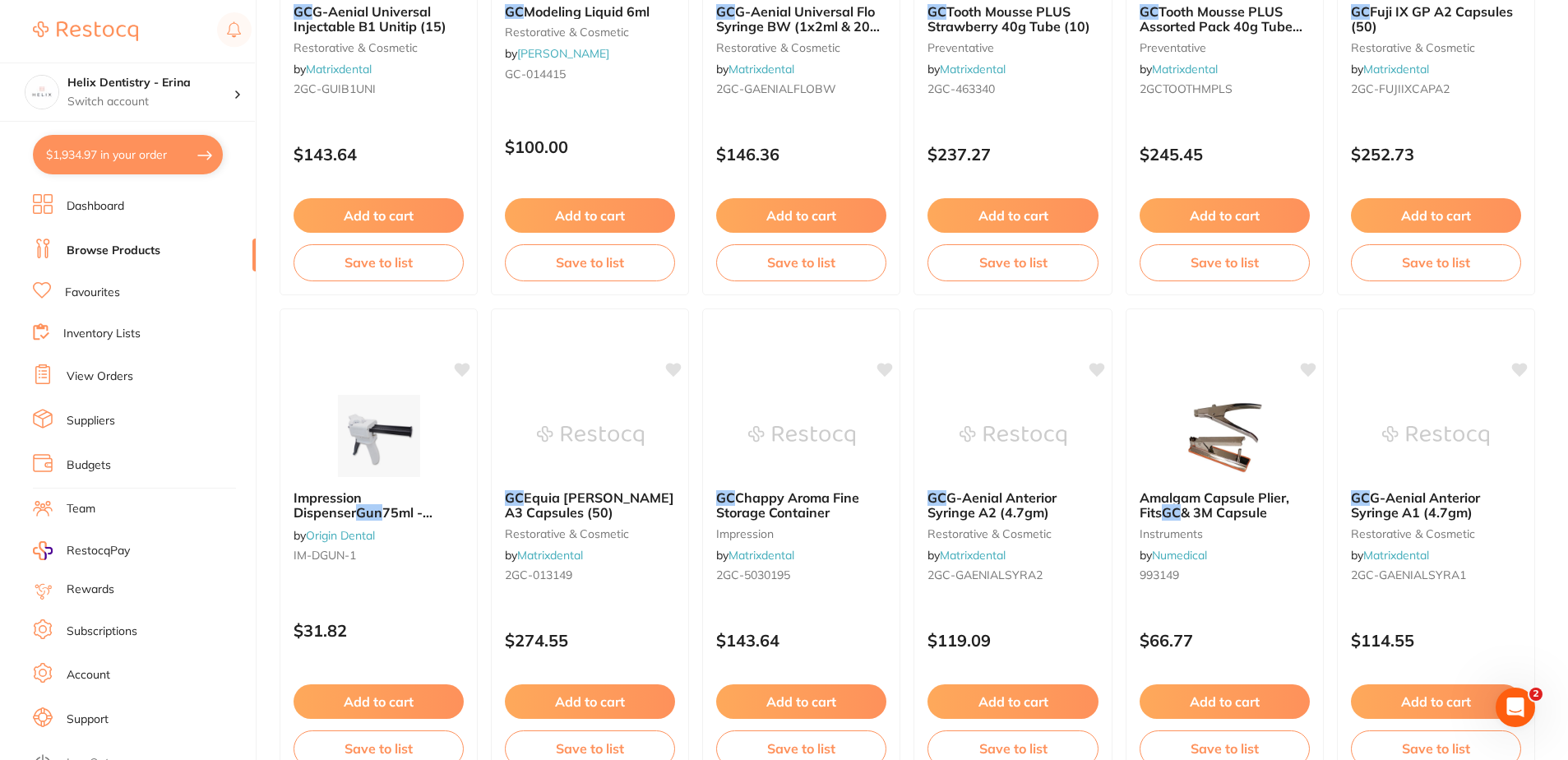
scroll to position [2960, 0]
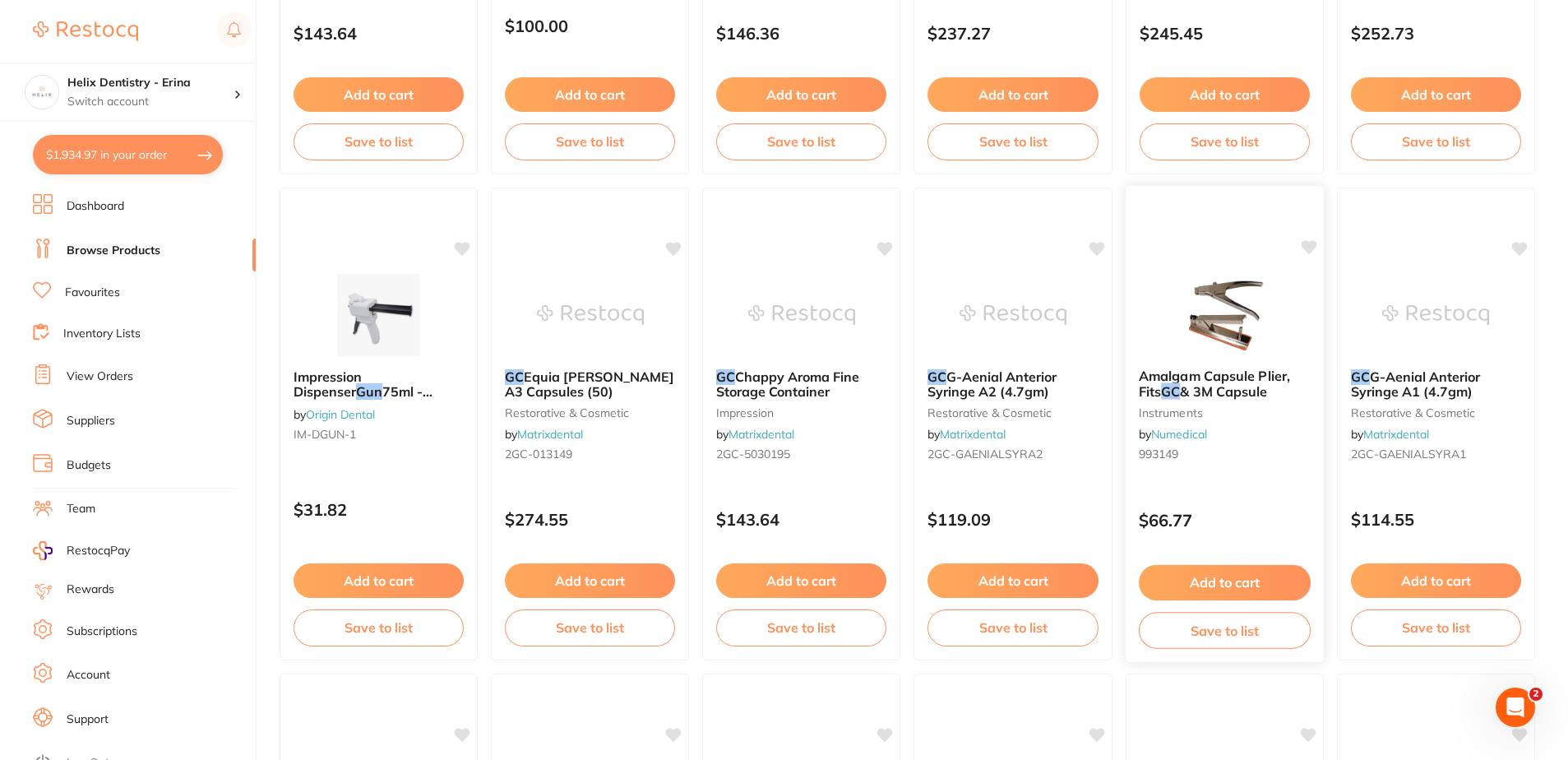
type input "GC gun"
click at [1238, 393] on span "& 3M Capsule" at bounding box center [1224, 391] width 87 height 17
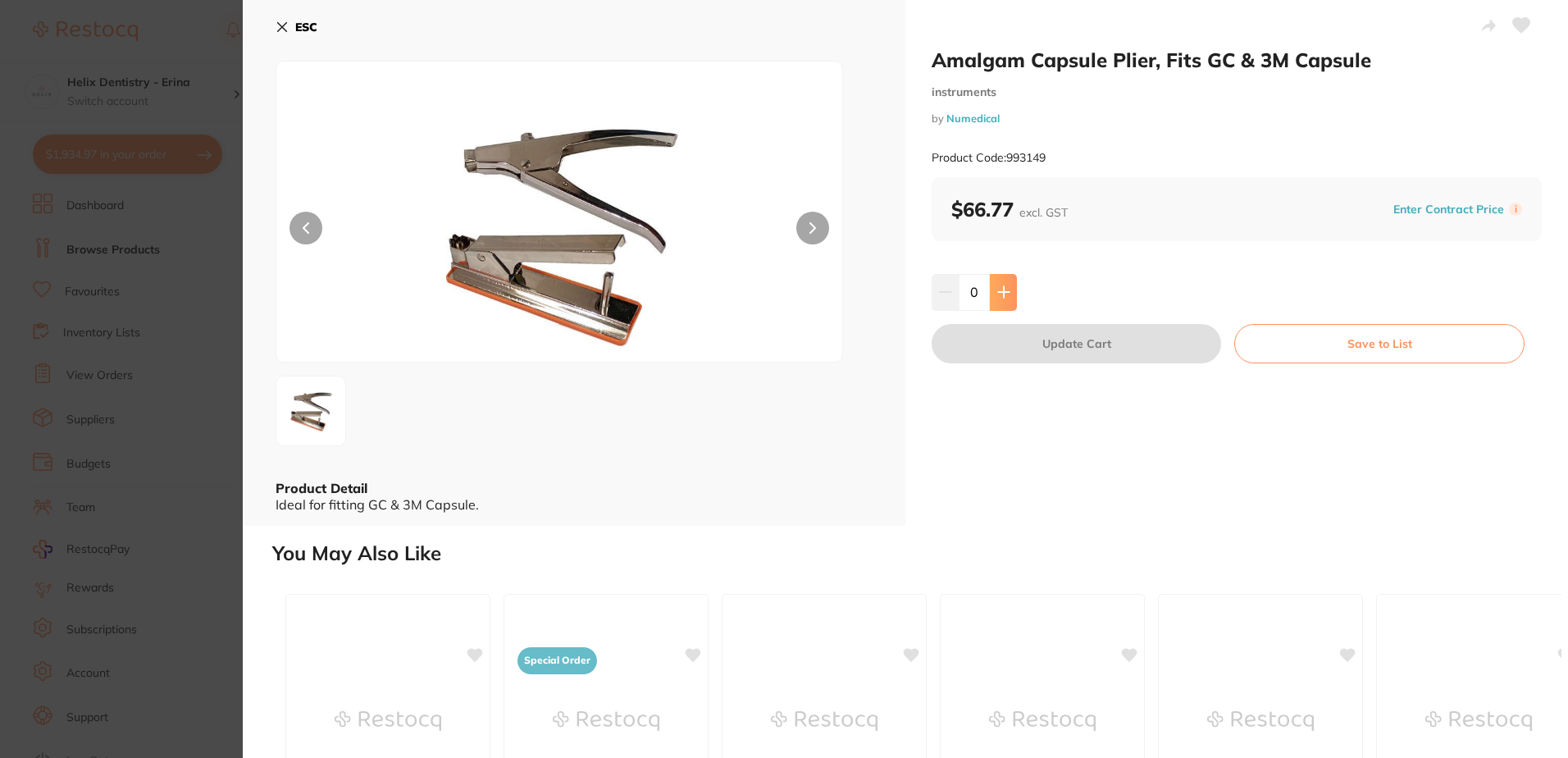
click at [1004, 292] on icon at bounding box center [1003, 292] width 10 height 10
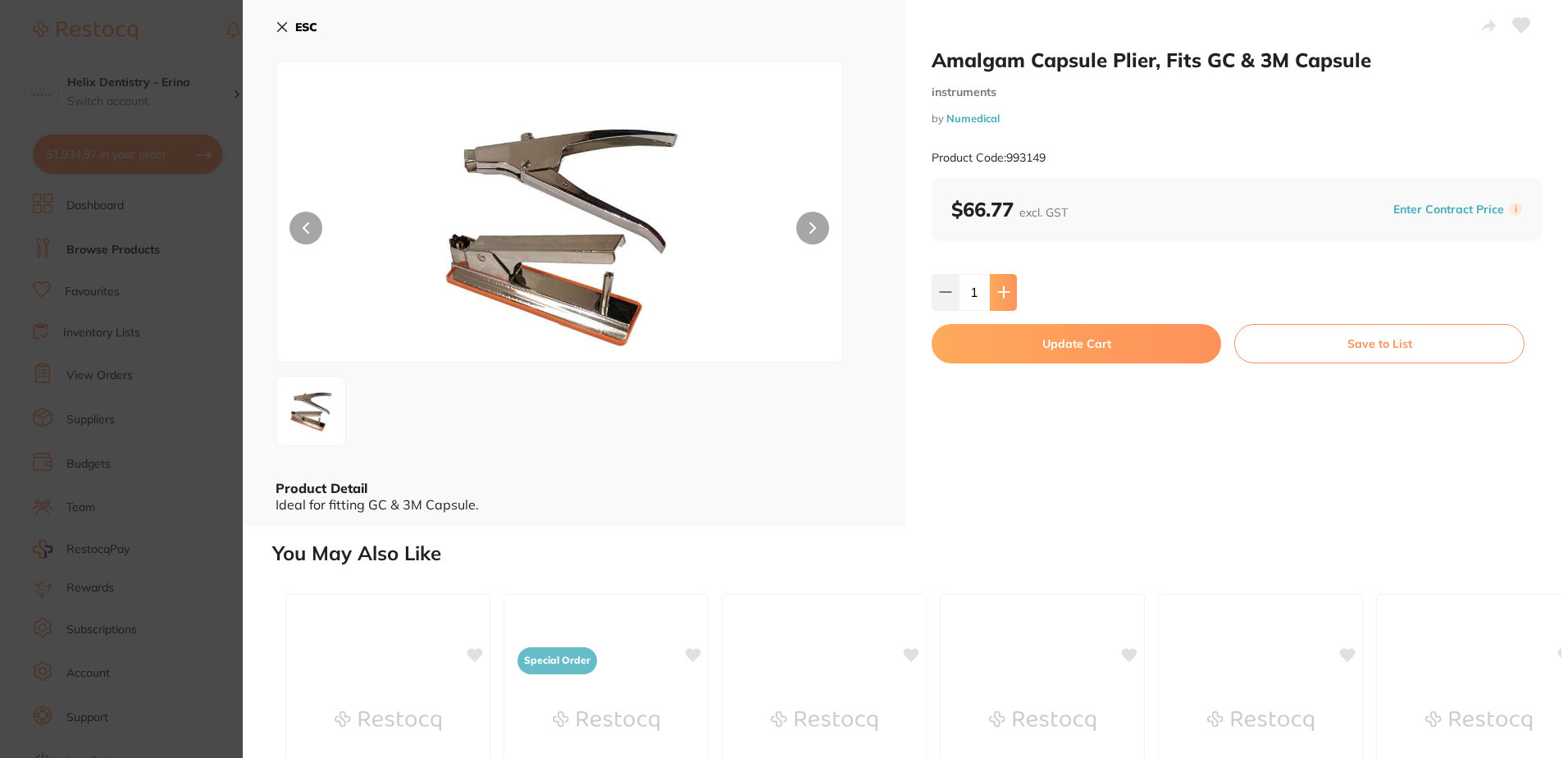
click at [1004, 292] on icon at bounding box center [1003, 292] width 10 height 10
click at [947, 288] on icon at bounding box center [945, 291] width 13 height 13
type input "2"
click at [1080, 347] on button "Update Cart" at bounding box center [1076, 343] width 289 height 39
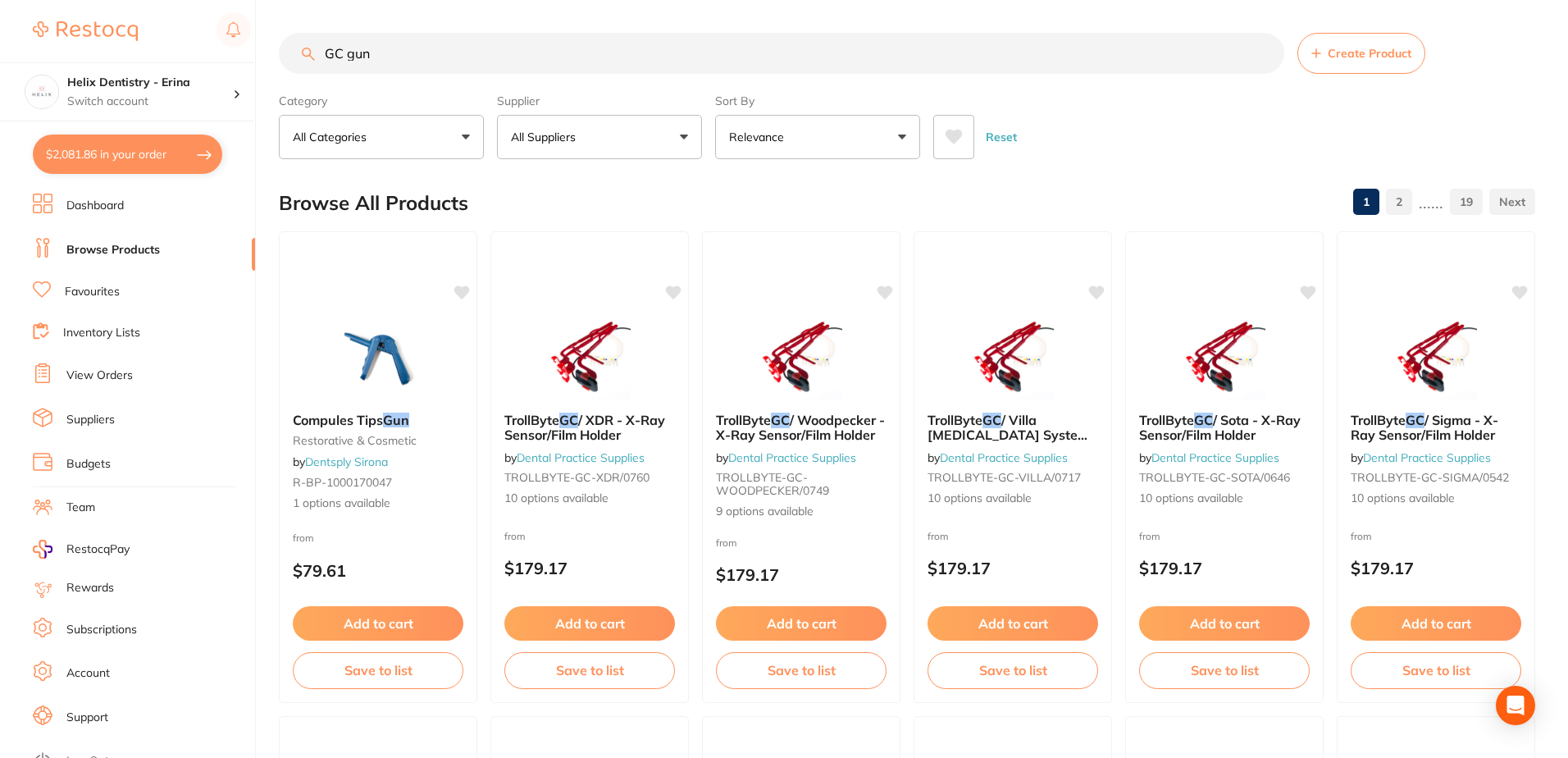
checkbox input "false"
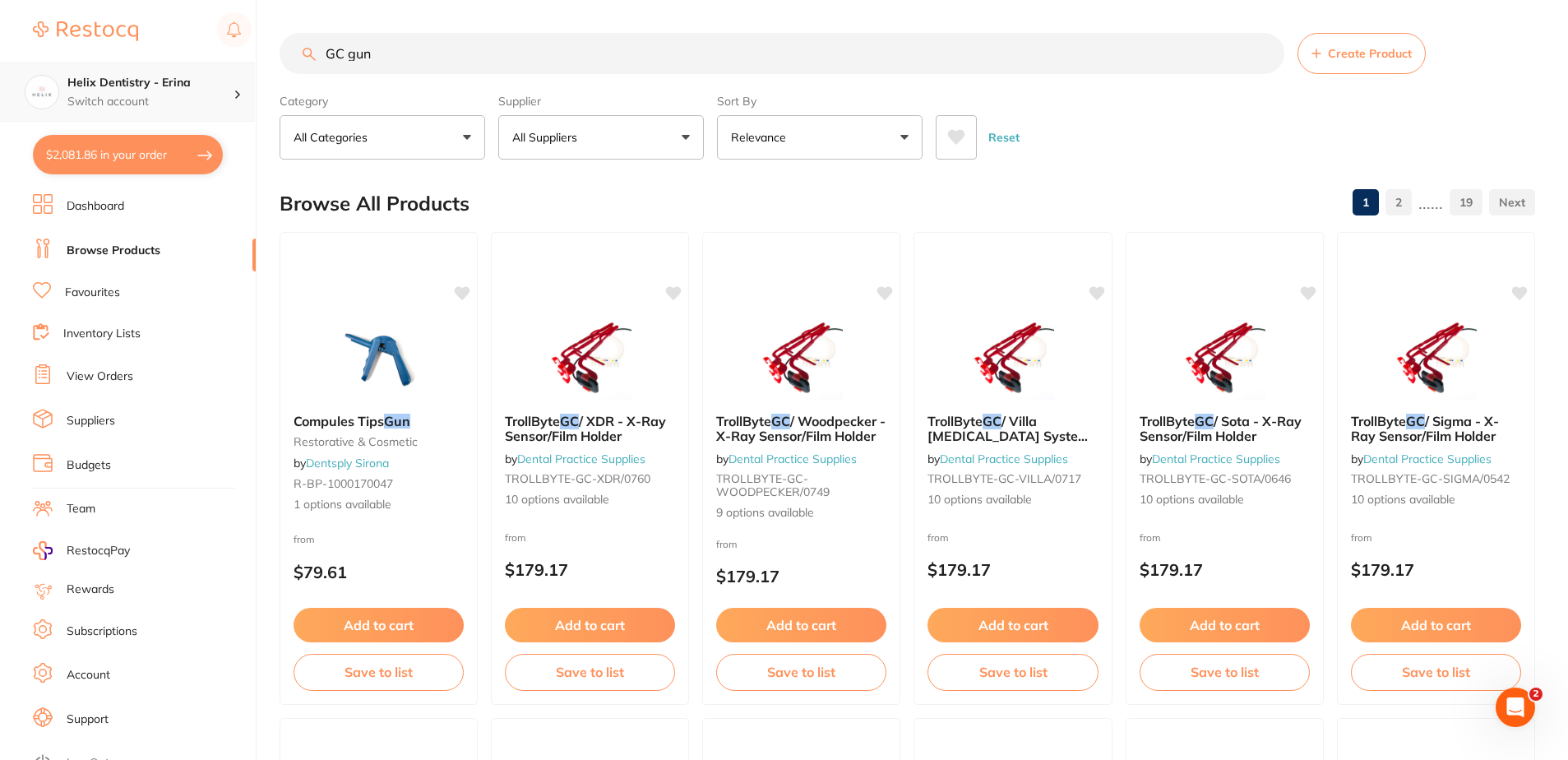
drag, startPoint x: 420, startPoint y: 56, endPoint x: 65, endPoint y: 83, distance: 356.0
click at [85, 89] on div "$2,081.86 Helix Dentistry - Erina Switch account Helix Dentristry - Long Jetty …" at bounding box center [784, 380] width 1568 height 760
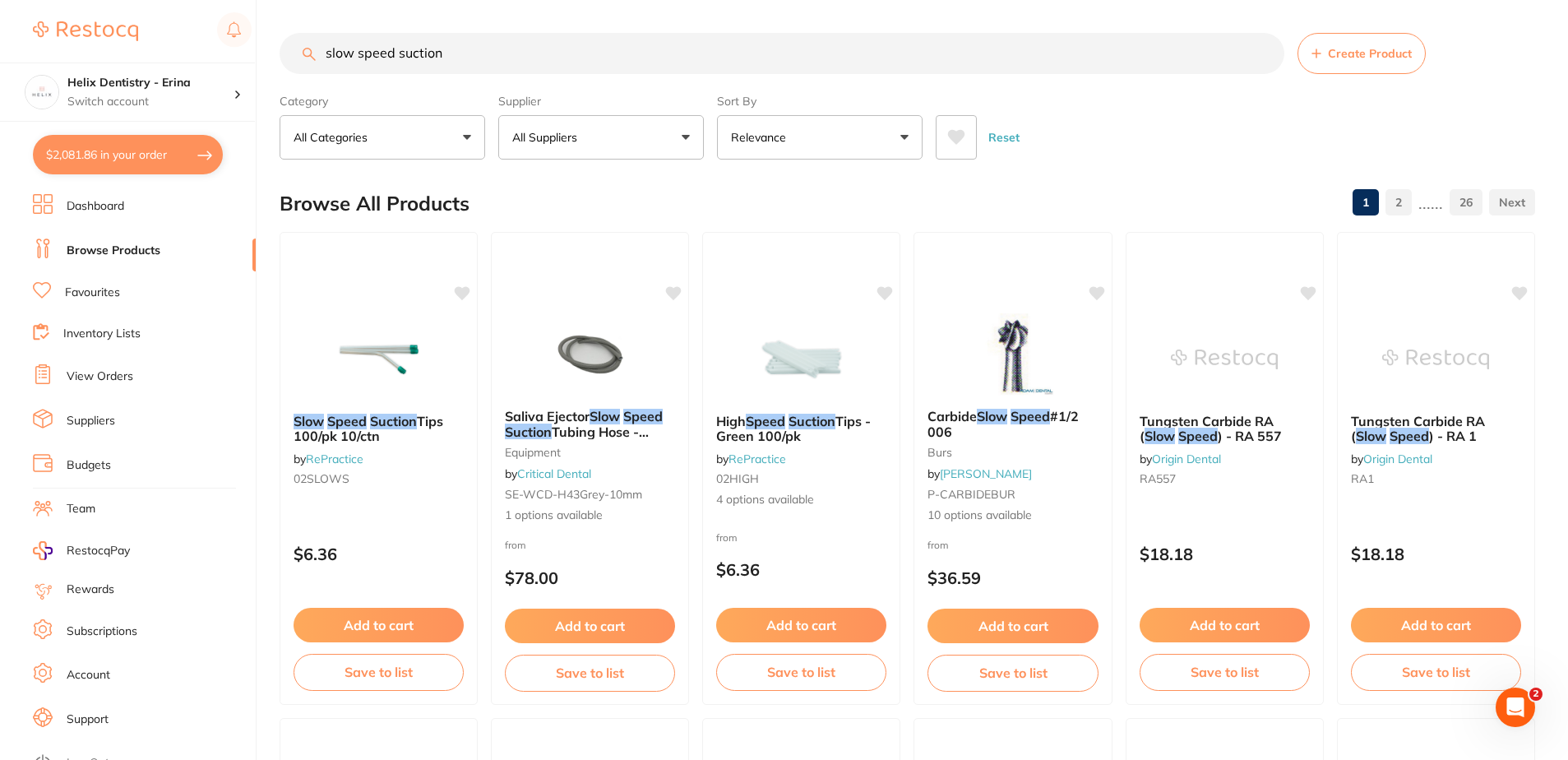
click at [611, 137] on button "All Suppliers" at bounding box center [601, 137] width 206 height 44
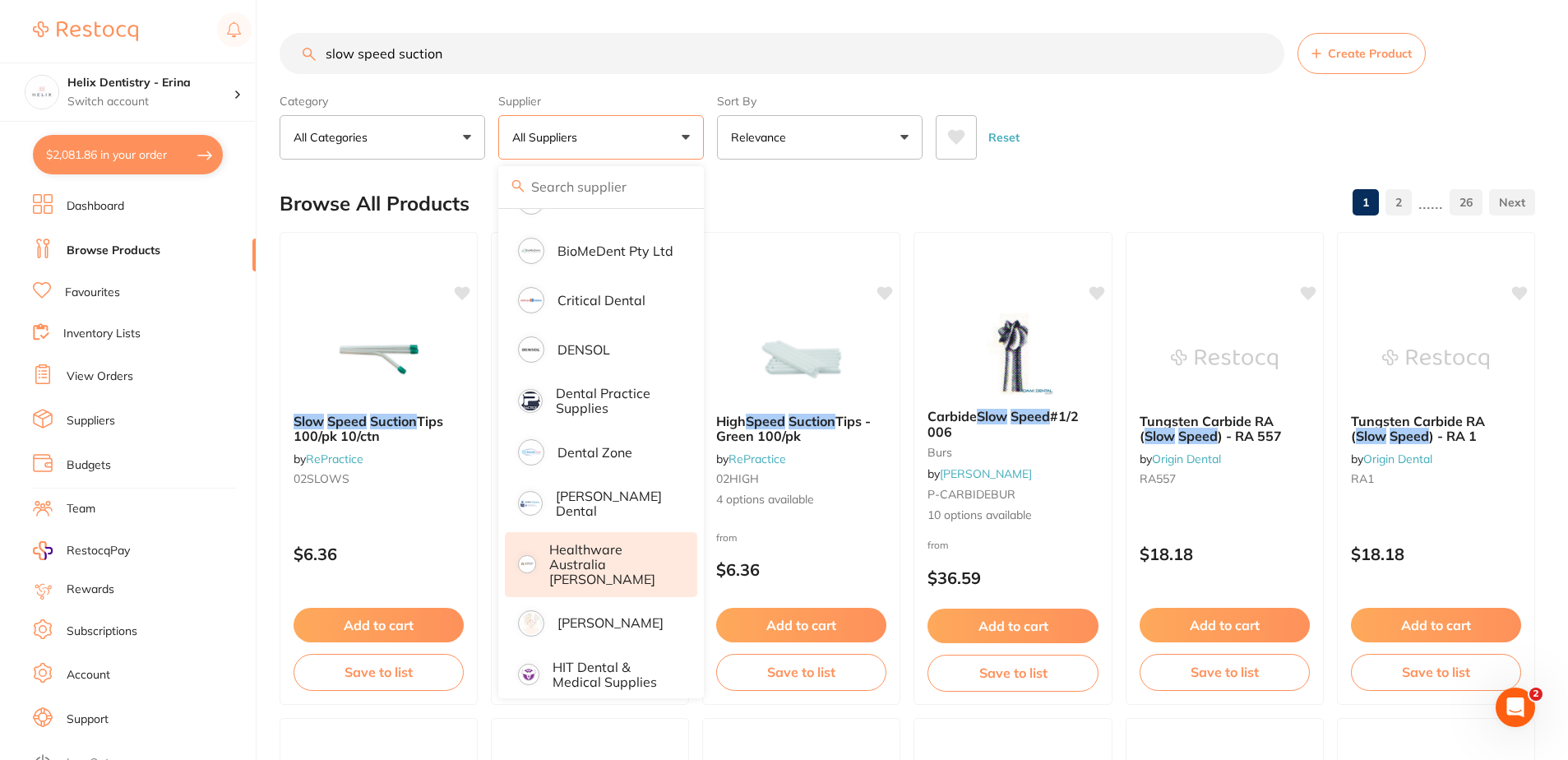
scroll to position [411, 0]
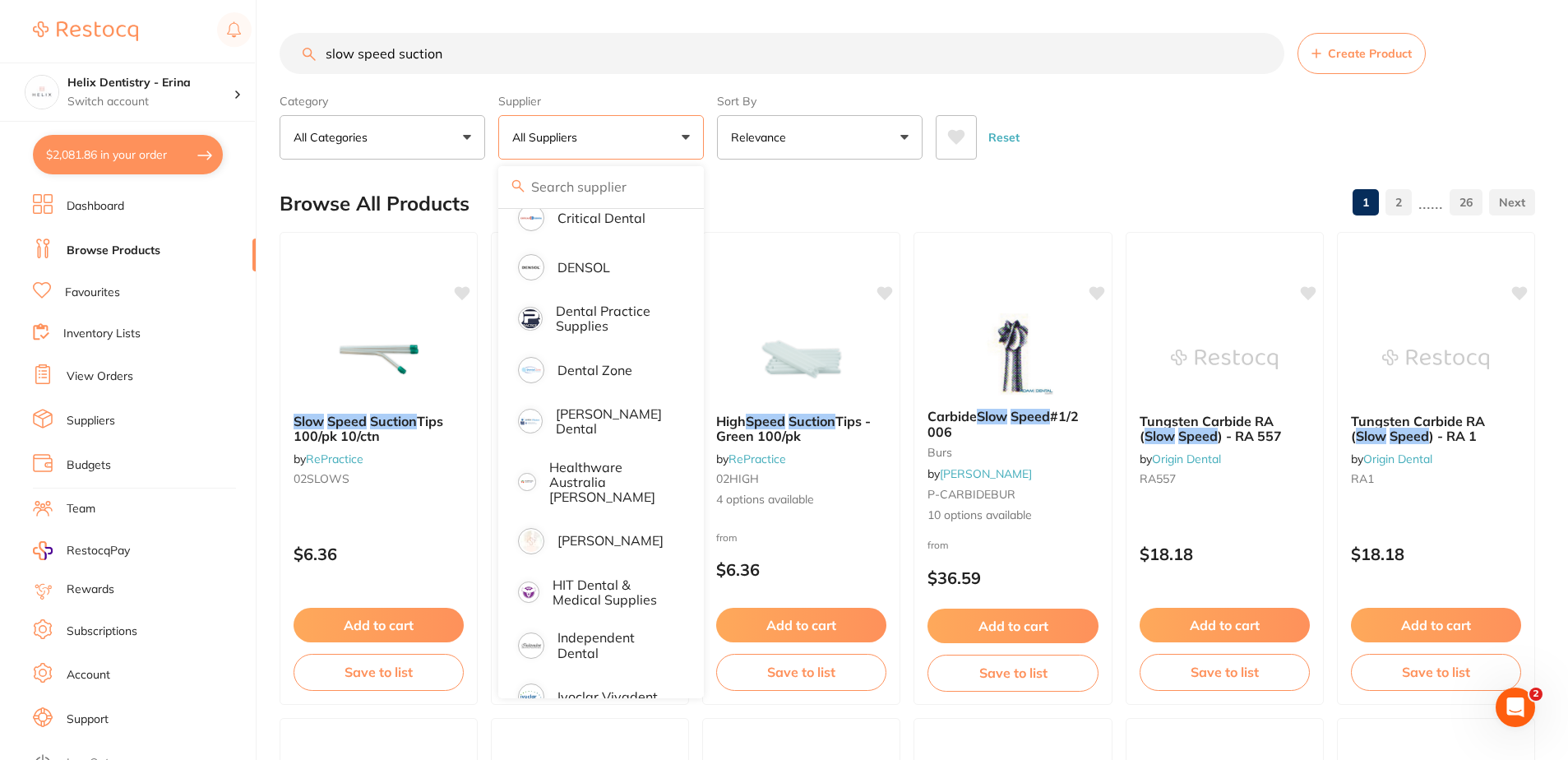
click at [1218, 118] on div "Reset" at bounding box center [1228, 130] width 586 height 57
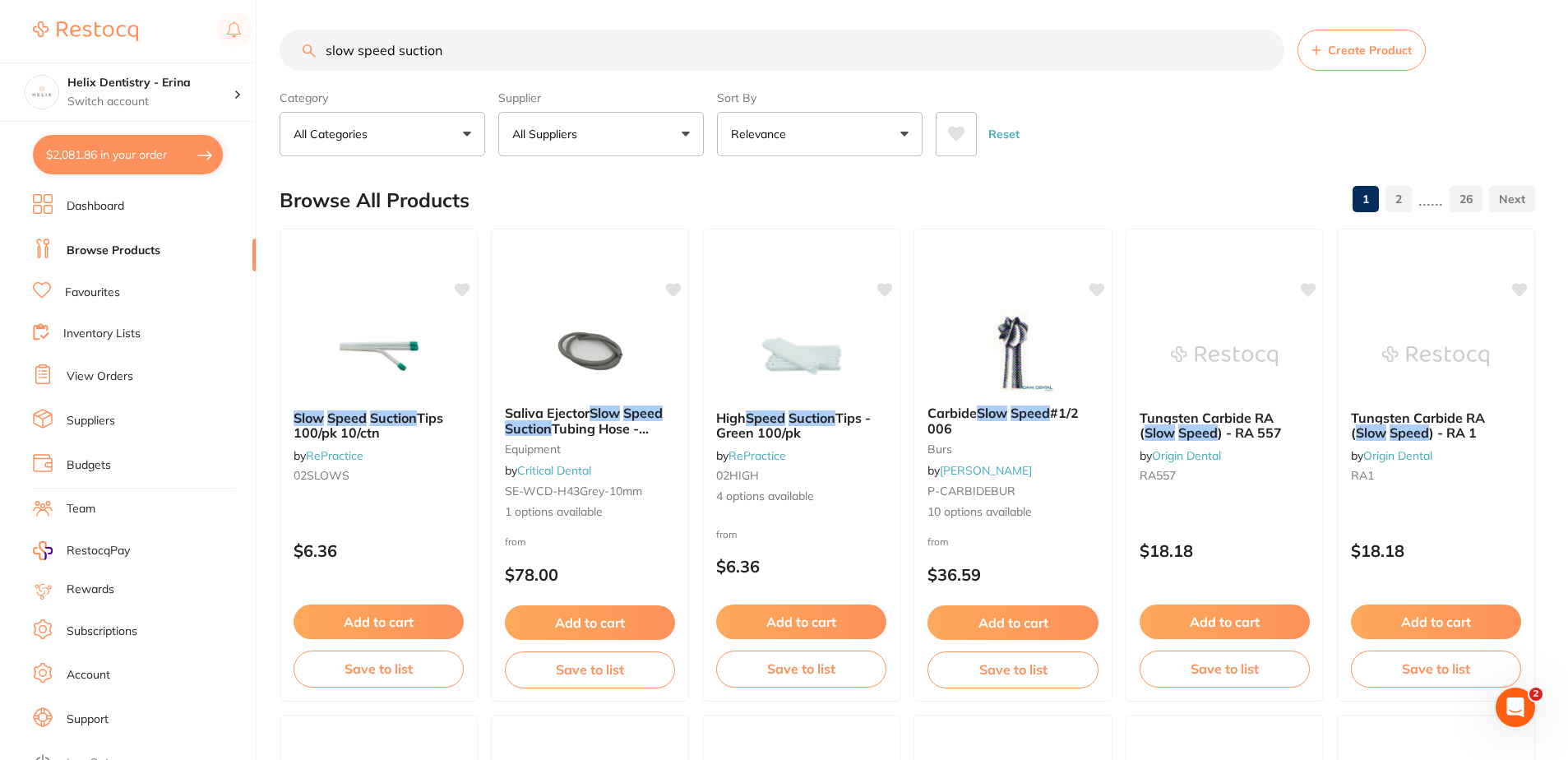
scroll to position [0, 0]
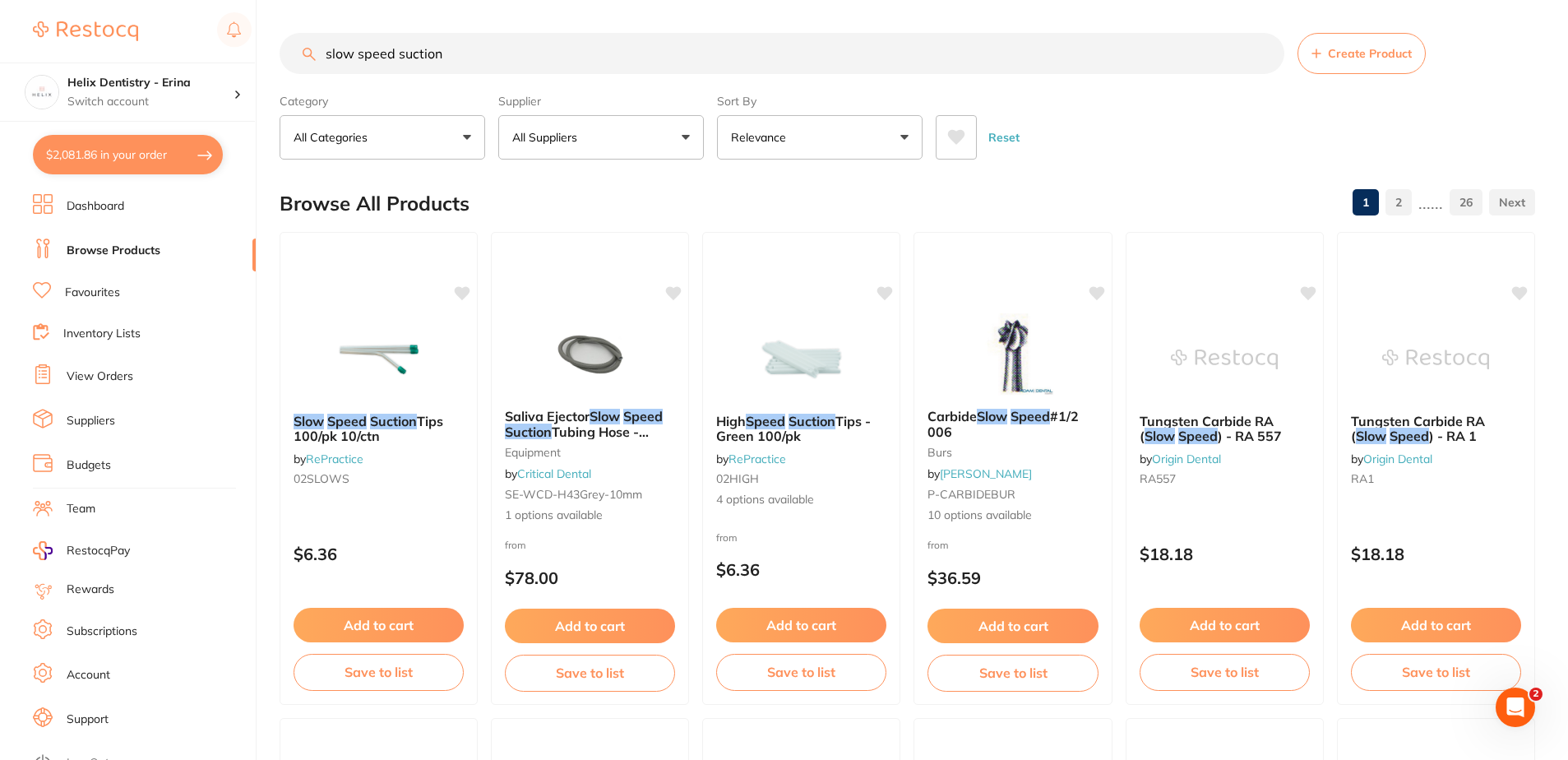
click at [519, 43] on input "slow speed suction" at bounding box center [782, 53] width 1005 height 41
drag, startPoint x: 540, startPoint y: 23, endPoint x: 537, endPoint y: 37, distance: 14.3
drag, startPoint x: 485, startPoint y: 54, endPoint x: 388, endPoint y: 54, distance: 97.0
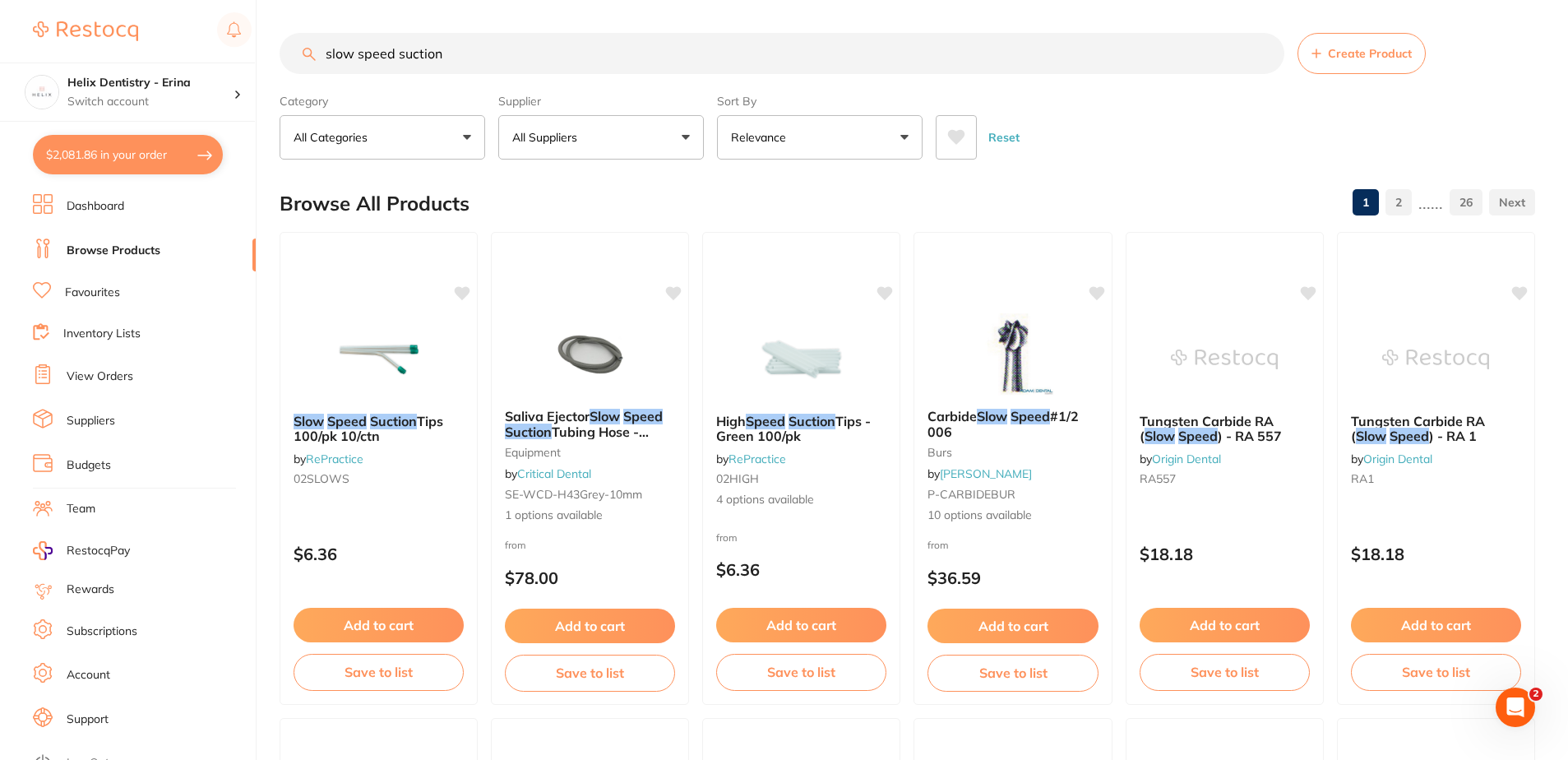
click at [388, 54] on input "slow speed suction" at bounding box center [782, 53] width 1005 height 41
click at [466, 77] on section "slow speed suction Create Product Category All Categories All Categories 3D Pri…" at bounding box center [908, 96] width 1256 height 127
drag, startPoint x: 500, startPoint y: 45, endPoint x: 289, endPoint y: 59, distance: 211.5
click at [289, 59] on input "slow speed suction" at bounding box center [782, 53] width 1005 height 41
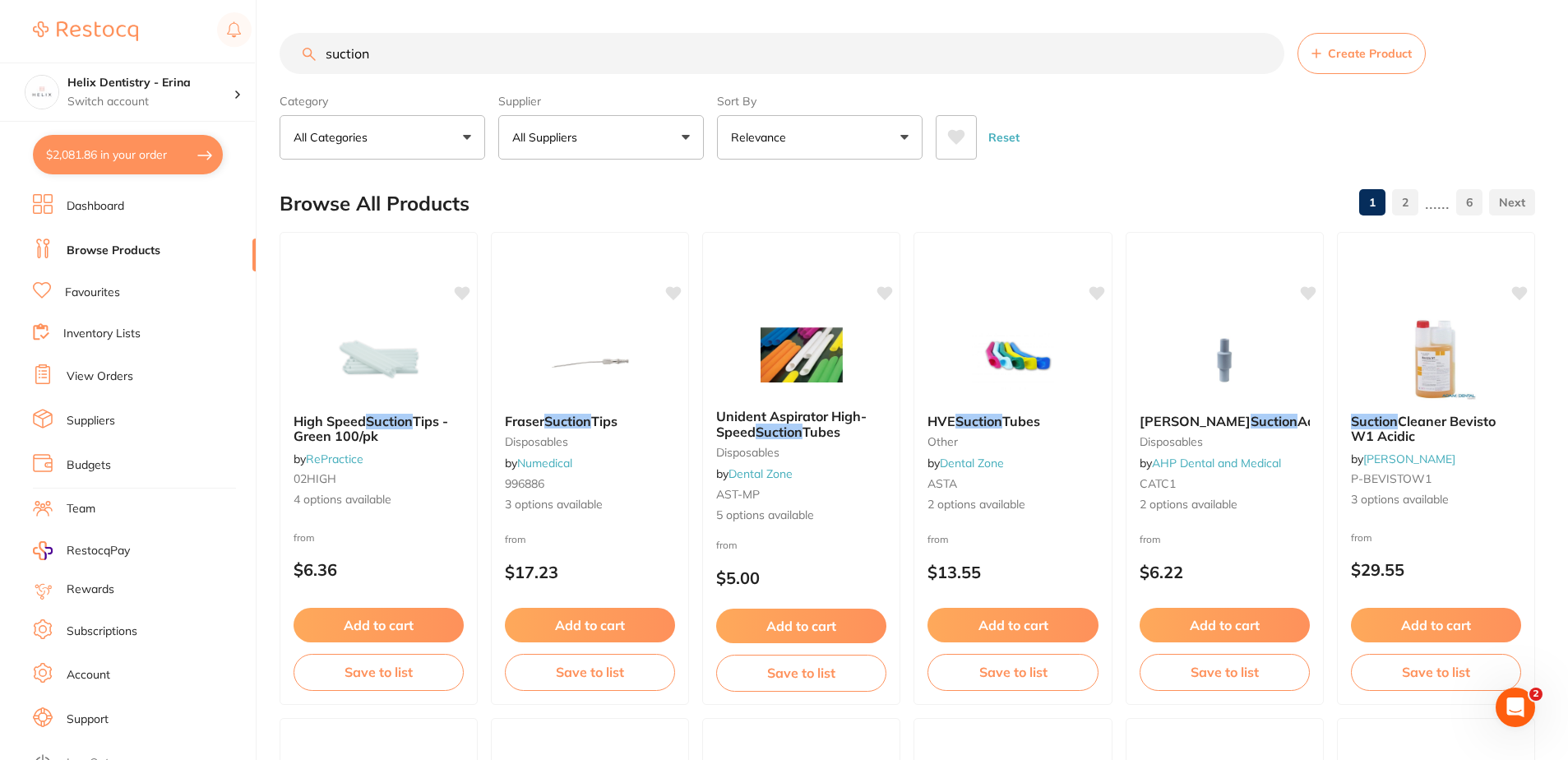
drag, startPoint x: 486, startPoint y: 45, endPoint x: -3, endPoint y: 17, distance: 489.8
click at [0, 17] on html "$2,081.86 Helix Dentistry - Erina Switch account Helix Dentristry - Long Jetty …" at bounding box center [784, 380] width 1568 height 760
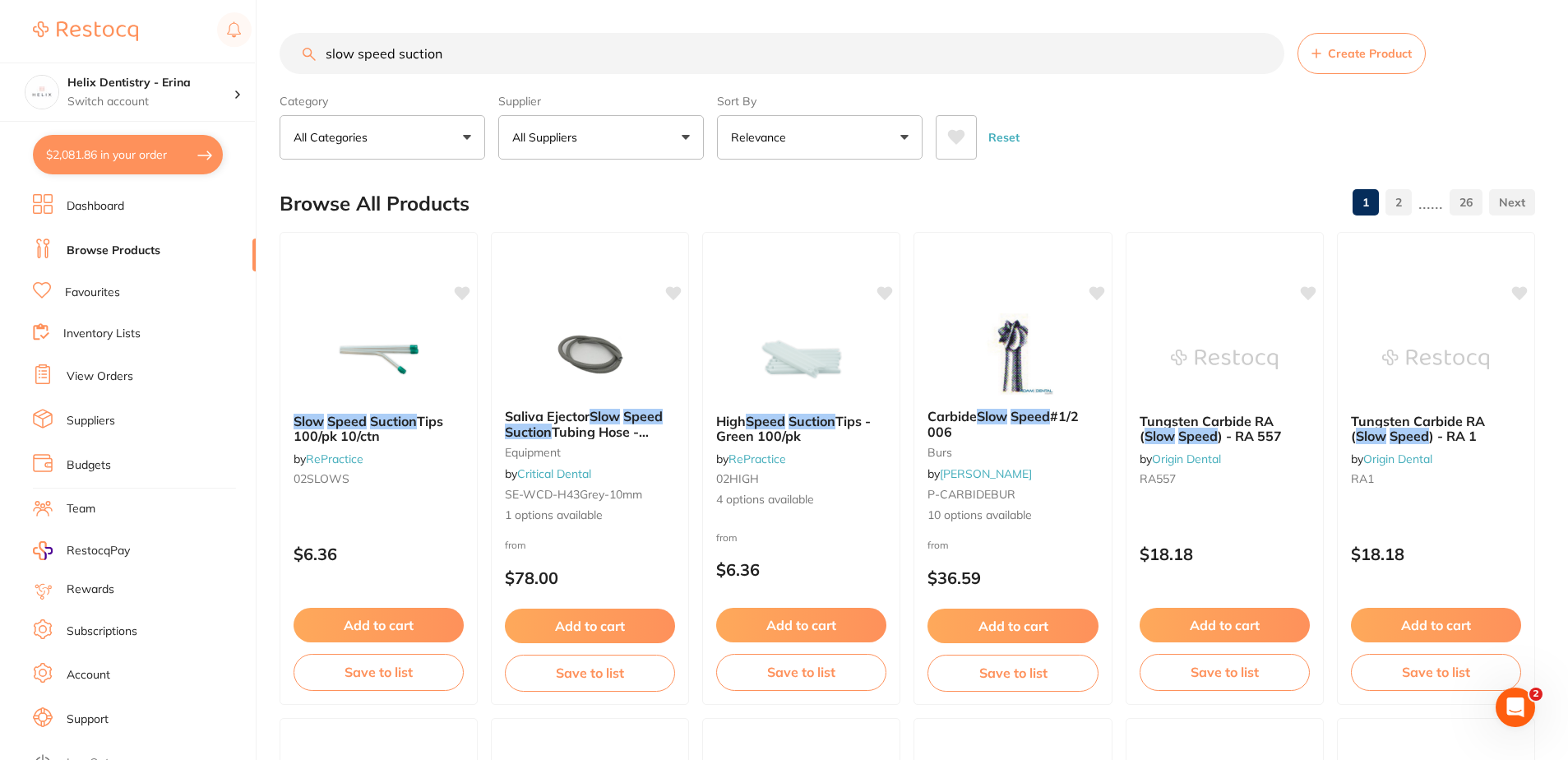
click at [551, 81] on section "slow speed suction Create Product Category All Categories All Categories 3D Pri…" at bounding box center [908, 96] width 1256 height 127
click at [441, 56] on input "slow speed suction" at bounding box center [782, 53] width 1005 height 41
drag, startPoint x: 530, startPoint y: 49, endPoint x: 406, endPoint y: 55, distance: 124.1
click at [406, 55] on input "slow speed suction" at bounding box center [782, 53] width 1005 height 41
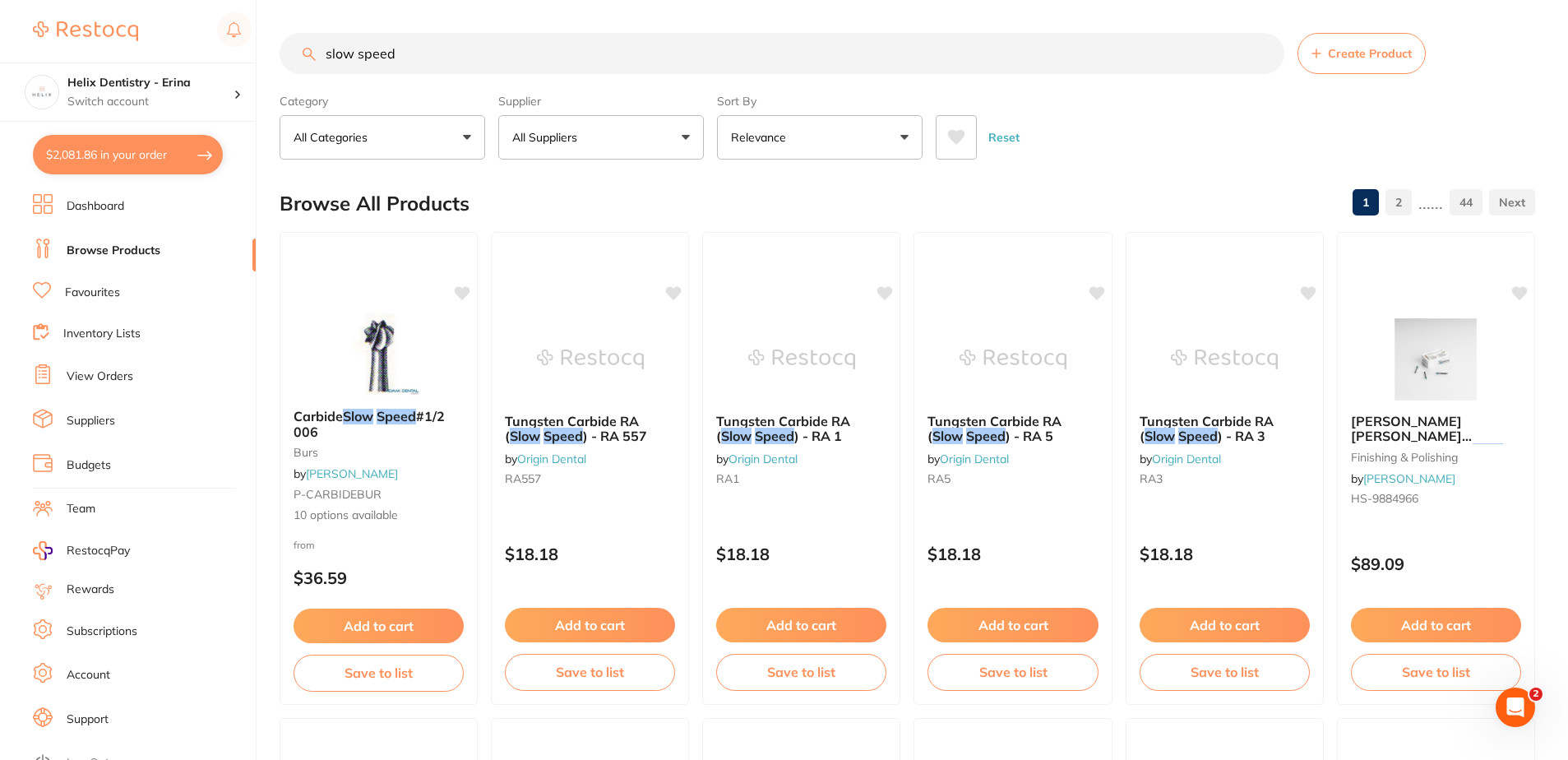
click at [431, 46] on input "slow speed" at bounding box center [782, 53] width 1005 height 41
type input "slow speed"
